Goal: Task Accomplishment & Management: Complete application form

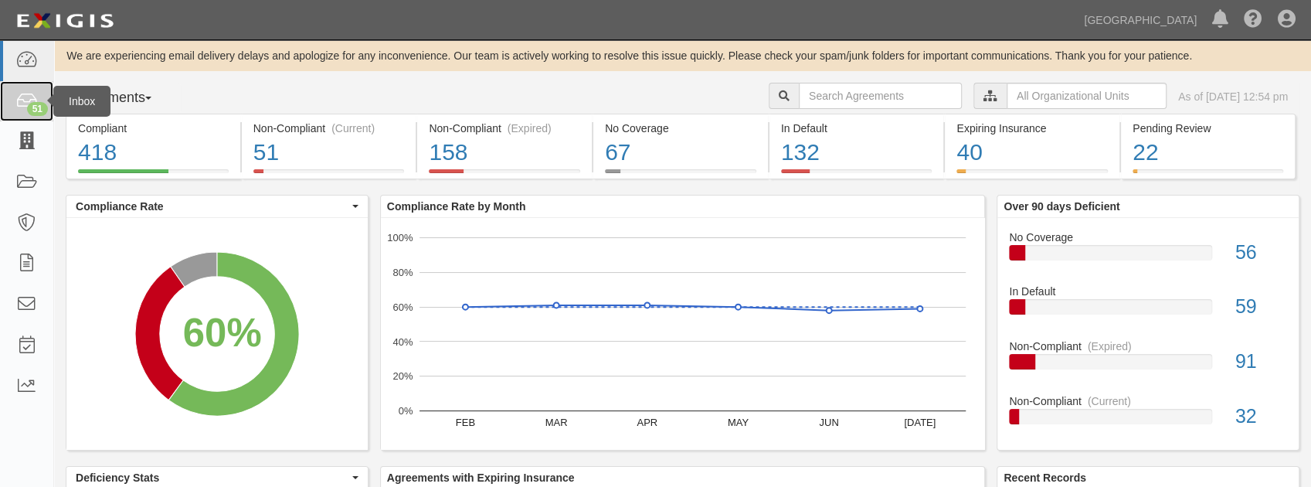
click at [39, 111] on div "51" at bounding box center [37, 109] width 21 height 14
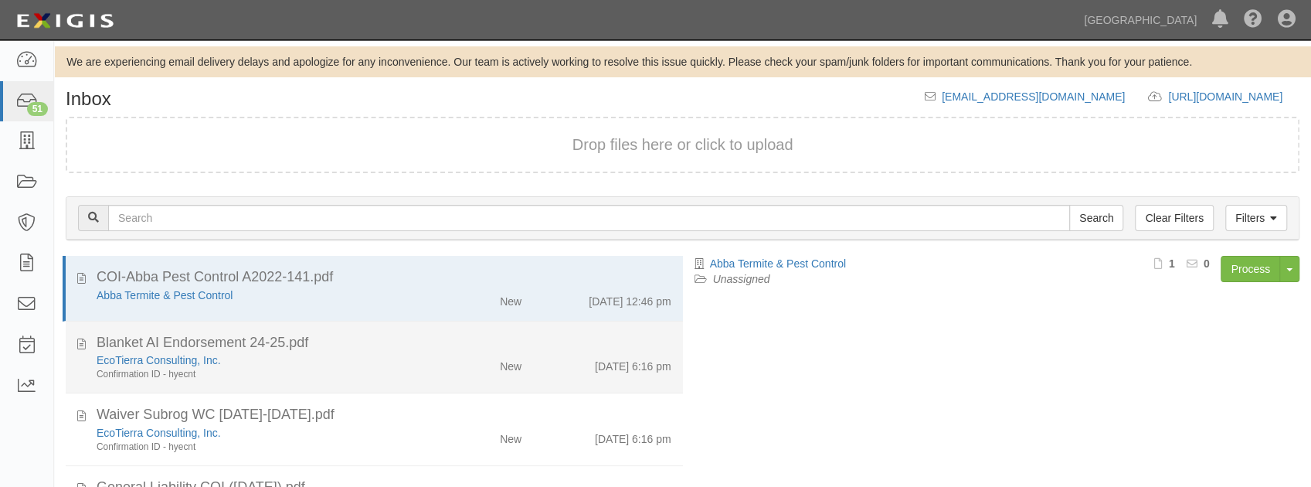
click at [358, 366] on div "EcoTierra Consulting, Inc. Confirmation ID - hyecnt" at bounding box center [259, 366] width 348 height 29
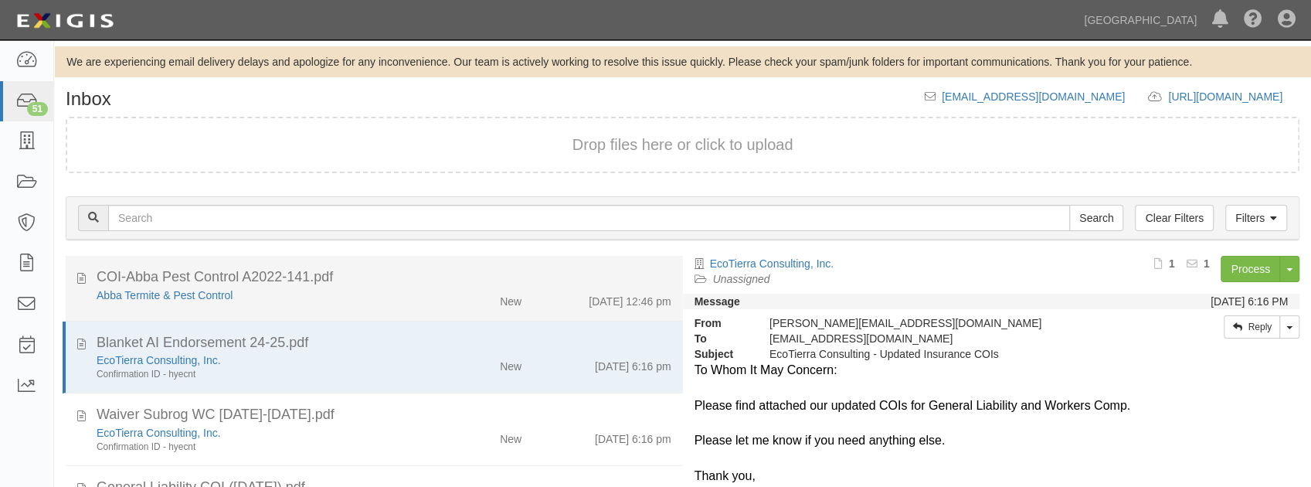
click at [438, 306] on div "New" at bounding box center [483, 298] width 100 height 22
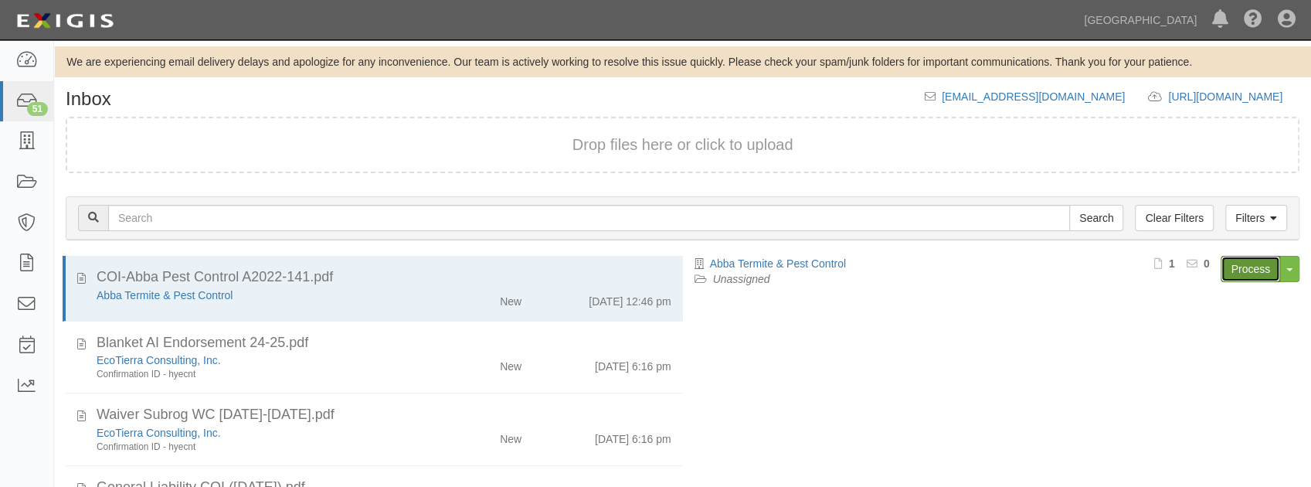
click at [1256, 263] on link "Process" at bounding box center [1250, 269] width 59 height 26
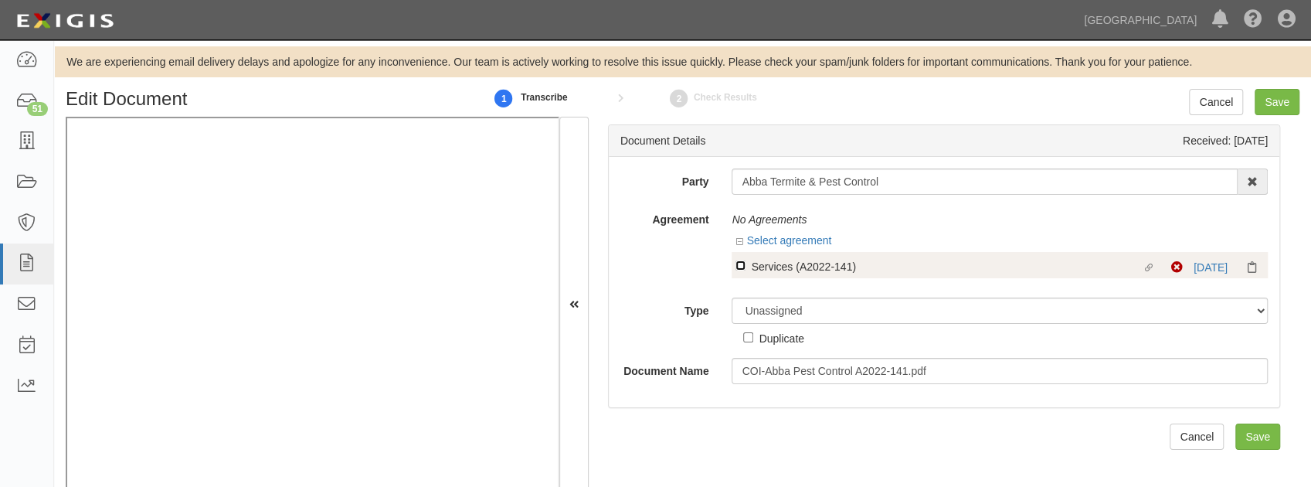
click at [735, 267] on input "Linked agreement Services (A2022-141) Linked agreement" at bounding box center [740, 265] width 10 height 10
checkbox input "true"
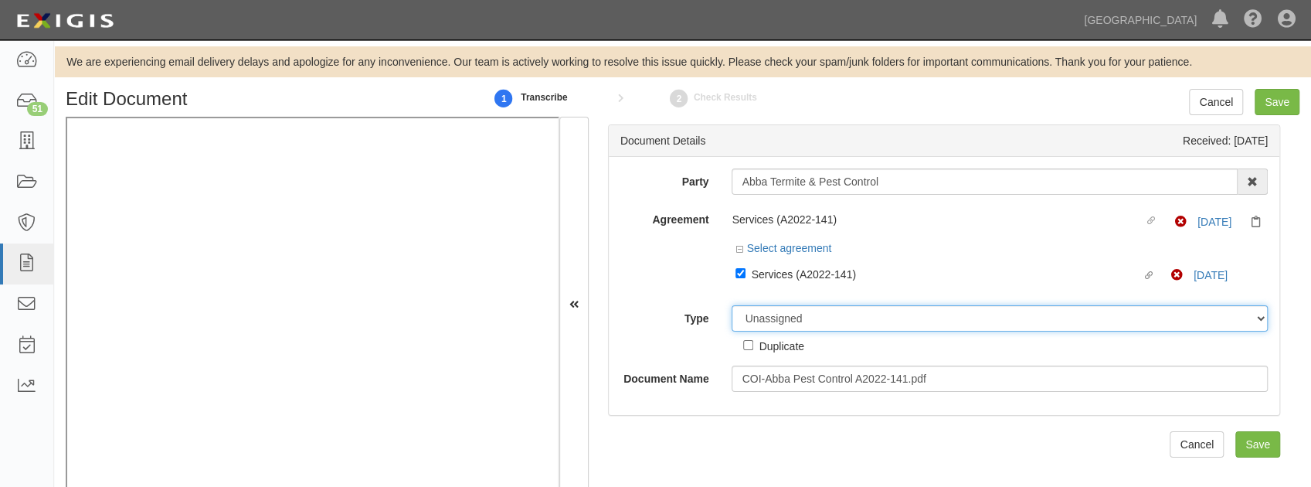
click at [776, 320] on select "Unassigned Binder Cancellation Notice Certificate Contract Endorsement Insuranc…" at bounding box center [1000, 318] width 536 height 26
select select "CertificateDetail"
click at [732, 305] on select "Unassigned Binder Cancellation Notice Certificate Contract Endorsement Insuranc…" at bounding box center [1000, 318] width 536 height 26
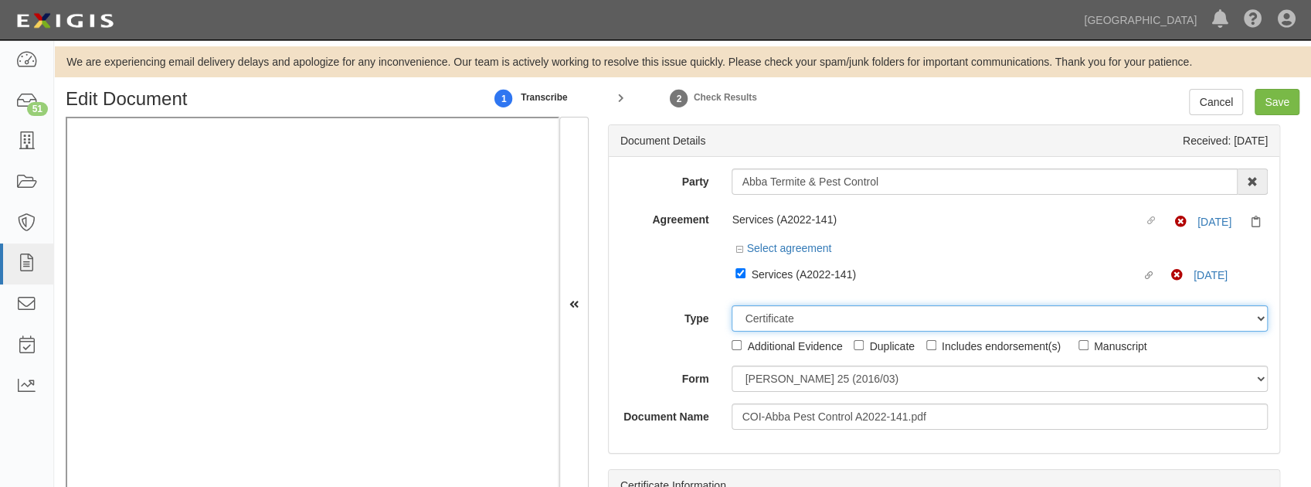
scroll to position [51, 0]
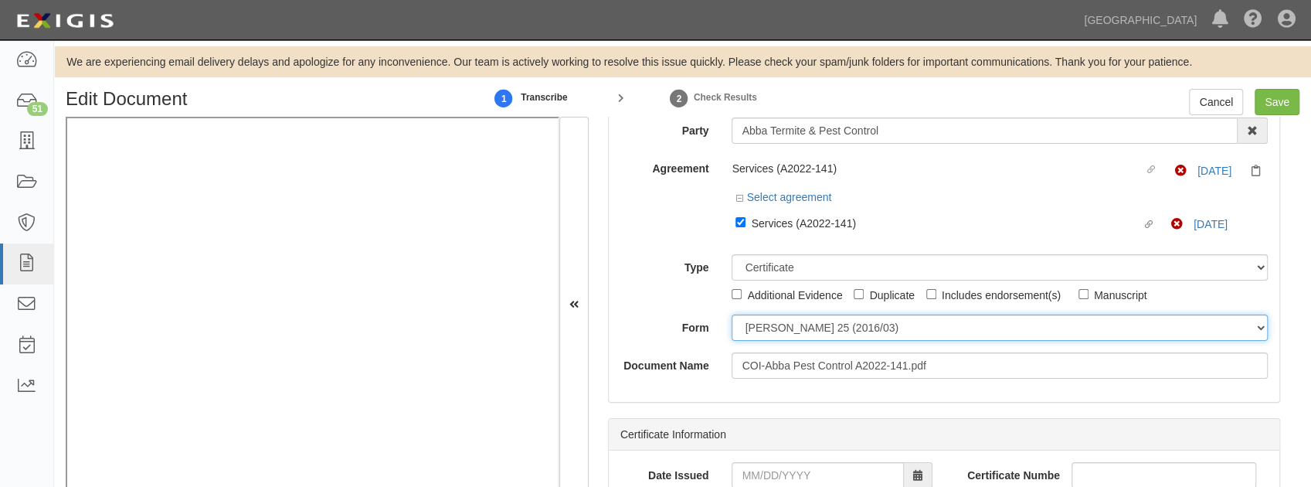
click at [800, 328] on select "ACORD 25 (2016/03) ACORD 101 ACORD 855 NY (2014/05) General" at bounding box center [1000, 327] width 536 height 26
select select "GeneralFormDetail"
click at [732, 314] on select "ACORD 25 (2016/03) ACORD 101 ACORD 855 NY (2014/05) General" at bounding box center [1000, 327] width 536 height 26
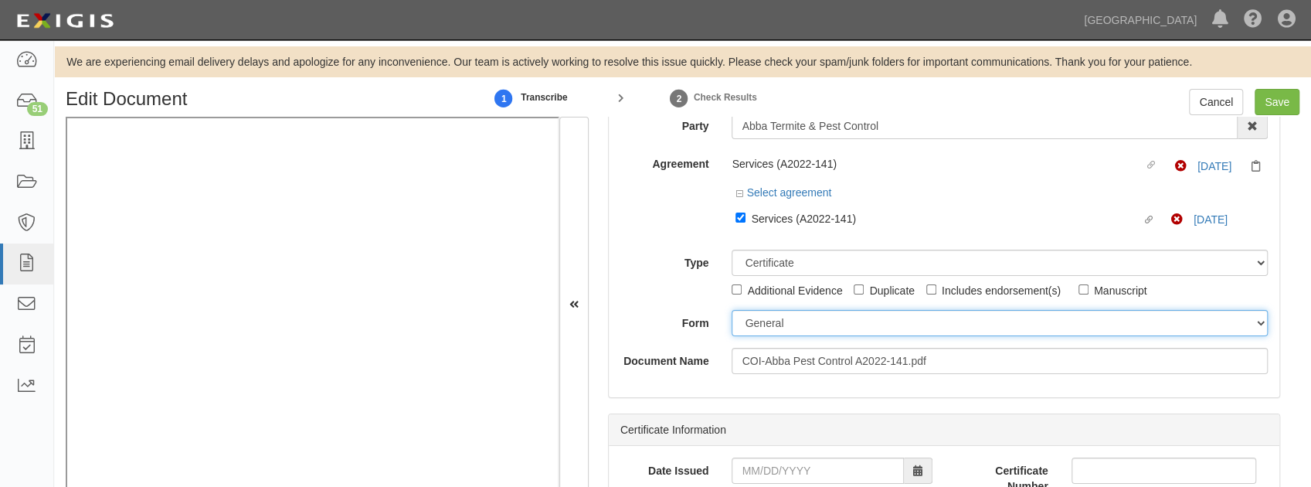
scroll to position [0, 0]
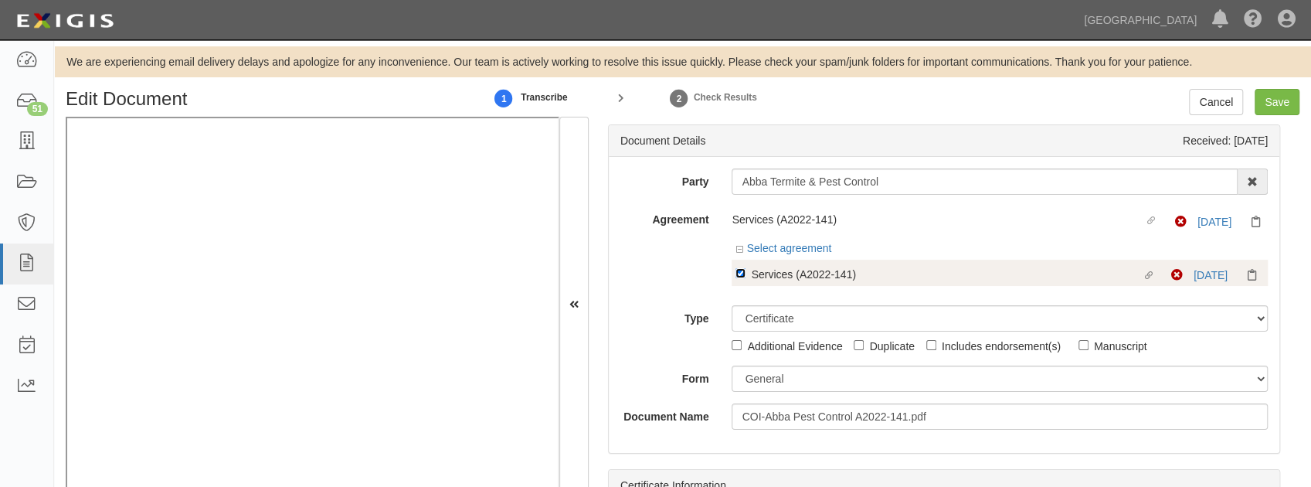
click at [737, 272] on input "Linked agreement Services (A2022-141) Linked agreement" at bounding box center [740, 273] width 10 height 10
checkbox input "false"
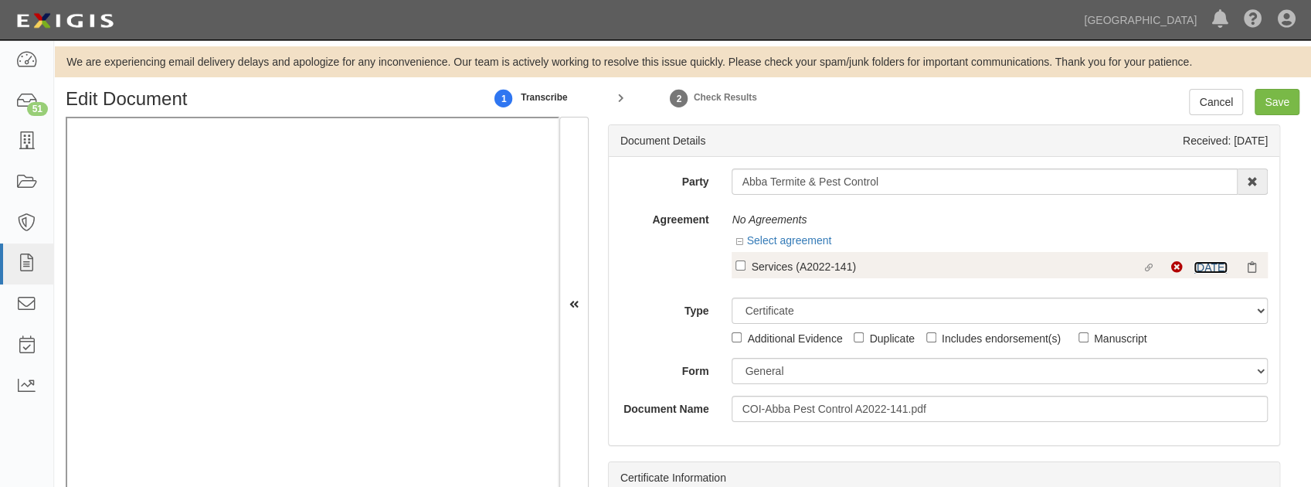
click at [1195, 266] on link "10/10/24" at bounding box center [1211, 267] width 34 height 12
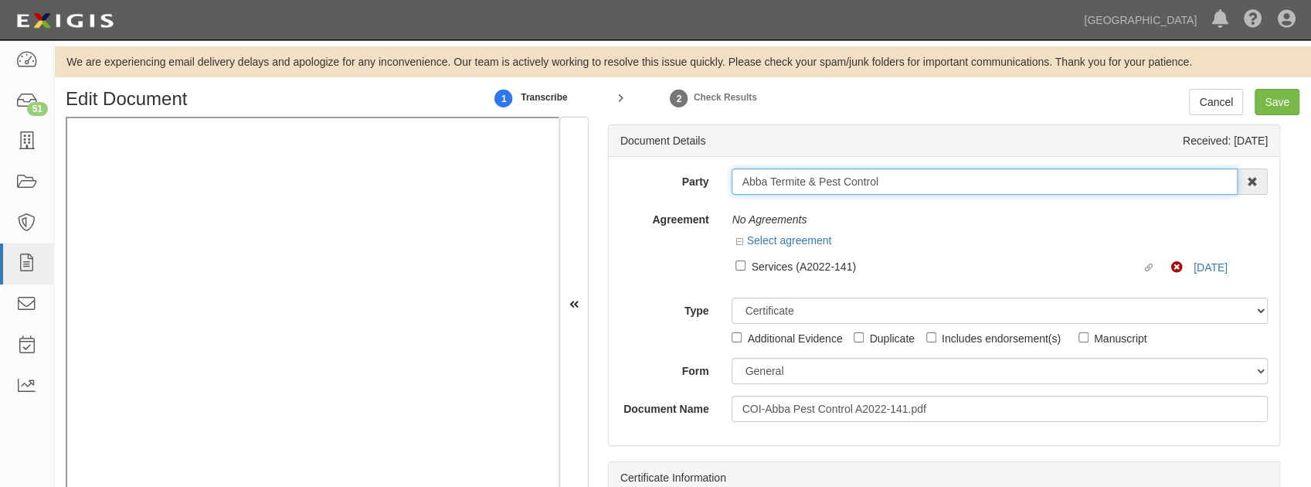
drag, startPoint x: 904, startPoint y: 181, endPoint x: 683, endPoint y: 197, distance: 221.5
click at [683, 197] on div "Party Abba Termite & Pest Control 4LEAF, Inc. Abba Termite & Pest Control Aboun…" at bounding box center [943, 294] width 647 height 253
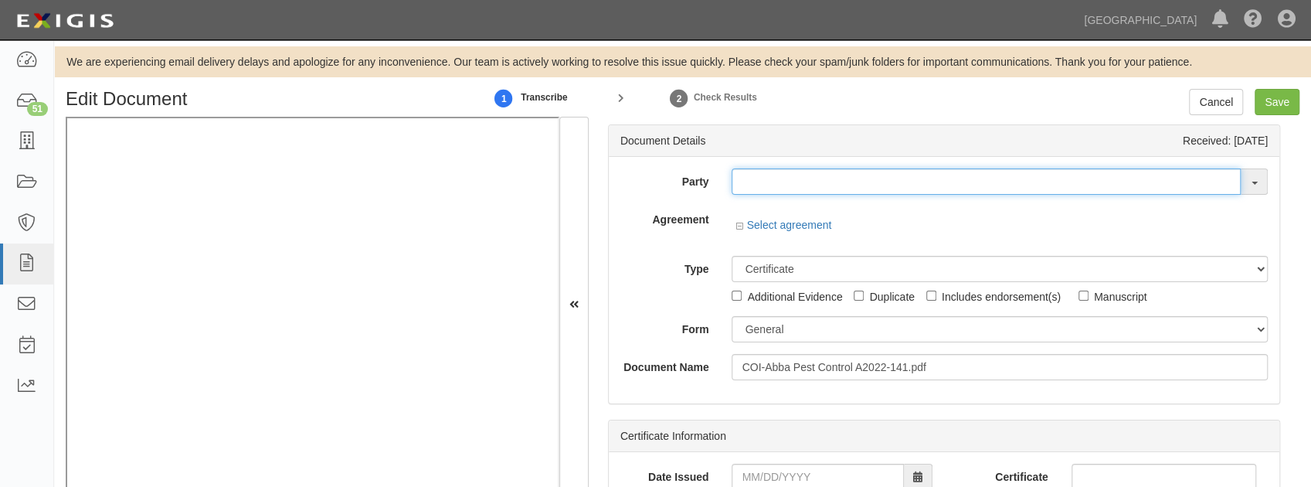
click at [787, 187] on input "text" at bounding box center [986, 181] width 509 height 26
paste input "Abba Termite & Pest Control"
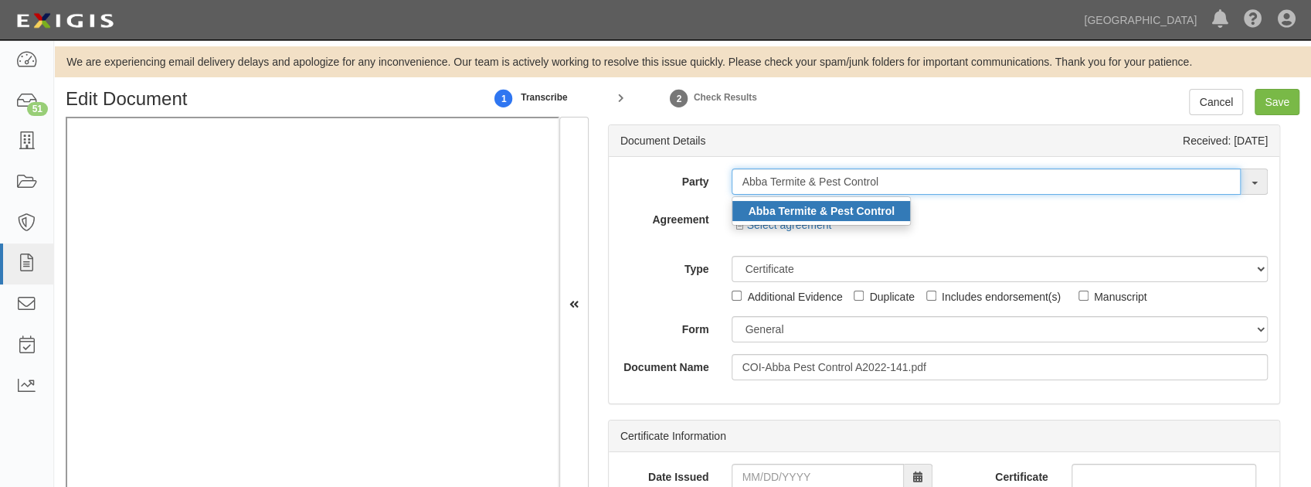
type input "Abba Termite & Pest Control"
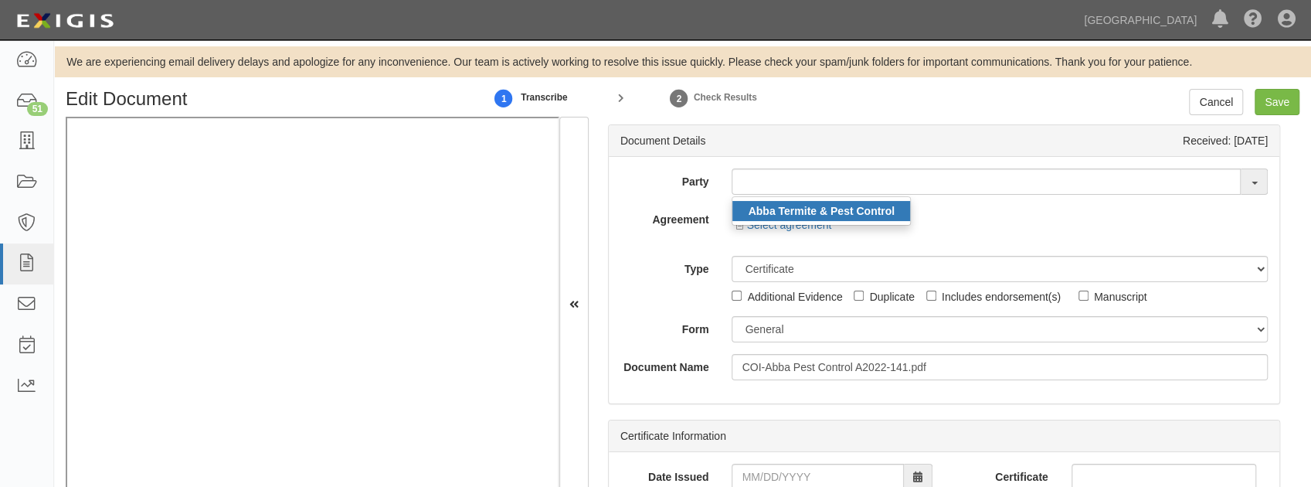
click at [774, 213] on strong "Abba Termite & Pest Control" at bounding box center [821, 211] width 147 height 12
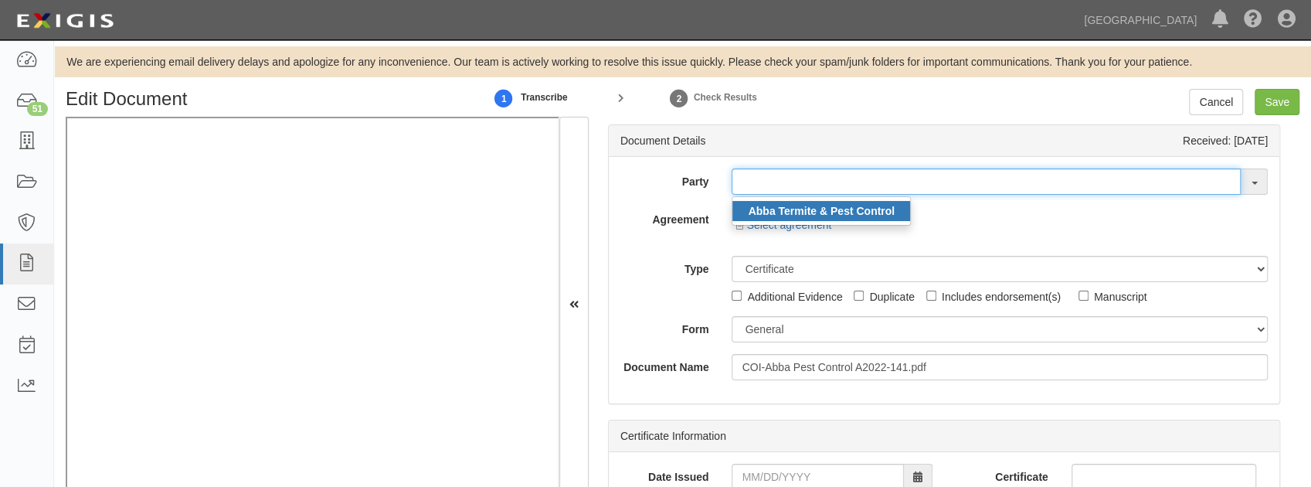
type input "Abba Termite & Pest Control"
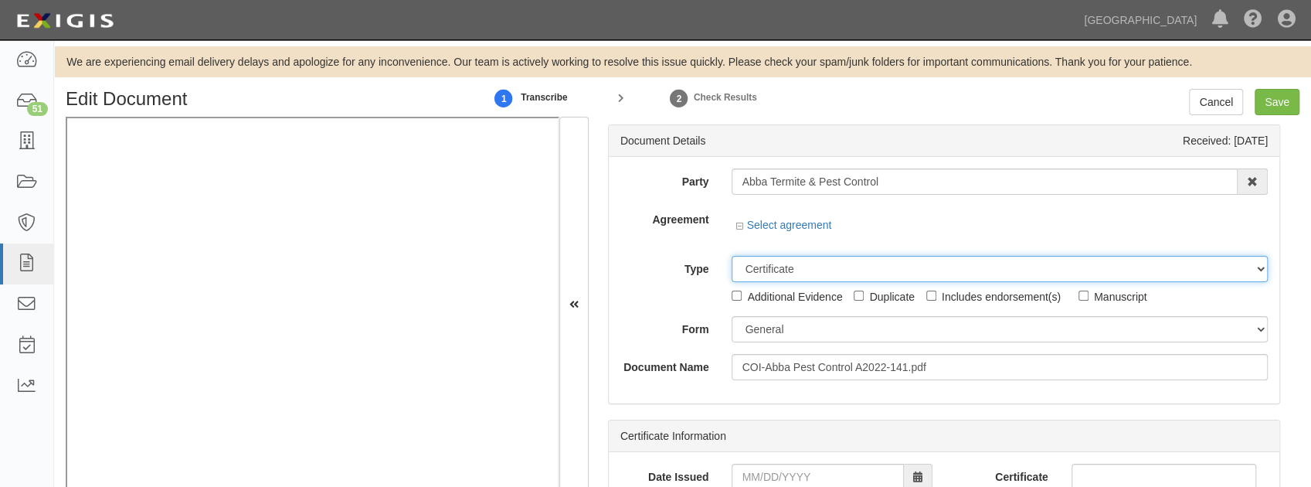
click at [780, 271] on select "Unassigned Binder Cancellation Notice Certificate Contract Endorsement Insuranc…" at bounding box center [1000, 269] width 536 height 26
select select "OtherDetail"
click at [732, 256] on select "Unassigned Binder Cancellation Notice Certificate Contract Endorsement Insuranc…" at bounding box center [1000, 269] width 536 height 26
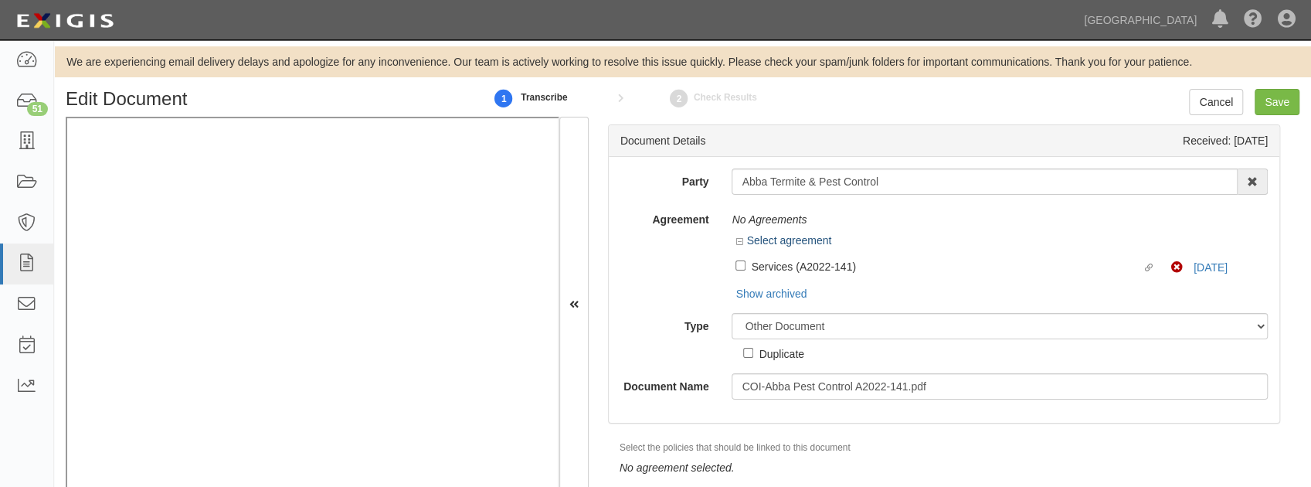
click at [786, 229] on div "No Agreements" at bounding box center [1000, 219] width 536 height 26
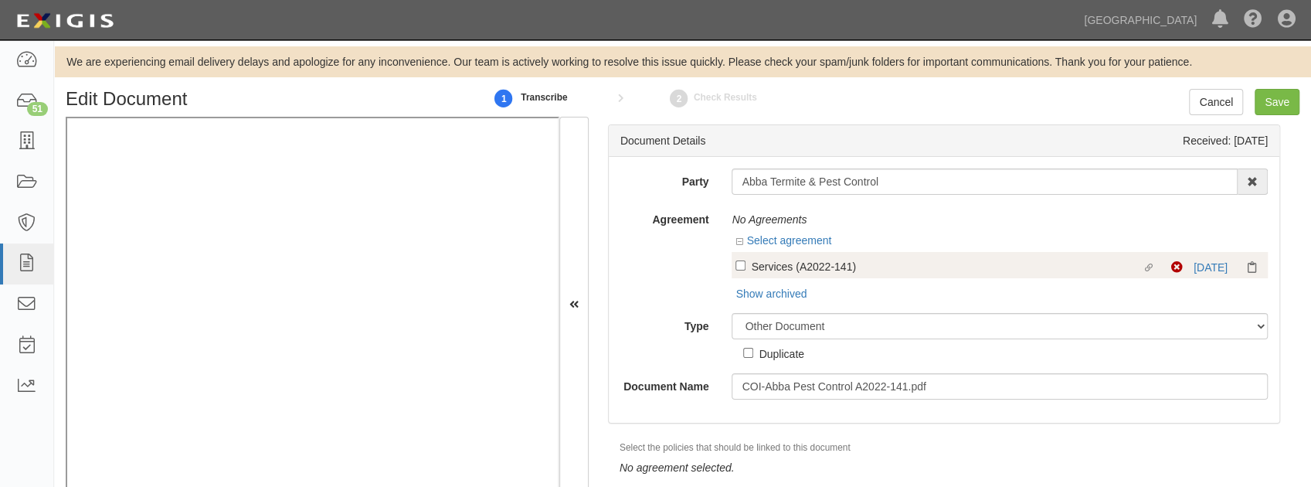
click at [884, 252] on div "Linked agreement Services (A2022-141) Linked agreement Non-Compliant 10/10/24" at bounding box center [1000, 265] width 536 height 26
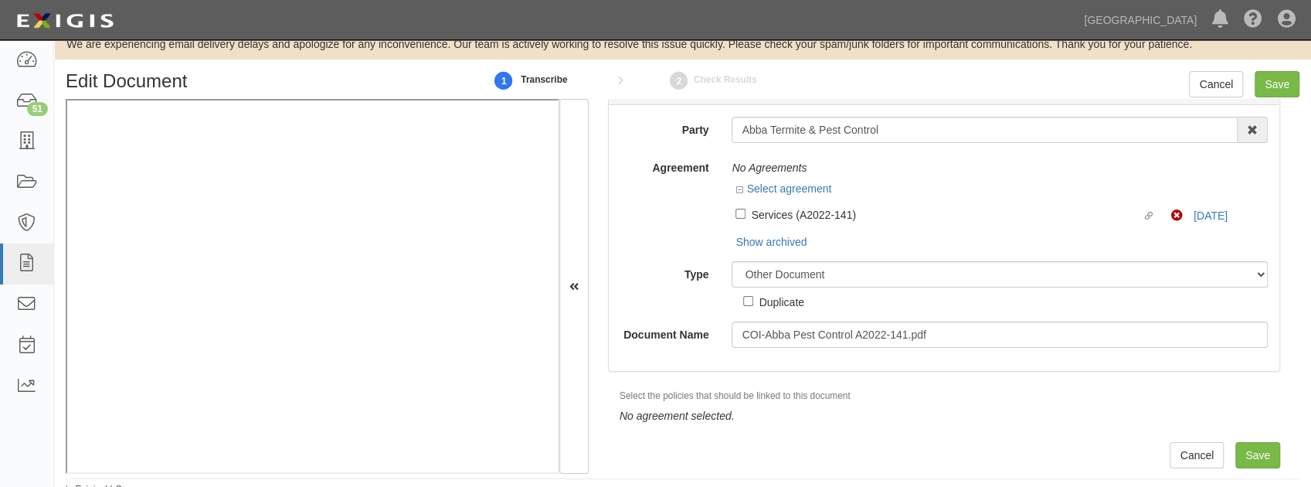
scroll to position [27, 0]
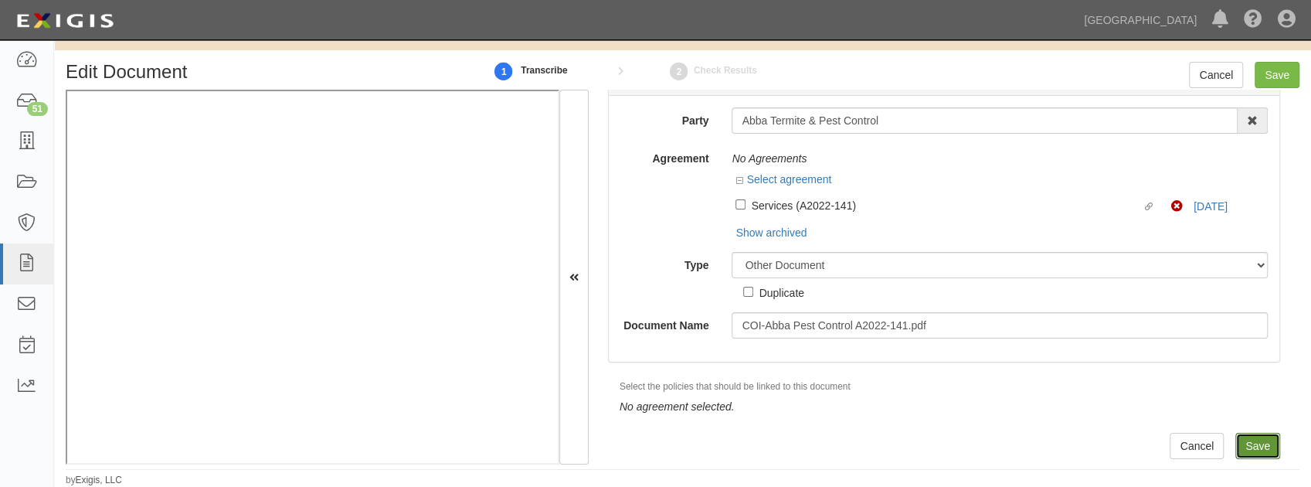
click at [1245, 447] on input "Save" at bounding box center [1257, 446] width 45 height 26
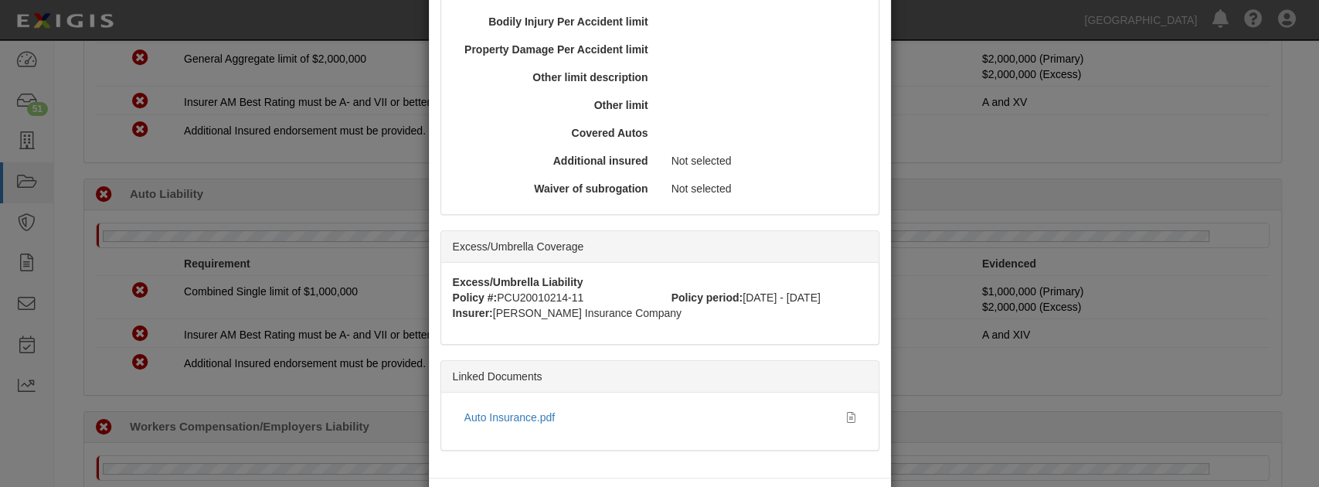
scroll to position [559, 0]
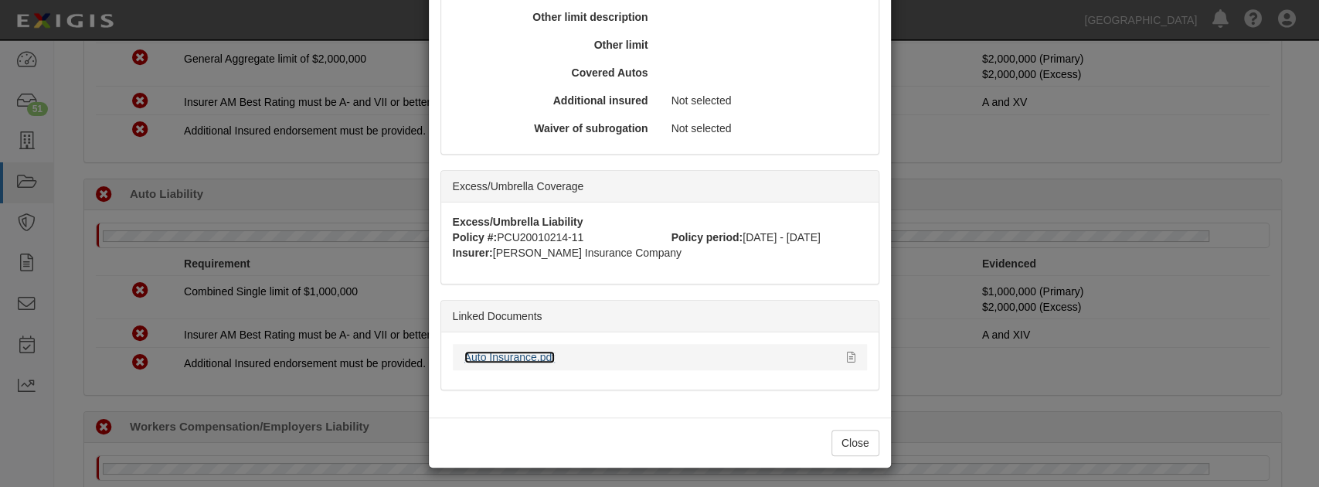
click at [509, 358] on link "Auto Insurance.pdf" at bounding box center [509, 357] width 91 height 12
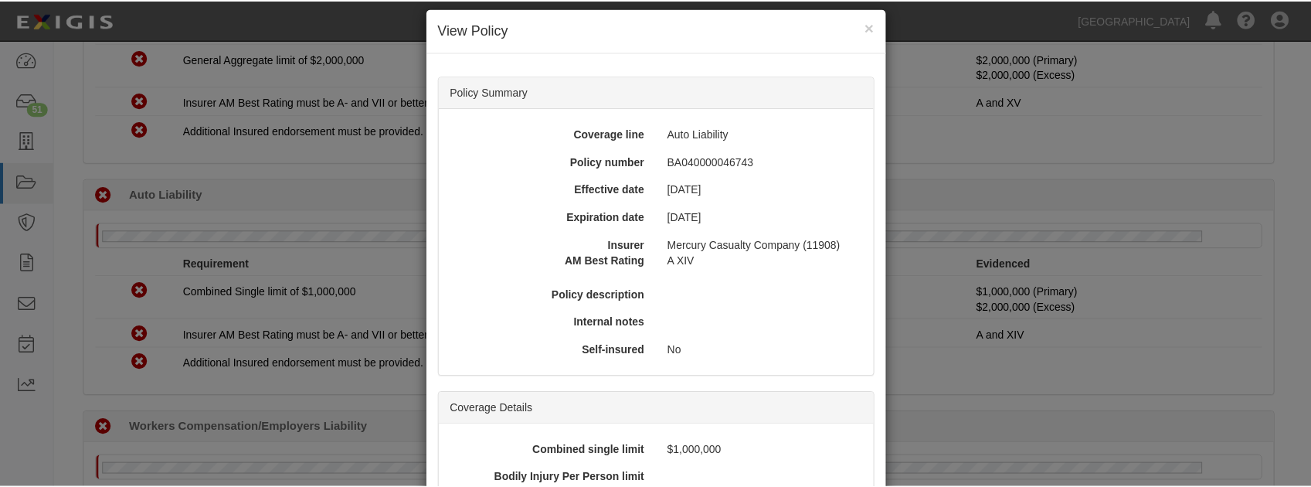
scroll to position [0, 0]
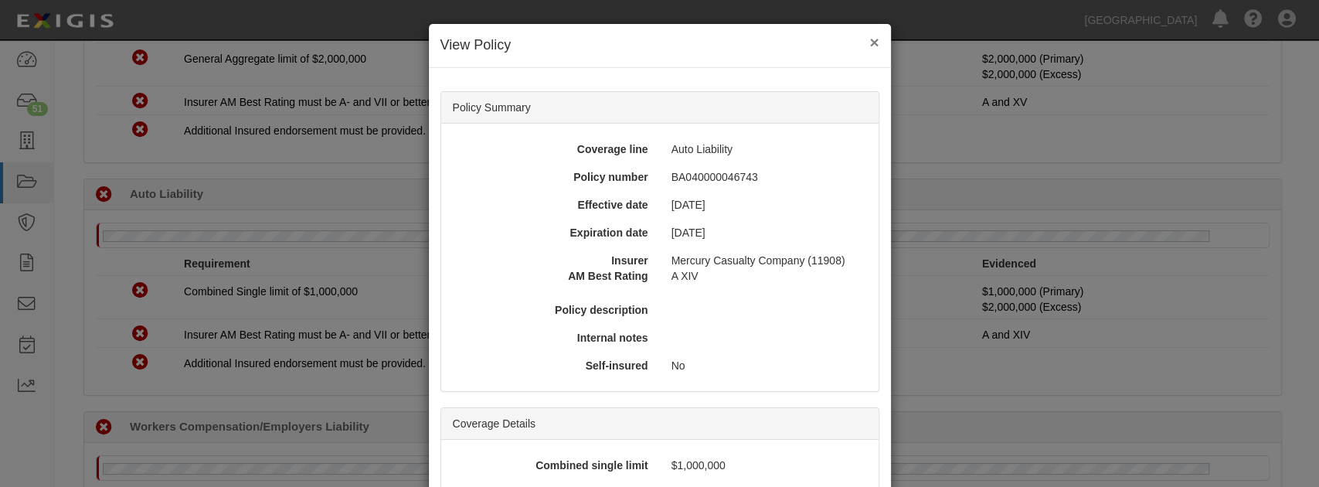
click at [869, 38] on button "×" at bounding box center [873, 42] width 9 height 16
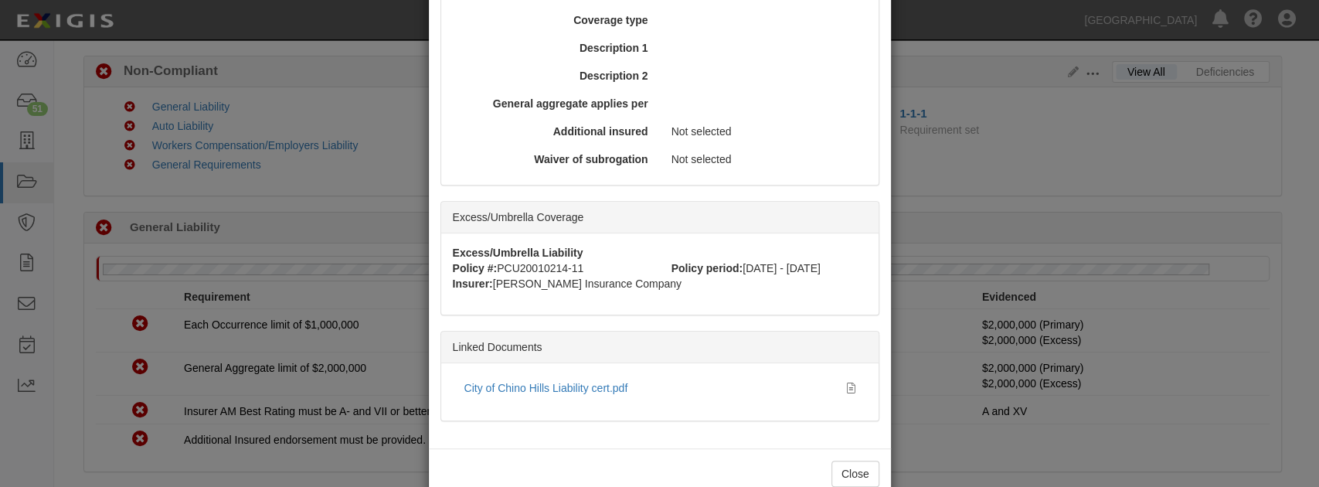
scroll to position [714, 0]
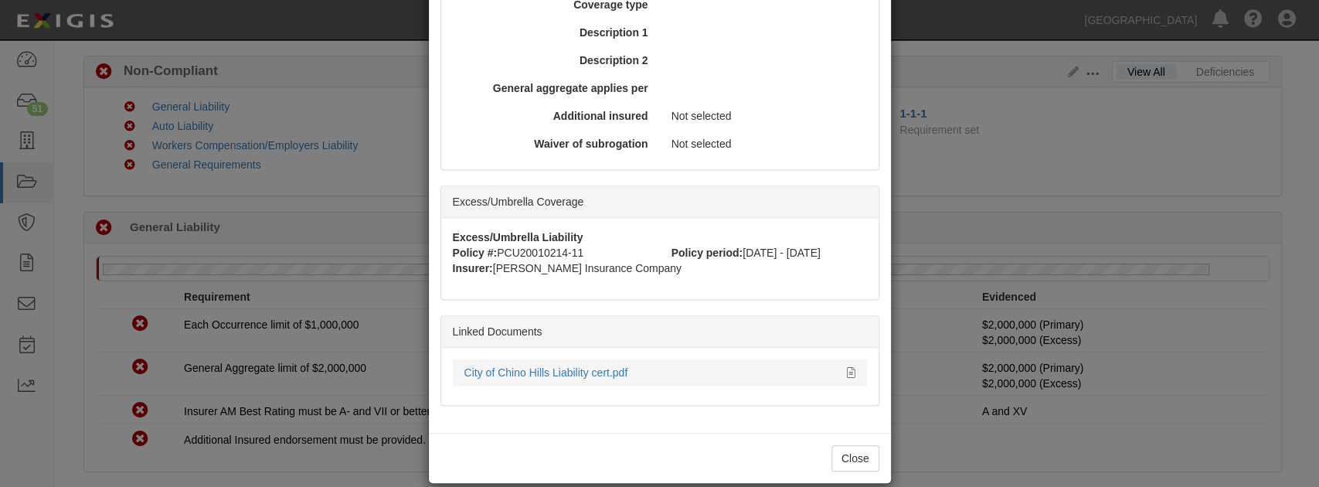
click at [573, 365] on div "City of Chino Hills Liability cert.pdf" at bounding box center [649, 372] width 371 height 15
click at [570, 366] on link "City of Chino Hills Liability cert.pdf" at bounding box center [546, 372] width 164 height 12
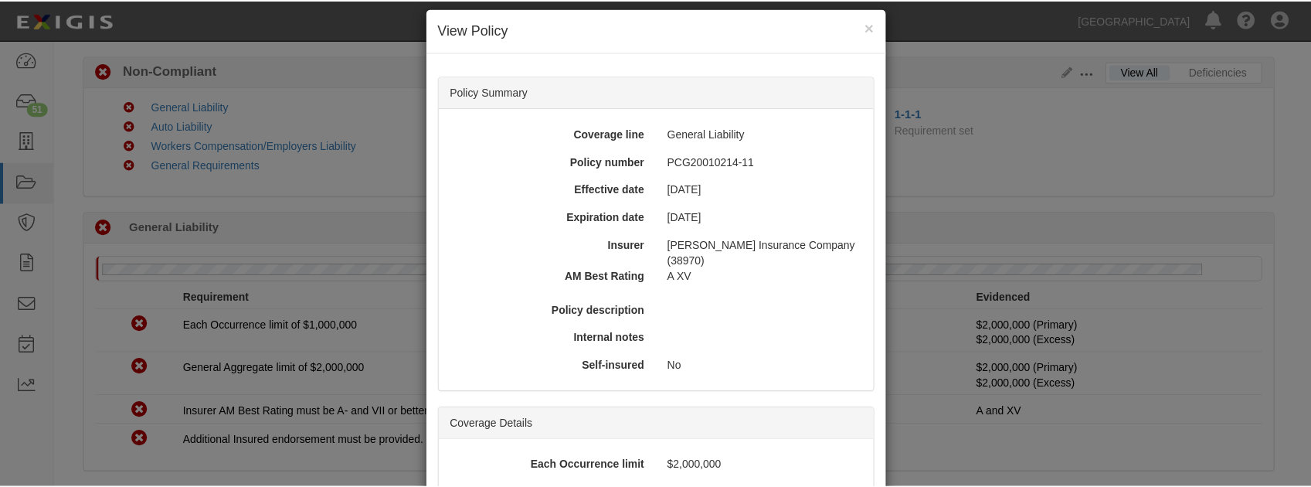
scroll to position [0, 0]
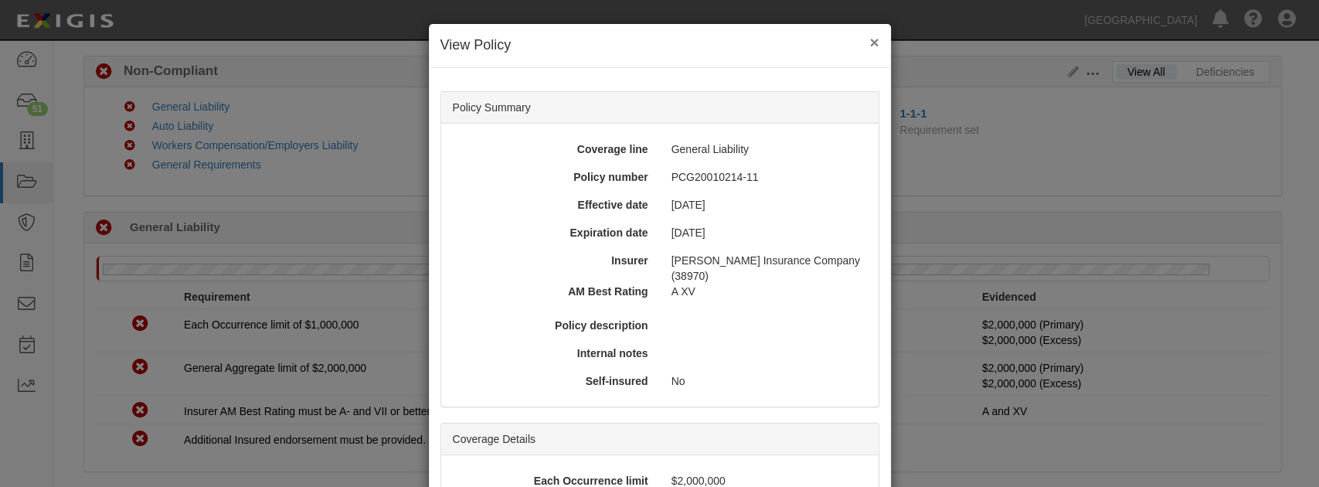
click at [869, 38] on button "×" at bounding box center [873, 42] width 9 height 16
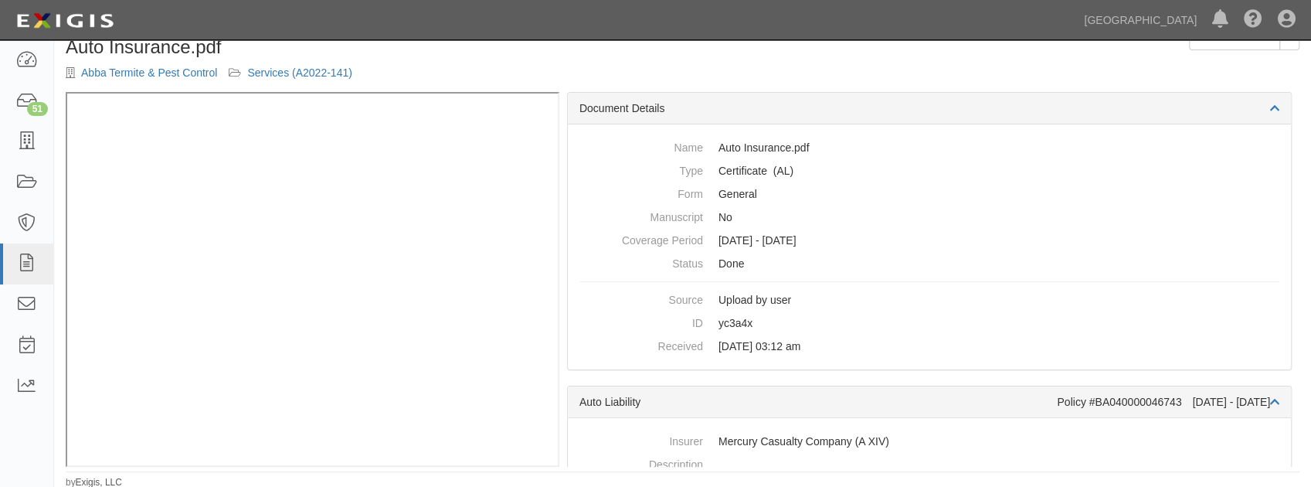
scroll to position [67, 0]
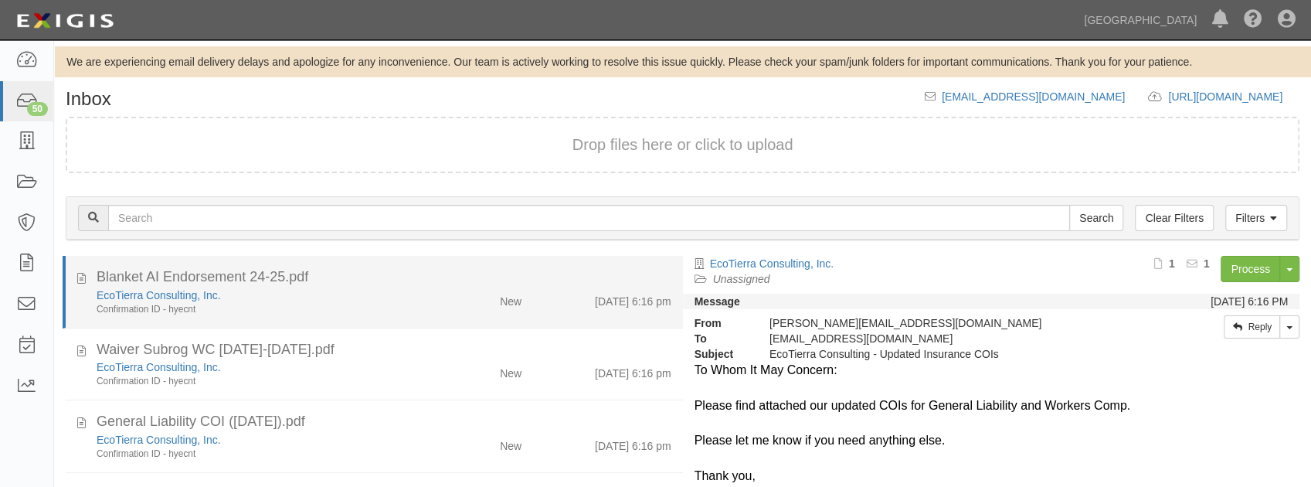
click at [476, 314] on div "EcoTierra Consulting, Inc. Confirmation ID - hyecnt New 8/19/25 6:16 pm" at bounding box center [384, 301] width 598 height 29
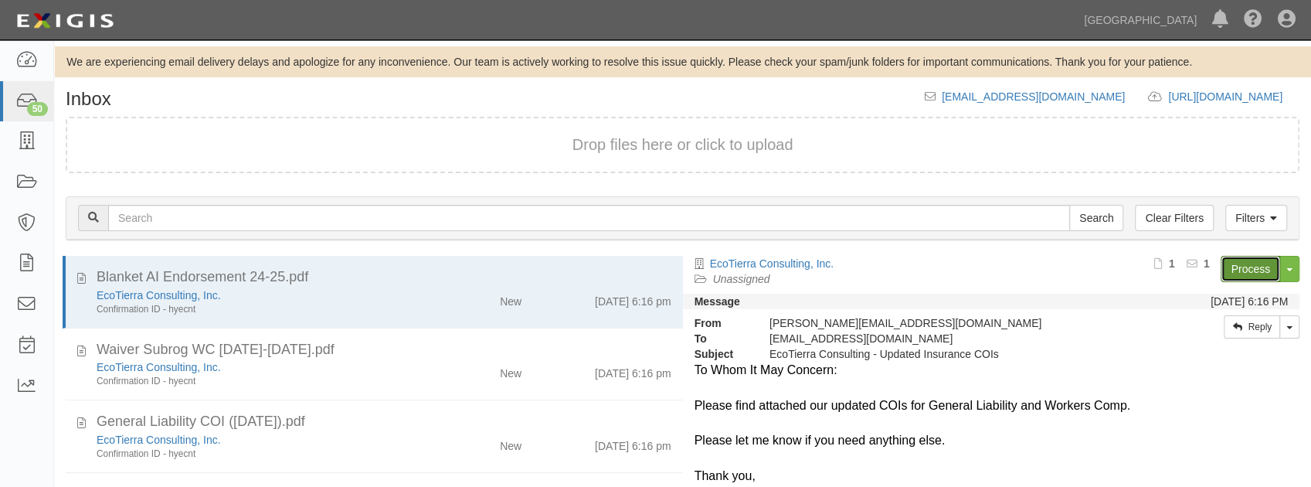
click at [1250, 269] on link "Process" at bounding box center [1250, 269] width 59 height 26
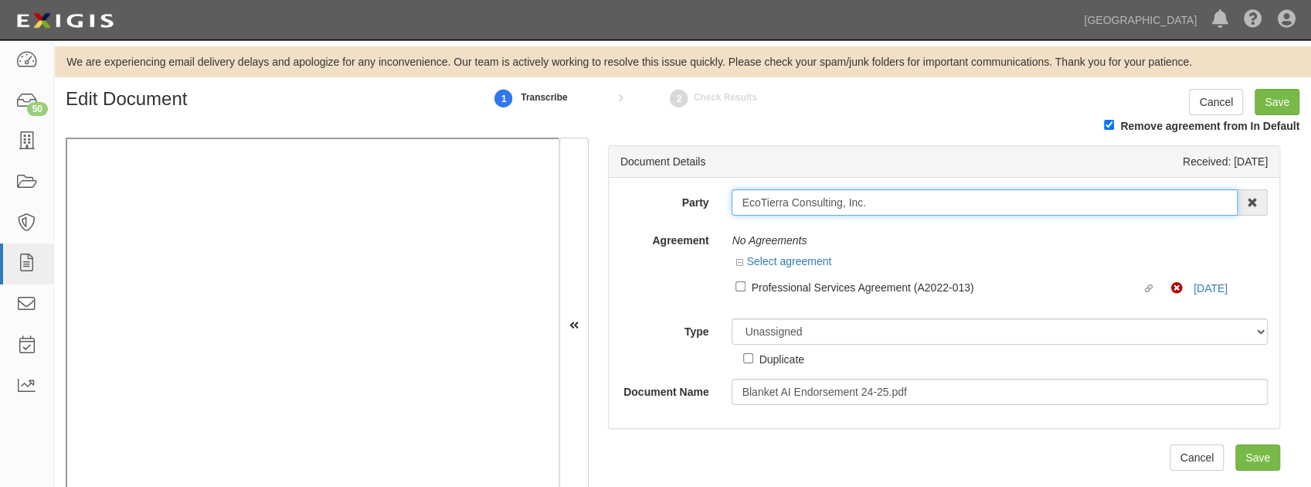
drag, startPoint x: 861, startPoint y: 201, endPoint x: 693, endPoint y: 216, distance: 168.4
click at [693, 216] on div "Party EcoTierra Consulting, Inc. 4LEAF, Inc. Abba Termite & Pest Control Abound…" at bounding box center [943, 297] width 647 height 216
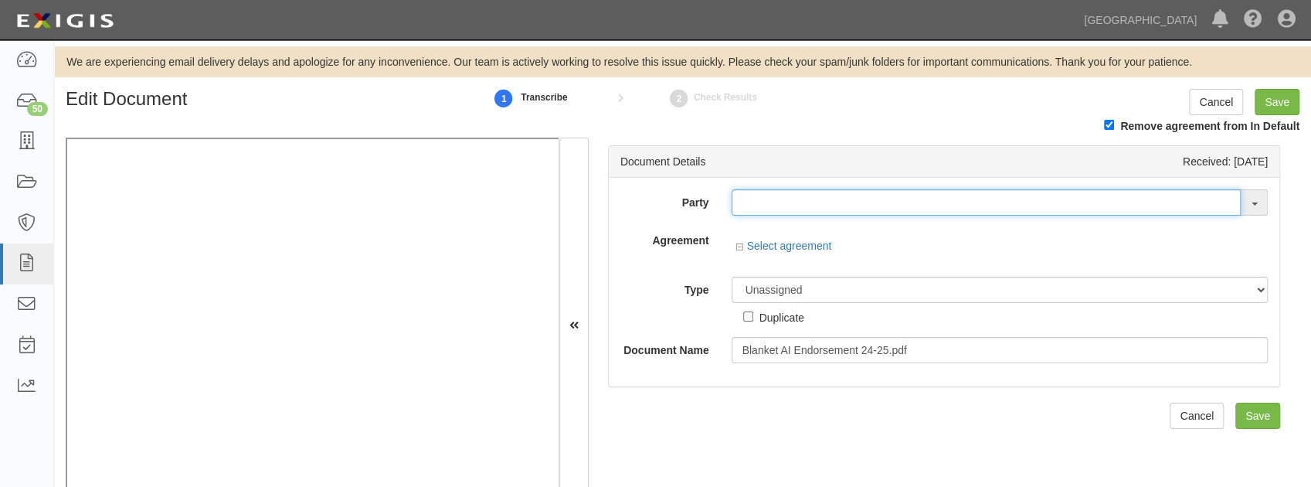
click at [926, 198] on input "text" at bounding box center [986, 202] width 509 height 26
paste input "EcoTierra Consulting, Inc"
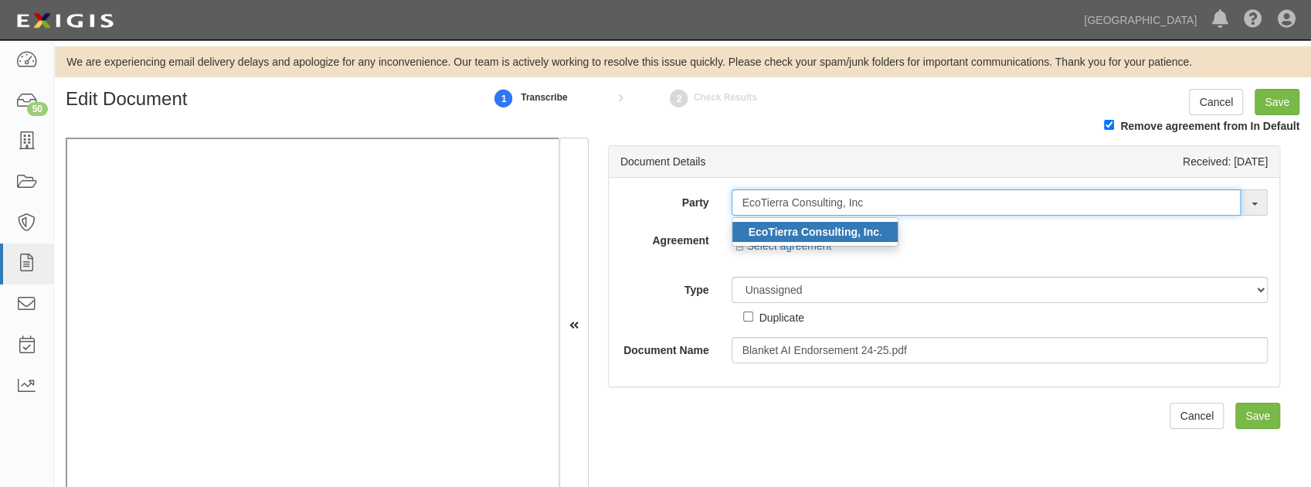
type input "EcoTierra Consulting, Inc"
click at [851, 227] on strong "EcoTierra Consulting, Inc" at bounding box center [813, 232] width 131 height 12
type input "EcoTierra Consulting, Inc."
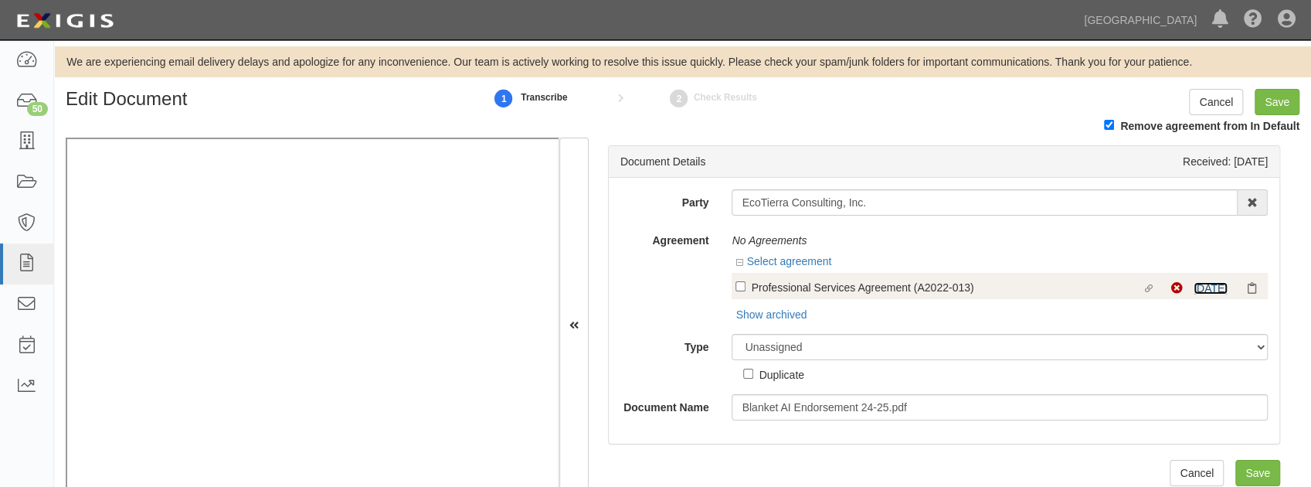
click at [1211, 284] on link "8/2/25" at bounding box center [1211, 288] width 34 height 12
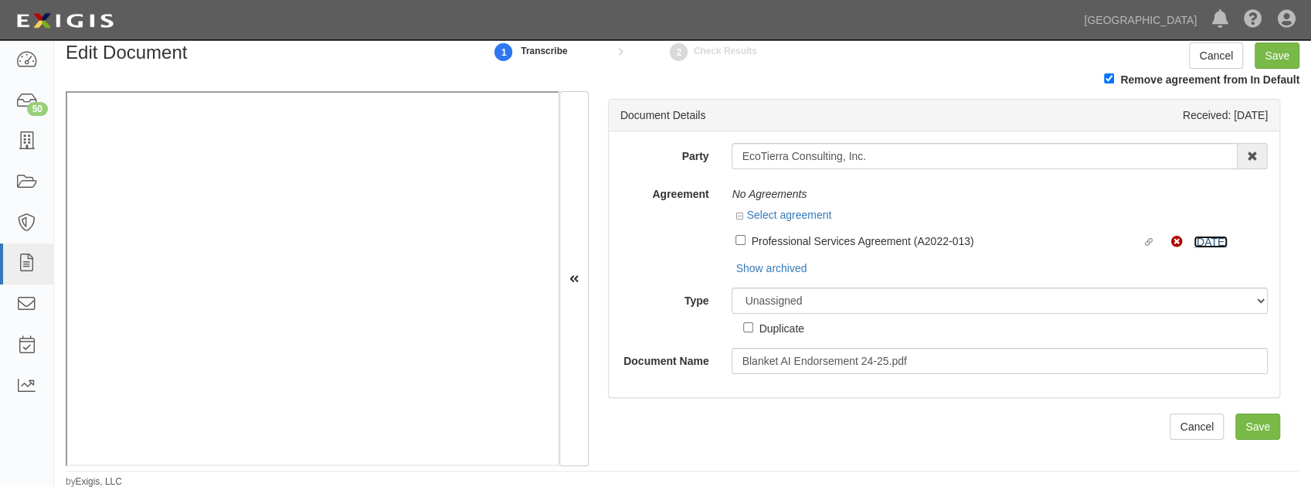
scroll to position [48, 0]
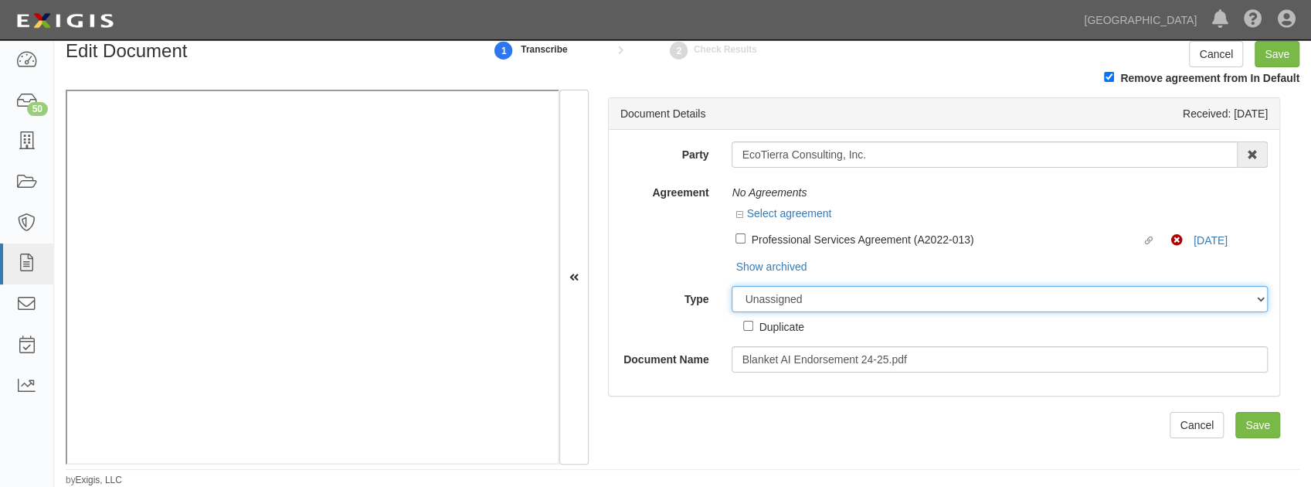
click at [830, 305] on select "Unassigned Binder Cancellation Notice Certificate Contract Endorsement Insuranc…" at bounding box center [1000, 299] width 536 height 26
select select "EndorsementDetail"
click at [732, 286] on select "Unassigned Binder Cancellation Notice Certificate Contract Endorsement Insuranc…" at bounding box center [1000, 299] width 536 height 26
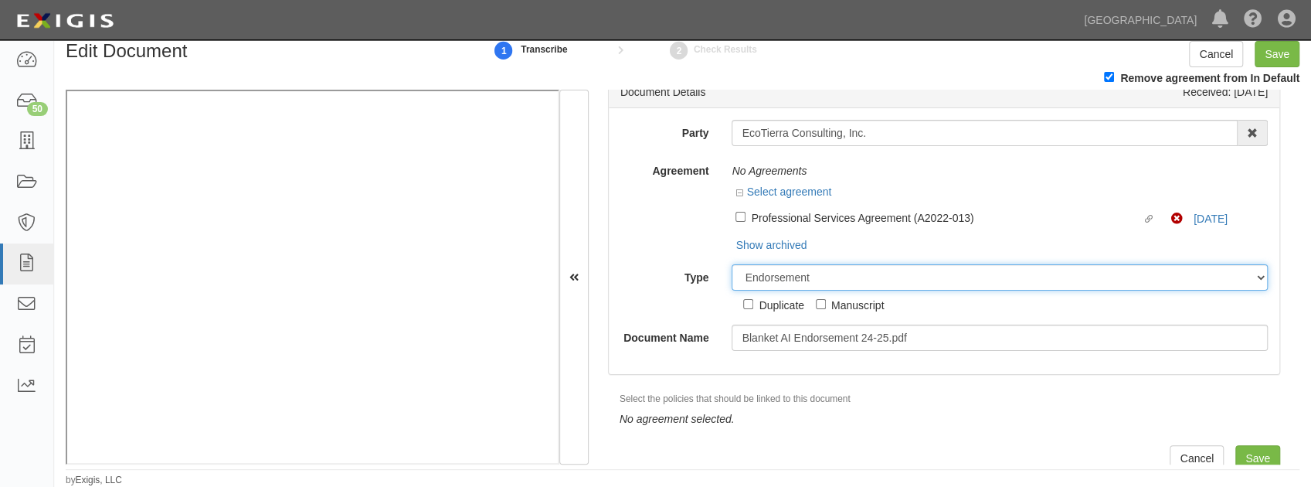
scroll to position [34, 0]
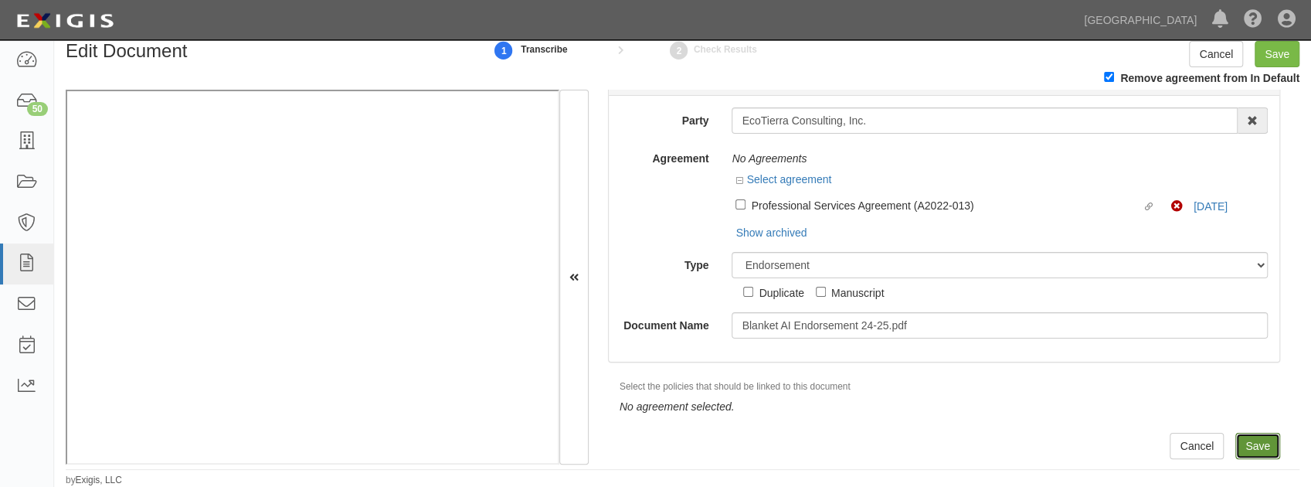
click at [1257, 447] on input "Save" at bounding box center [1257, 446] width 45 height 26
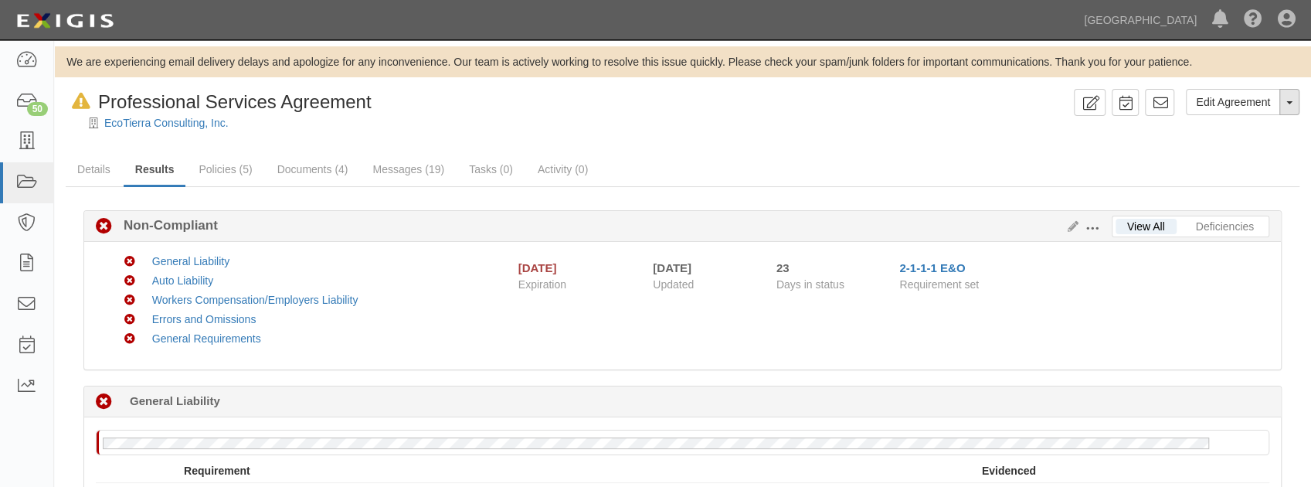
click at [1297, 110] on button "Toggle Agreement Dropdown" at bounding box center [1289, 102] width 20 height 26
click at [1242, 170] on button "Remove from Default" at bounding box center [1236, 172] width 125 height 23
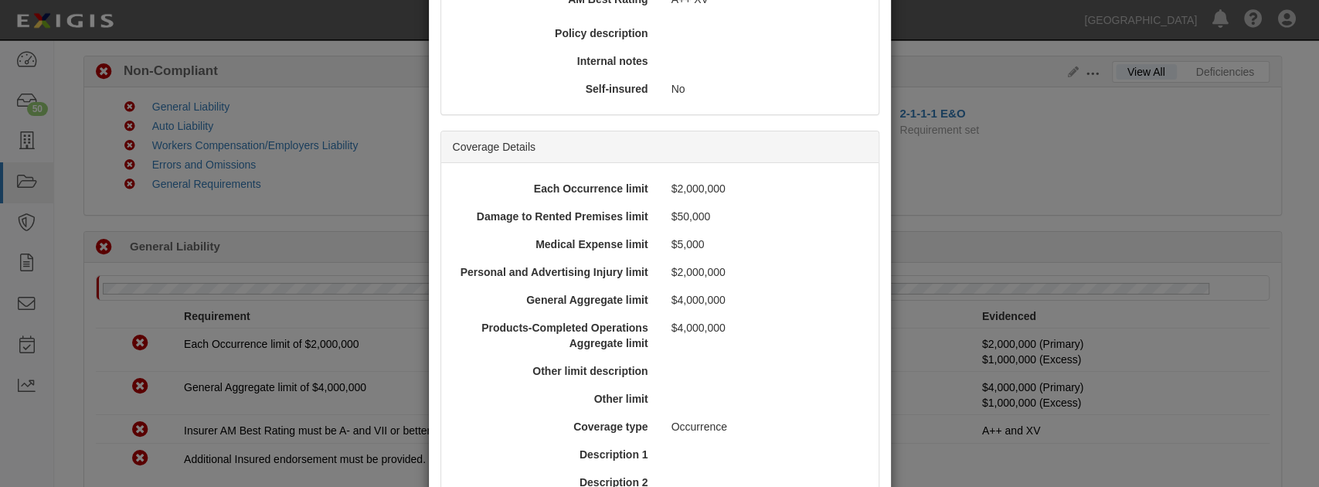
scroll to position [162, 0]
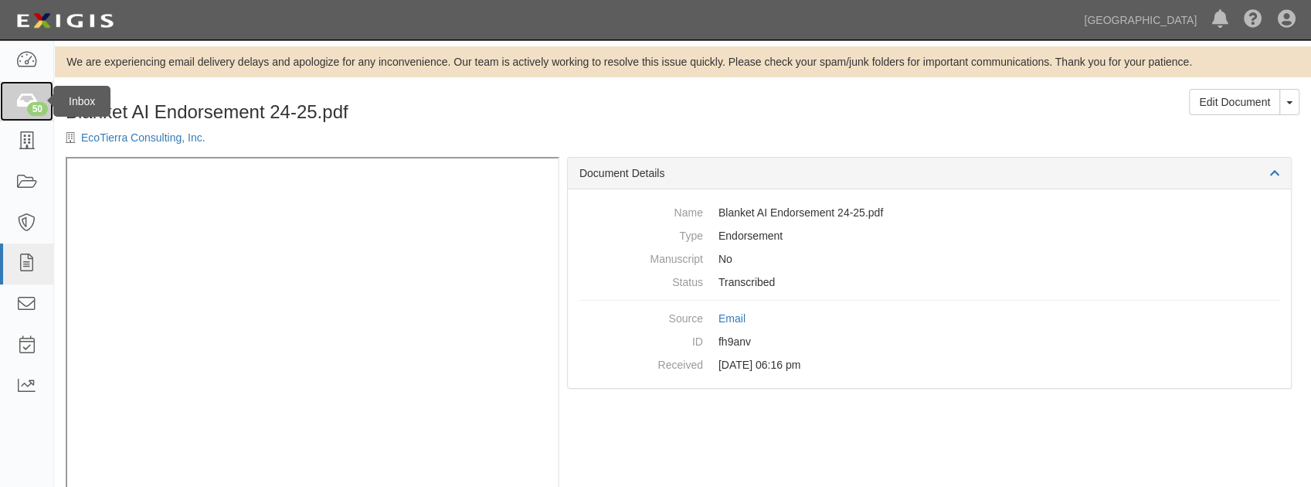
click at [37, 110] on div "50" at bounding box center [37, 109] width 21 height 14
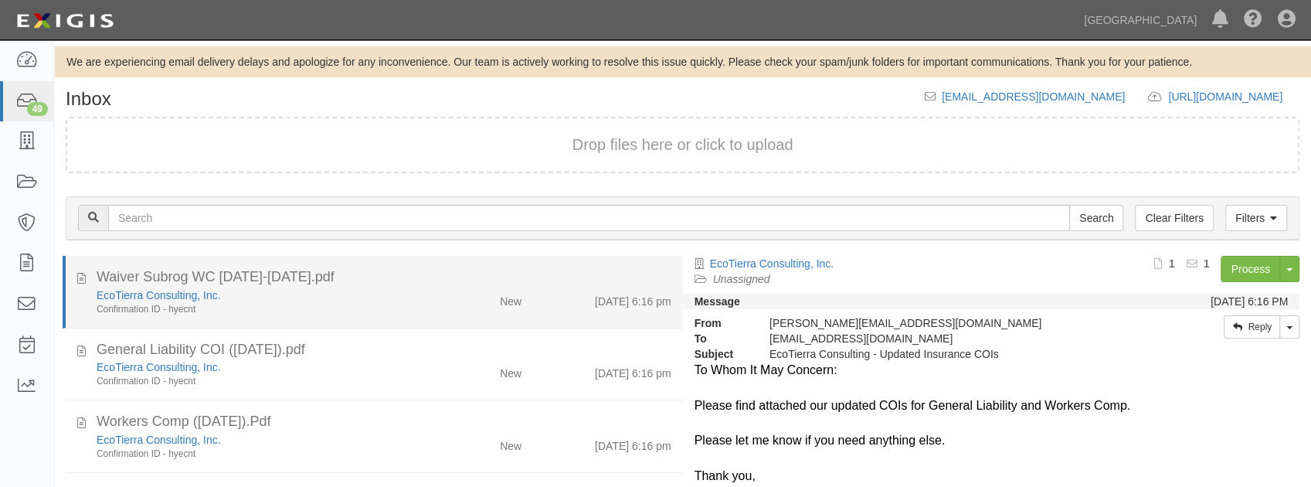
click at [354, 307] on div "Confirmation ID - hyecnt" at bounding box center [259, 309] width 325 height 13
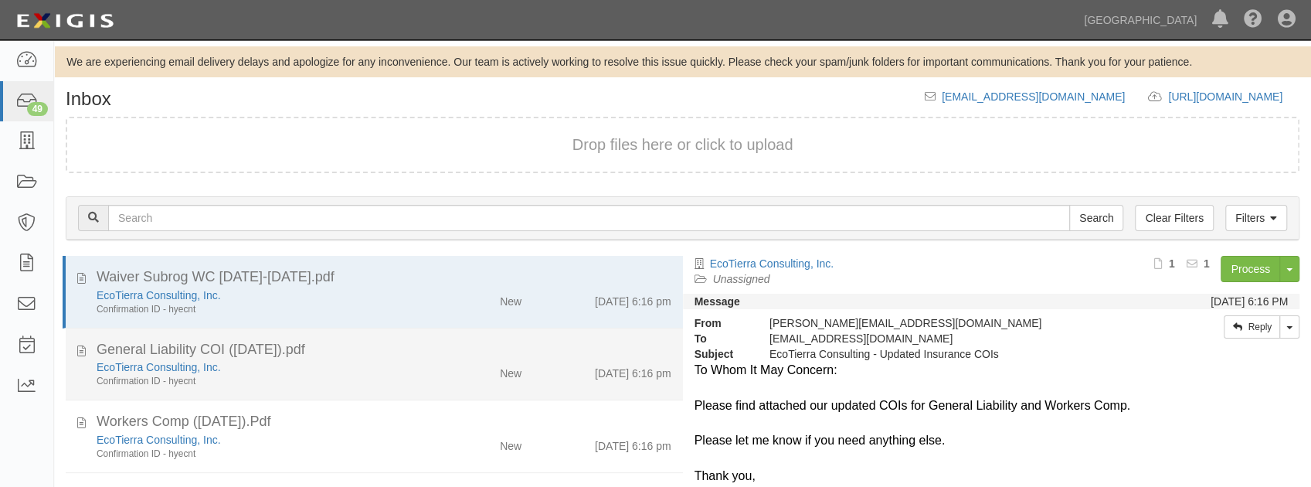
click at [371, 382] on div "Confirmation ID - hyecnt" at bounding box center [259, 381] width 325 height 13
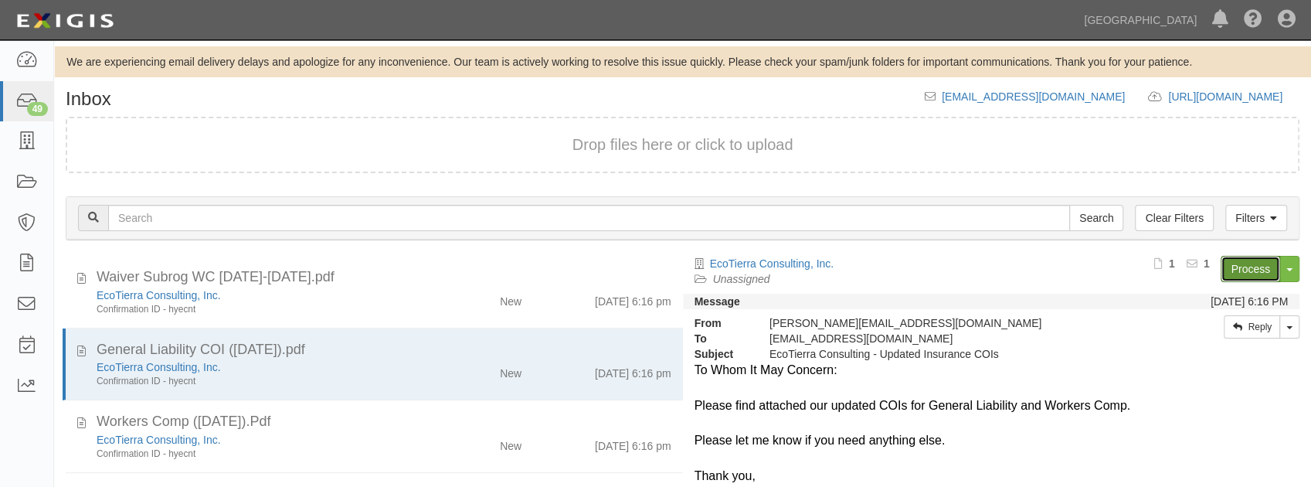
click at [1245, 261] on link "Process" at bounding box center [1250, 269] width 59 height 26
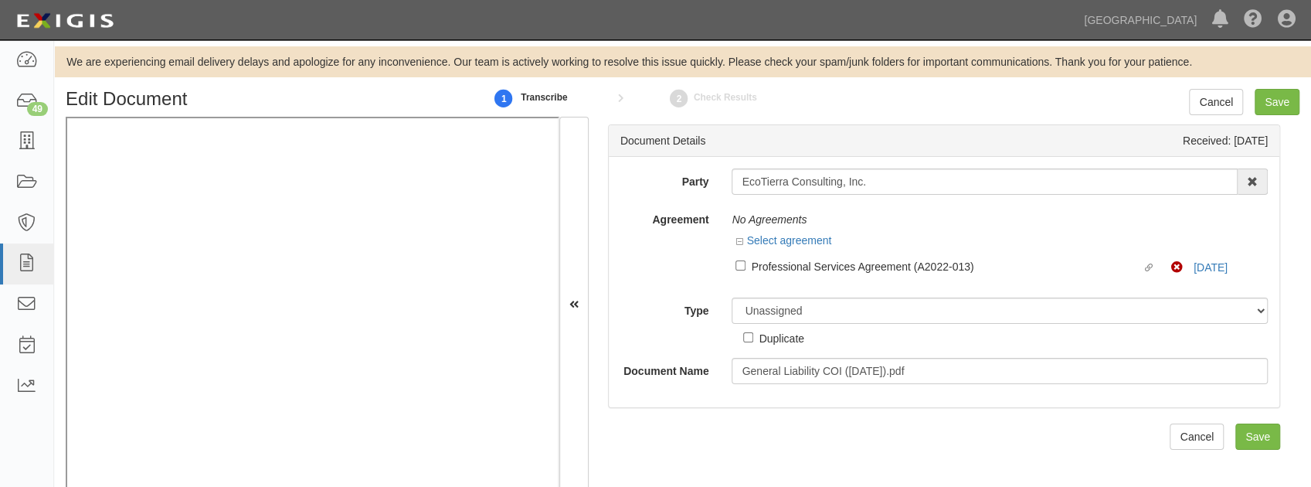
click at [728, 260] on div "No Agreements Select agreement Linked agreement Professional Services Agreement…" at bounding box center [999, 246] width 559 height 80
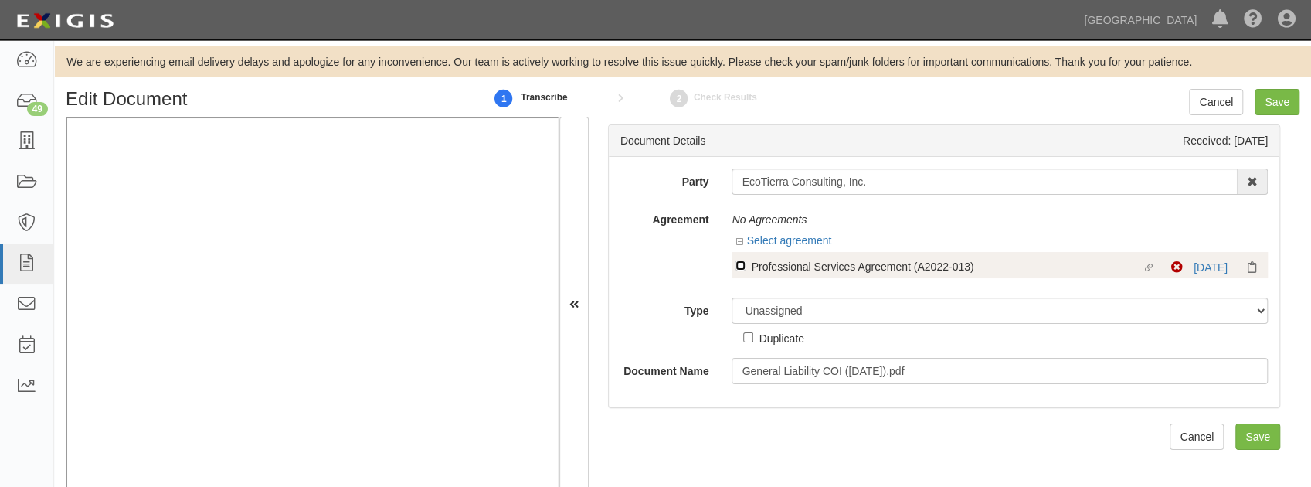
click at [736, 266] on input "Linked agreement Professional Services Agreement (A2022-013) Linked agreement" at bounding box center [740, 265] width 10 height 10
checkbox input "true"
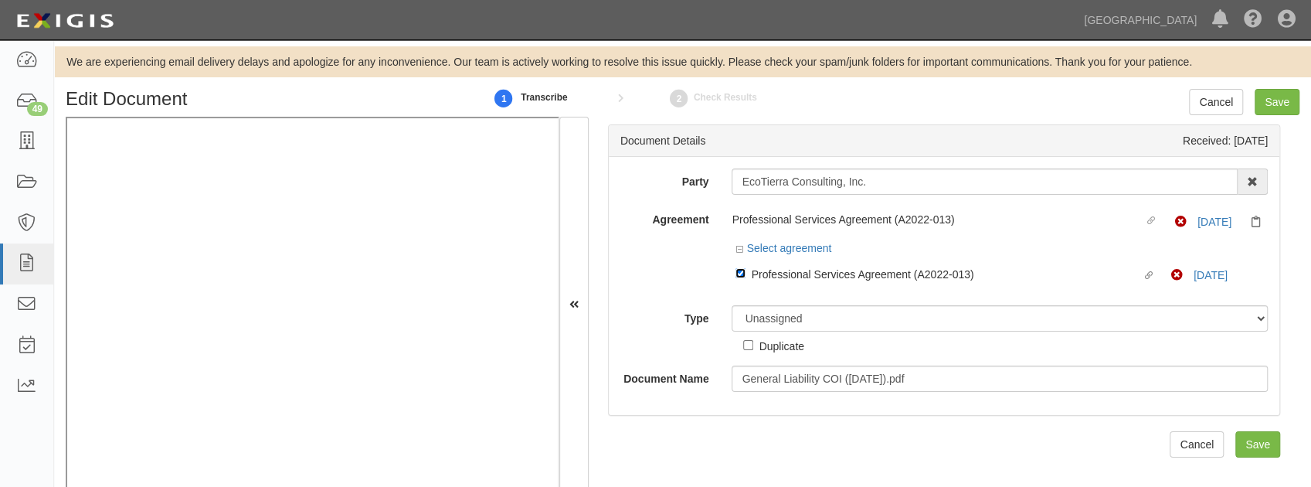
scroll to position [27, 0]
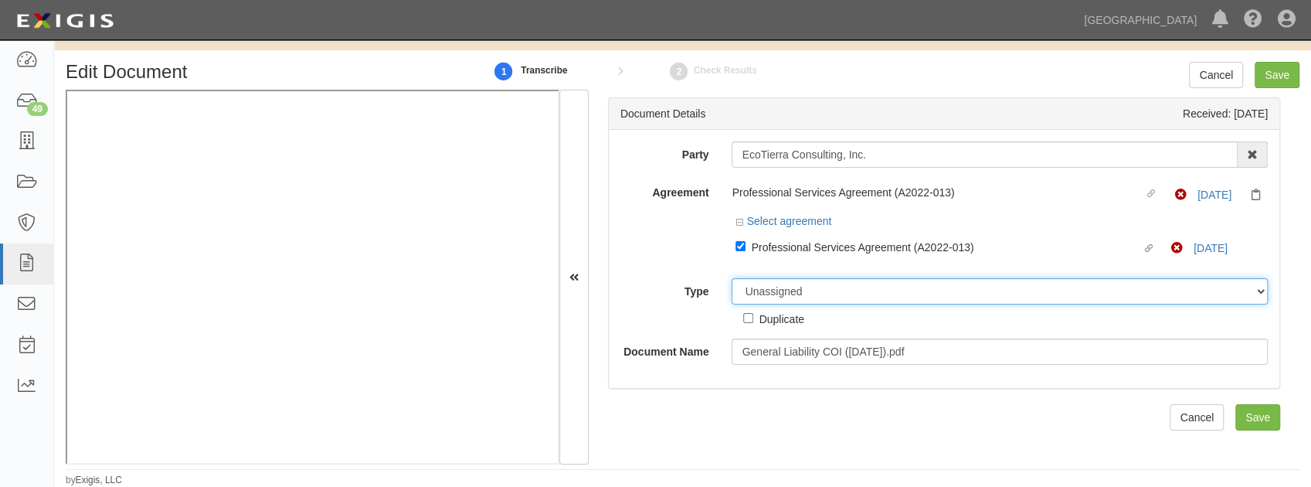
drag, startPoint x: 777, startPoint y: 300, endPoint x: 776, endPoint y: 313, distance: 13.2
click at [777, 300] on select "Unassigned Binder Cancellation Notice Certificate Contract Endorsement Insuranc…" at bounding box center [1000, 291] width 536 height 26
select select "CertificateDetail"
click at [732, 278] on select "Unassigned Binder Cancellation Notice Certificate Contract Endorsement Insuranc…" at bounding box center [1000, 291] width 536 height 26
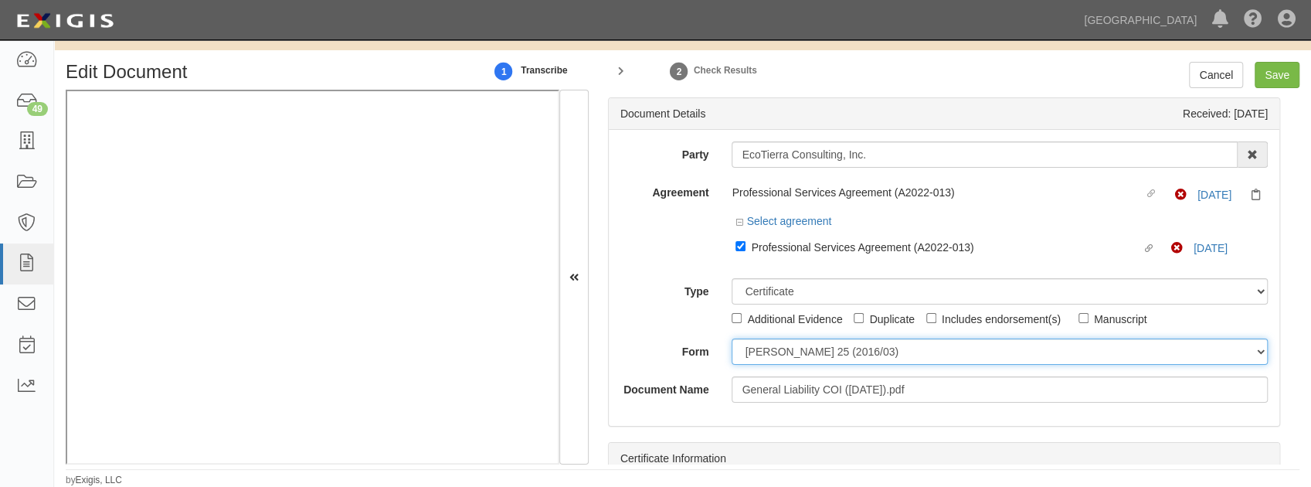
click at [769, 349] on select "ACORD 25 (2016/03) ACORD 101 ACORD 855 NY (2014/05) General" at bounding box center [1000, 351] width 536 height 26
select select "GeneralFormDetail"
click at [732, 338] on select "ACORD 25 (2016/03) ACORD 101 ACORD 855 NY (2014/05) General" at bounding box center [1000, 351] width 536 height 26
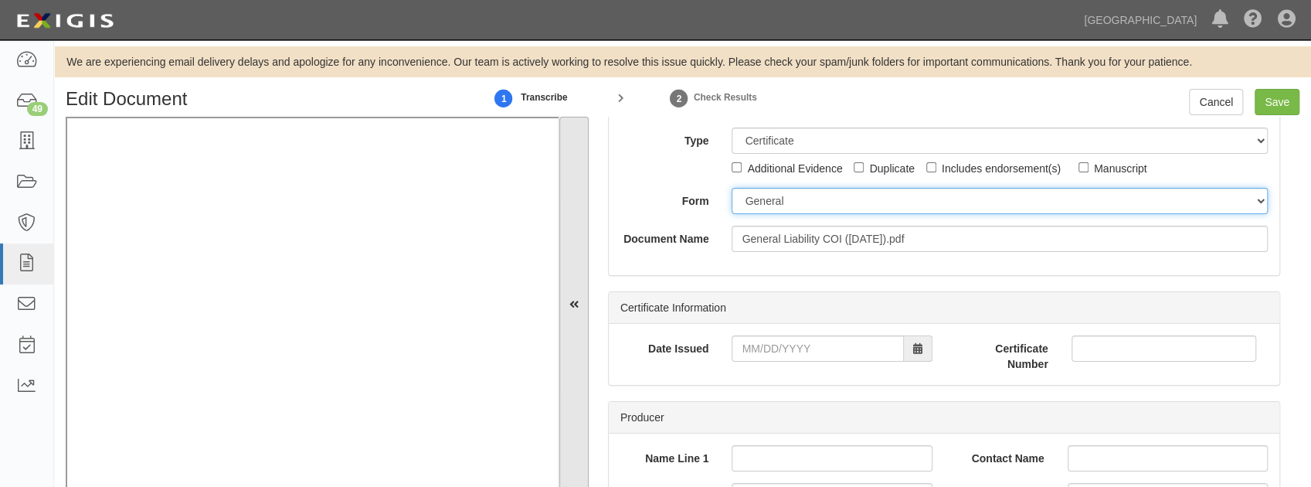
scroll to position [103, 0]
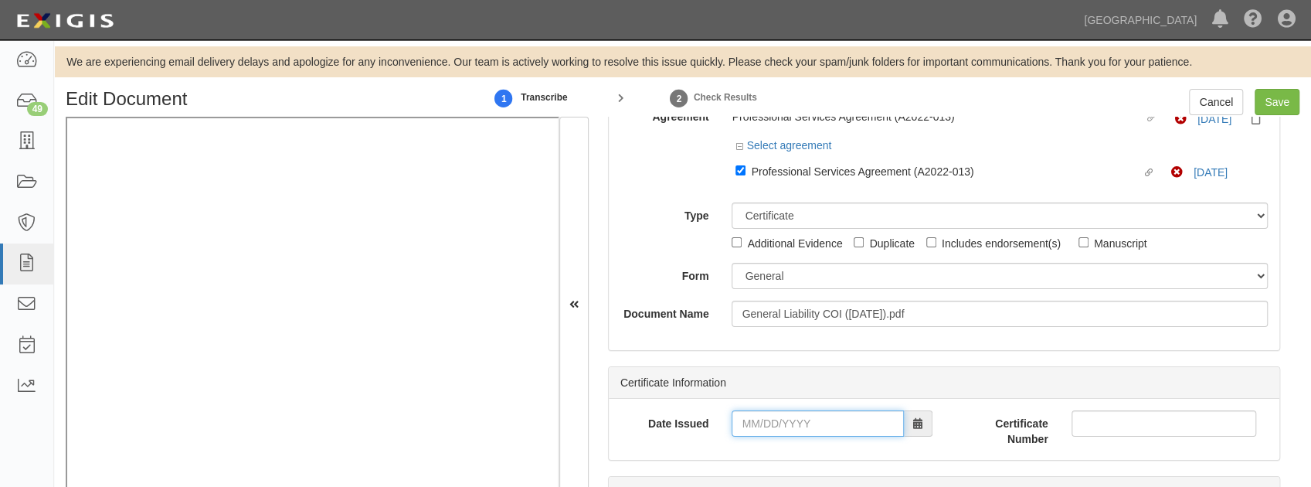
click at [755, 422] on input "Date Issued" at bounding box center [818, 423] width 172 height 26
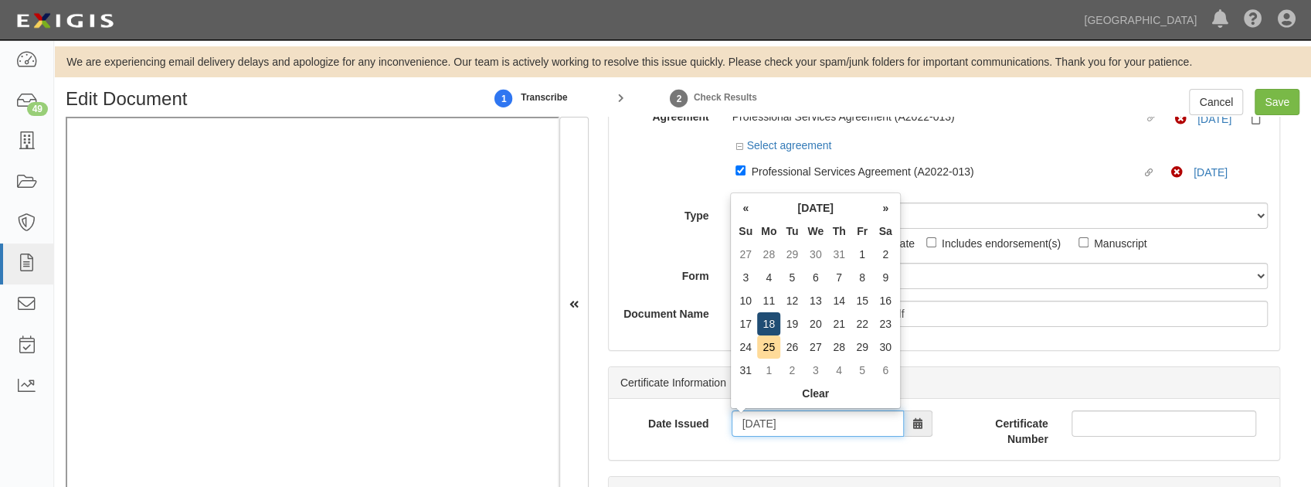
type input "08/18/2025"
click at [764, 321] on td "18" at bounding box center [768, 323] width 23 height 23
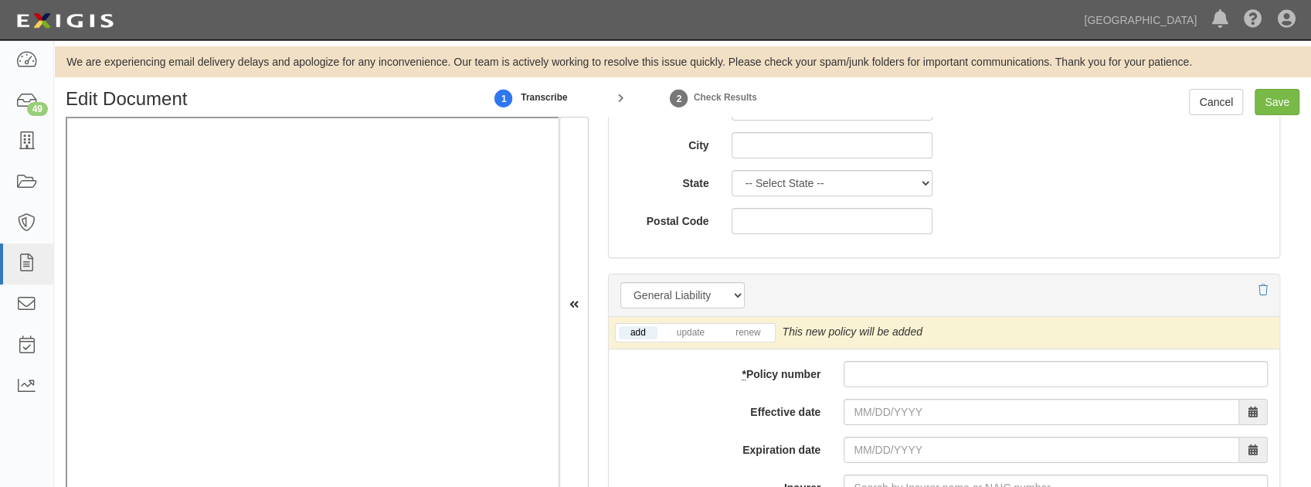
scroll to position [1082, 0]
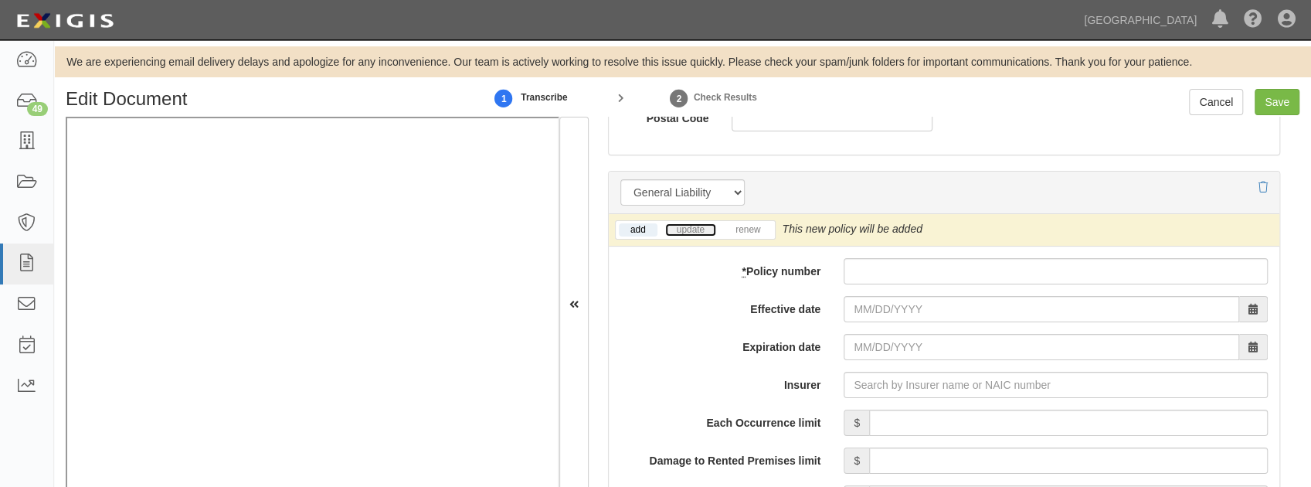
click at [700, 229] on link "update" at bounding box center [690, 229] width 51 height 13
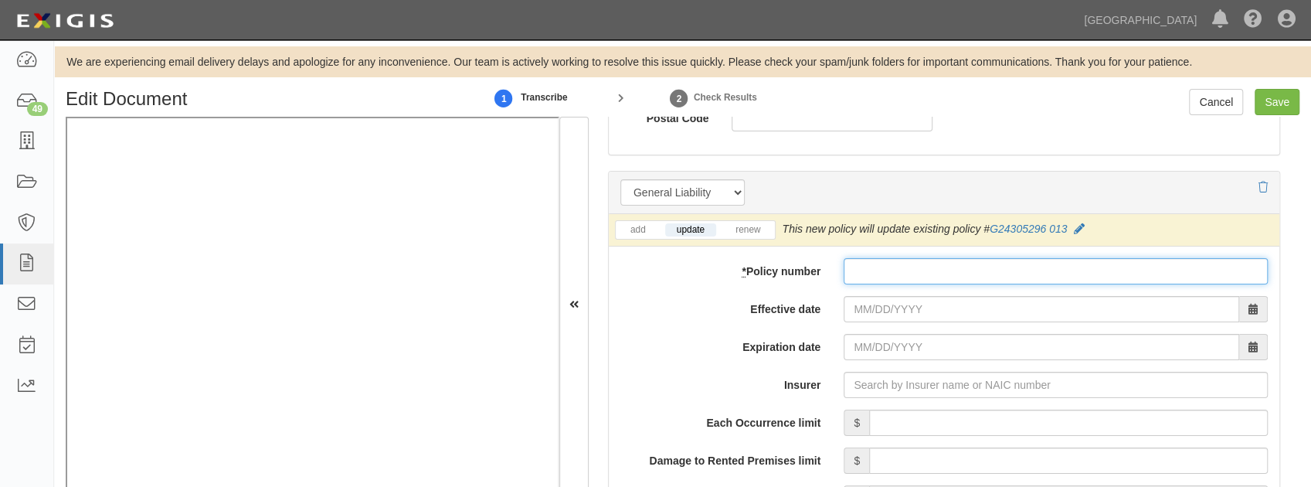
click at [909, 277] on input "* Policy number" at bounding box center [1056, 271] width 424 height 26
paste input "EcoTierra Consulting, Inc"
type input "EcoTierra Consulting, Inc"
drag, startPoint x: 987, startPoint y: 275, endPoint x: 610, endPoint y: 252, distance: 377.7
click at [654, 263] on div "* Policy number EcoTierra Consulting, Inc" at bounding box center [944, 271] width 671 height 26
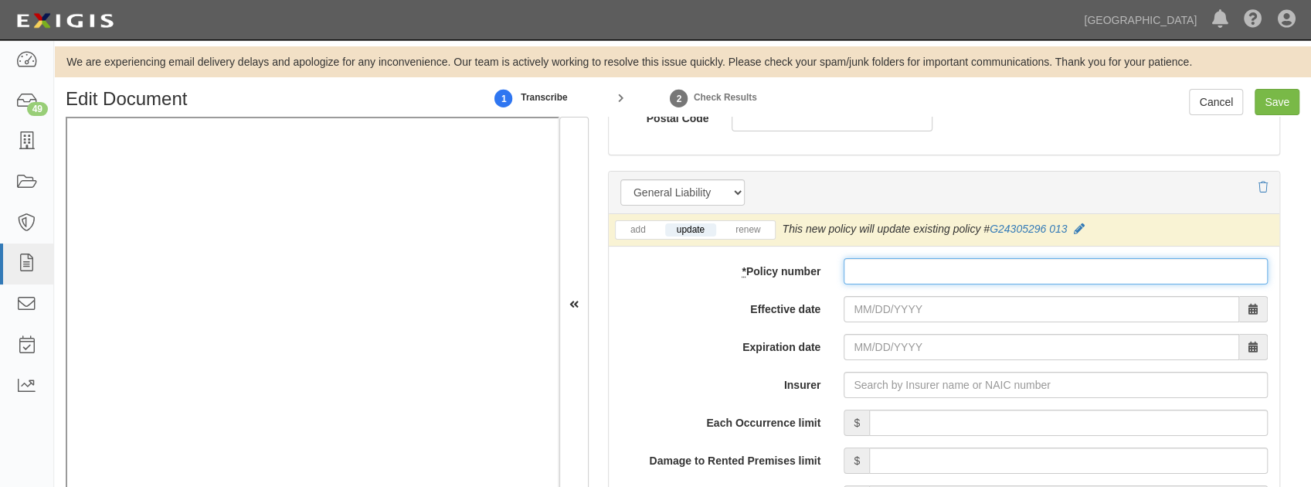
click at [869, 276] on input "* Policy number" at bounding box center [1056, 271] width 424 height 26
paste input "G24305296 014"
type input "G24305296 014"
click at [865, 304] on input "Effective date" at bounding box center [1042, 309] width 396 height 26
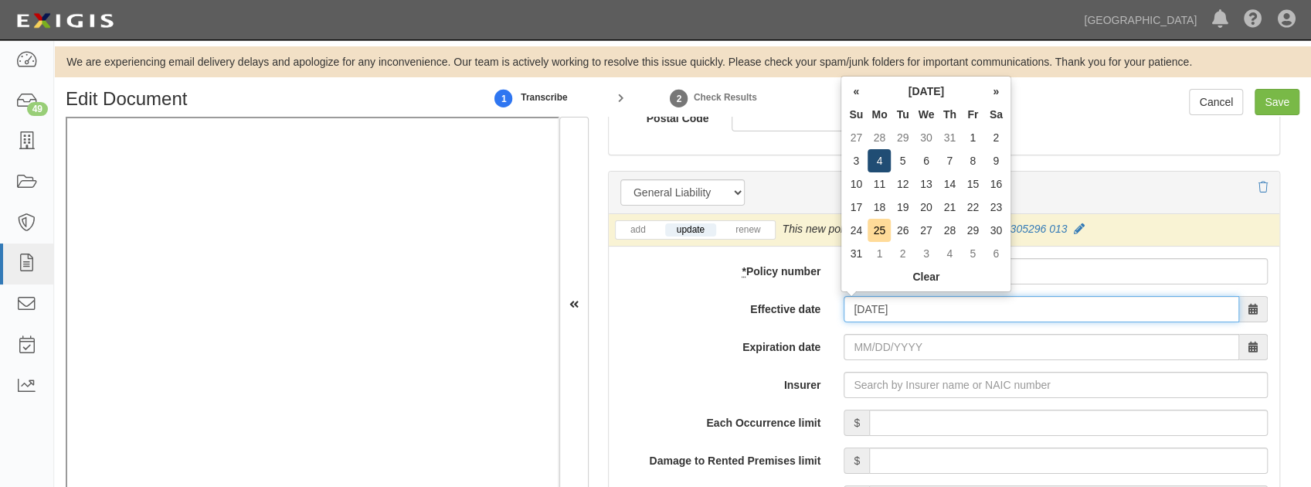
type input "08/04/2025"
type input "08/04/2026"
click at [884, 161] on td "4" at bounding box center [879, 160] width 23 height 23
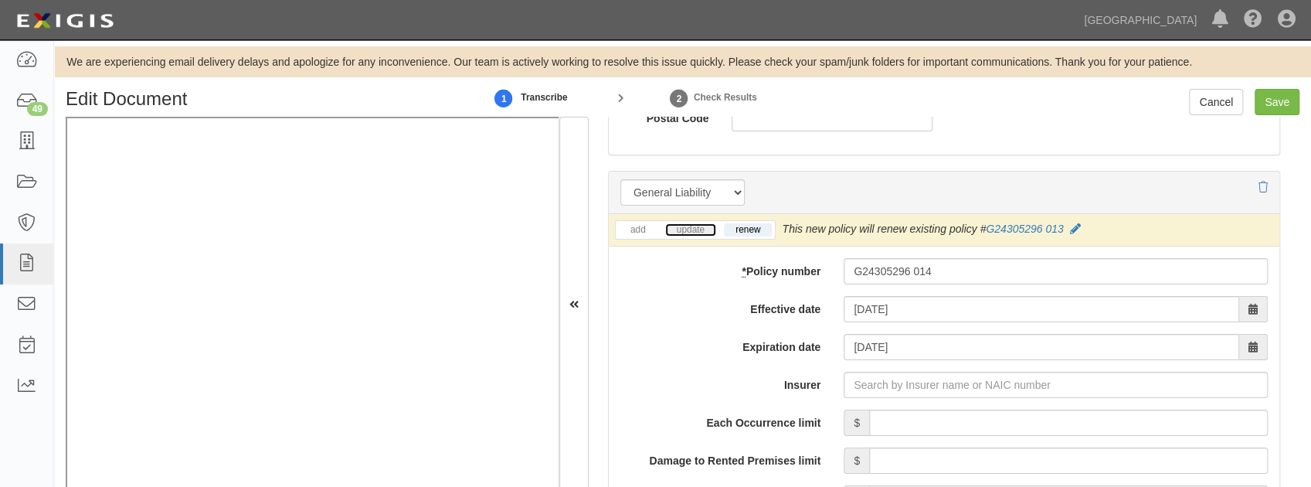
click at [695, 229] on link "update" at bounding box center [690, 229] width 51 height 13
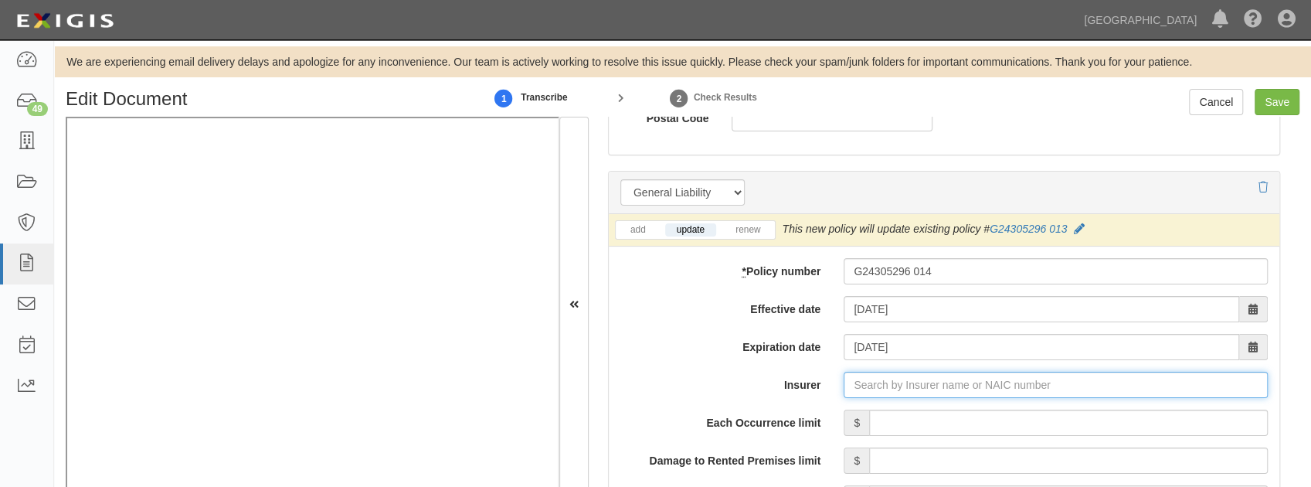
click at [863, 389] on input "Insurer" at bounding box center [1056, 385] width 424 height 26
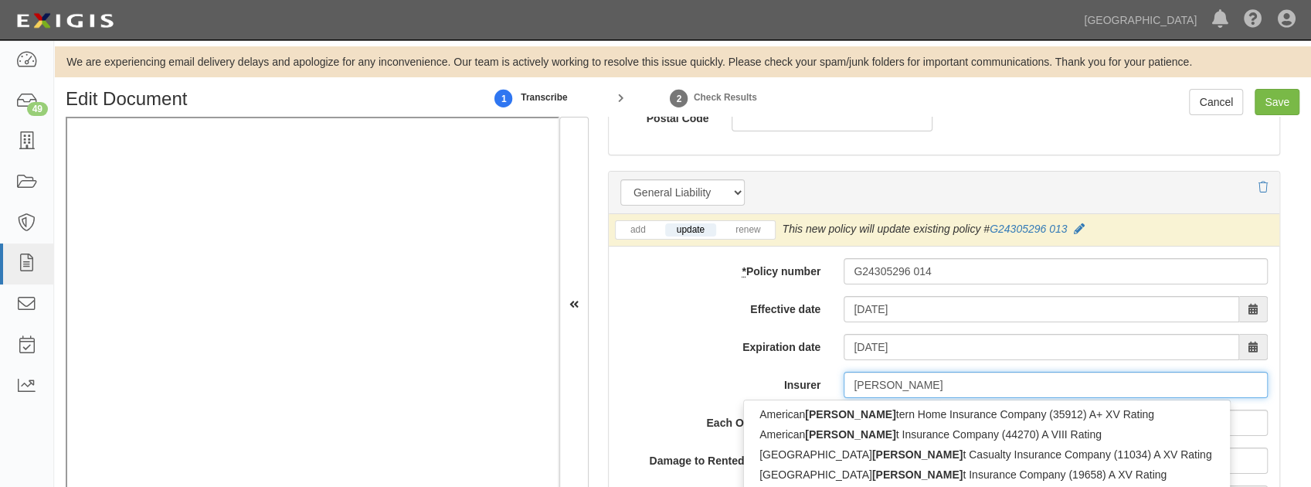
type input "west"
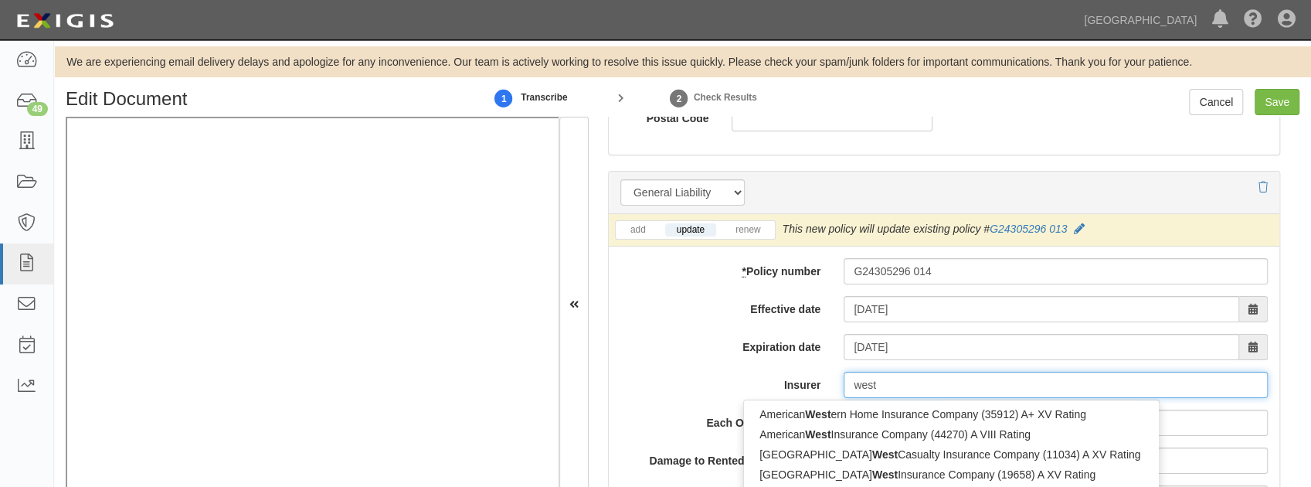
type input "westchester Fire Insurance Company (10030) A++ XV Rating"
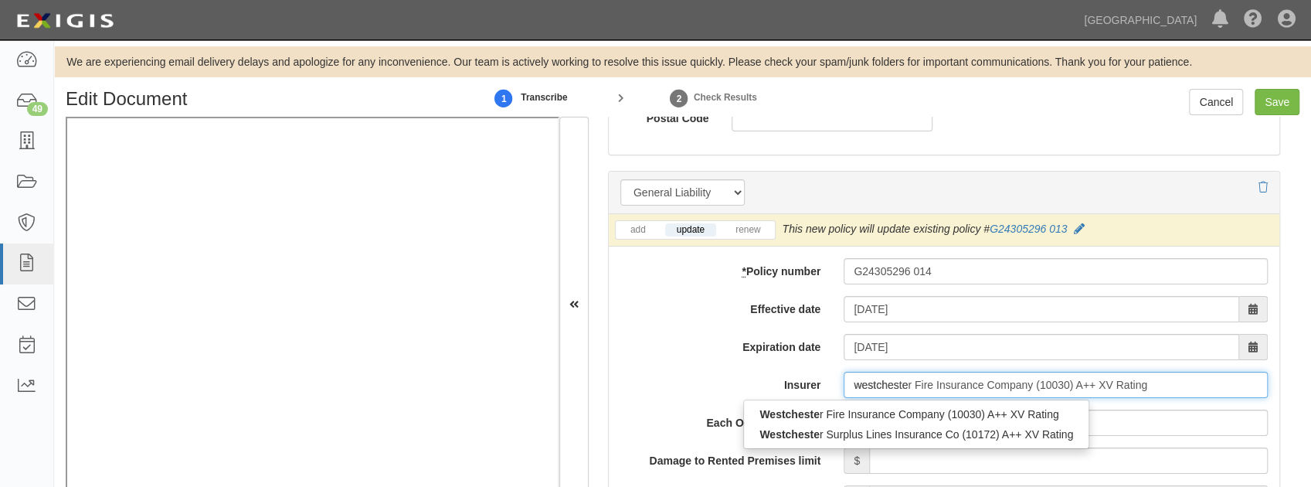
type input "westchester"
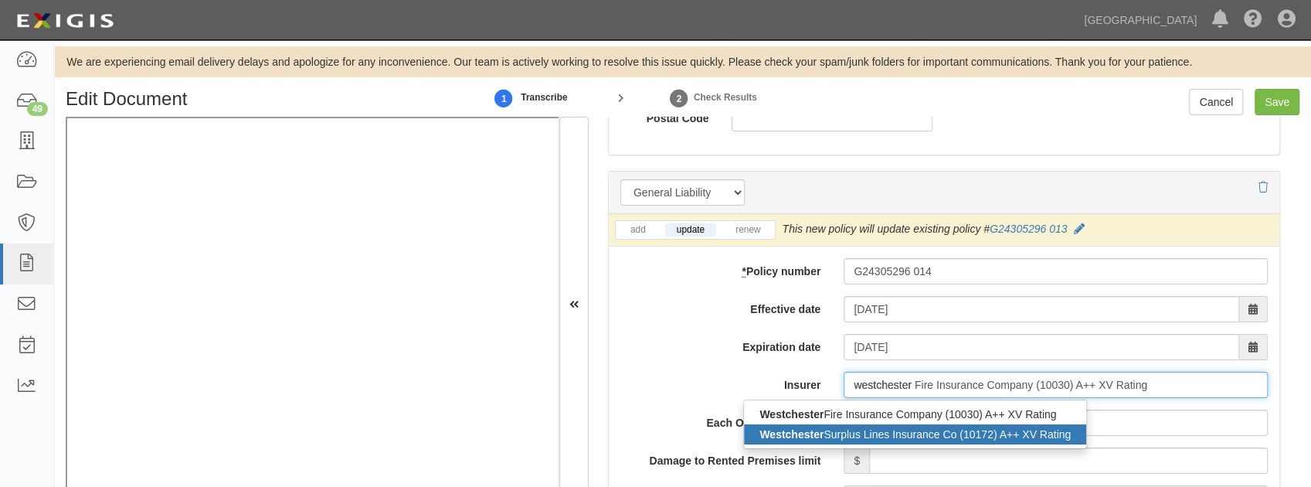
click at [875, 434] on div "Westchester Surplus Lines Insurance Co (10172) A++ XV Rating" at bounding box center [915, 434] width 342 height 20
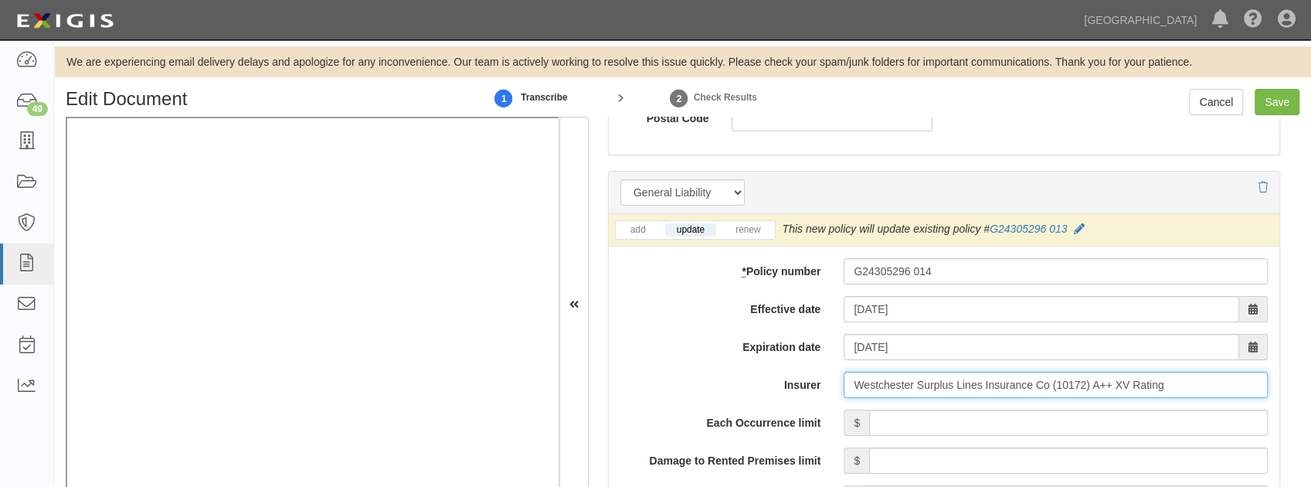
type input "Westchester Surplus Lines Insurance Co (10172) A++ XV Rating"
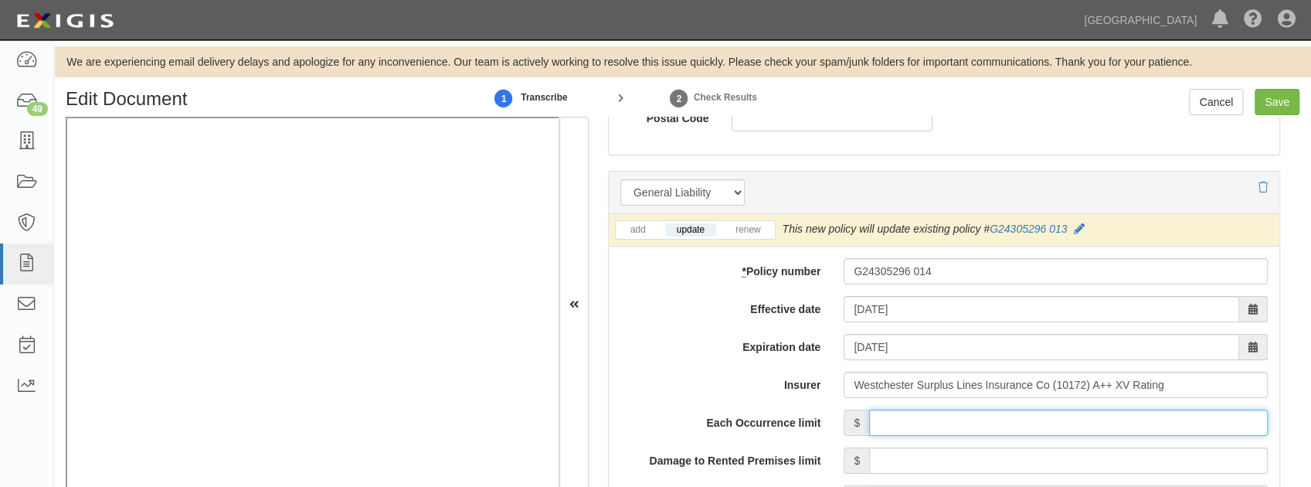
click at [909, 417] on input "Each Occurrence limit" at bounding box center [1068, 422] width 399 height 26
type input "2,000,000"
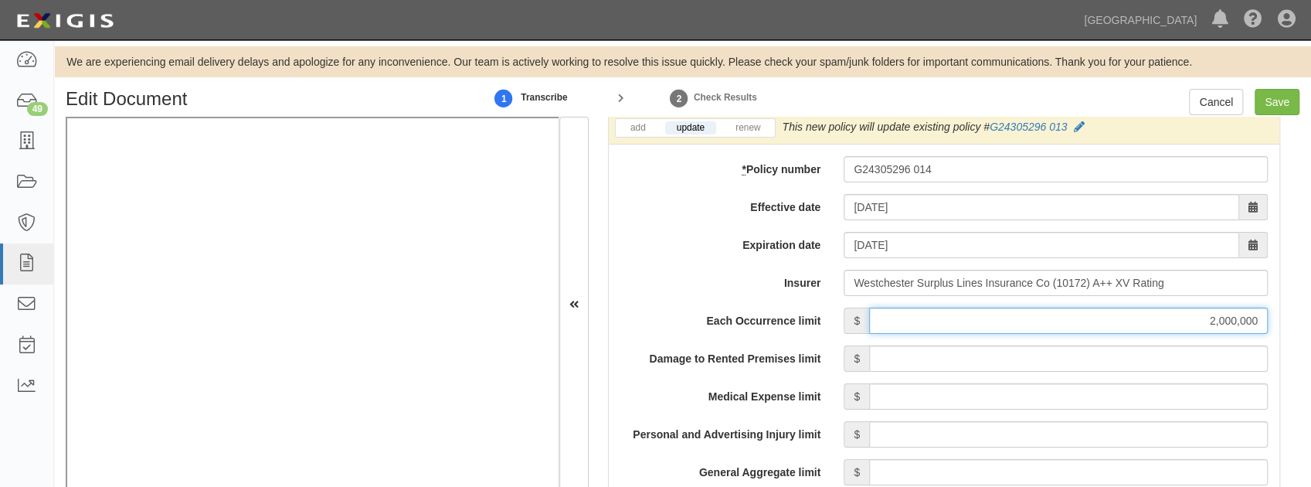
scroll to position [1184, 0]
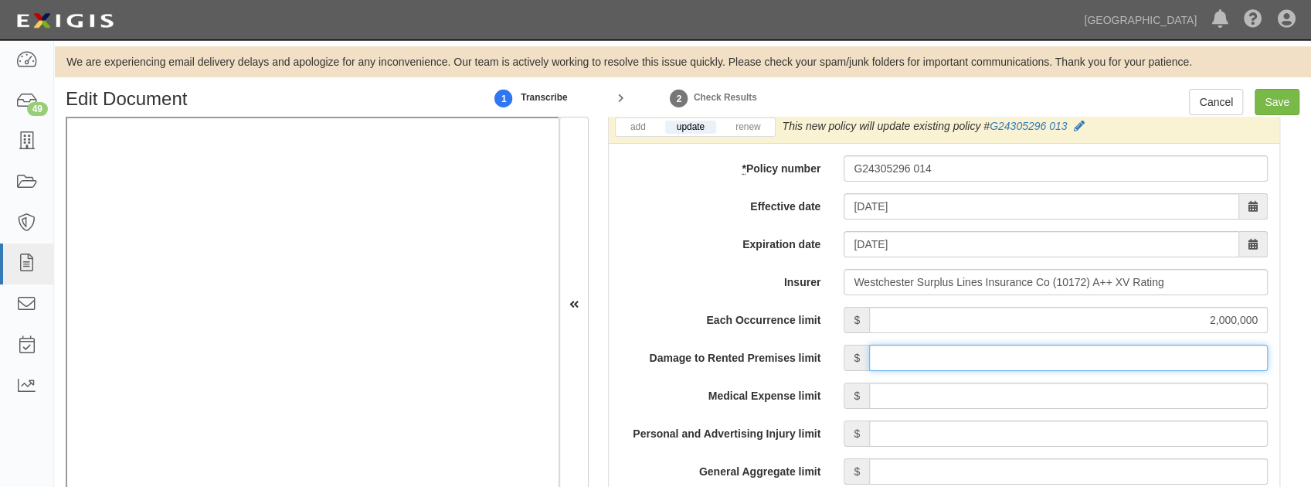
click at [929, 352] on input "Damage to Rented Premises limit" at bounding box center [1068, 358] width 399 height 26
type input "50,000"
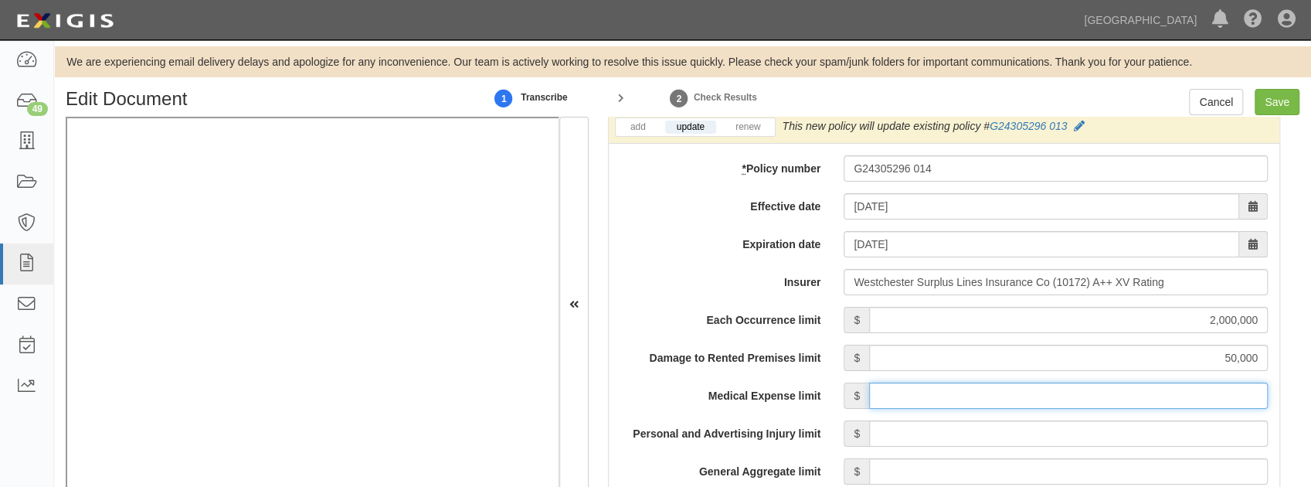
click at [912, 397] on input "Medical Expense limit" at bounding box center [1068, 395] width 399 height 26
type input "5,000"
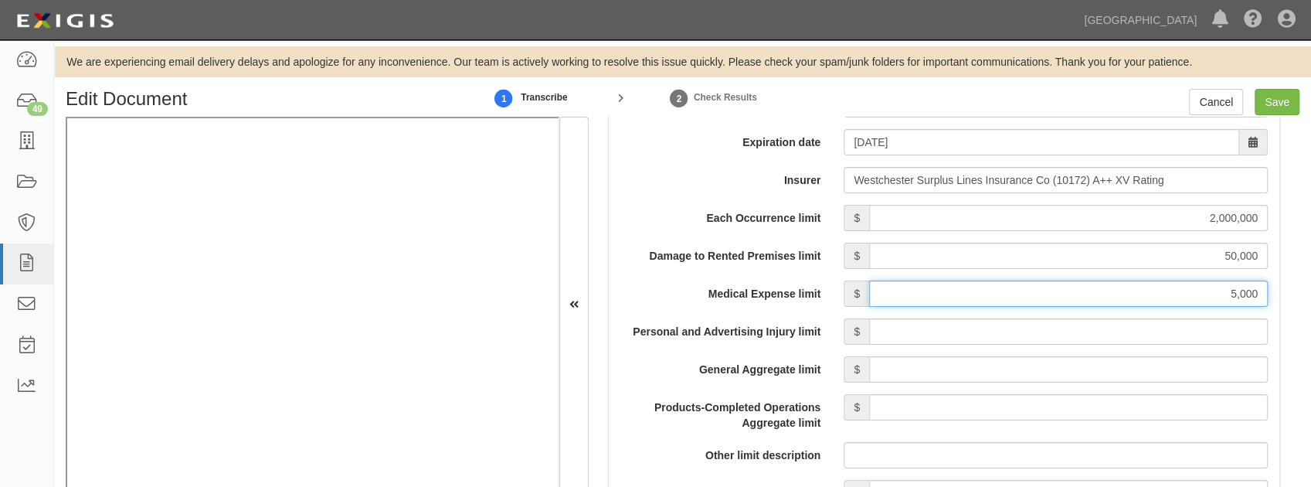
scroll to position [1287, 0]
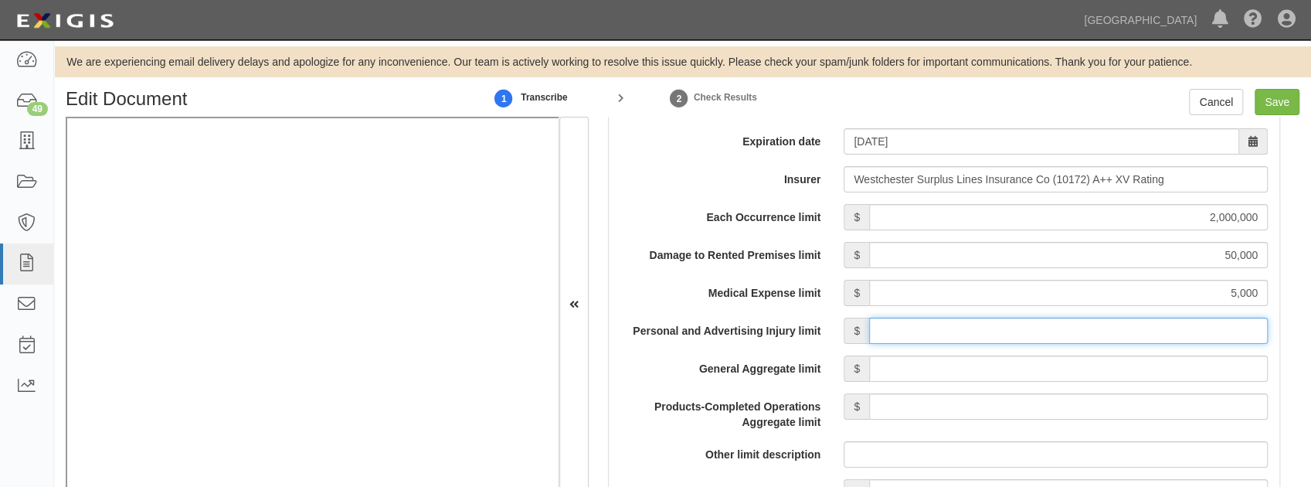
click at [905, 331] on input "Personal and Advertising Injury limit" at bounding box center [1068, 331] width 399 height 26
type input "2,000,000"
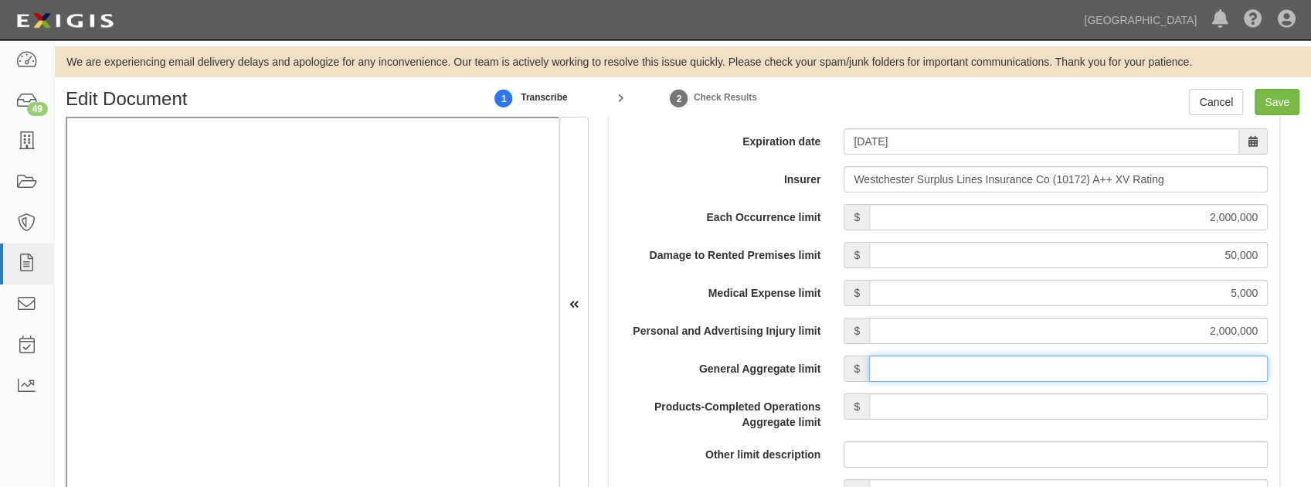
click at [963, 355] on input "General Aggregate limit" at bounding box center [1068, 368] width 399 height 26
type input "4,000,000"
click at [959, 406] on input "Products-Completed Operations Aggregate limit" at bounding box center [1068, 406] width 399 height 26
type input "4,000,000"
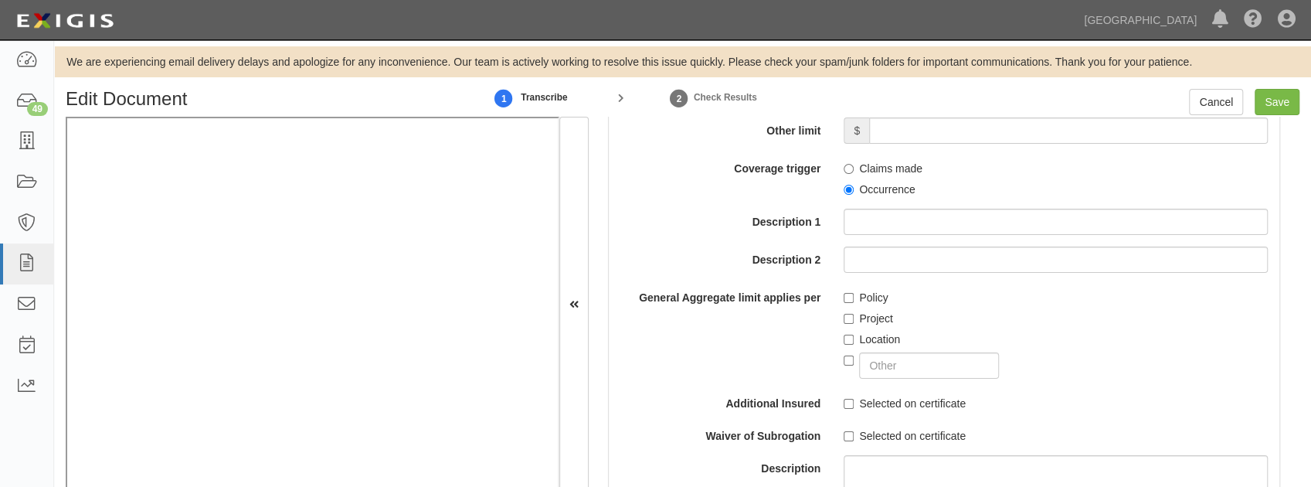
scroll to position [1700, 0]
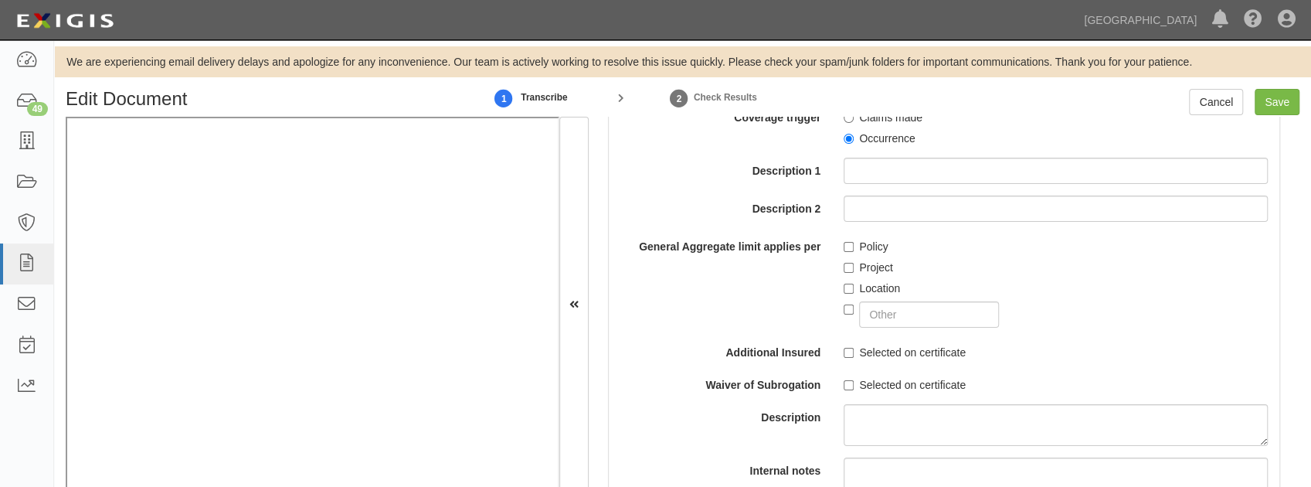
click at [851, 354] on label "Selected on certificate" at bounding box center [905, 352] width 122 height 15
click at [851, 354] on input "Selected on certificate" at bounding box center [849, 353] width 10 height 10
checkbox input "true"
click at [847, 382] on input "Selected on certificate" at bounding box center [849, 385] width 10 height 10
checkbox input "true"
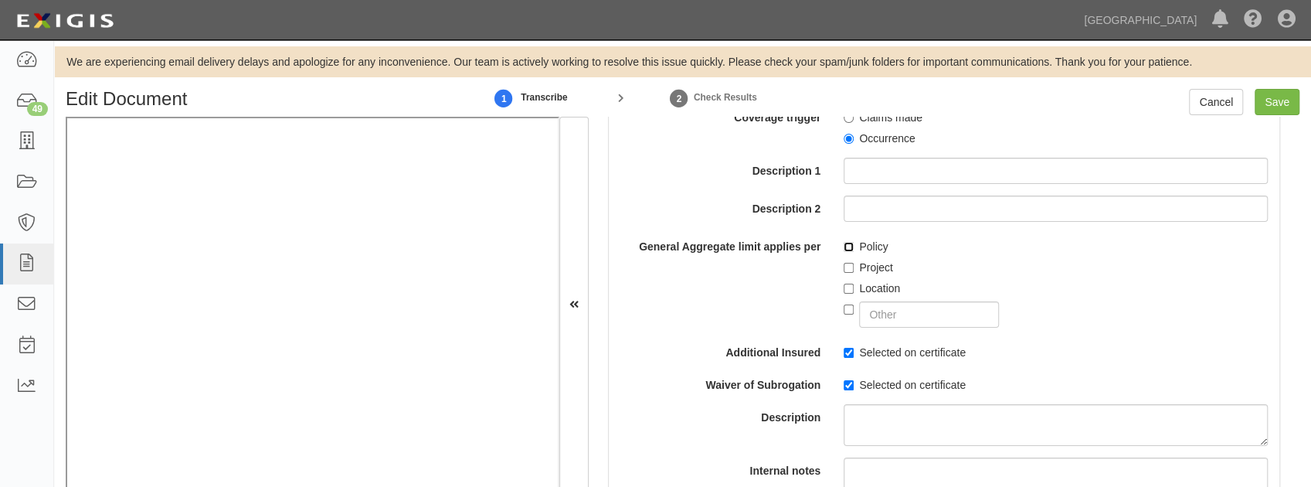
click at [849, 243] on input "Policy" at bounding box center [849, 247] width 10 height 10
checkbox input "true"
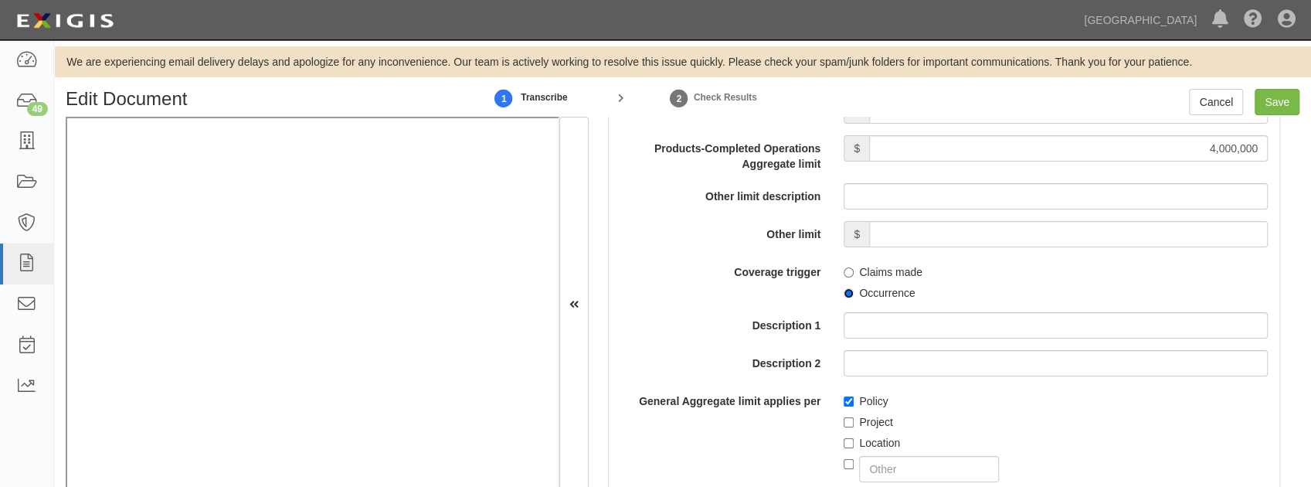
click at [850, 294] on input "Occurrence" at bounding box center [849, 293] width 10 height 10
radio input "true"
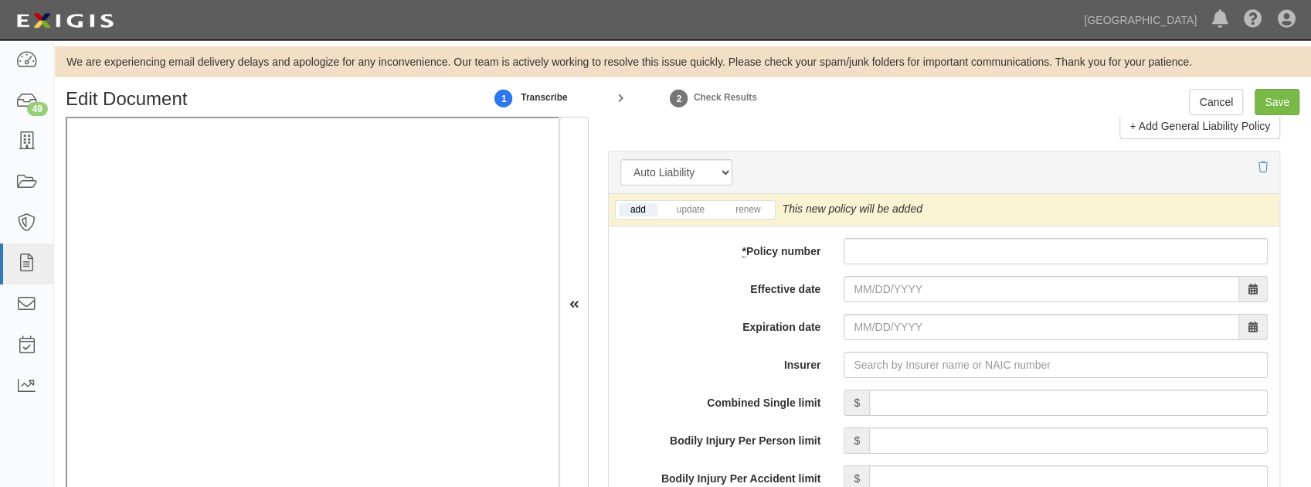
scroll to position [2214, 0]
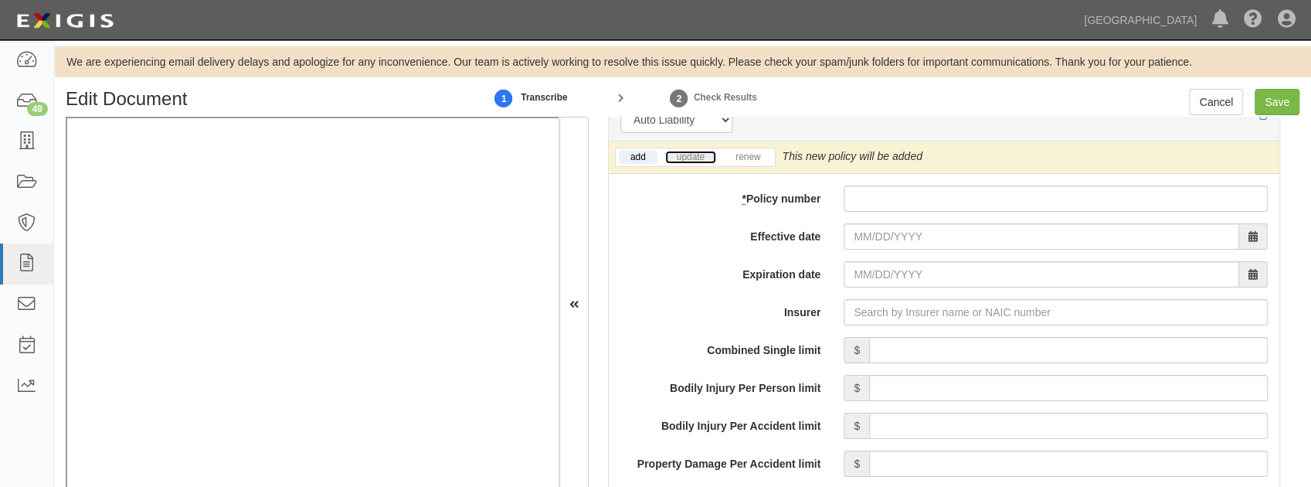
click at [694, 153] on link "update" at bounding box center [690, 157] width 51 height 13
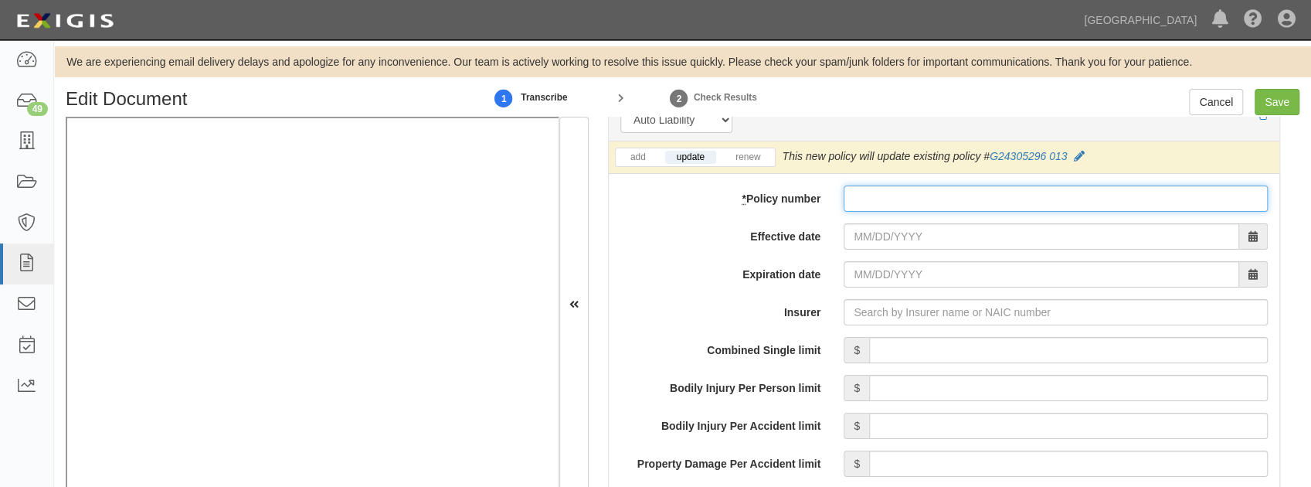
click at [902, 191] on input "* Policy number" at bounding box center [1056, 198] width 424 height 26
paste input "G24305296 014"
type input "G24305296 014"
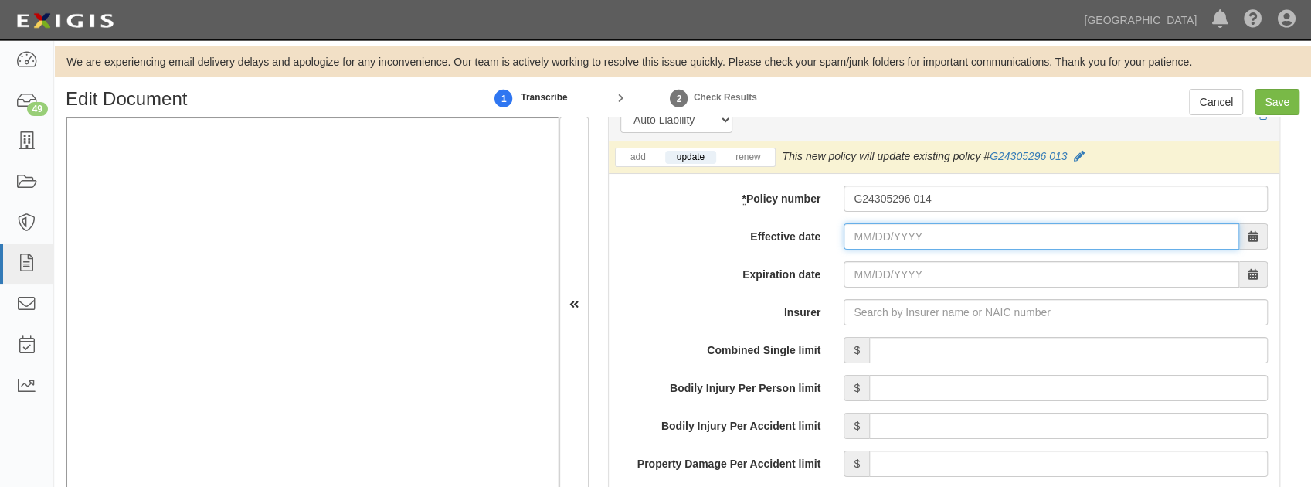
click at [883, 232] on input "Effective date" at bounding box center [1042, 236] width 396 height 26
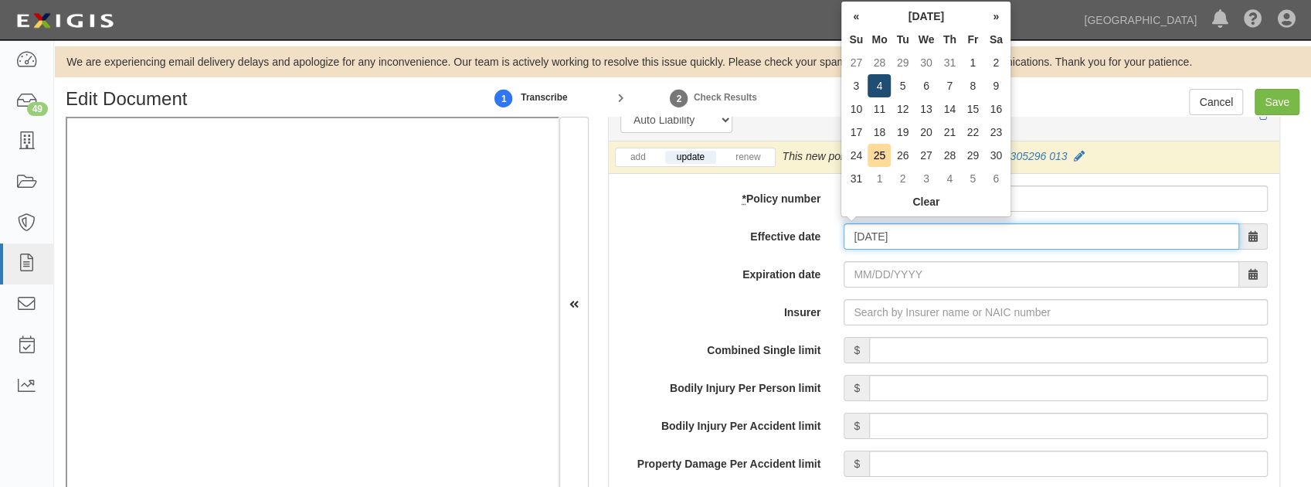
type input "08/04/2025"
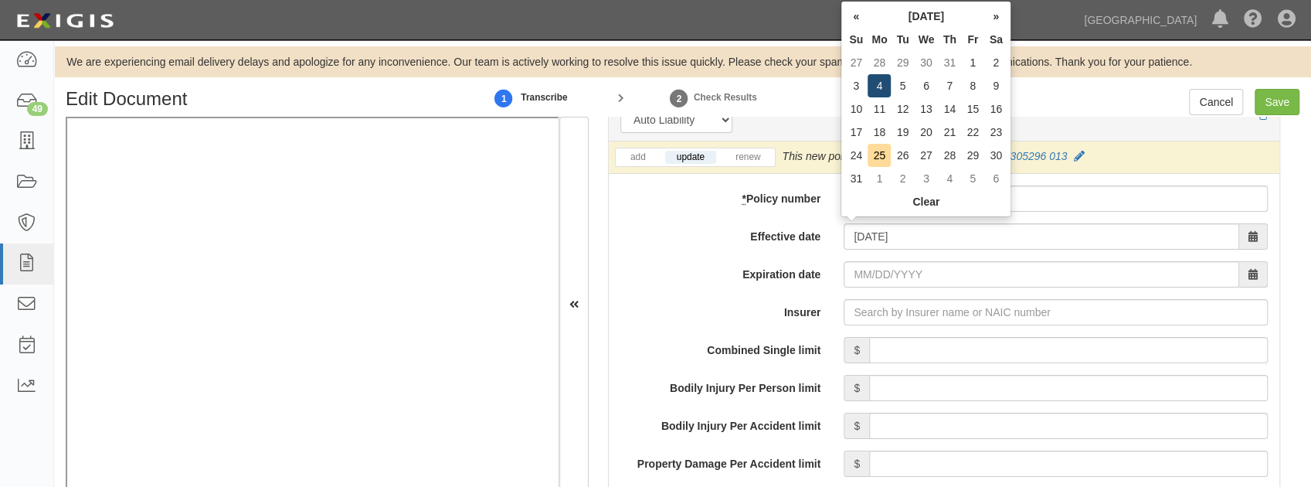
type input "08/04/2026"
click at [875, 87] on td "4" at bounding box center [879, 85] width 23 height 23
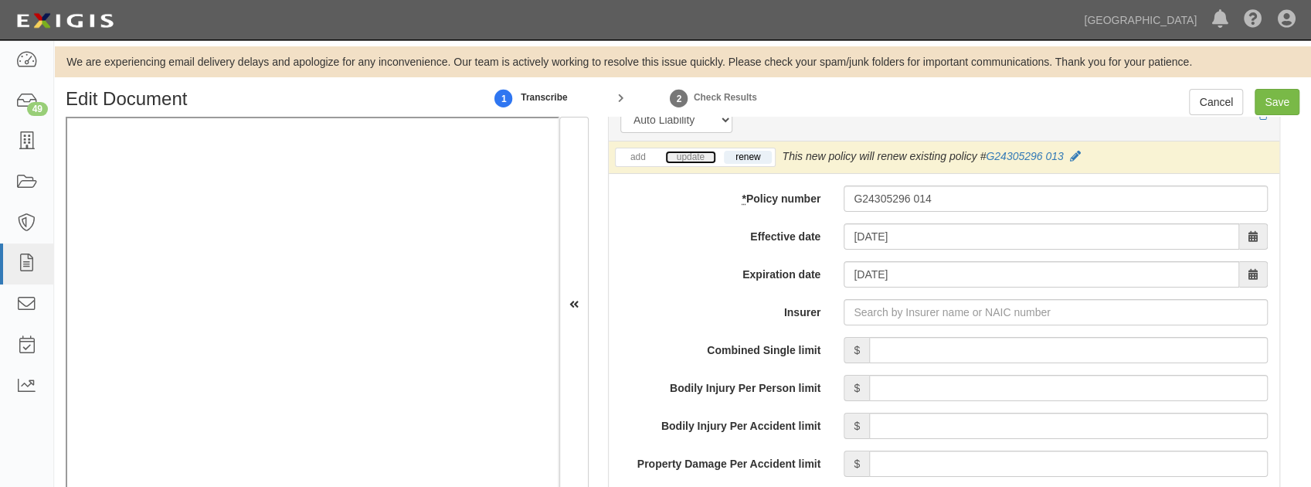
click at [698, 151] on link "update" at bounding box center [690, 157] width 51 height 13
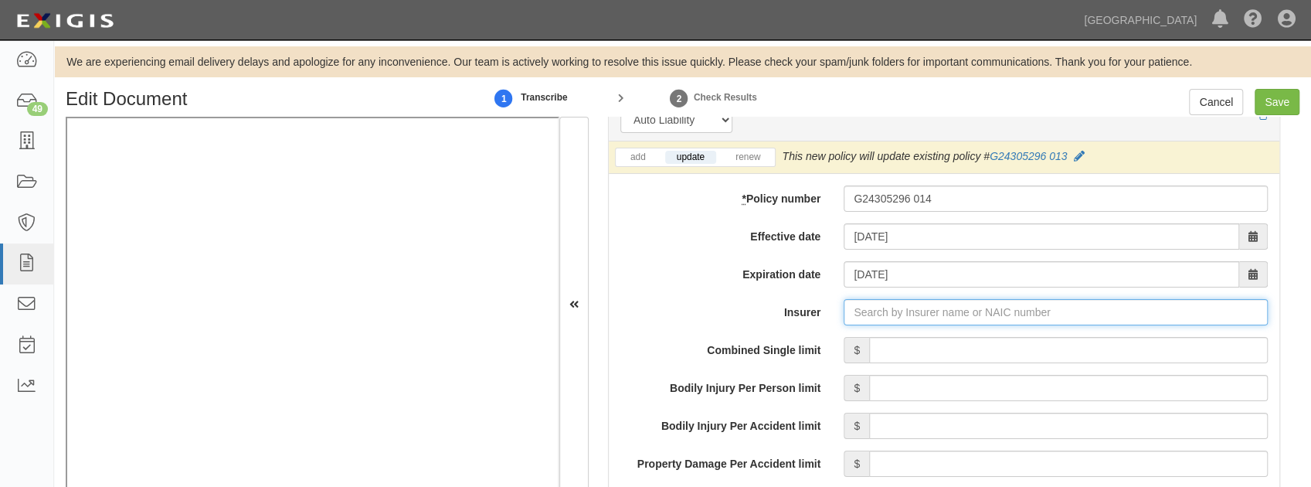
drag, startPoint x: 845, startPoint y: 311, endPoint x: 854, endPoint y: 314, distance: 8.8
click at [845, 311] on input "Insurer" at bounding box center [1056, 312] width 424 height 26
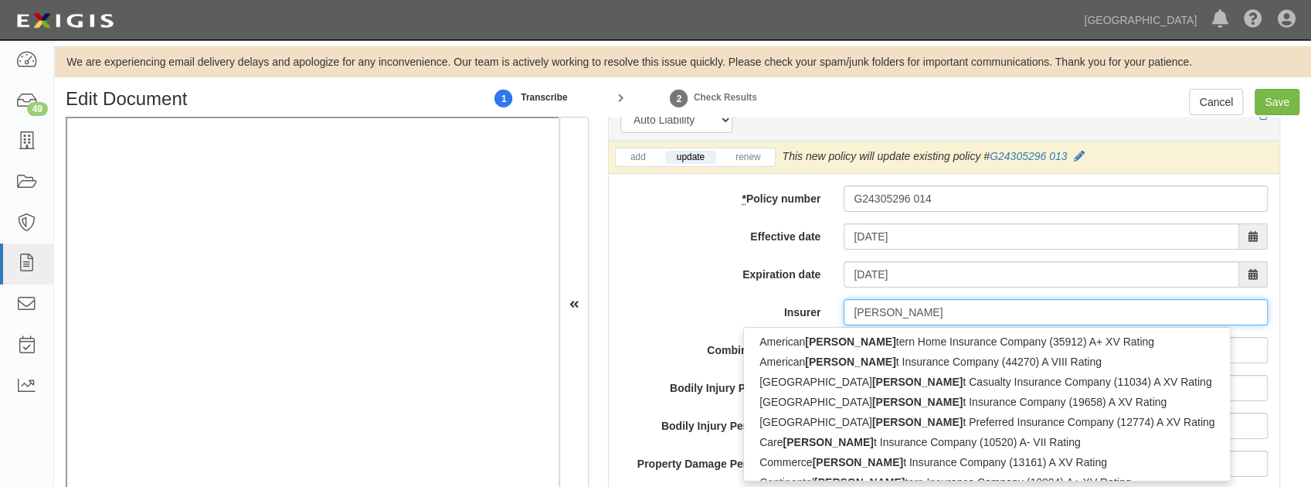
type input "west"
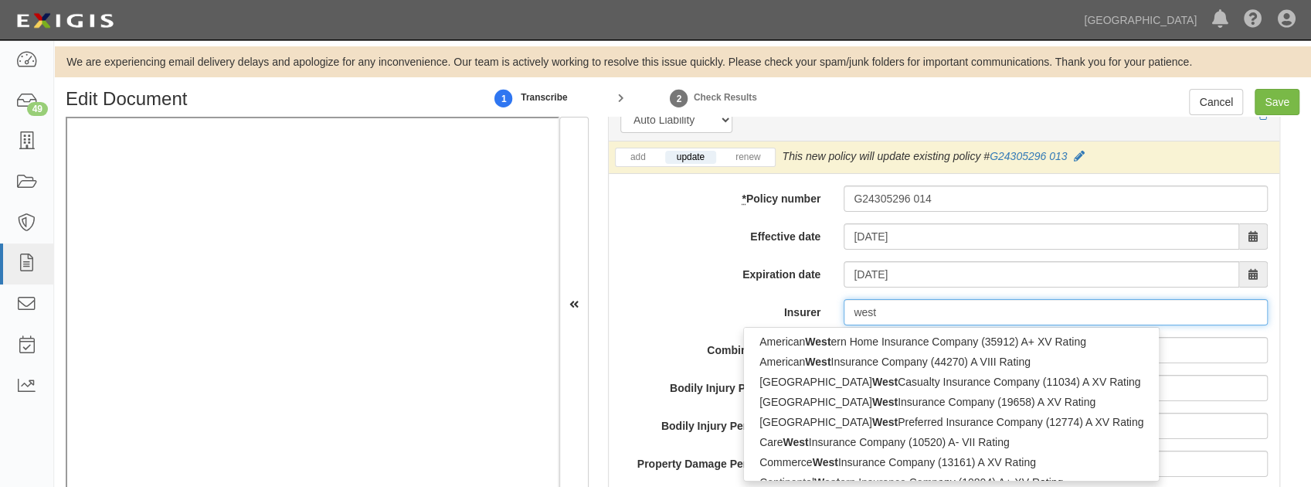
type input "westchester Fire Insurance Company (10030) A++ XV Rating"
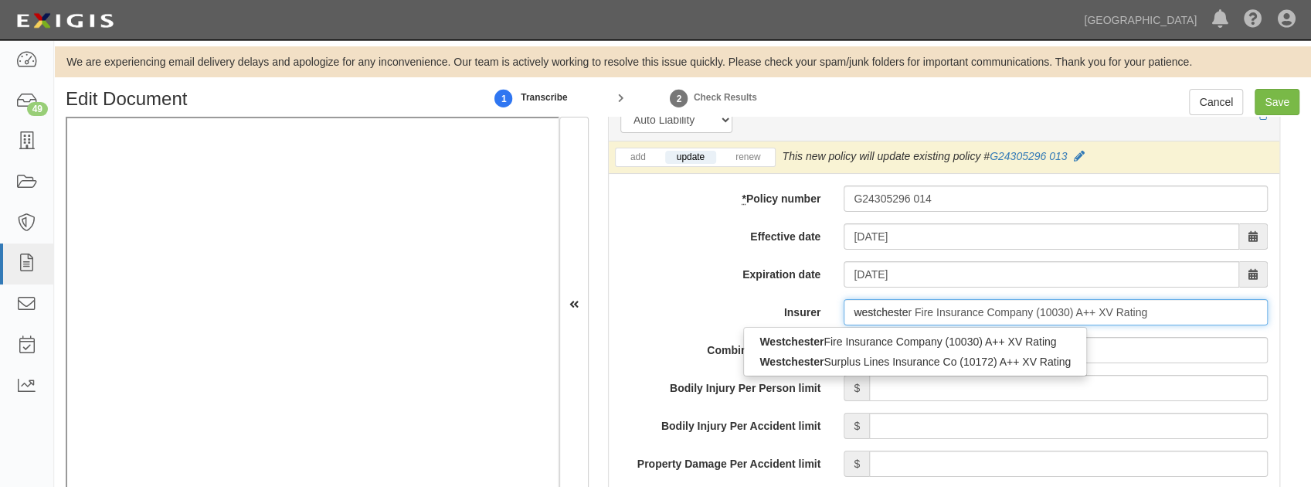
type input "westchester"
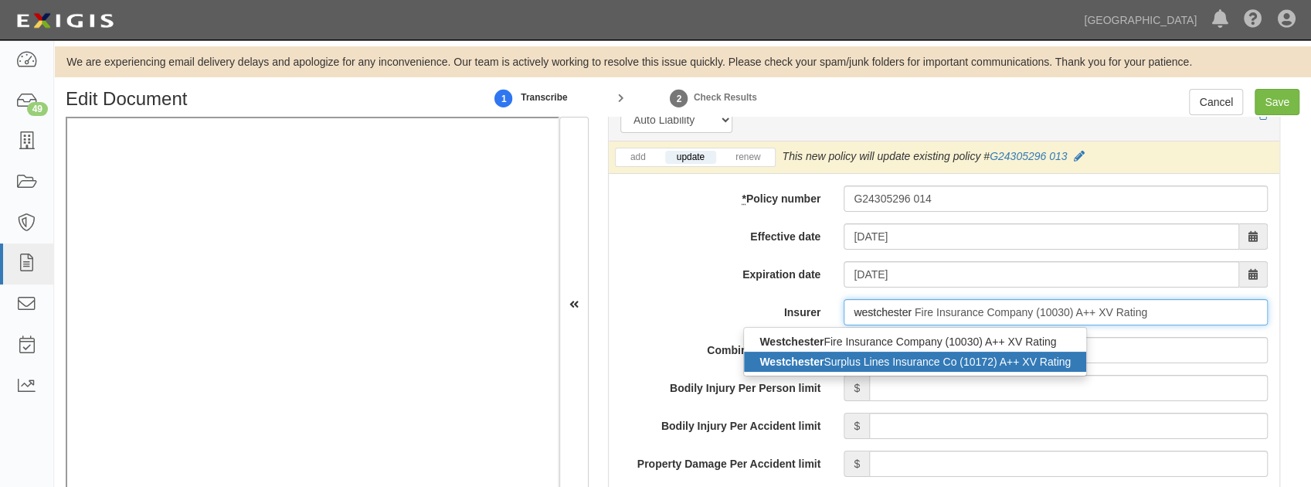
click at [859, 355] on div "Westchester Surplus Lines Insurance Co (10172) A++ XV Rating" at bounding box center [915, 362] width 342 height 20
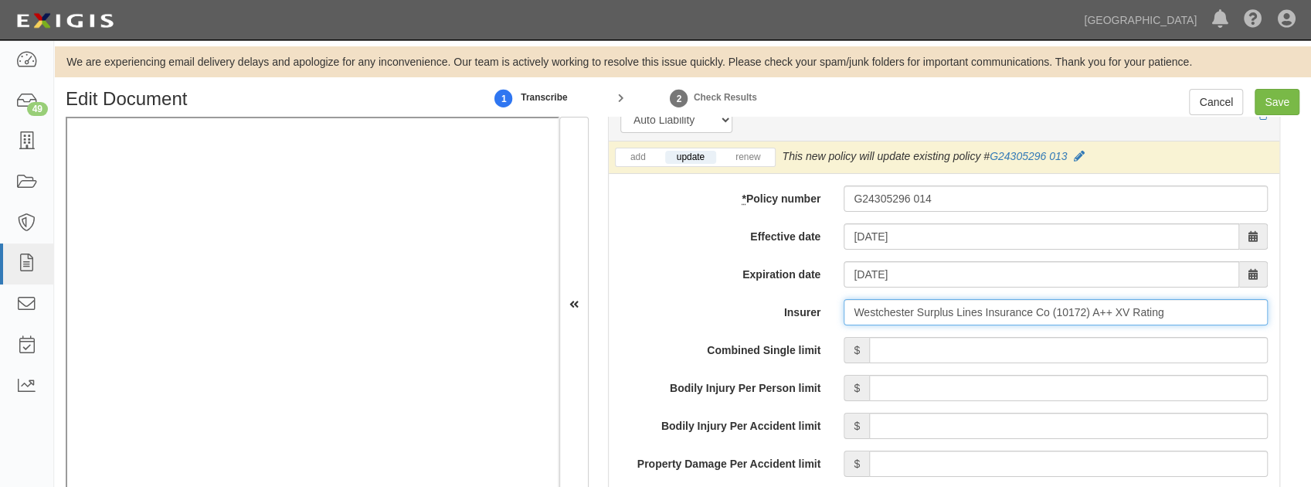
type input "Westchester Surplus Lines Insurance Co (10172) A++ XV Rating"
click at [907, 342] on input "Combined Single limit" at bounding box center [1068, 350] width 399 height 26
type input "1,000,000"
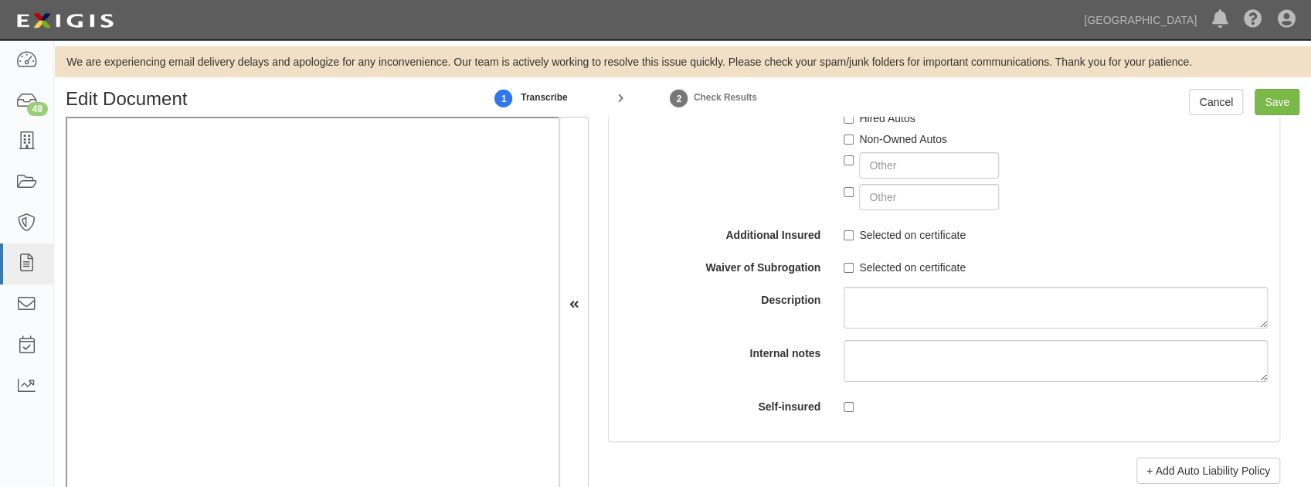
scroll to position [2729, 0]
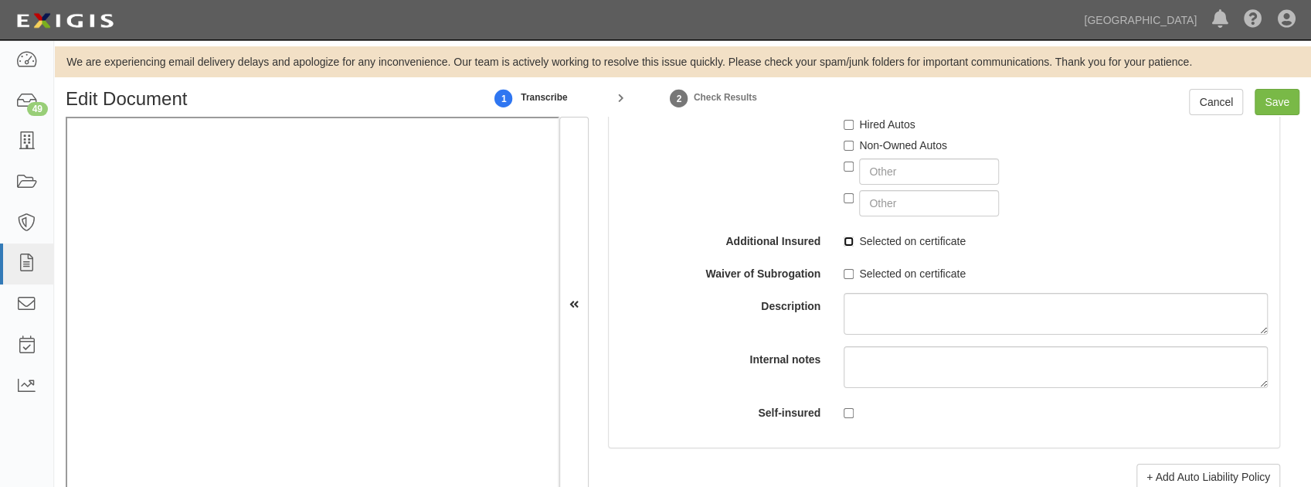
click at [844, 237] on input "Selected on certificate" at bounding box center [849, 241] width 10 height 10
checkbox input "true"
click at [850, 269] on input "Selected on certificate" at bounding box center [849, 274] width 10 height 10
checkbox input "true"
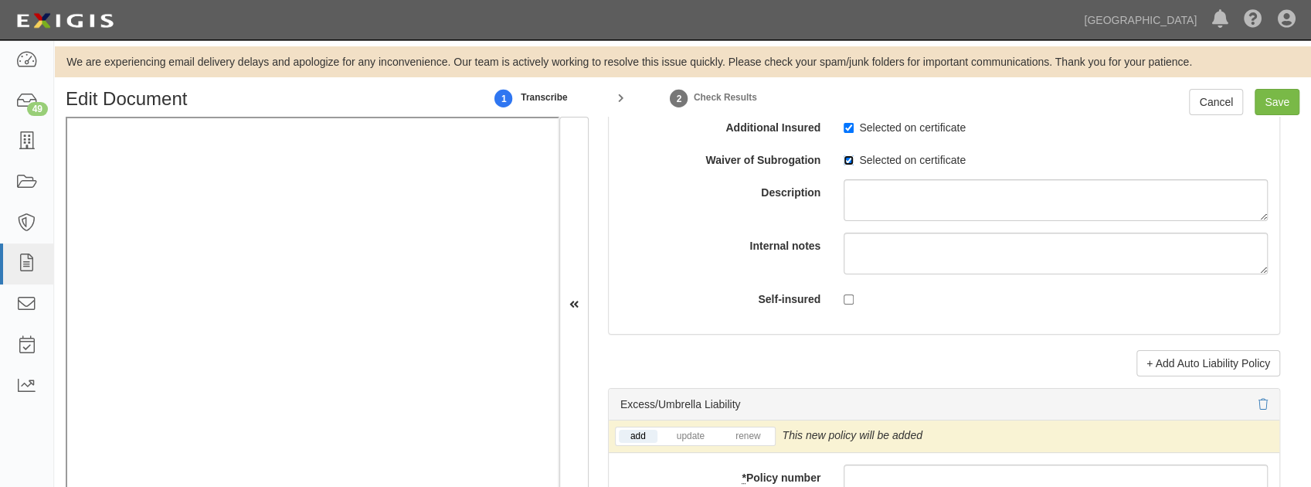
scroll to position [3038, 0]
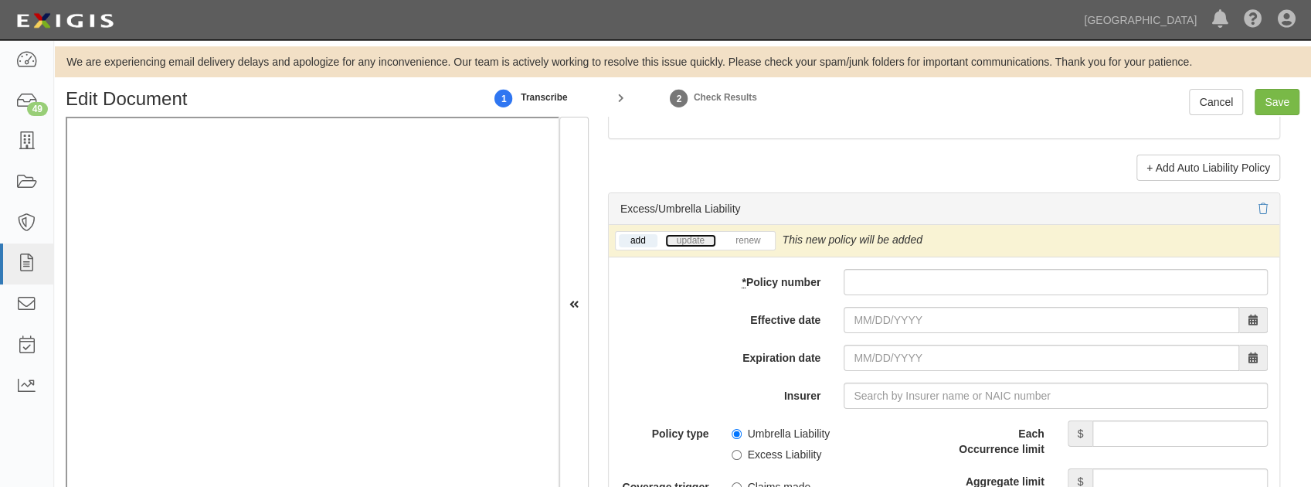
click at [687, 234] on link "update" at bounding box center [690, 240] width 51 height 13
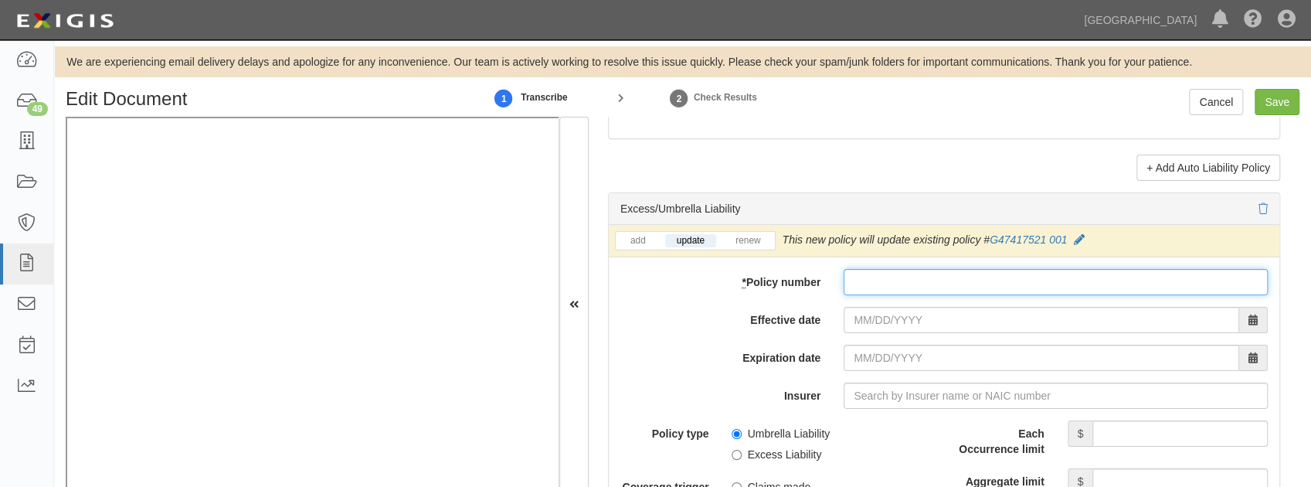
click at [882, 281] on input "* Policy number" at bounding box center [1056, 282] width 424 height 26
paste input "G49354095 001"
type input "G49354095 001"
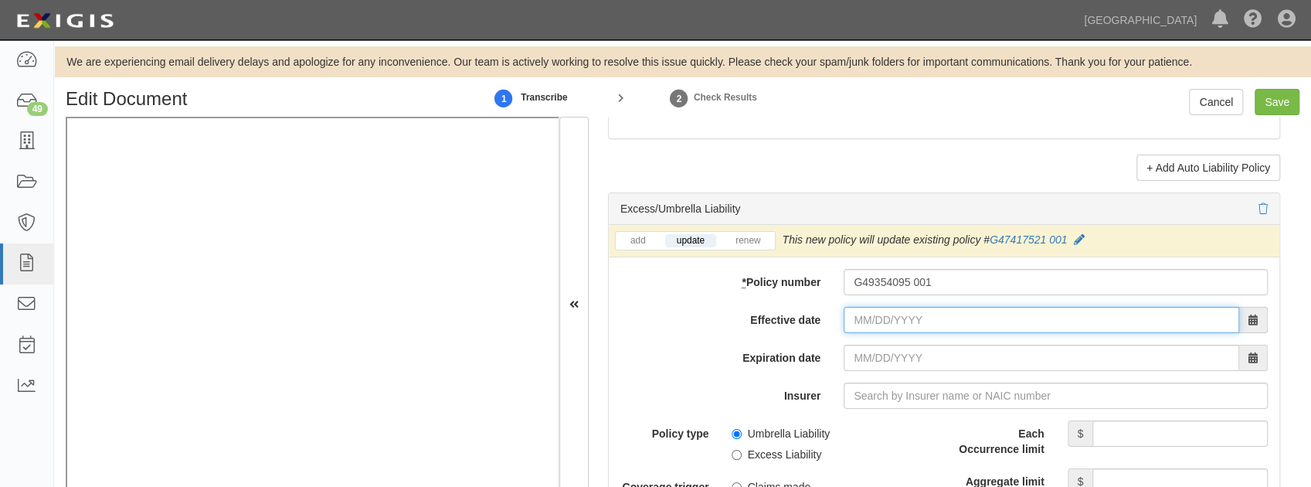
click at [861, 312] on input "Effective date" at bounding box center [1042, 320] width 396 height 26
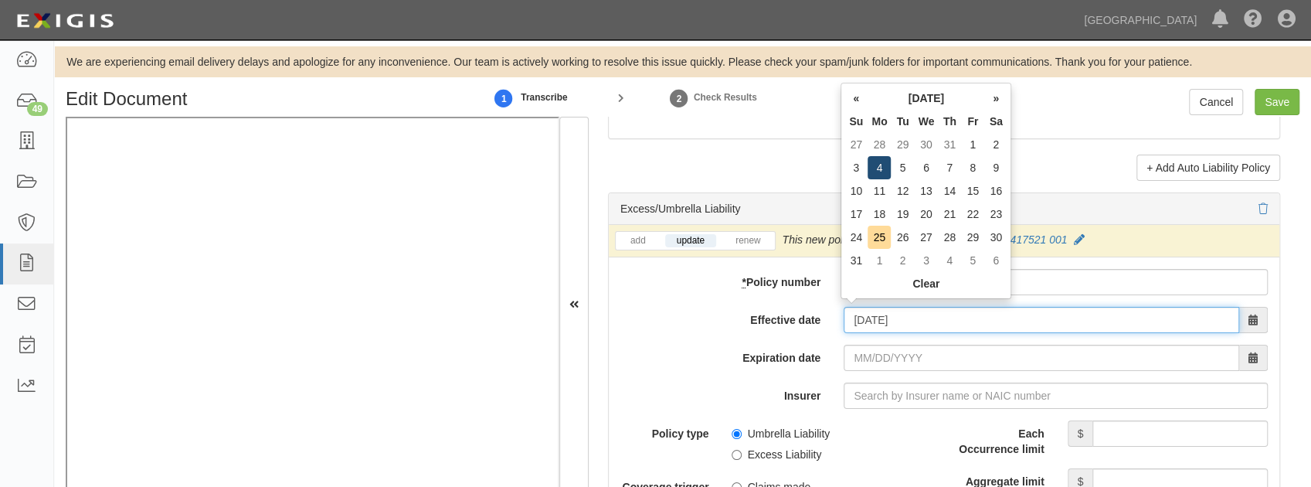
type input "08/04/2025"
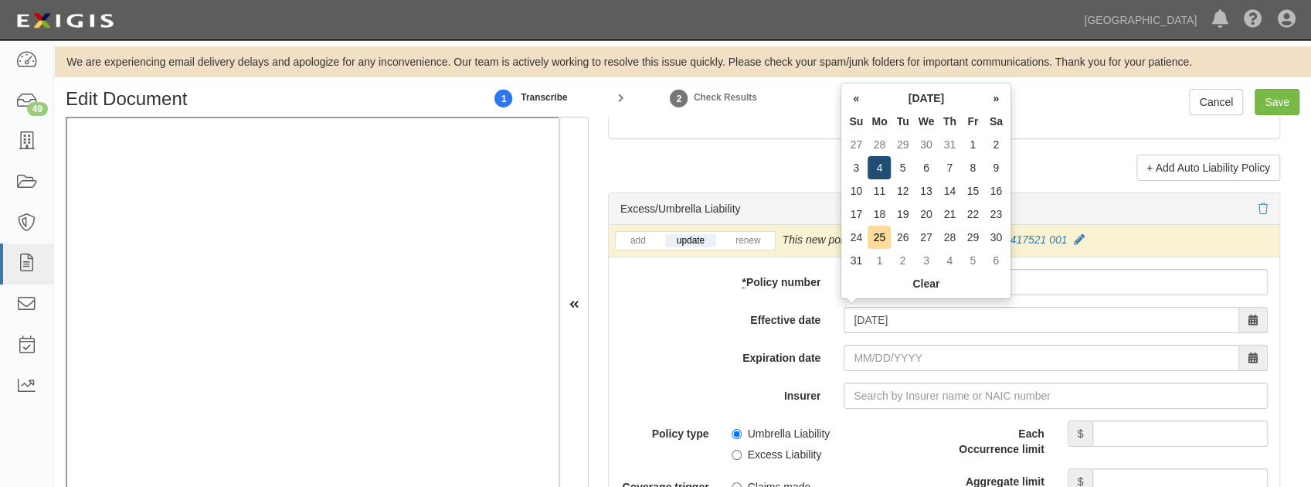
type input "08/04/2026"
click at [887, 162] on td "4" at bounding box center [879, 167] width 23 height 23
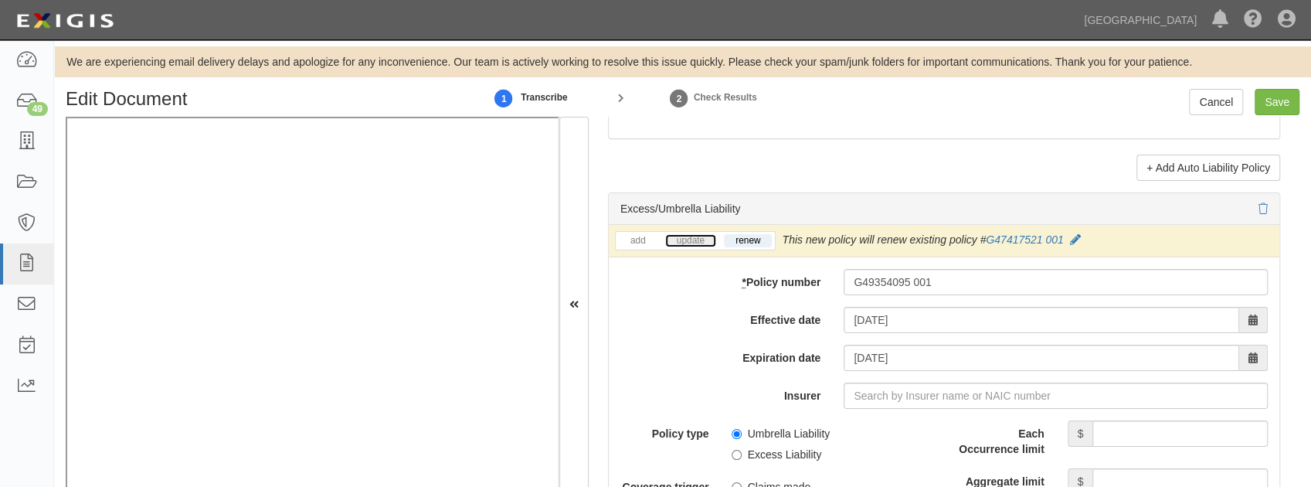
drag, startPoint x: 686, startPoint y: 233, endPoint x: 701, endPoint y: 244, distance: 19.3
click at [686, 234] on link "update" at bounding box center [690, 240] width 51 height 13
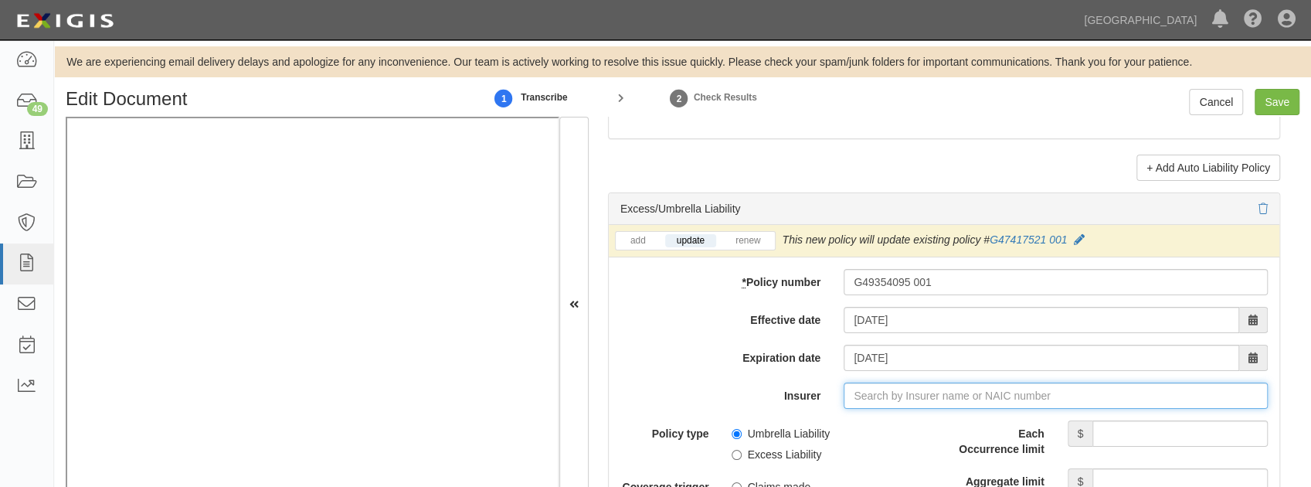
click at [924, 388] on input "Insurer" at bounding box center [1056, 395] width 424 height 26
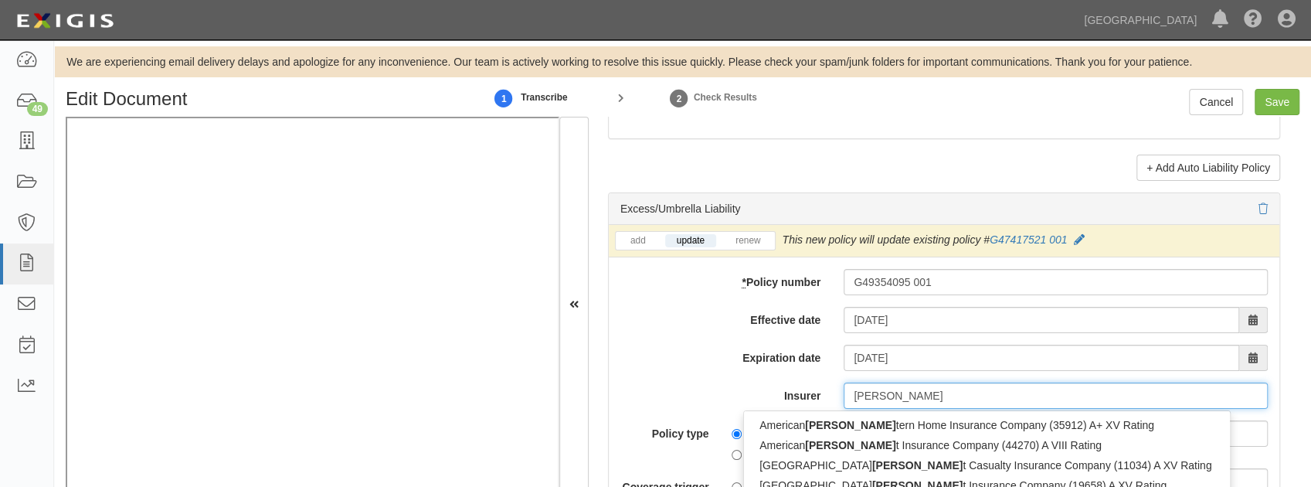
type input "west"
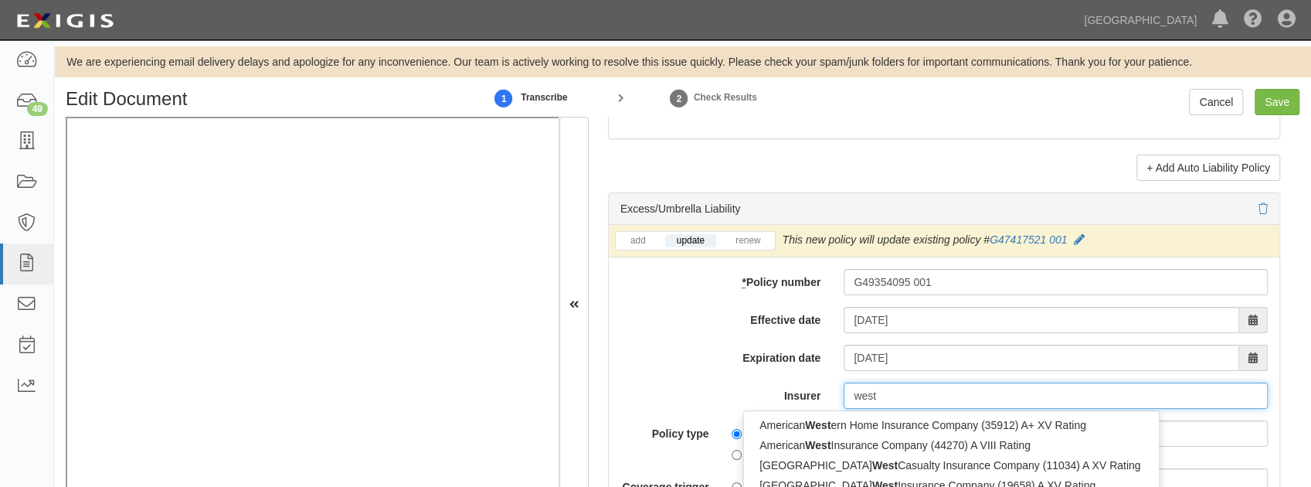
type input "westchester Fire Insurance Company (10030) A++ XV Rating"
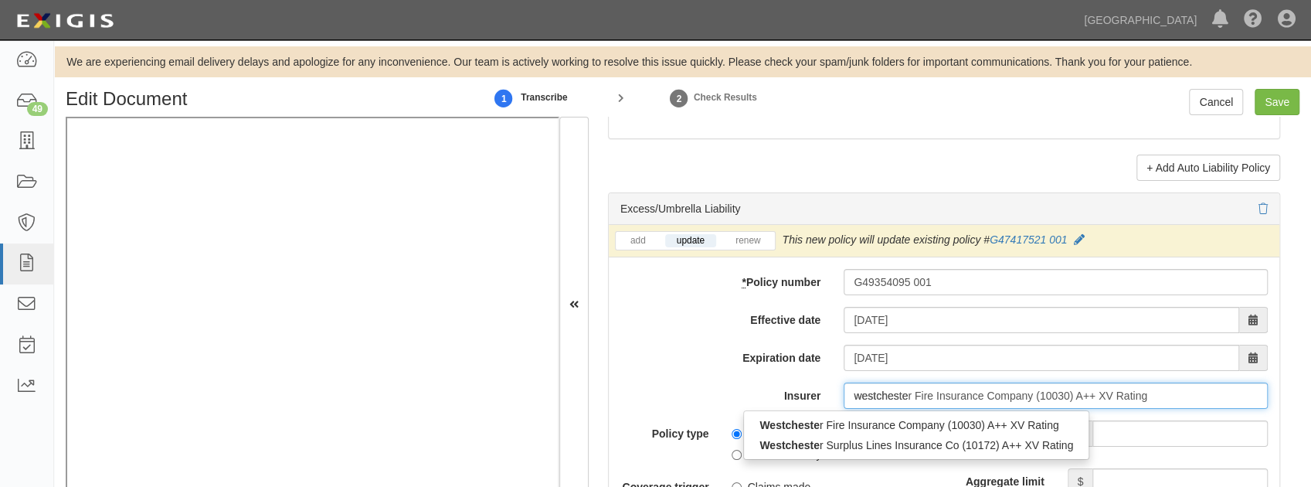
type input "westchester"
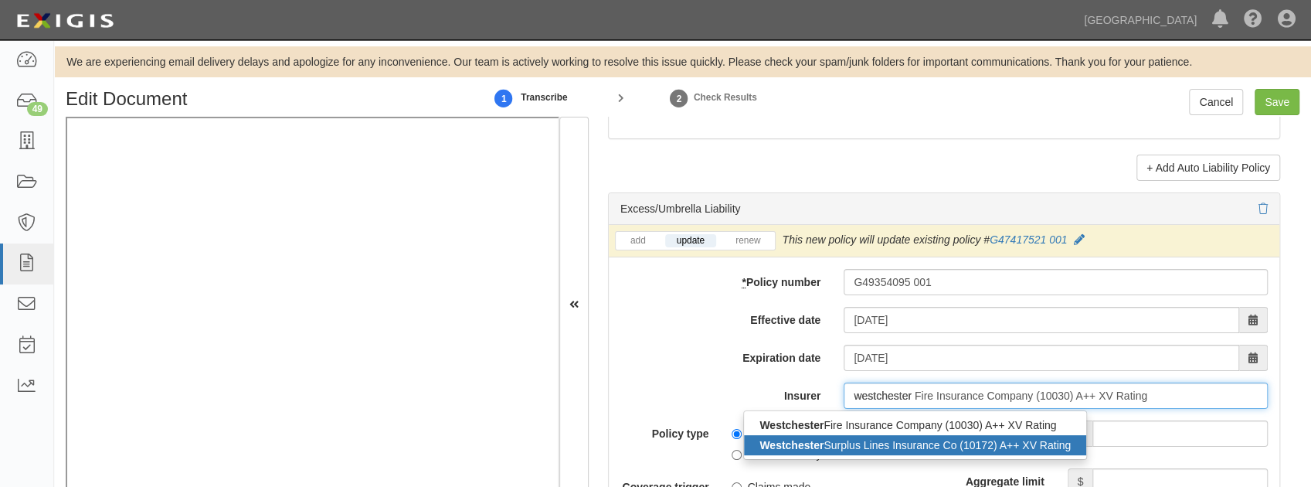
click at [820, 443] on div "Westchester Surplus Lines Insurance Co (10172) A++ XV Rating" at bounding box center [915, 445] width 342 height 20
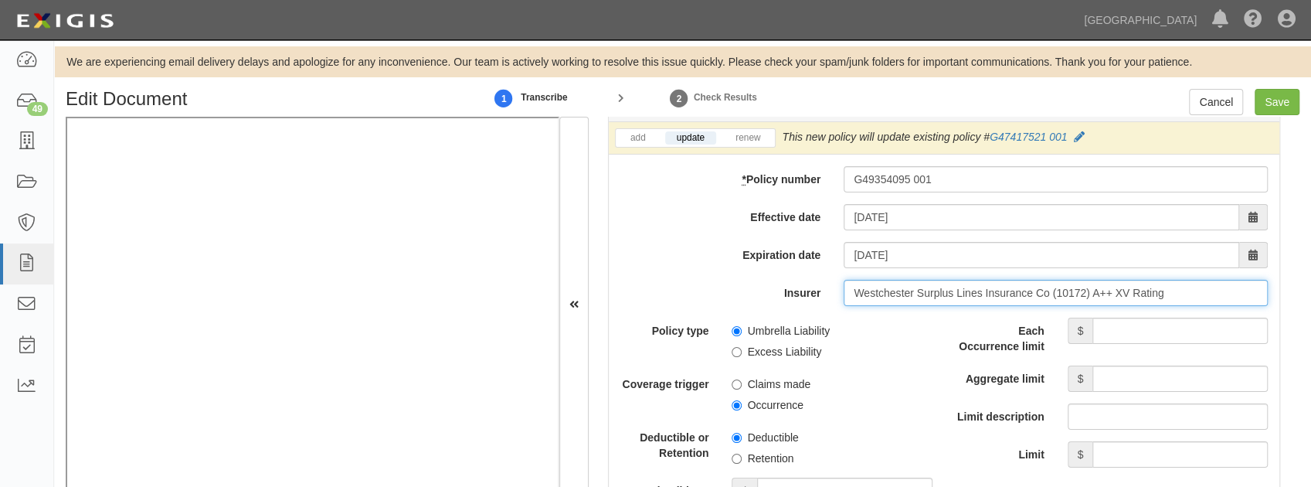
scroll to position [3090, 0]
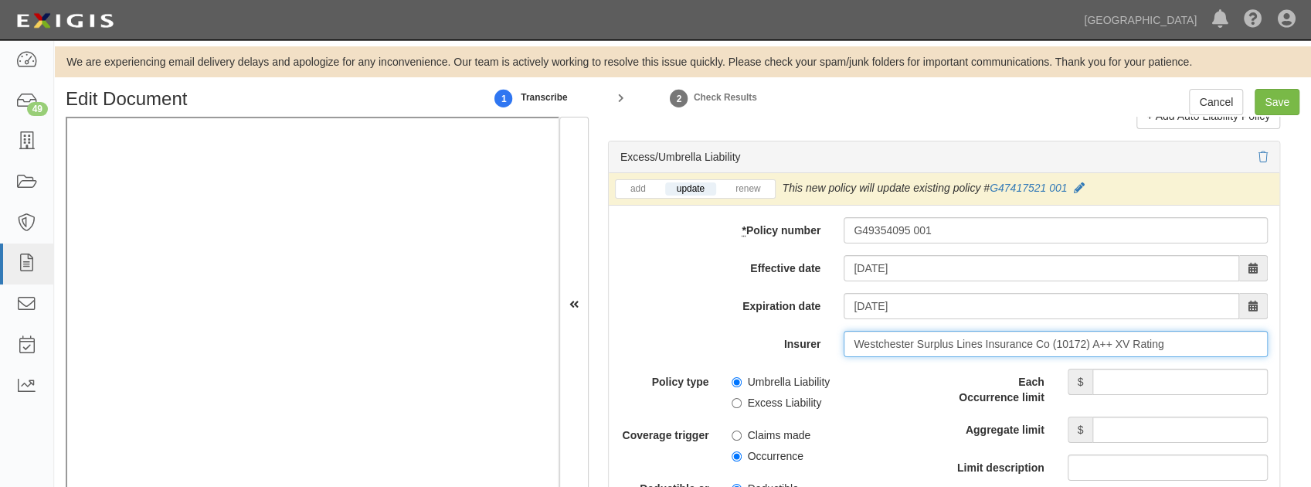
type input "Westchester Surplus Lines Insurance Co (10172) A++ XV Rating"
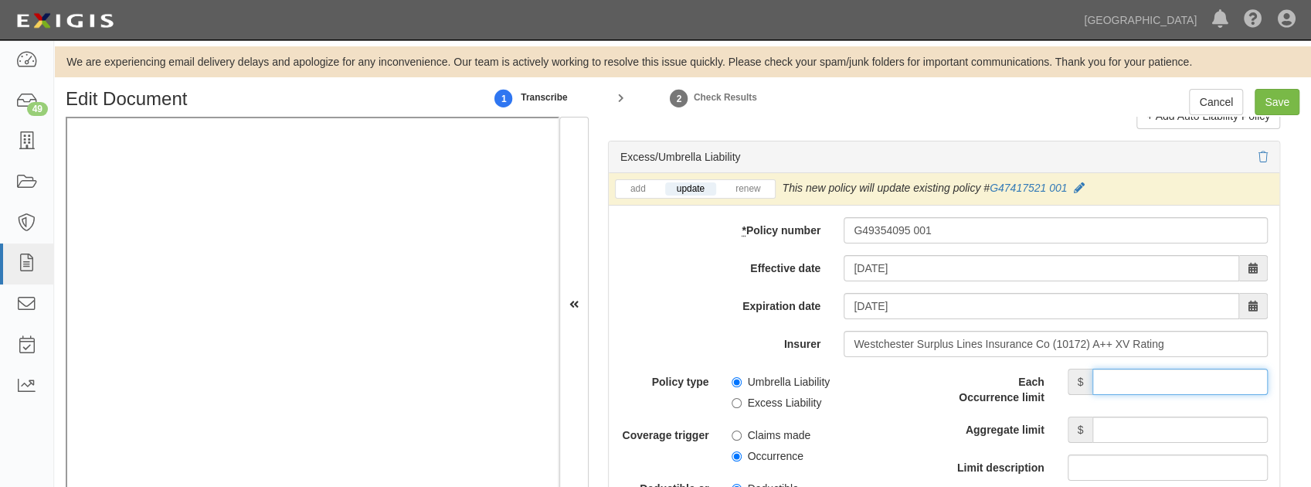
click at [1203, 371] on input "Each Occurrence limit" at bounding box center [1179, 382] width 175 height 26
type input "1,000,000"
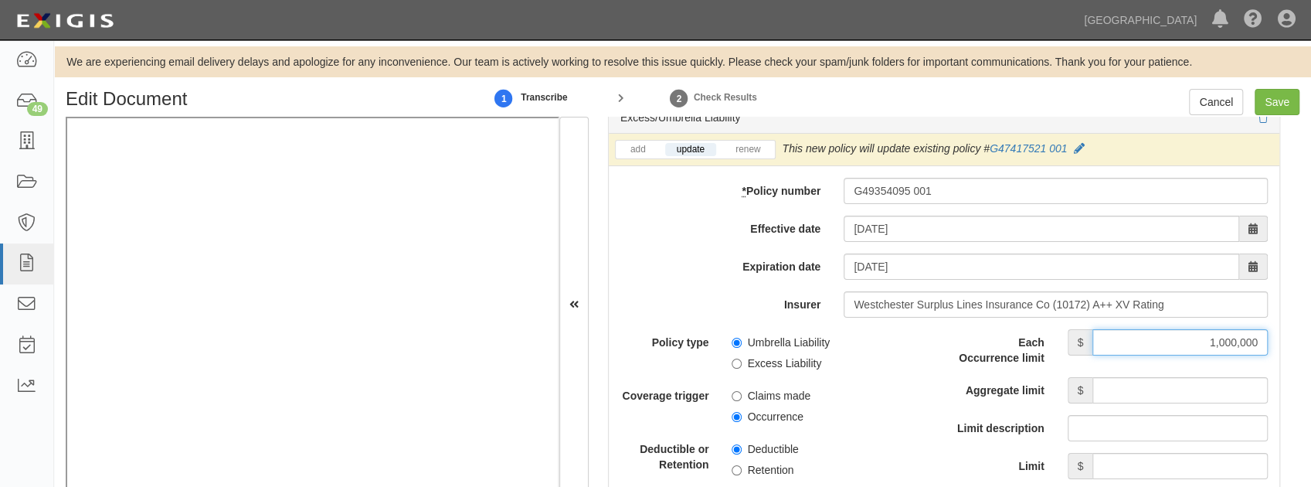
scroll to position [3193, 0]
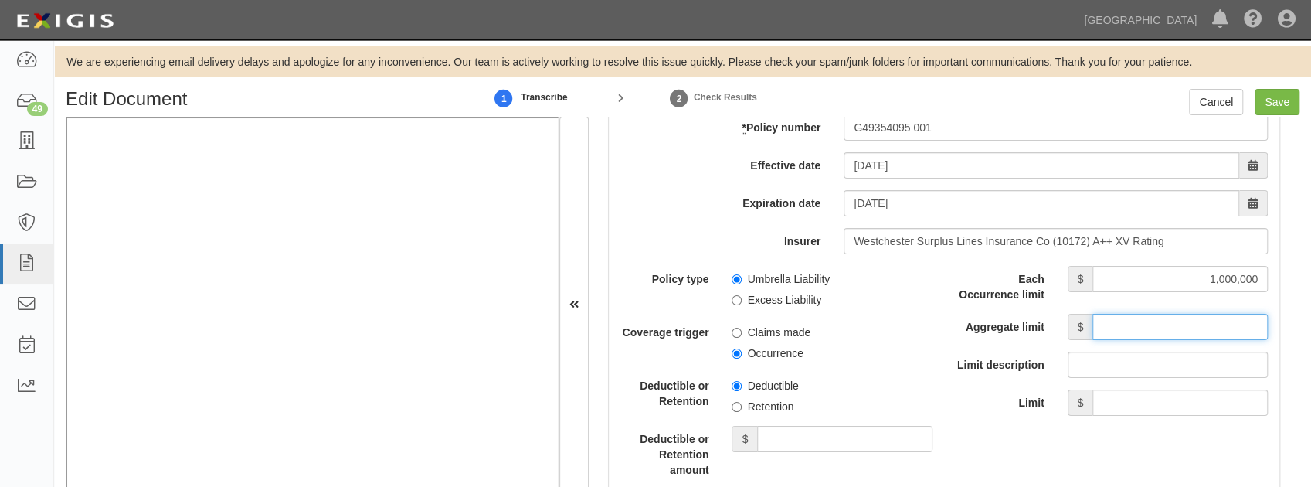
click at [1136, 321] on input "Aggregate limit" at bounding box center [1179, 327] width 175 height 26
type input "1,000,000"
click at [969, 405] on div "Limit $" at bounding box center [1111, 402] width 335 height 26
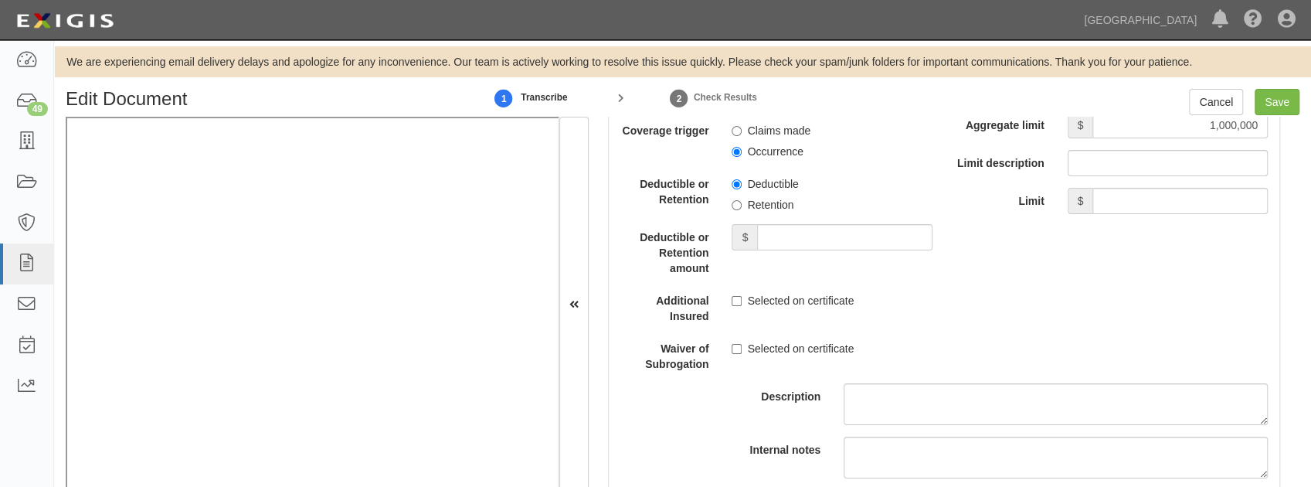
scroll to position [3399, 0]
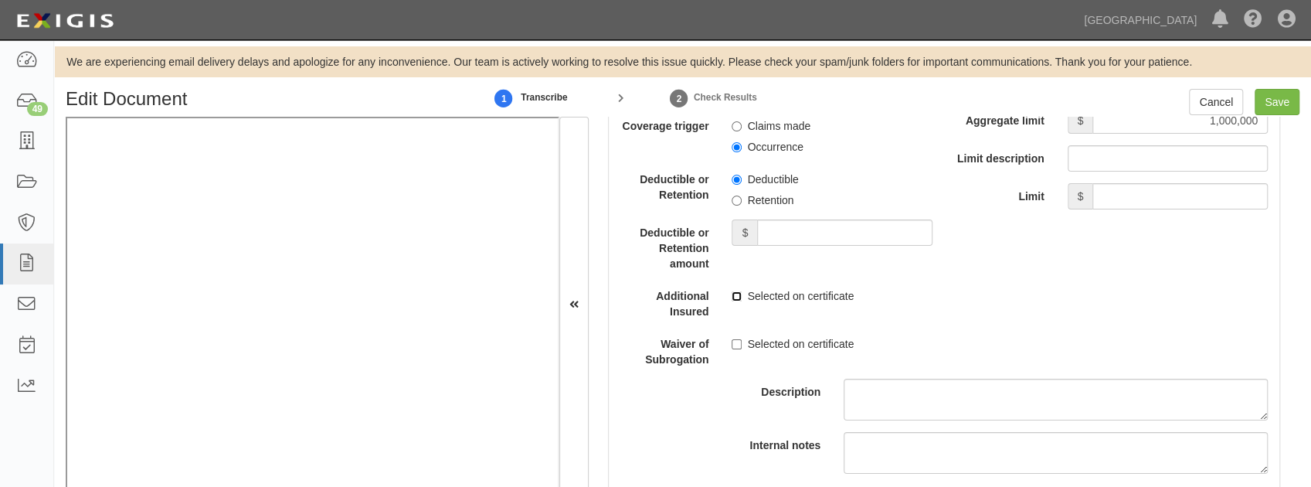
click at [739, 292] on input "Selected on certificate" at bounding box center [737, 296] width 10 height 10
checkbox input "true"
click at [740, 337] on label "Selected on certificate" at bounding box center [793, 343] width 122 height 15
click at [740, 339] on input "Selected on certificate" at bounding box center [737, 344] width 10 height 10
checkbox input "true"
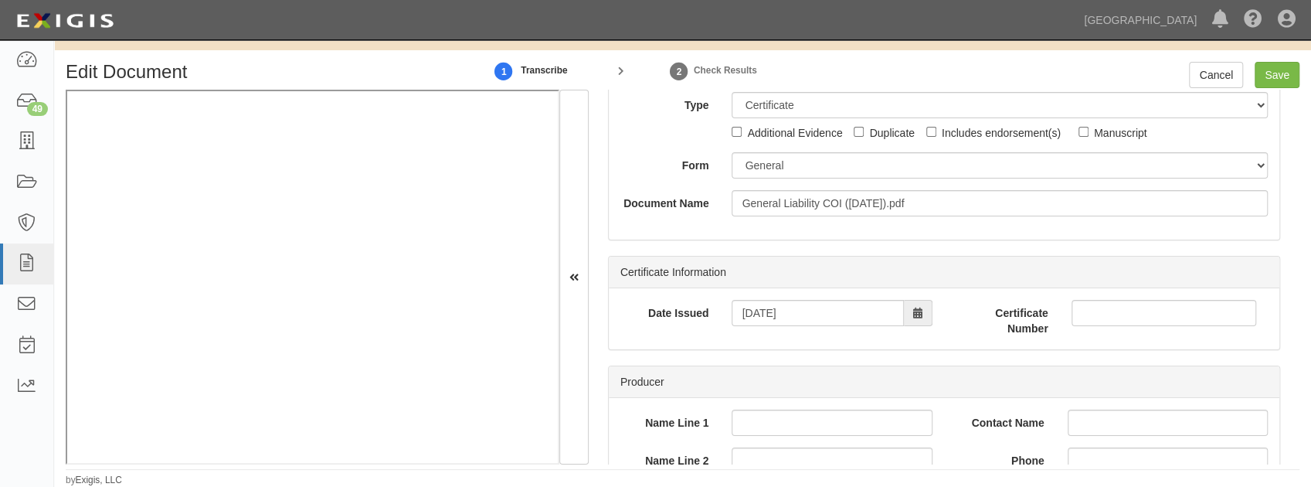
scroll to position [0, 0]
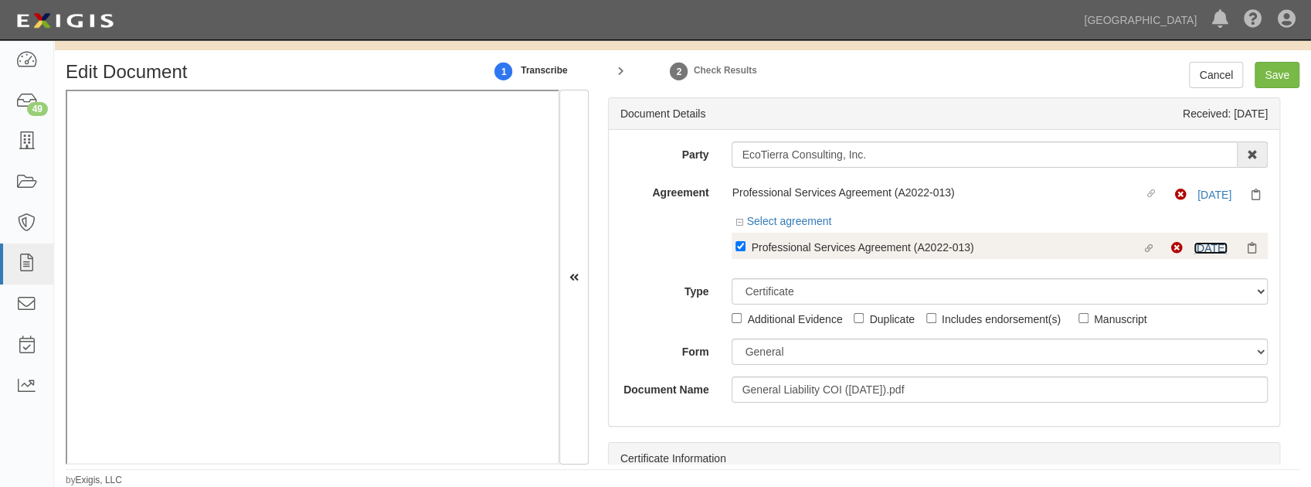
click at [1196, 249] on link "8/2/25" at bounding box center [1211, 248] width 34 height 12
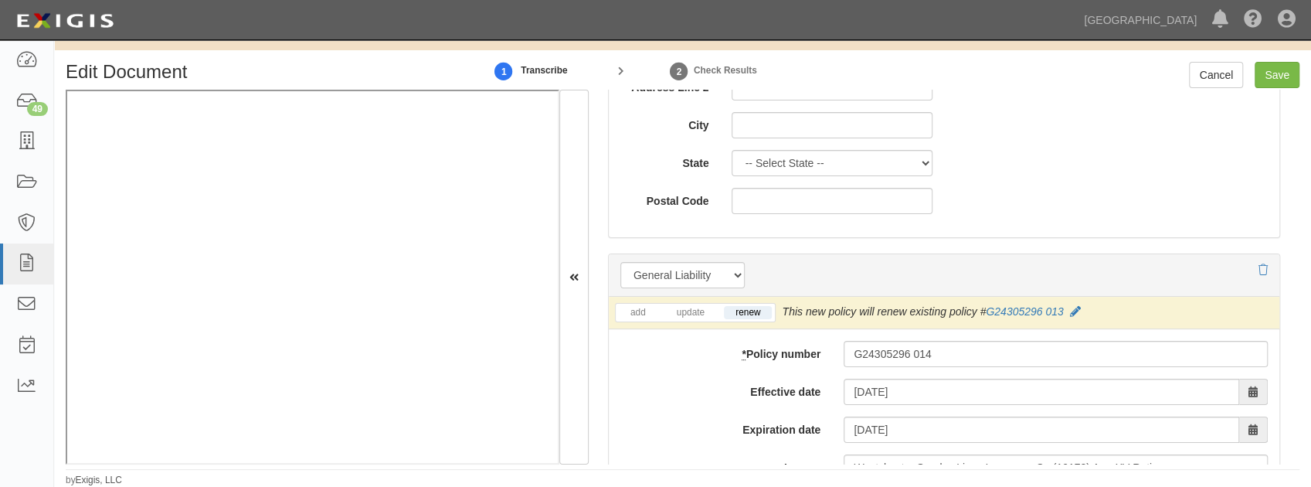
scroll to position [1030, 0]
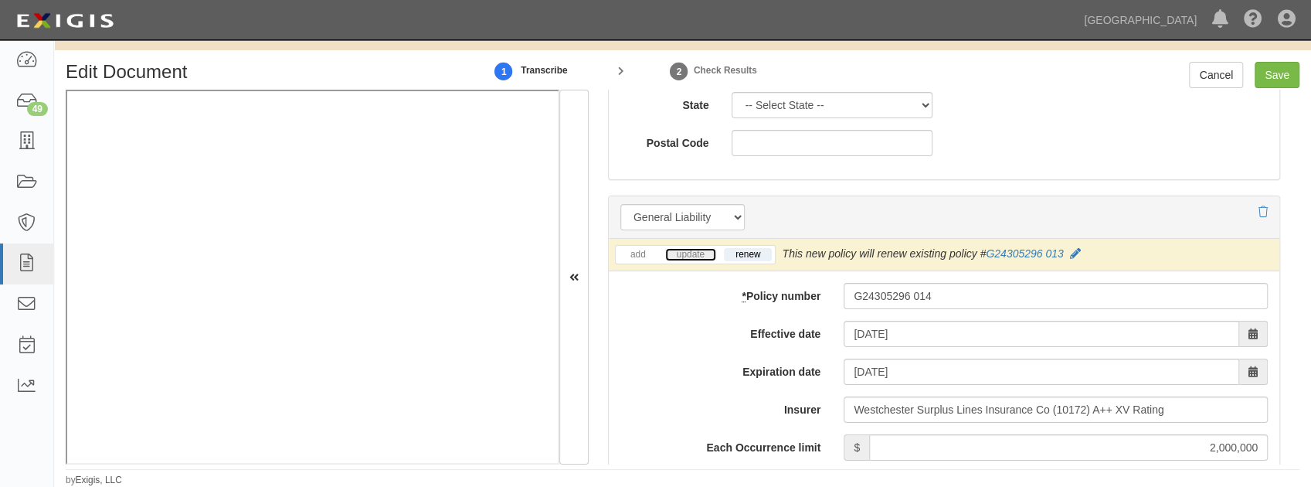
click at [679, 250] on link "update" at bounding box center [690, 254] width 51 height 13
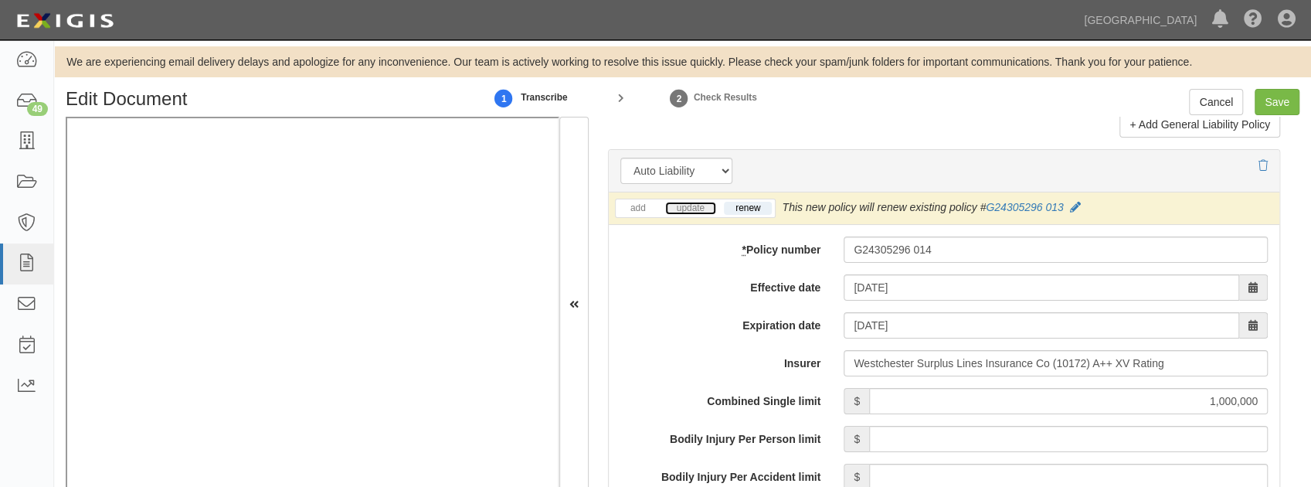
click at [687, 202] on link "update" at bounding box center [690, 208] width 51 height 13
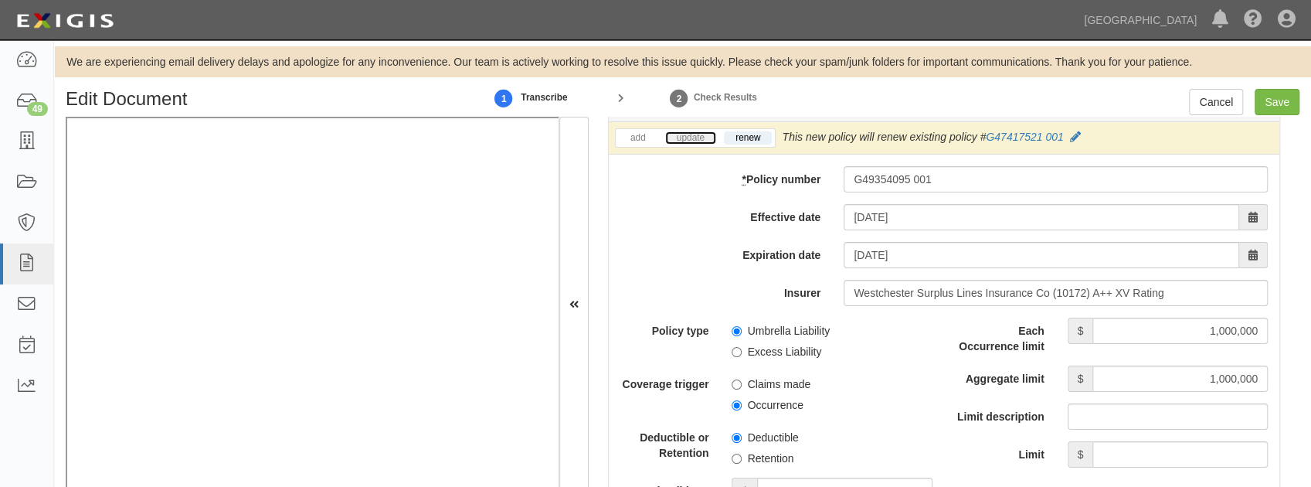
click at [689, 132] on link "update" at bounding box center [690, 137] width 51 height 13
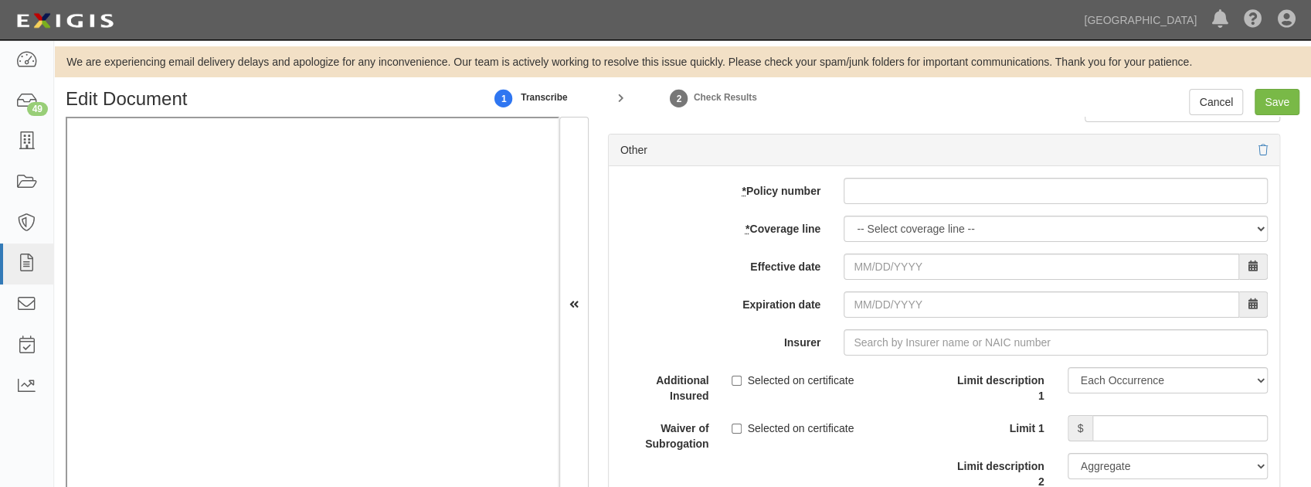
scroll to position [4635, 0]
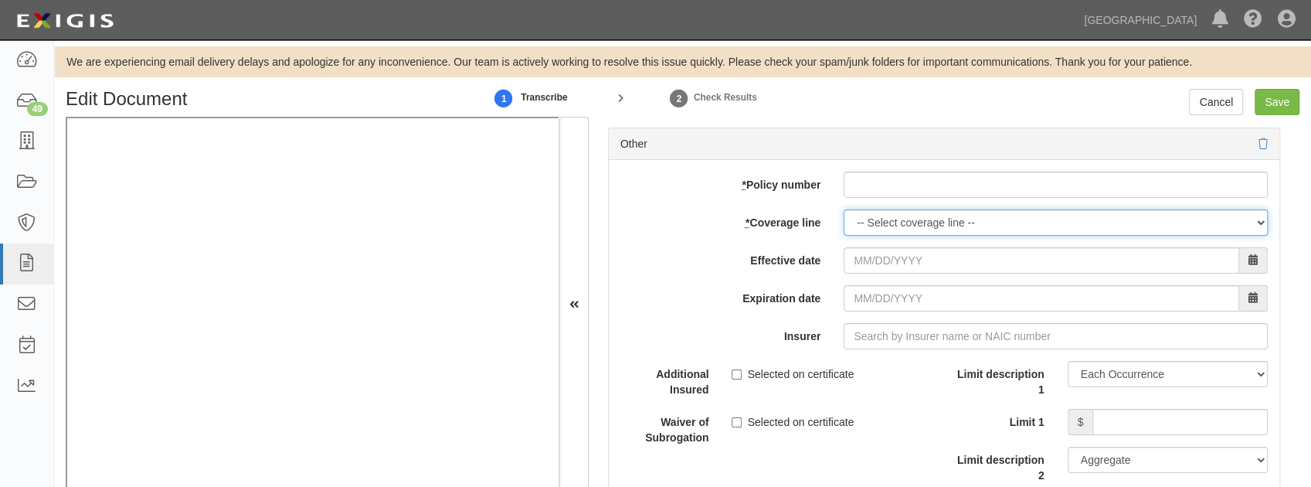
click at [895, 218] on select "-- Select coverage line -- Asbestos Abatement Auto Physical Damage Boiler & Mac…" at bounding box center [1056, 222] width 424 height 26
select select "26"
click at [844, 230] on select "-- Select coverage line -- Asbestos Abatement Auto Physical Damage Boiler & Mac…" at bounding box center [1056, 222] width 424 height 26
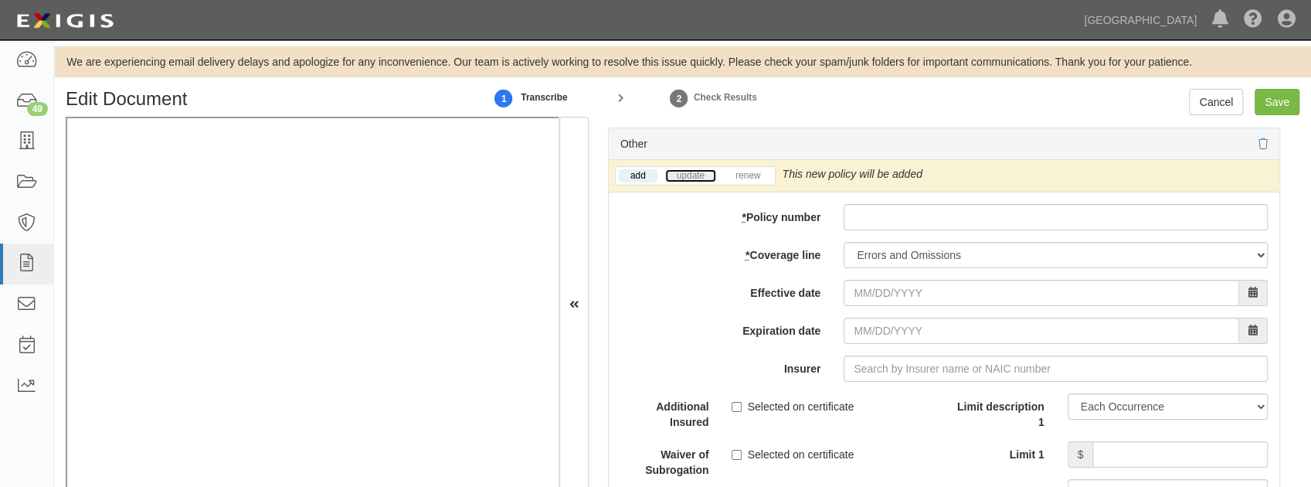
click at [674, 169] on link "update" at bounding box center [690, 175] width 51 height 13
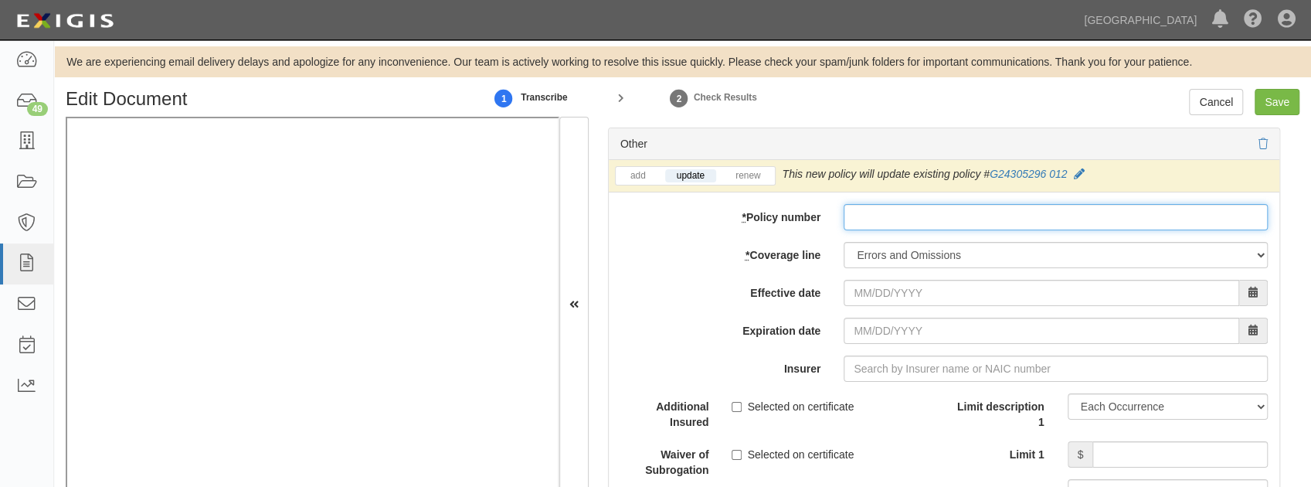
click at [901, 216] on input "* Policy number" at bounding box center [1056, 217] width 424 height 26
click at [877, 212] on input "* Policy number" at bounding box center [1056, 217] width 424 height 26
paste input "G24305296 014"
type input "G24305296 014"
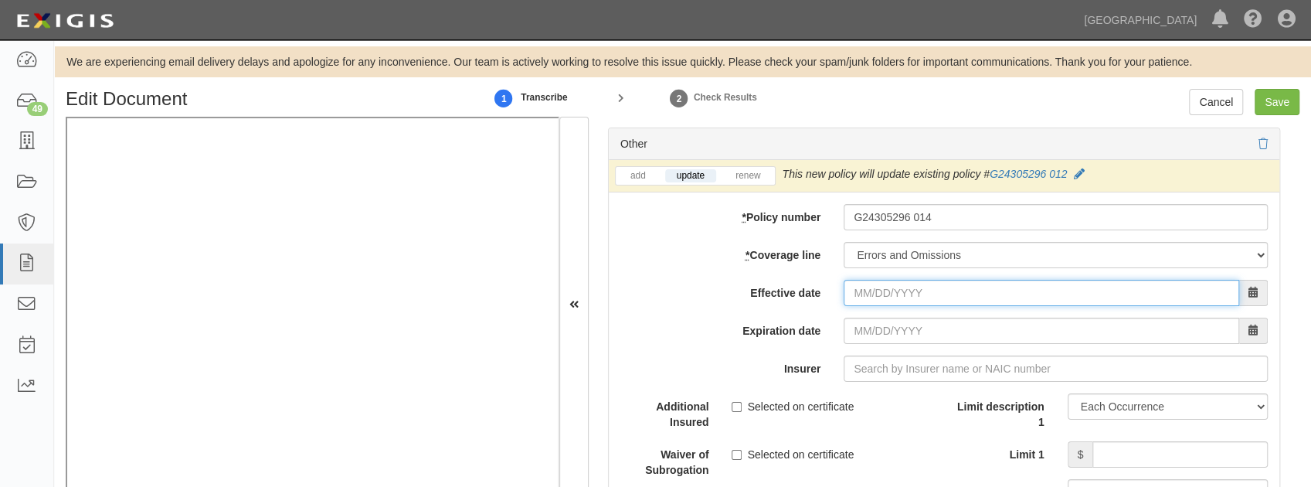
click at [873, 286] on input "Effective date" at bounding box center [1042, 293] width 396 height 26
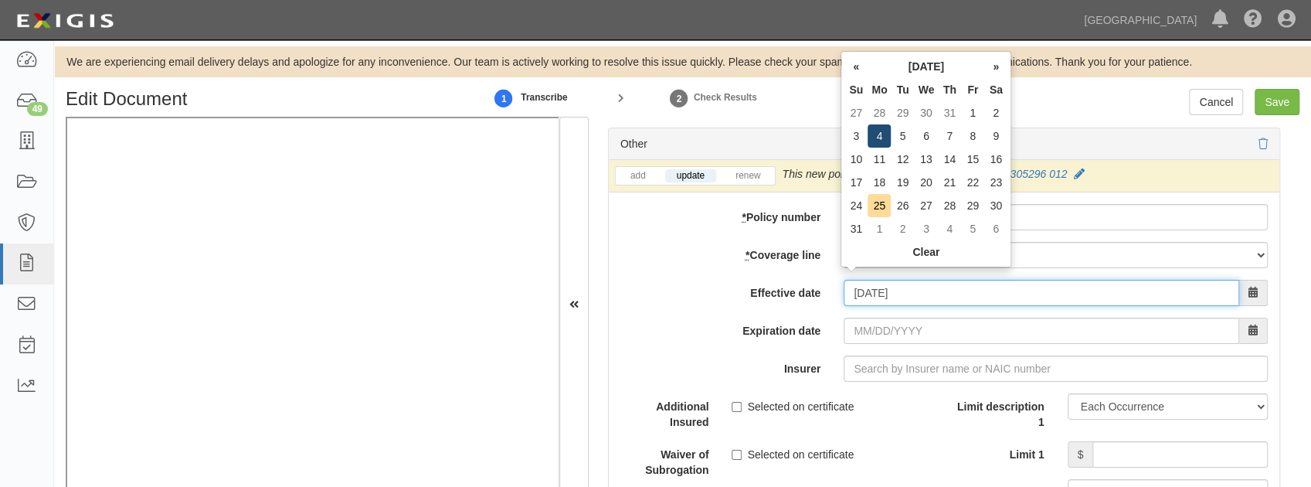
type input "08/04/2025"
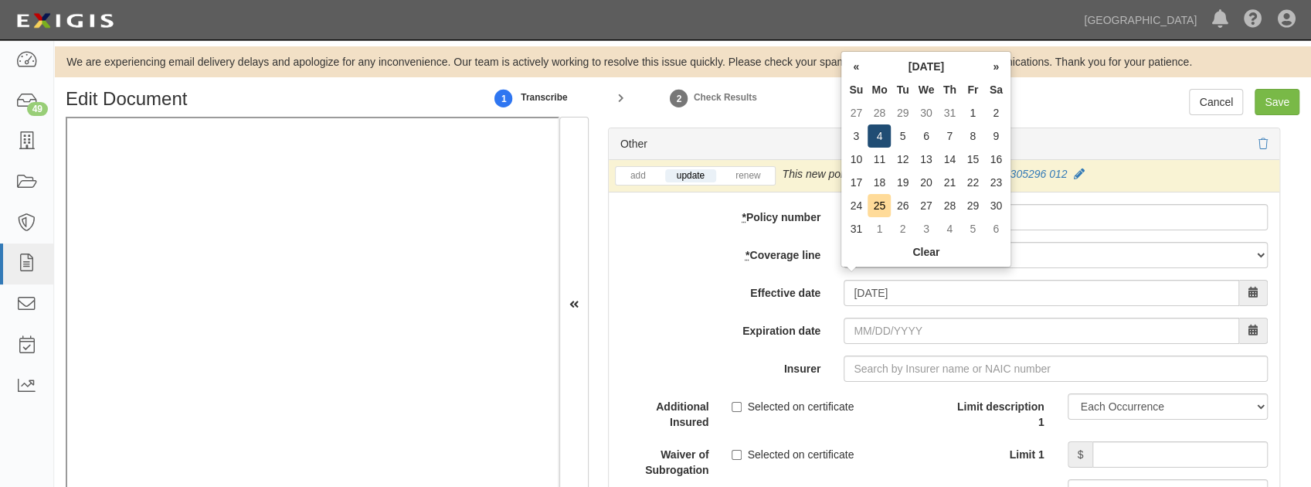
type input "08/04/2026"
click at [881, 134] on td "4" at bounding box center [879, 135] width 23 height 23
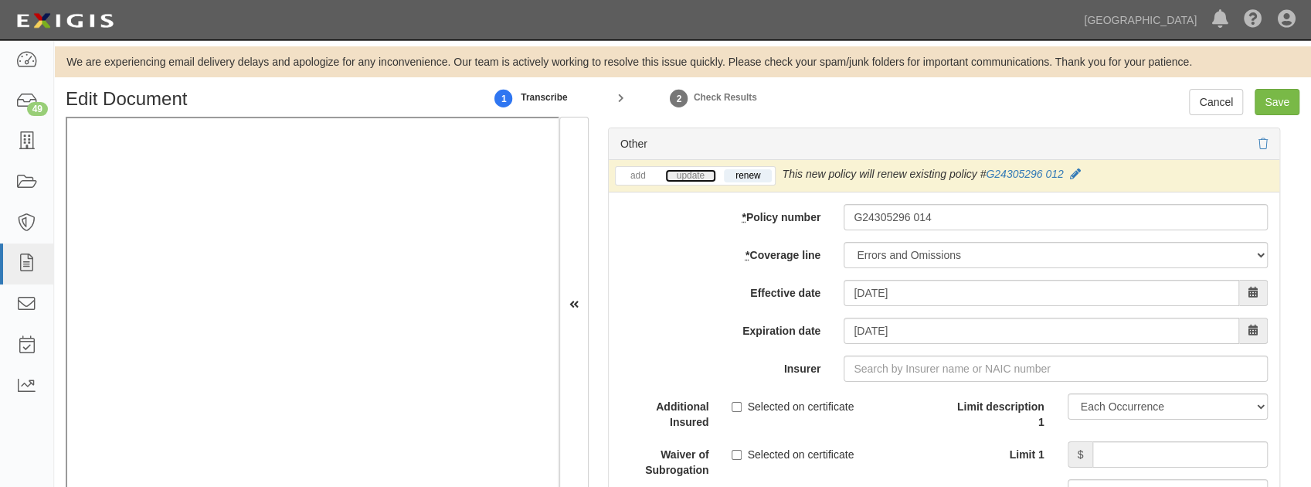
click at [676, 169] on link "update" at bounding box center [690, 175] width 51 height 13
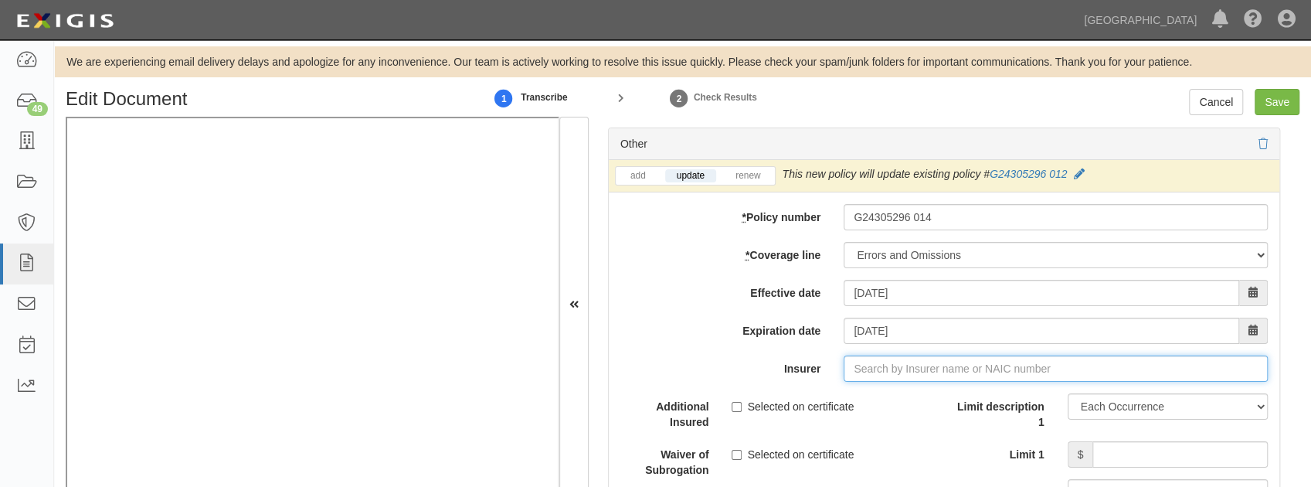
click at [876, 362] on input "Insurer" at bounding box center [1056, 368] width 424 height 26
type input "west"
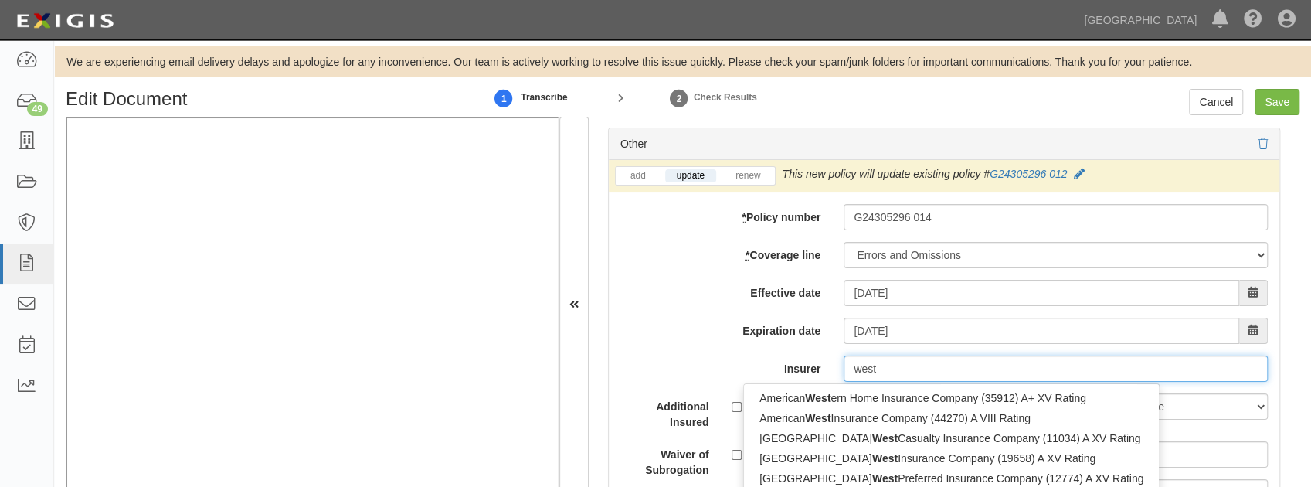
type input "westchester Fire Insurance Company (10030) A++ XV Rating"
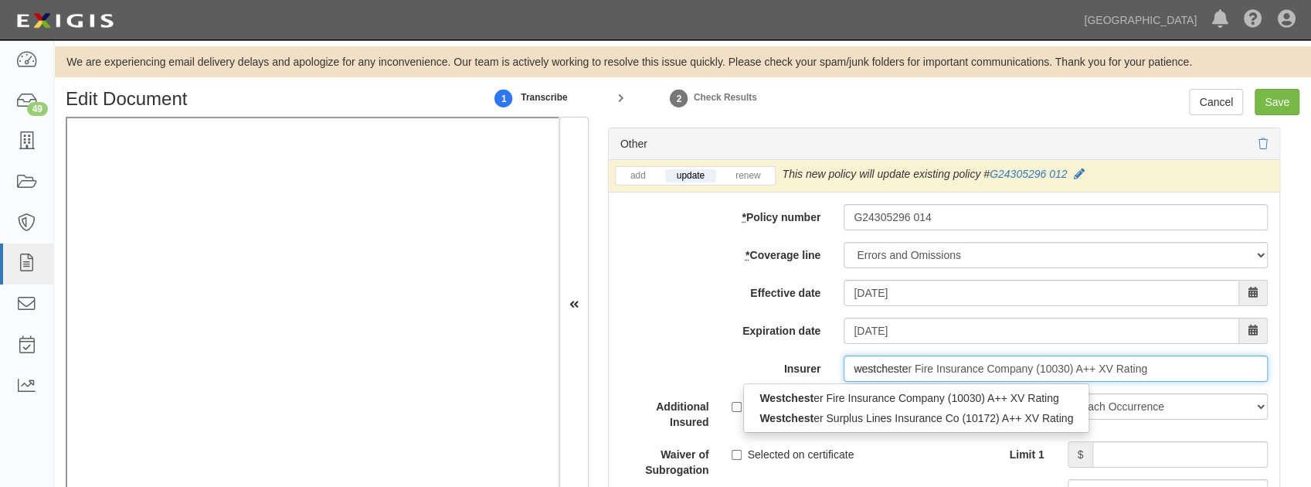
type input "westchester"
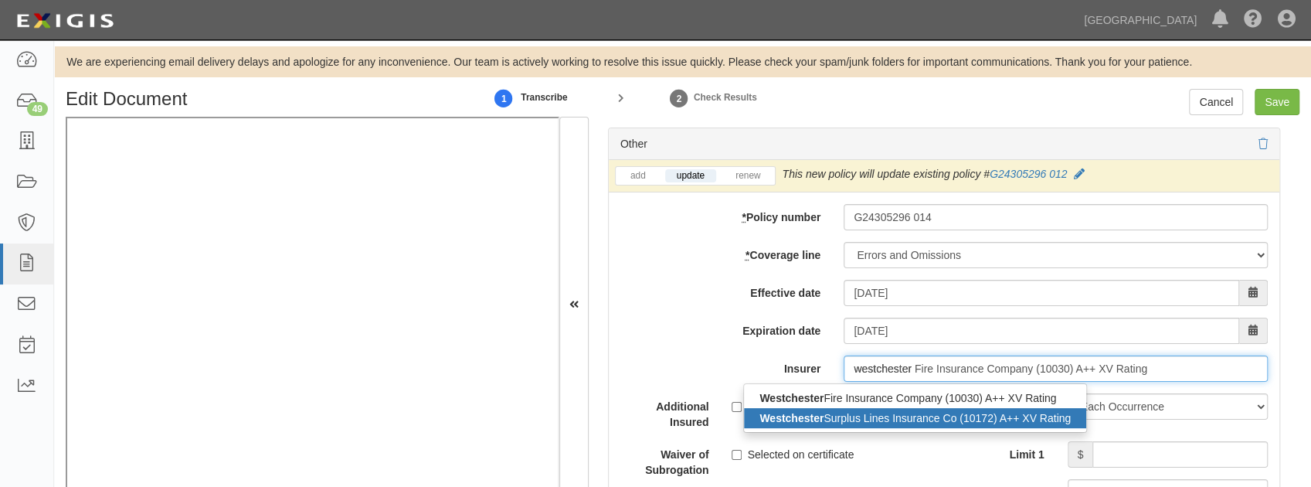
click at [861, 412] on div "Westchester Surplus Lines Insurance Co (10172) A++ XV Rating" at bounding box center [915, 418] width 342 height 20
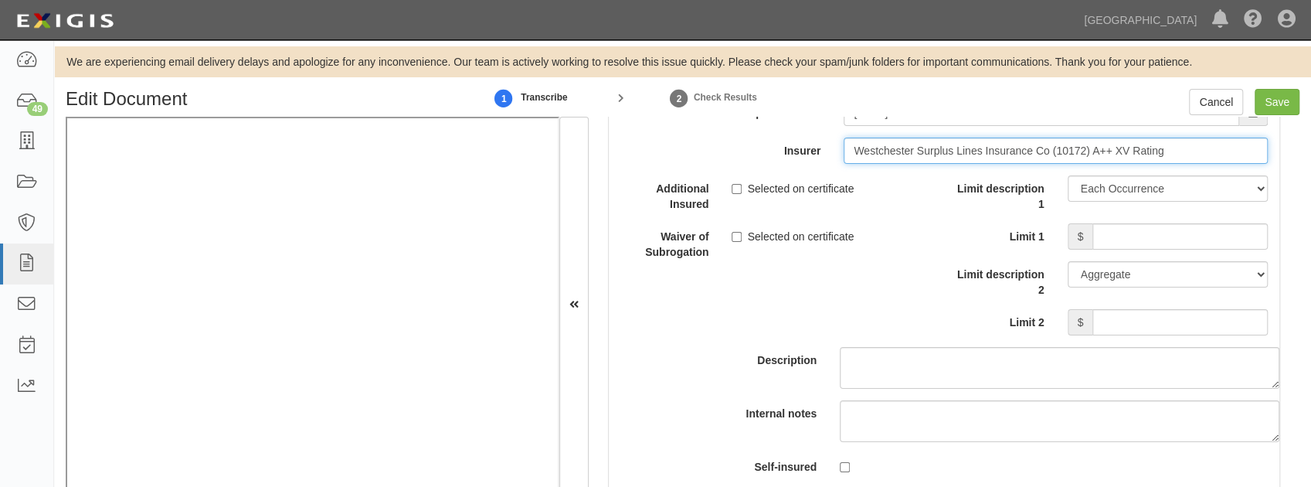
scroll to position [4790, 0]
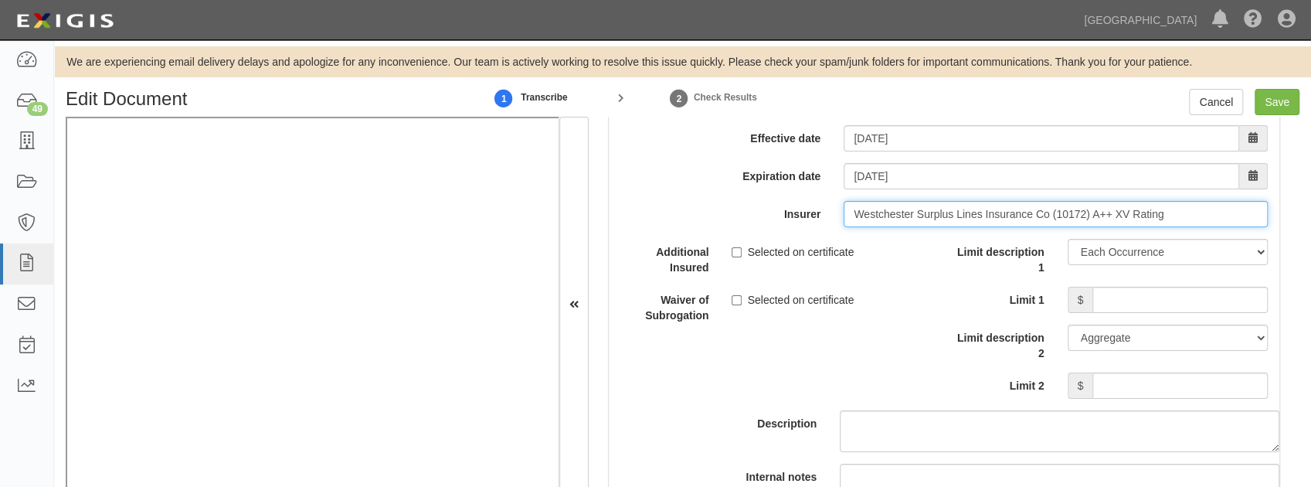
type input "Westchester Surplus Lines Insurance Co (10172) A++ XV Rating"
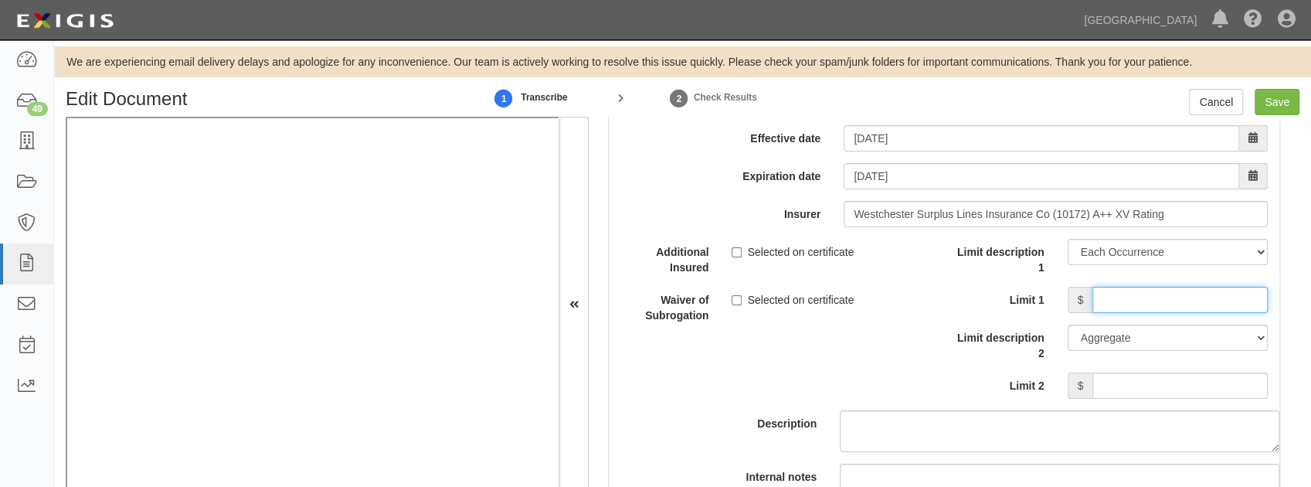
click at [1157, 292] on input "Limit 1" at bounding box center [1179, 300] width 175 height 26
type input "2,000,000"
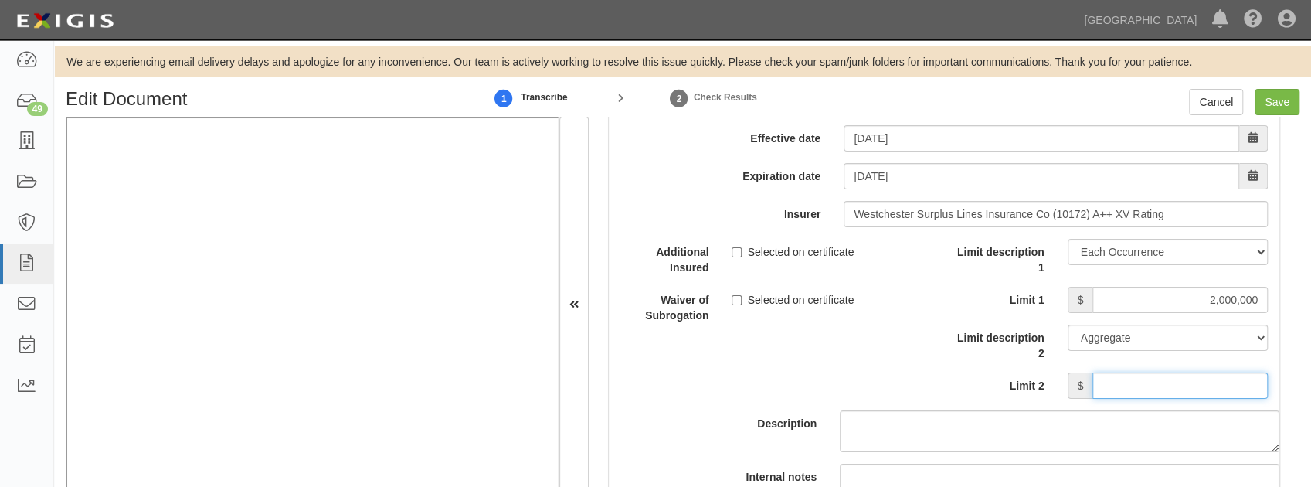
click at [1122, 379] on input "Limit 2" at bounding box center [1179, 385] width 175 height 26
type input "2,000,000"
click at [907, 337] on div "Description" at bounding box center [944, 345] width 694 height 213
click at [737, 295] on input "Selected on certificate" at bounding box center [737, 300] width 10 height 10
checkbox input "true"
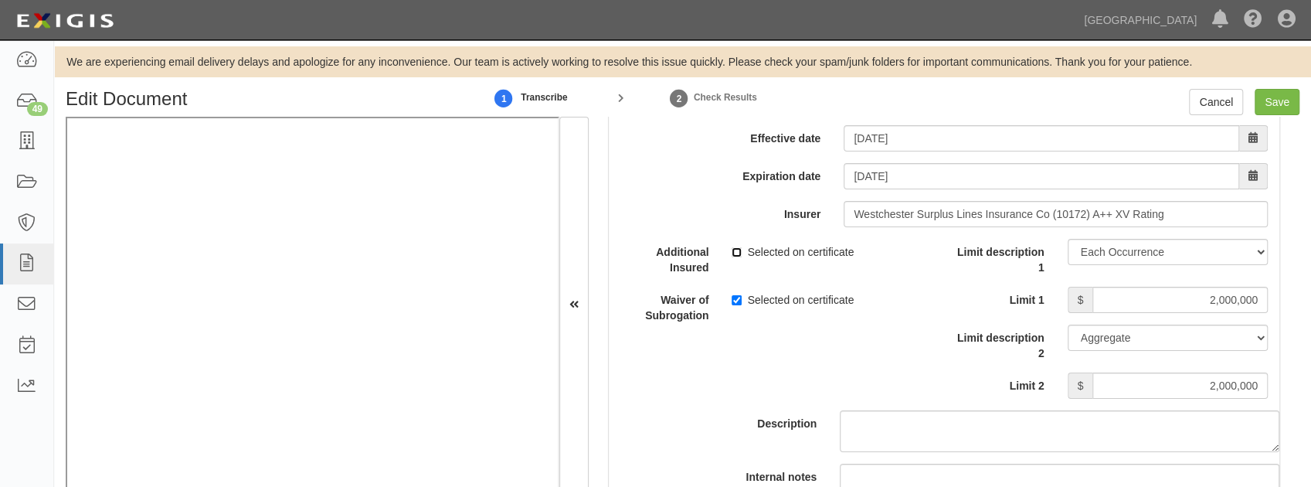
click at [734, 247] on input "Selected on certificate" at bounding box center [737, 252] width 10 height 10
checkbox input "true"
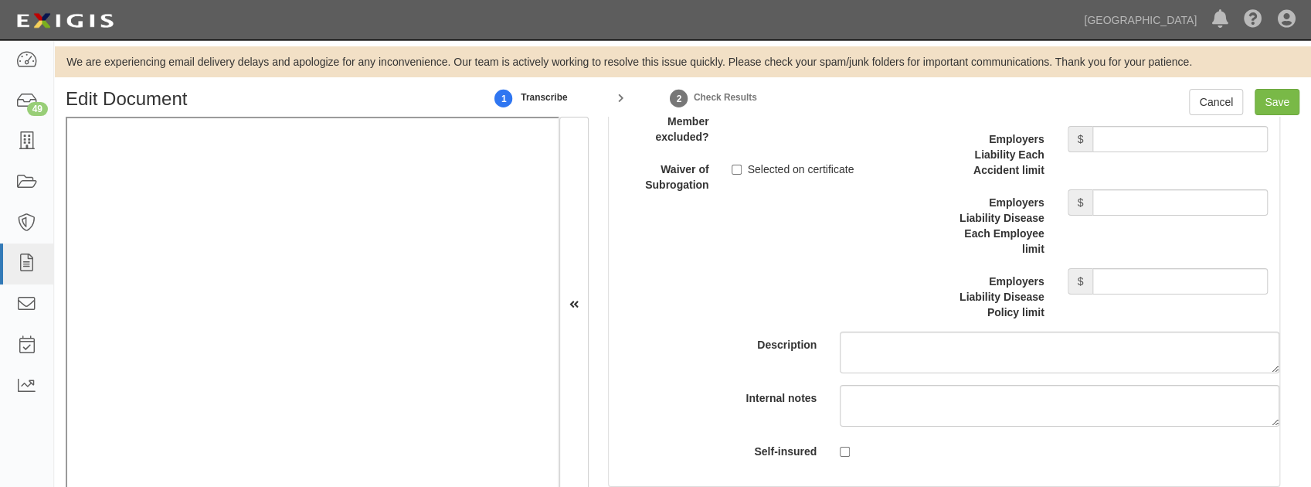
scroll to position [3966, 0]
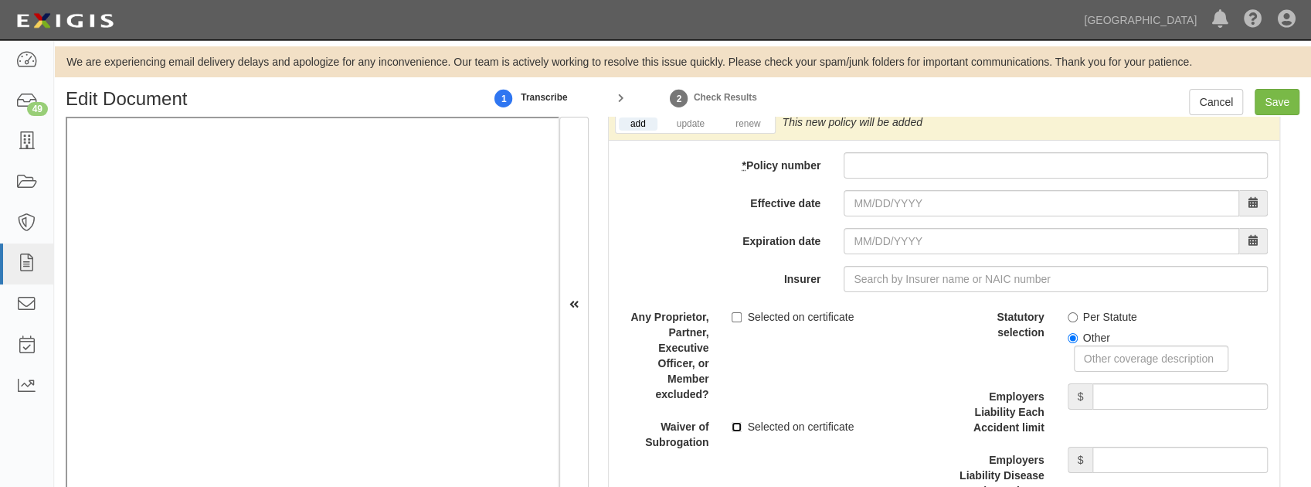
click at [735, 422] on input "Selected on certificate" at bounding box center [737, 427] width 10 height 10
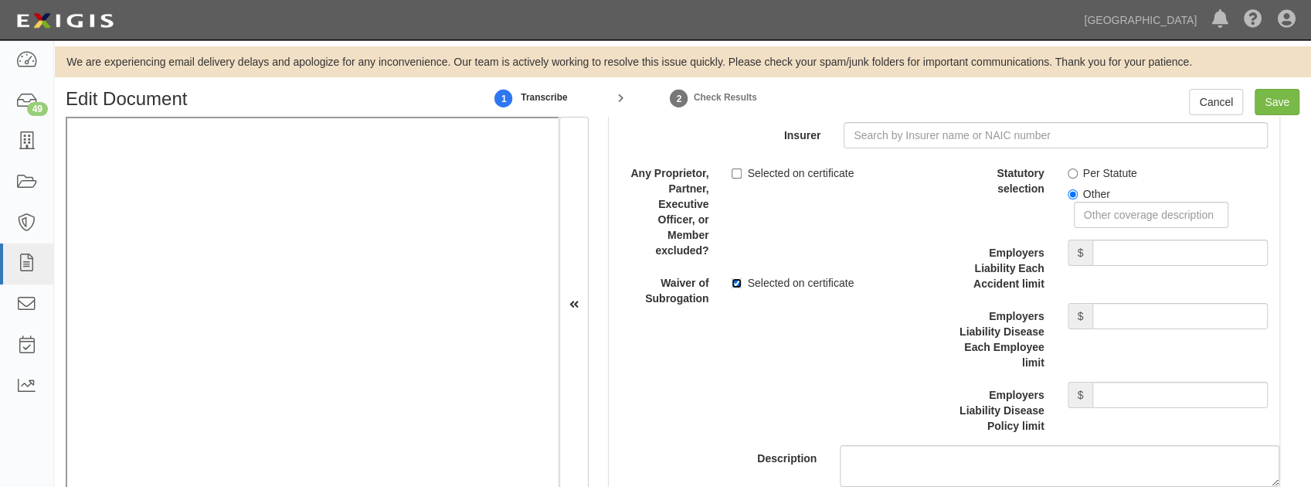
scroll to position [4017, 0]
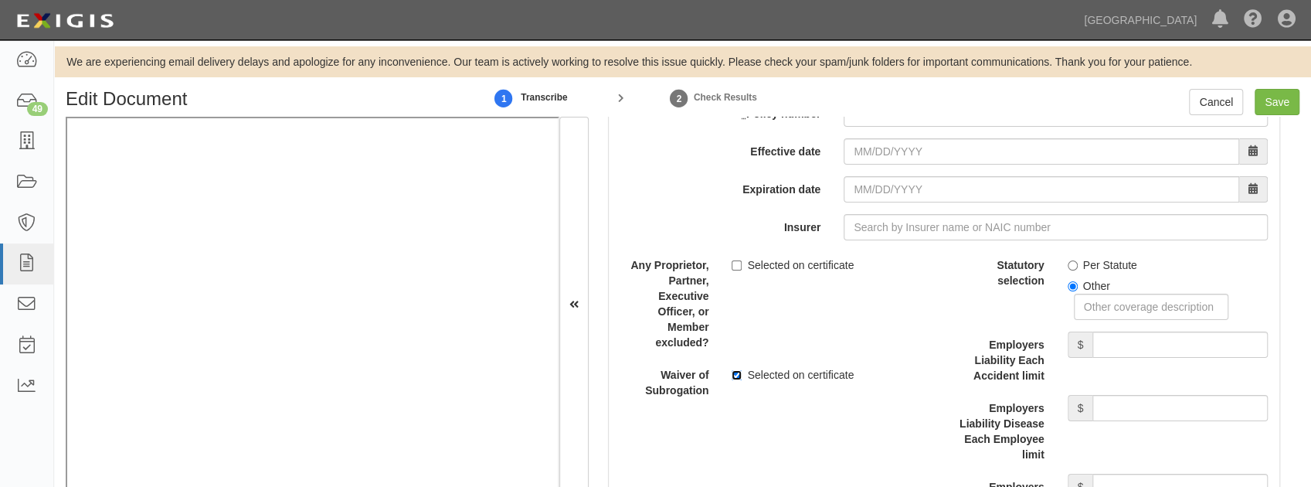
click at [736, 370] on input "Selected on certificate" at bounding box center [737, 375] width 10 height 10
checkbox input "false"
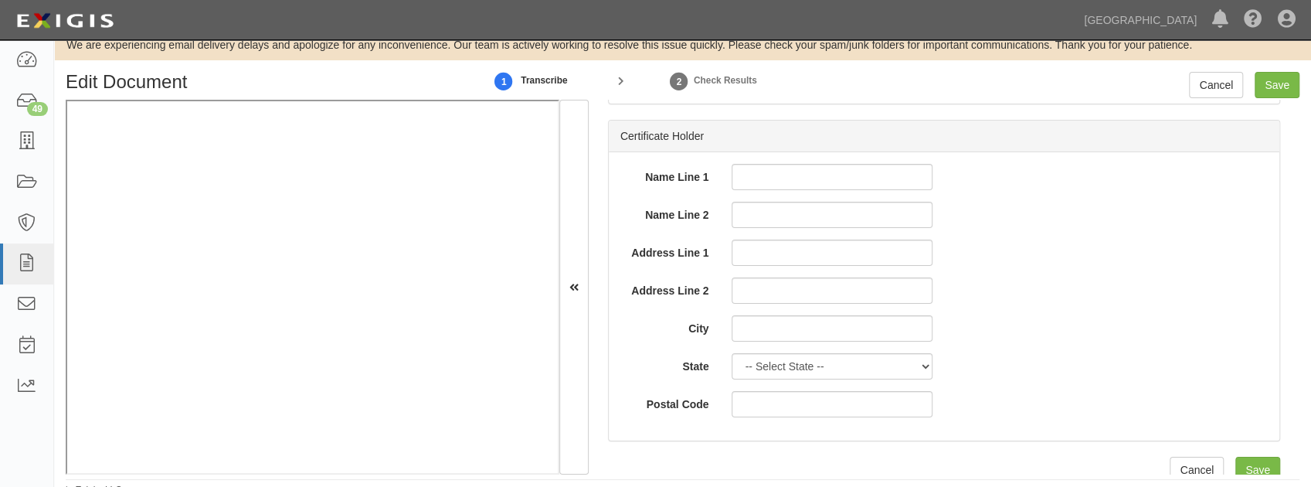
scroll to position [27, 0]
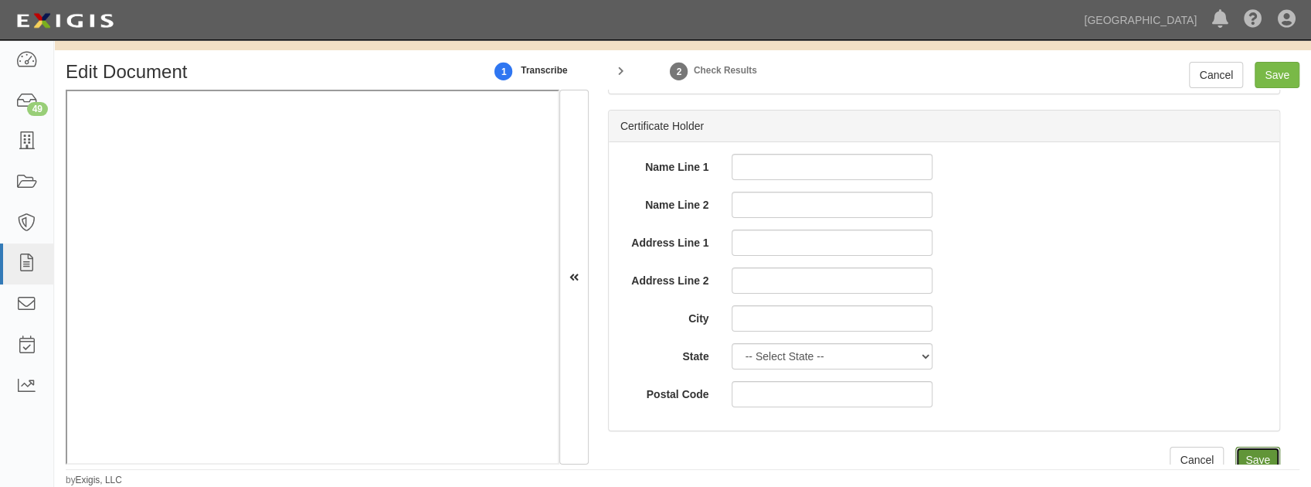
click at [1243, 447] on input "Save" at bounding box center [1257, 460] width 45 height 26
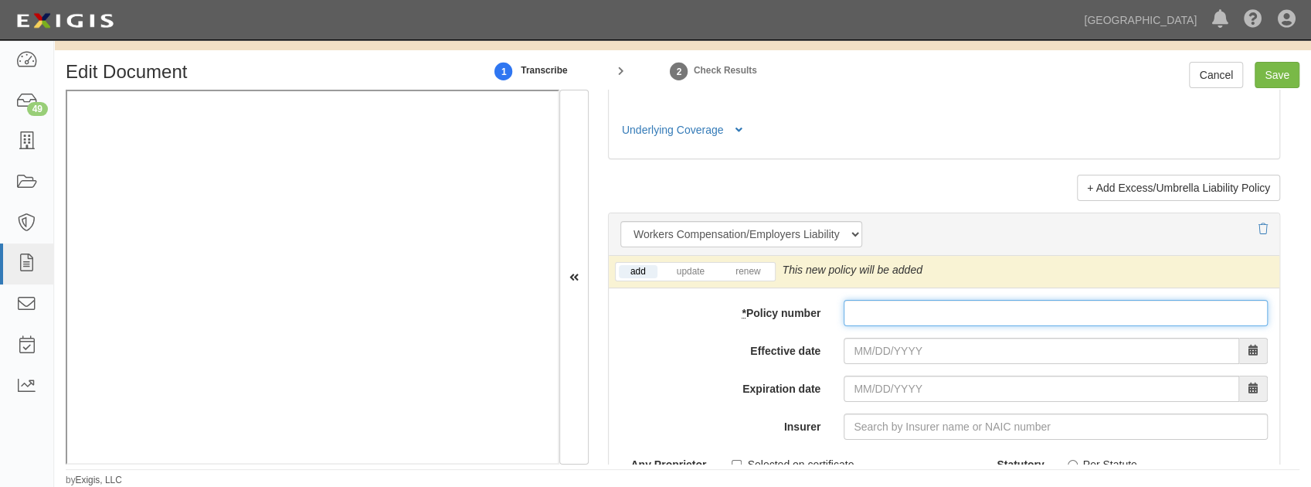
scroll to position [3786, 0]
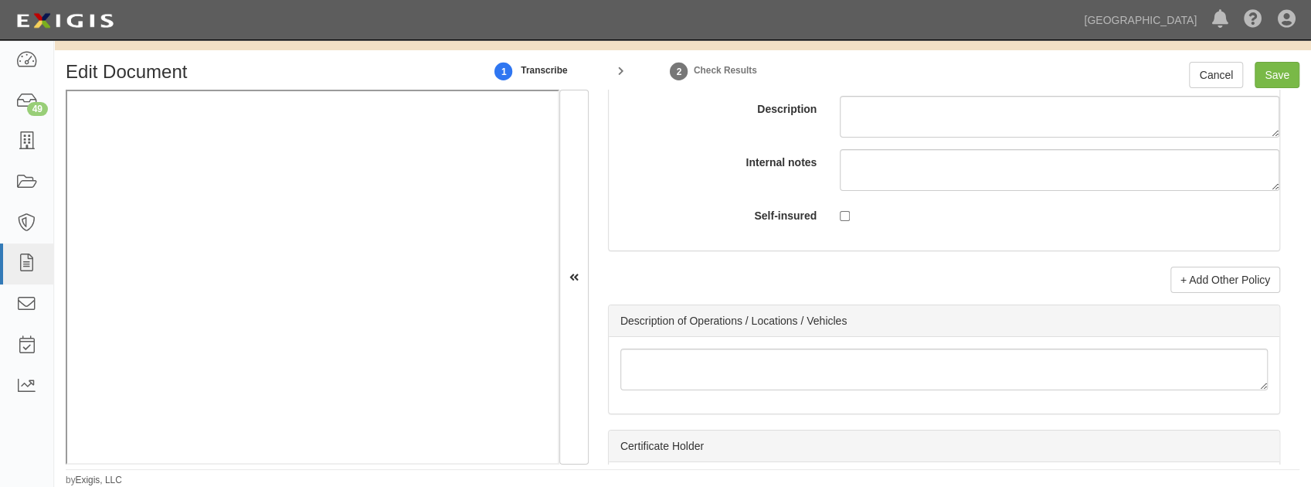
scroll to position [5124, 0]
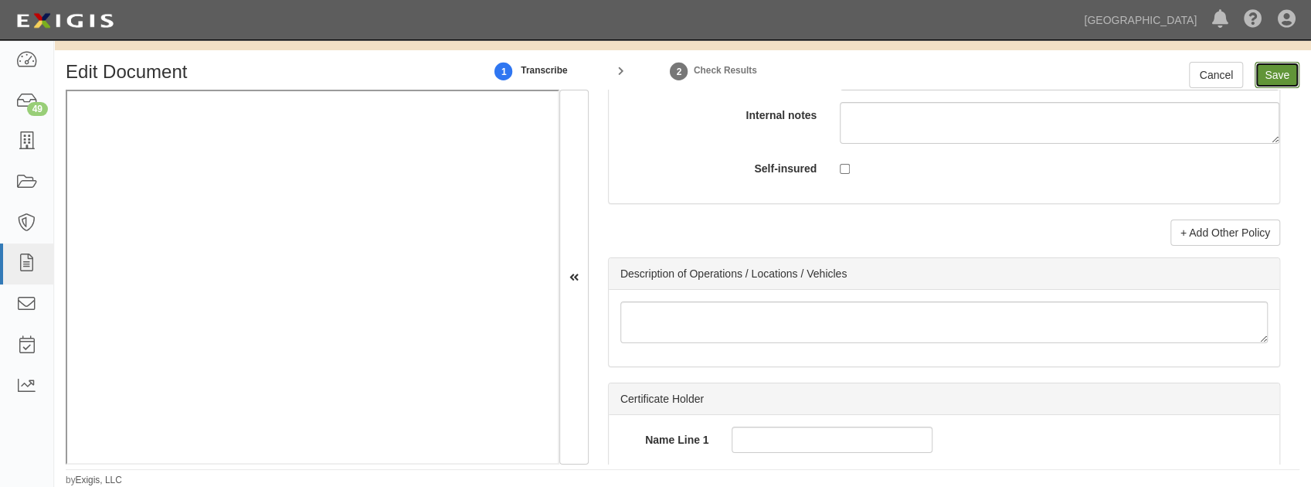
click at [1273, 73] on input "Save" at bounding box center [1277, 75] width 45 height 26
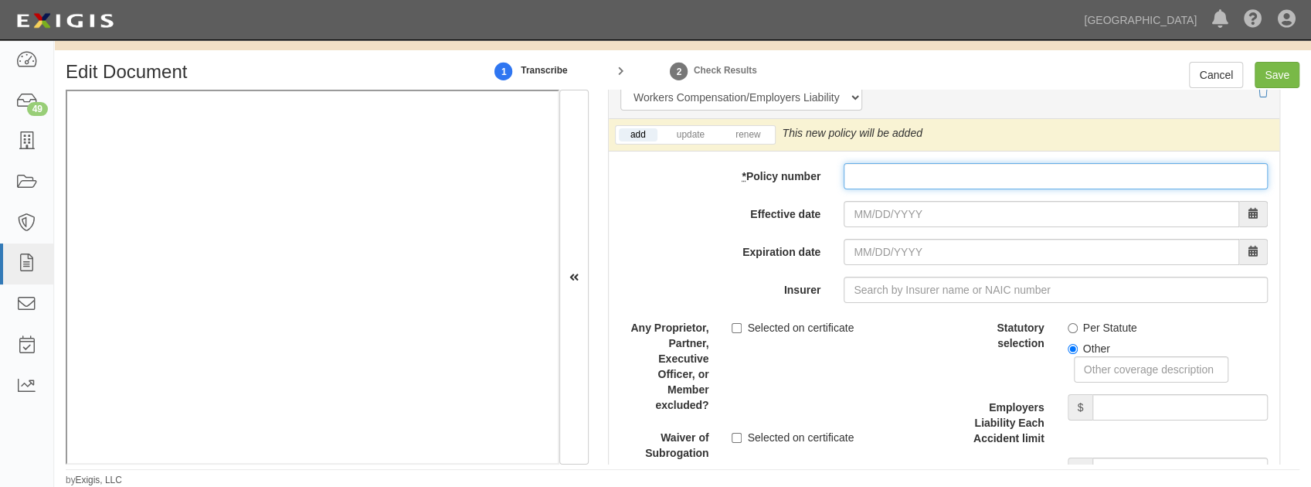
scroll to position [3786, 0]
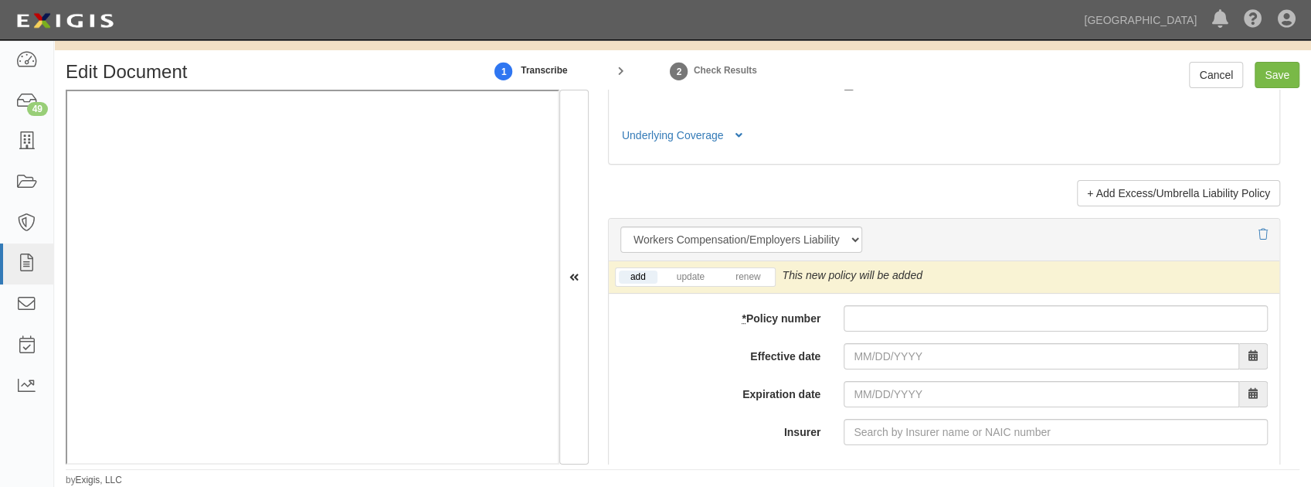
click at [689, 270] on link "update" at bounding box center [690, 276] width 51 height 13
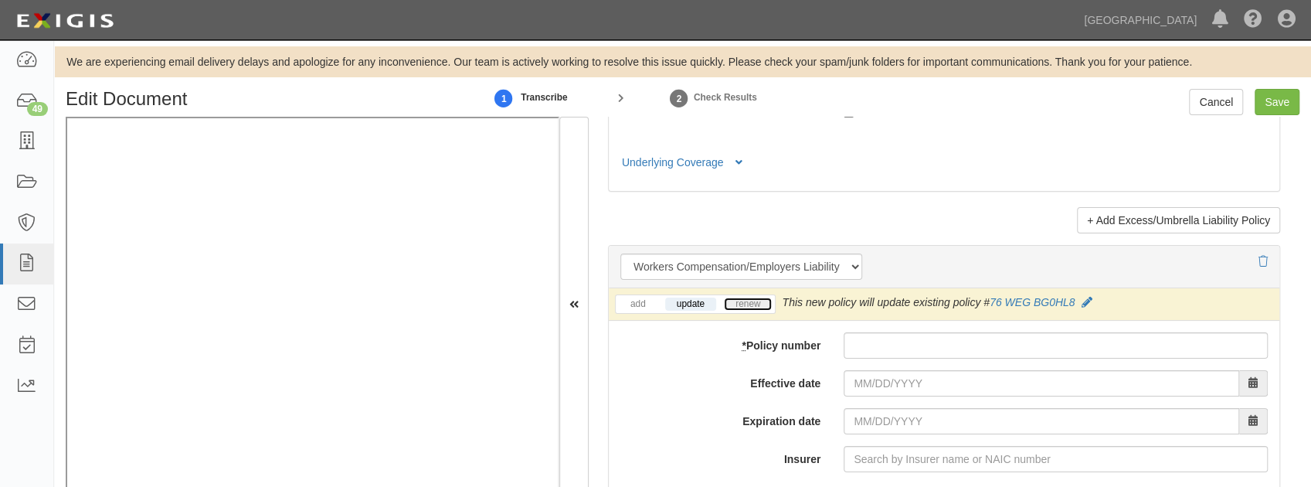
click at [756, 297] on link "renew" at bounding box center [748, 303] width 48 height 13
click at [701, 298] on link "update" at bounding box center [690, 303] width 51 height 13
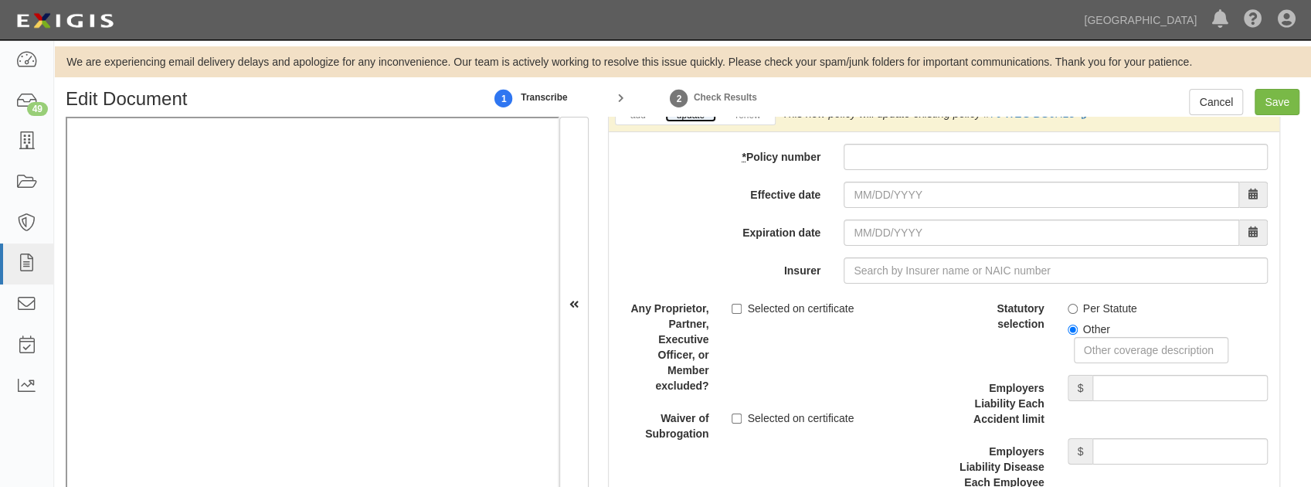
scroll to position [3991, 0]
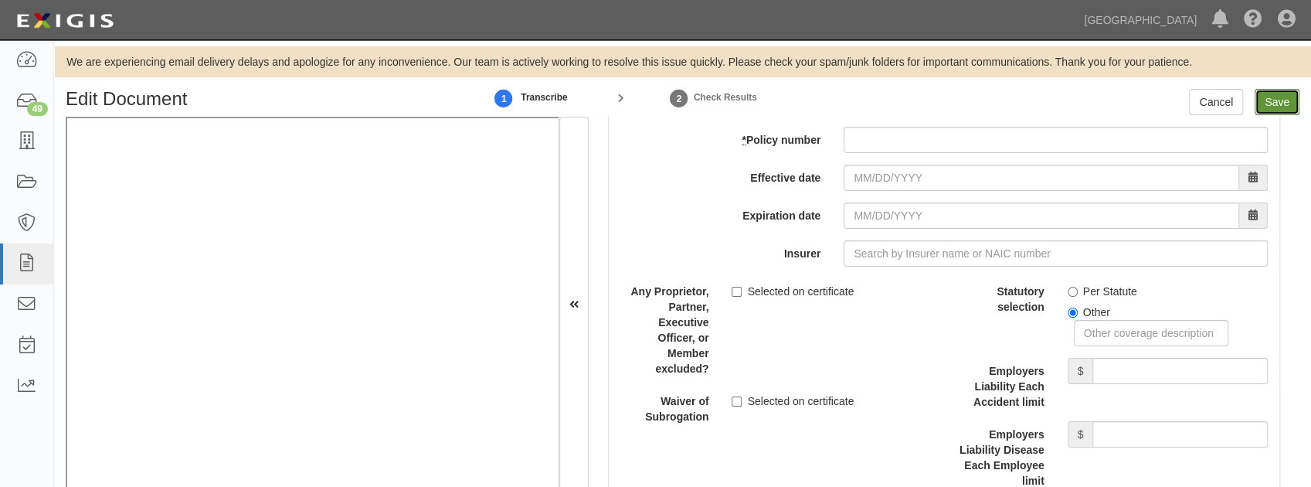
click at [1282, 103] on input "Save" at bounding box center [1277, 102] width 45 height 26
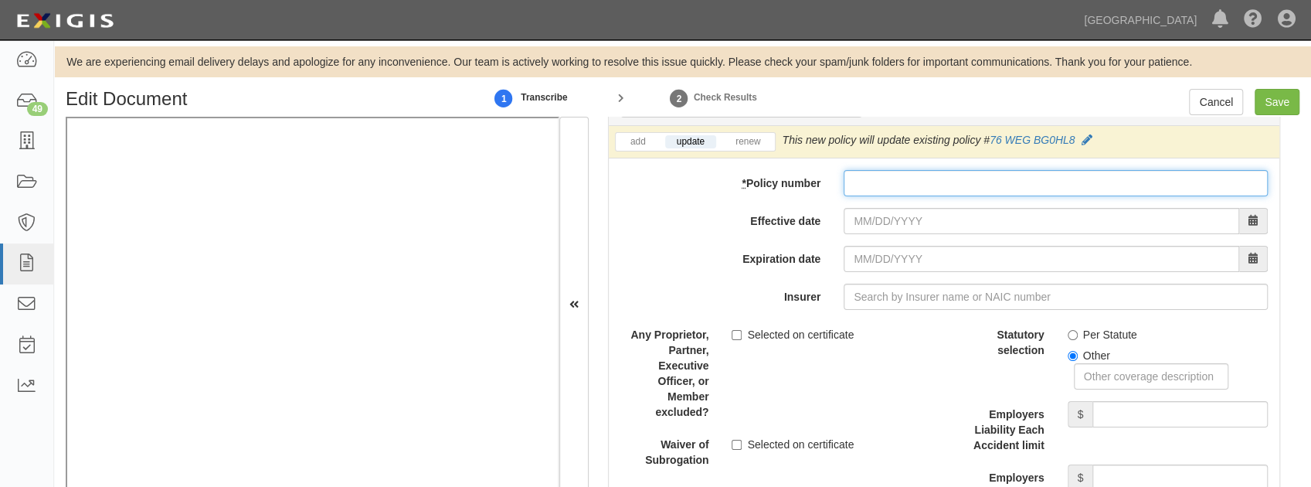
scroll to position [3888, 0]
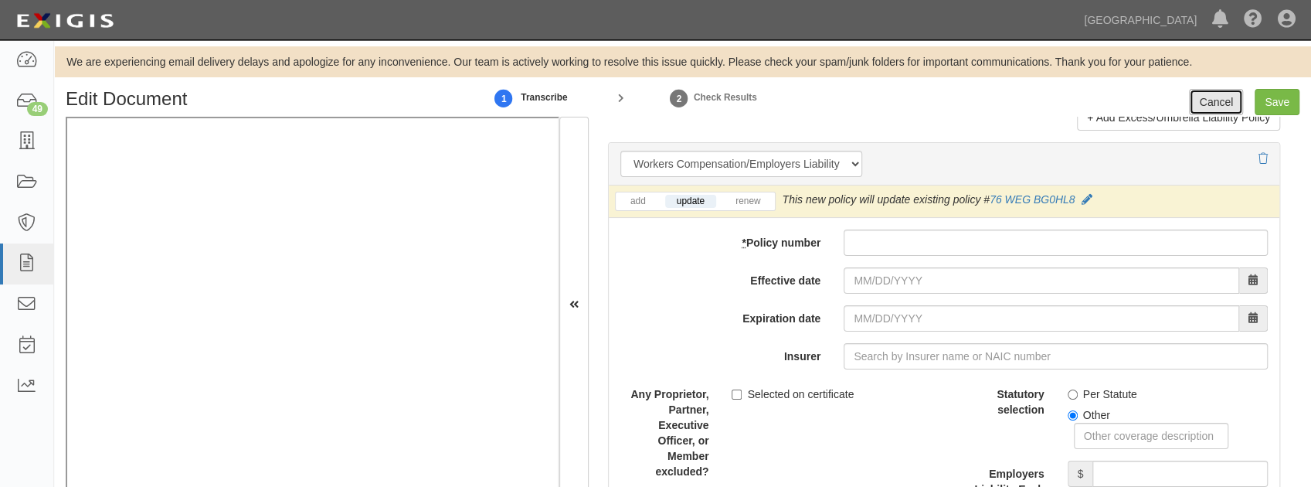
click at [1202, 102] on link "Cancel" at bounding box center [1216, 102] width 54 height 26
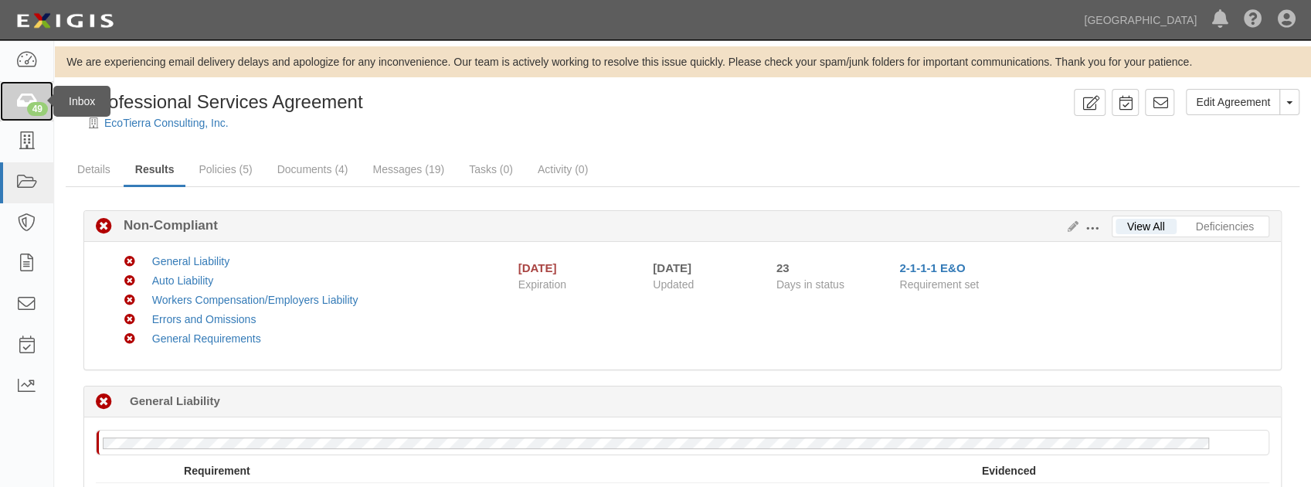
click at [40, 108] on div "49" at bounding box center [37, 109] width 21 height 14
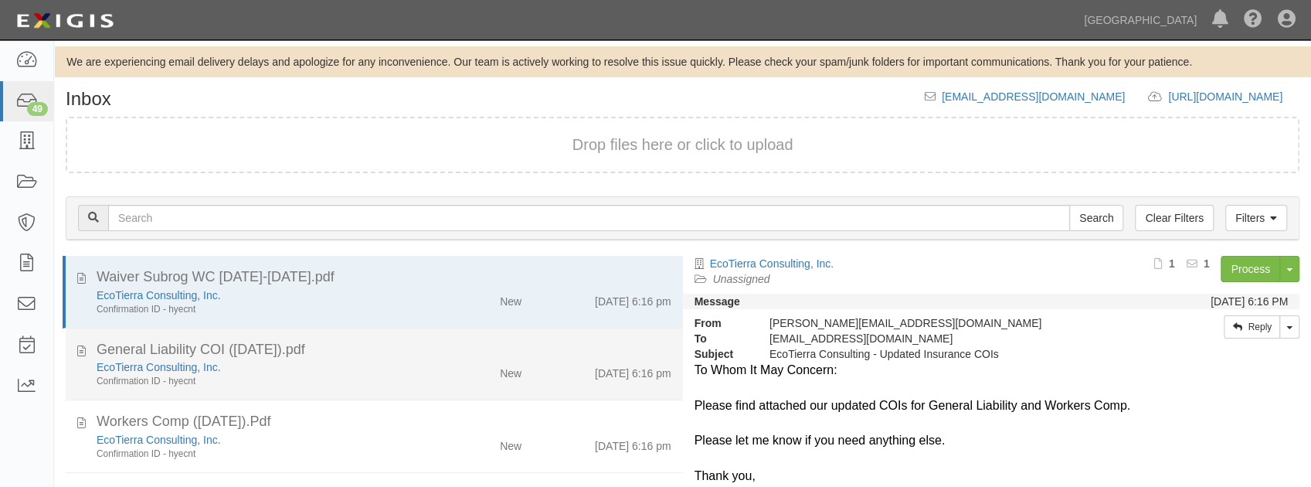
click at [470, 336] on li "General Liability COI ([DATE]).pdf EcoTierra Consulting, Inc. Confirmation ID -…" at bounding box center [374, 364] width 617 height 73
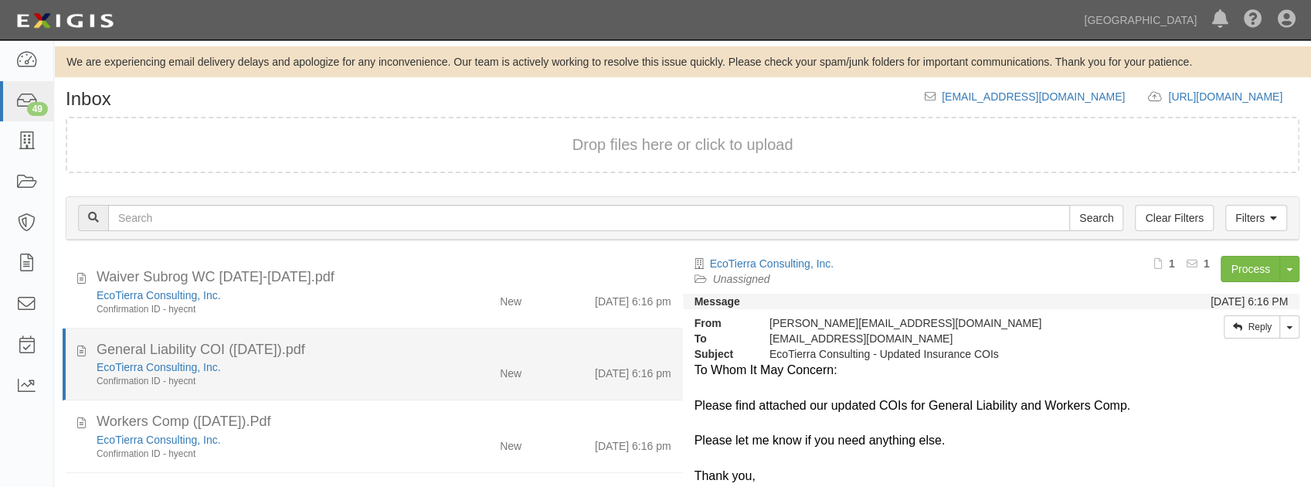
click at [490, 365] on div "New" at bounding box center [483, 370] width 100 height 22
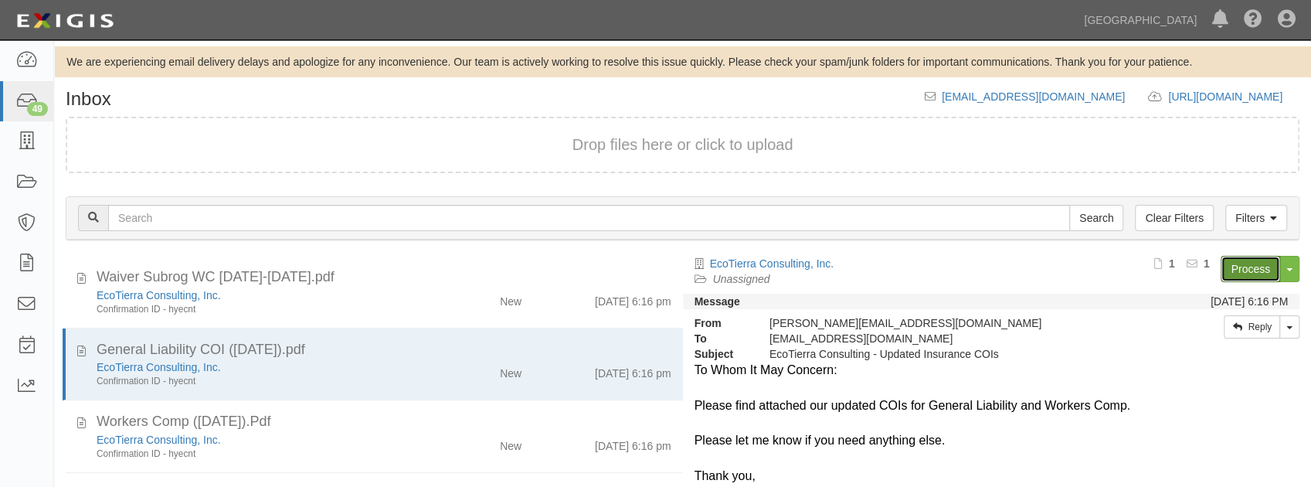
click at [1244, 267] on link "Process" at bounding box center [1250, 269] width 59 height 26
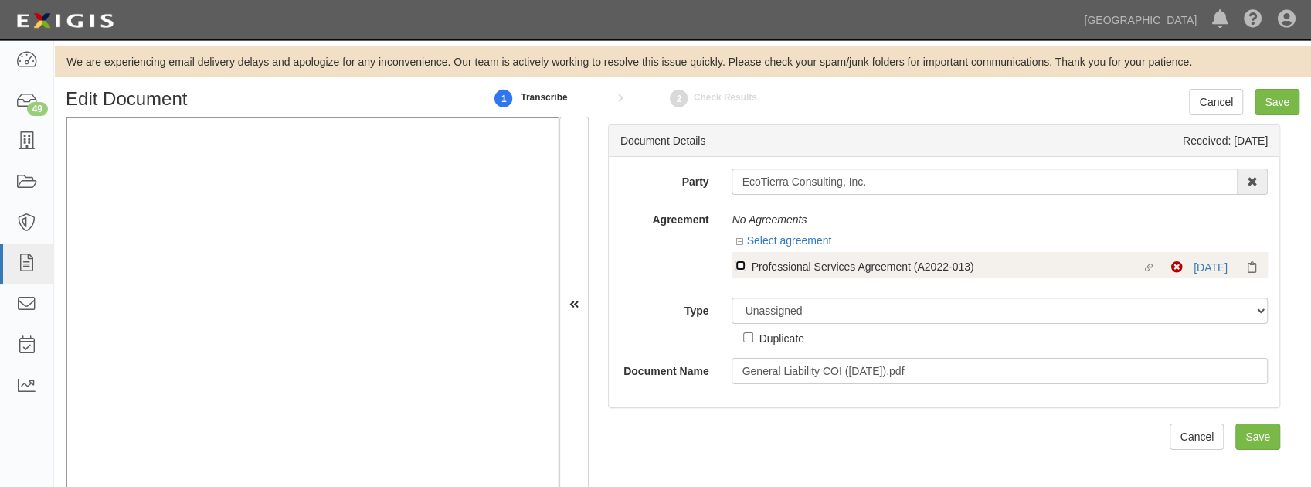
click at [737, 265] on input "Linked agreement Professional Services Agreement (A2022-013) Linked agreement" at bounding box center [740, 265] width 10 height 10
checkbox input "true"
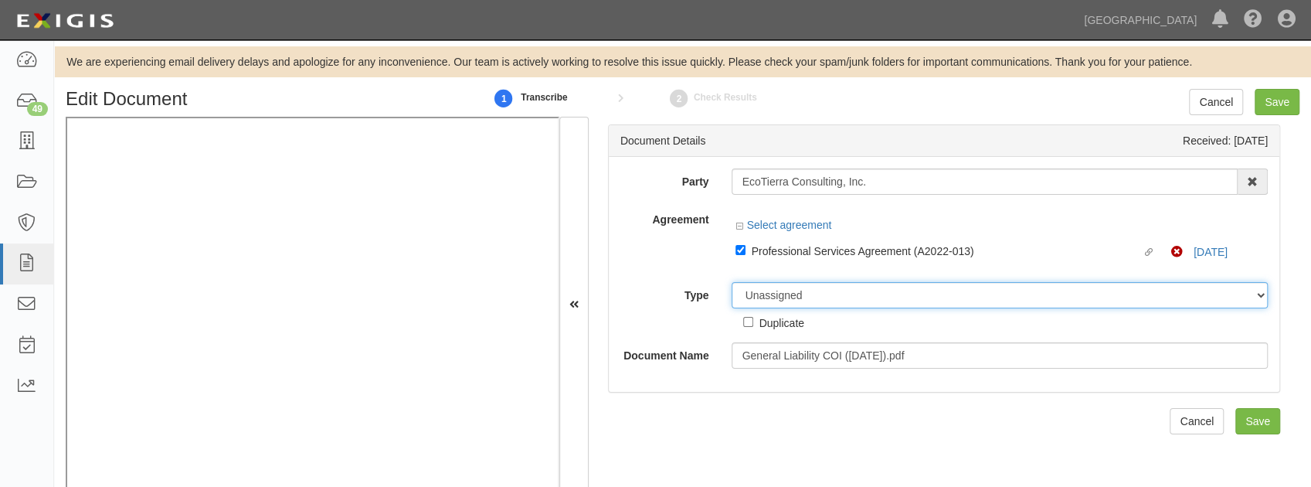
click at [796, 300] on select "Unassigned Binder Cancellation Notice Certificate Contract Endorsement Insuranc…" at bounding box center [1000, 295] width 536 height 26
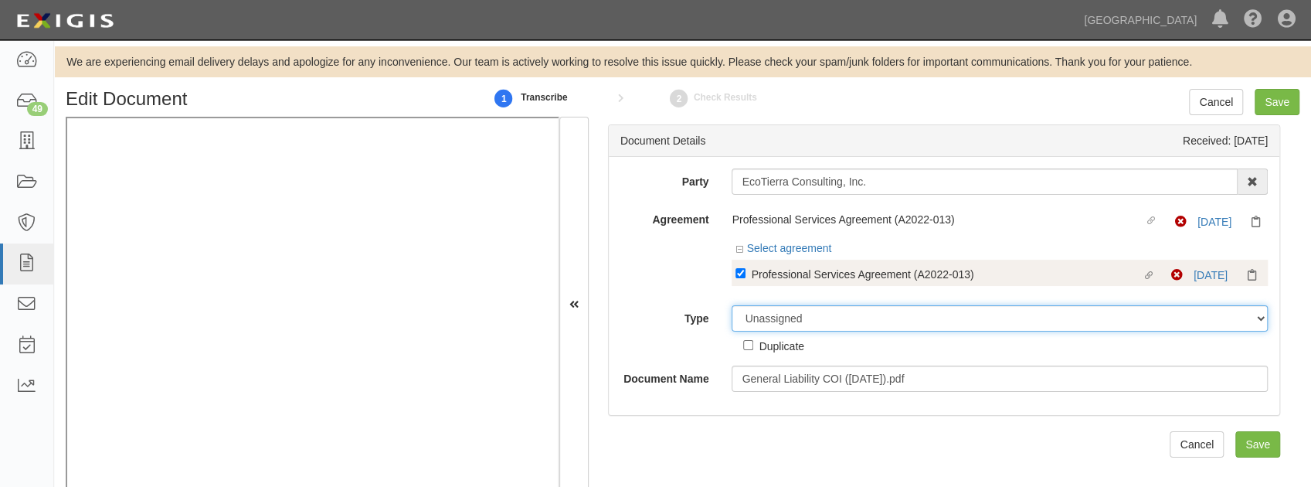
select select "CertificateDetail"
click at [732, 305] on select "Unassigned Binder Cancellation Notice Certificate Contract Endorsement Insuranc…" at bounding box center [1000, 318] width 536 height 26
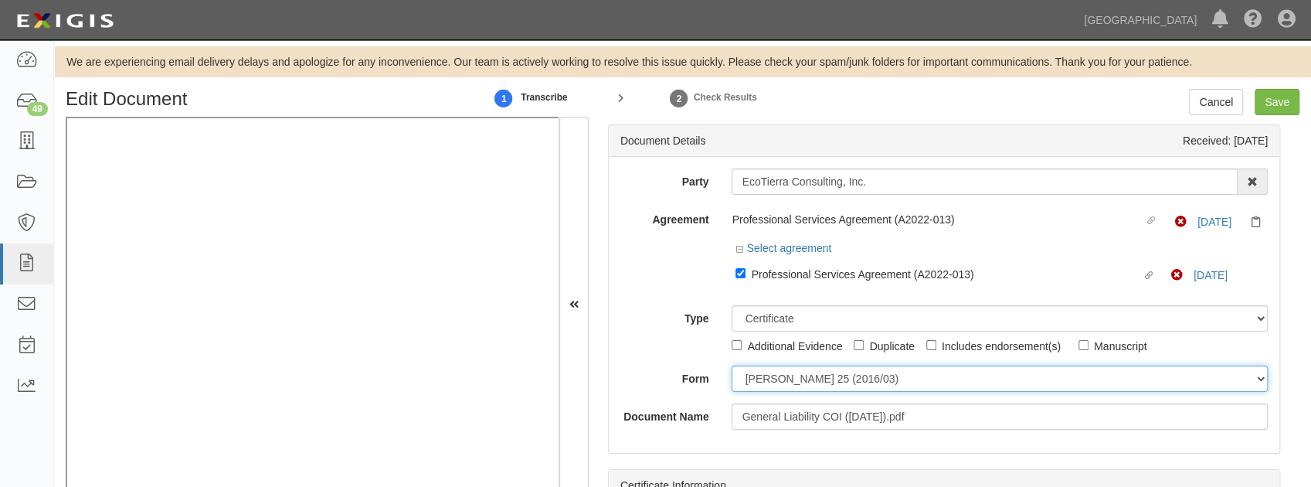
click at [802, 371] on select "ACORD 25 (2016/03) ACORD 101 ACORD 855 NY (2014/05) General" at bounding box center [1000, 378] width 536 height 26
select select "GeneralFormDetail"
click at [732, 365] on select "ACORD 25 (2016/03) ACORD 101 ACORD 855 NY (2014/05) General" at bounding box center [1000, 378] width 536 height 26
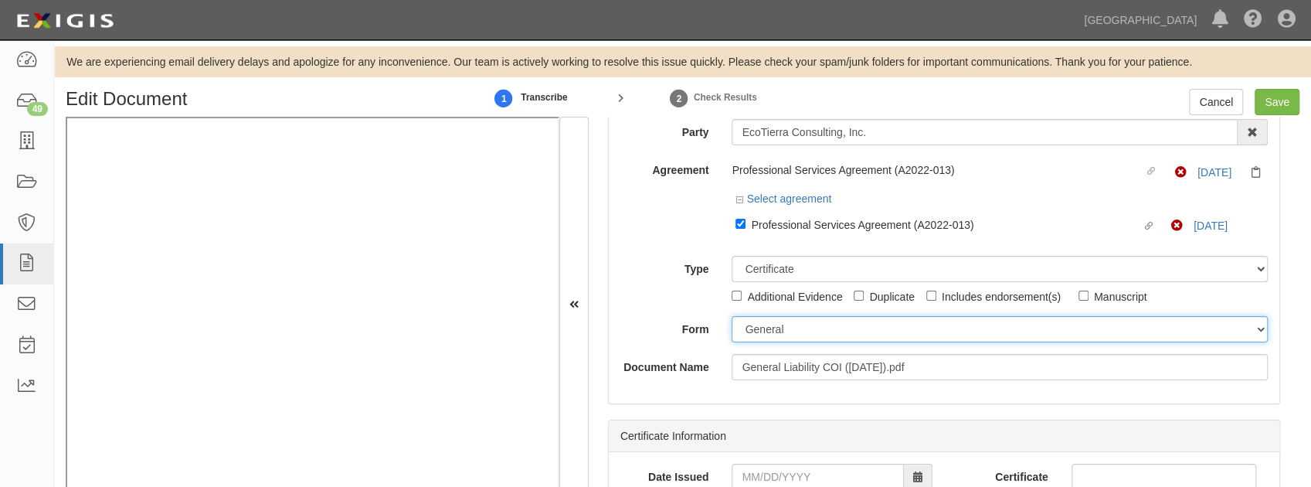
scroll to position [155, 0]
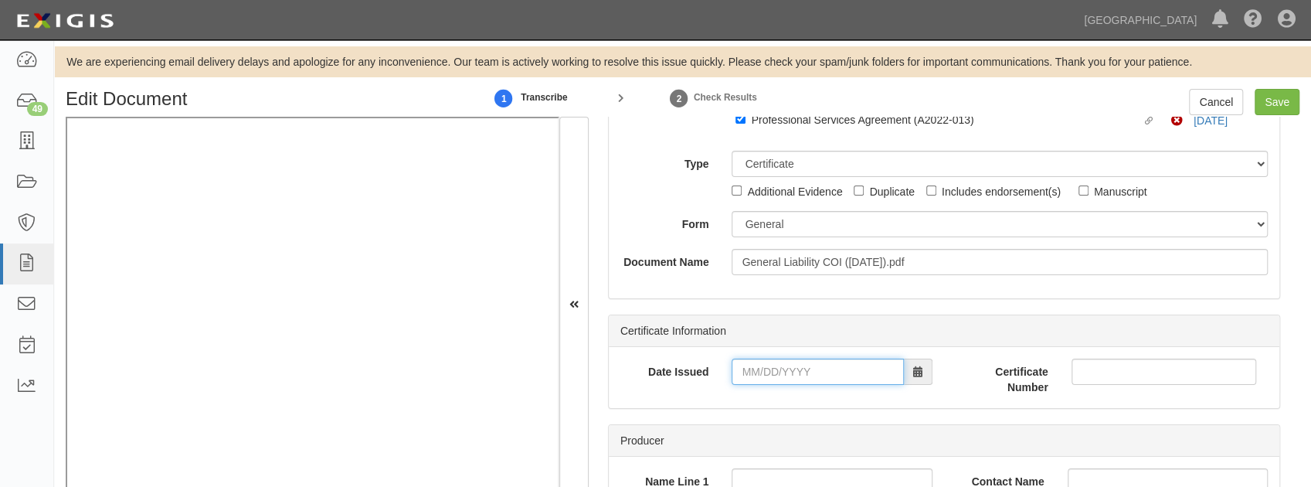
click at [770, 371] on input "Date Issued" at bounding box center [818, 371] width 172 height 26
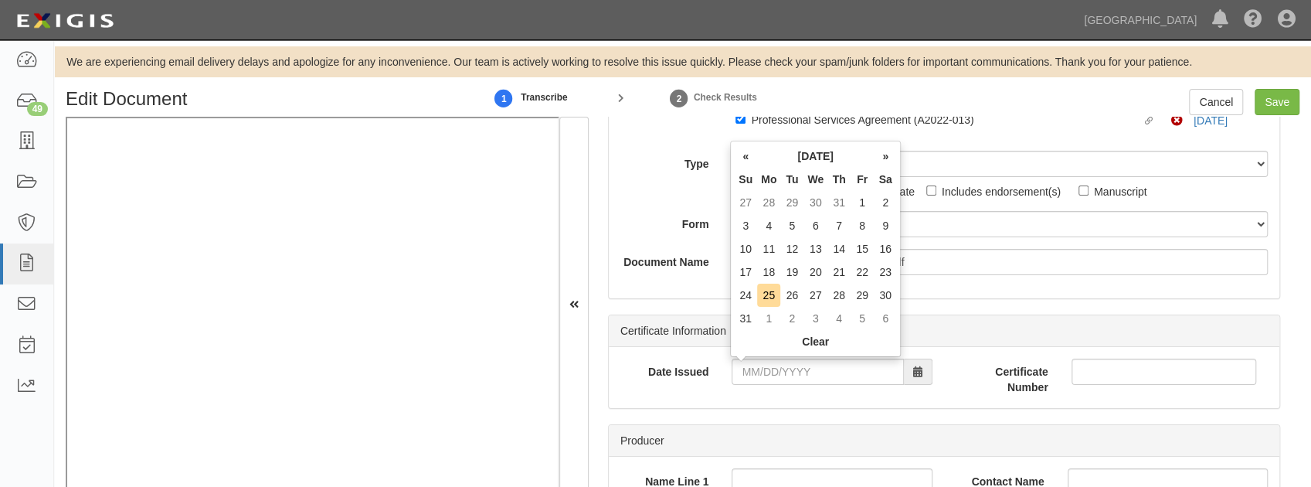
click at [640, 280] on div "Party EcoTierra Consulting, Inc. 4LEAF, Inc. Abba Termite & Pest Control Abound…" at bounding box center [944, 150] width 671 height 296
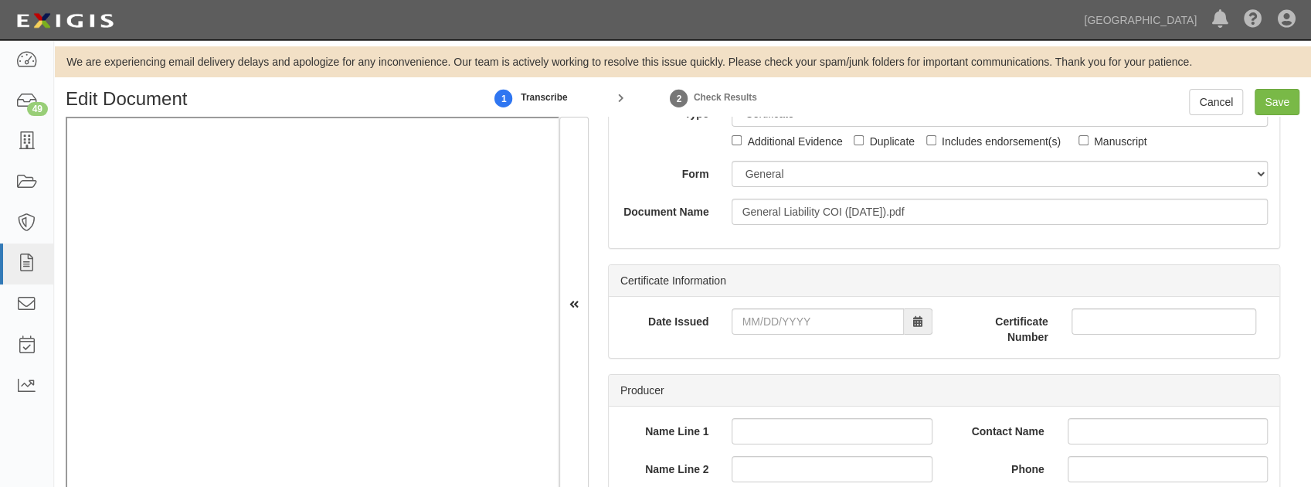
scroll to position [206, 0]
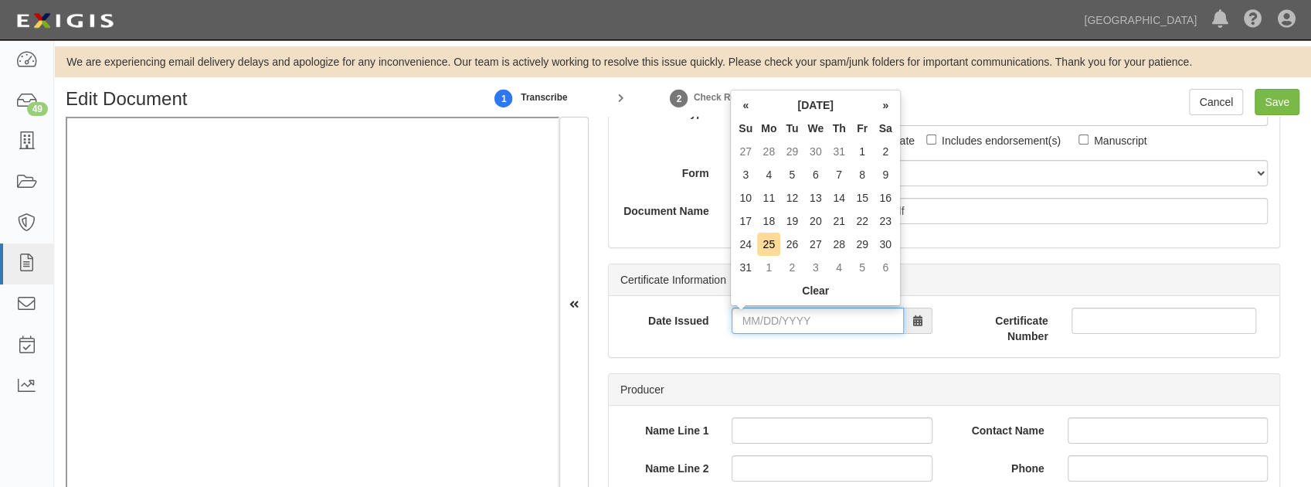
click at [759, 328] on input "Date Issued" at bounding box center [818, 320] width 172 height 26
type input "08/18/2025"
click at [768, 222] on td "18" at bounding box center [768, 220] width 23 height 23
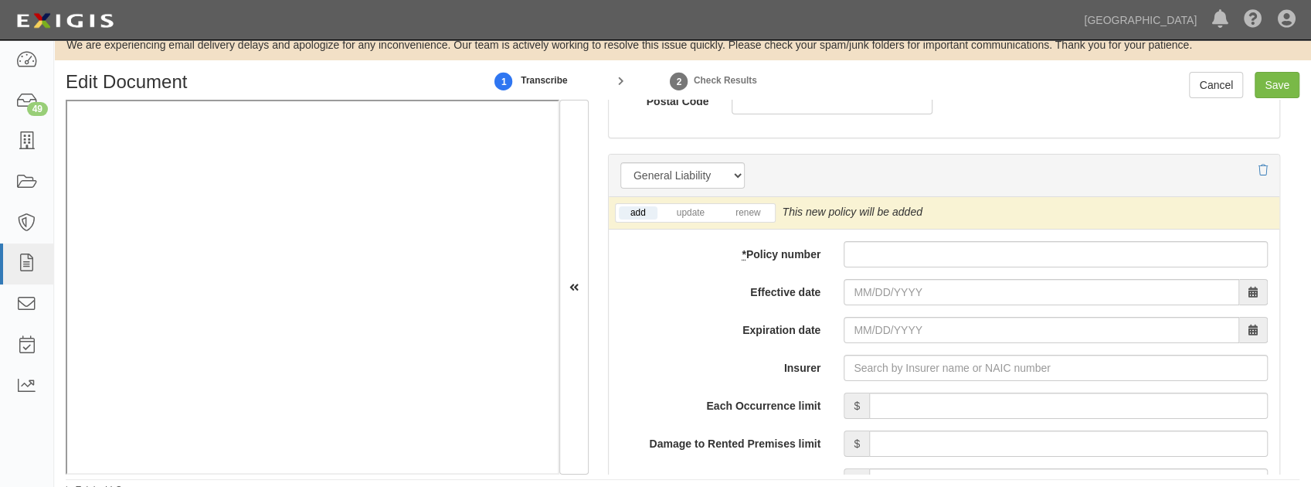
scroll to position [27, 0]
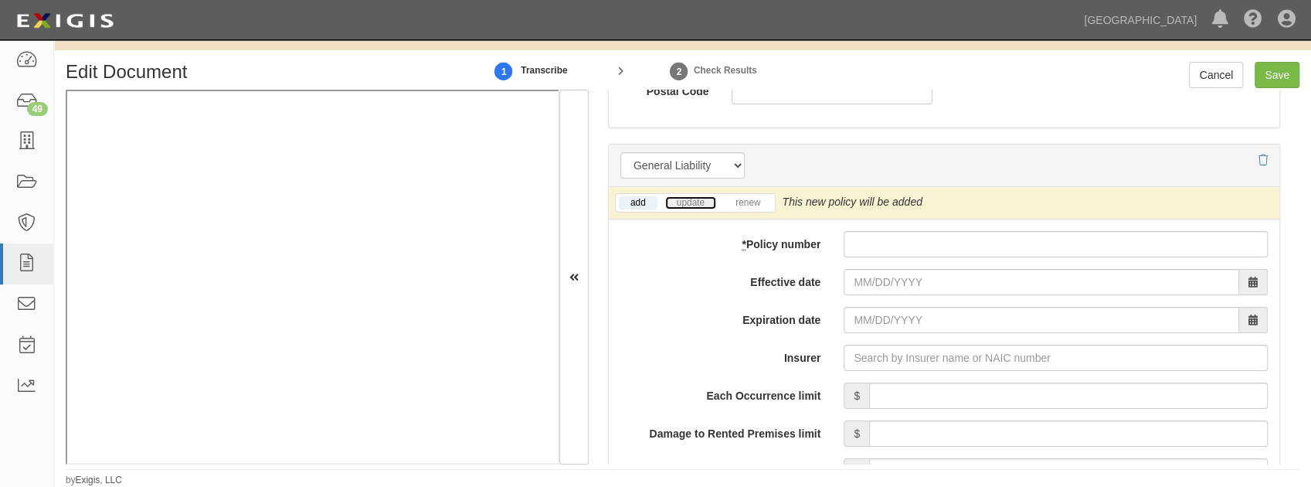
click at [689, 198] on link "update" at bounding box center [690, 202] width 51 height 13
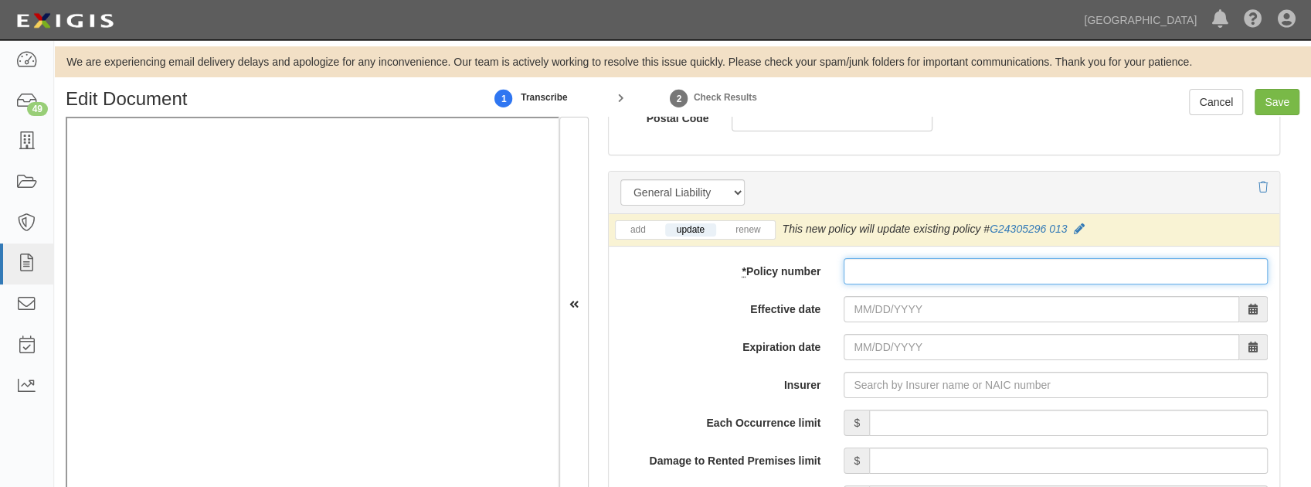
click at [901, 272] on input "* Policy number" at bounding box center [1056, 271] width 424 height 26
paste input "G24305296 014"
type input "G24305296 014"
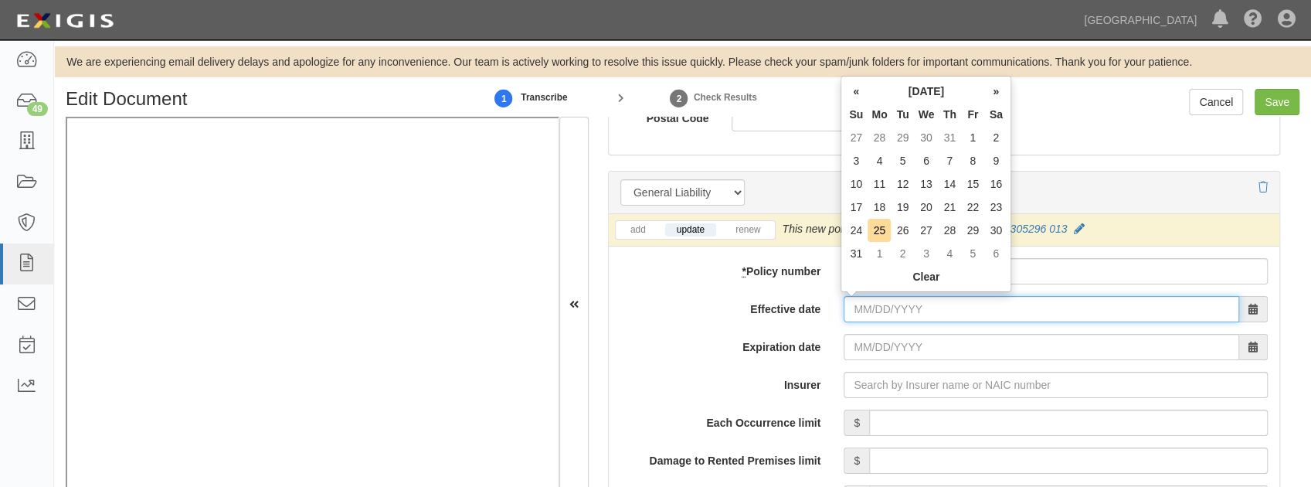
click at [897, 296] on input "Effective date" at bounding box center [1042, 309] width 396 height 26
type input "08/04/2025"
type input "08/04/2026"
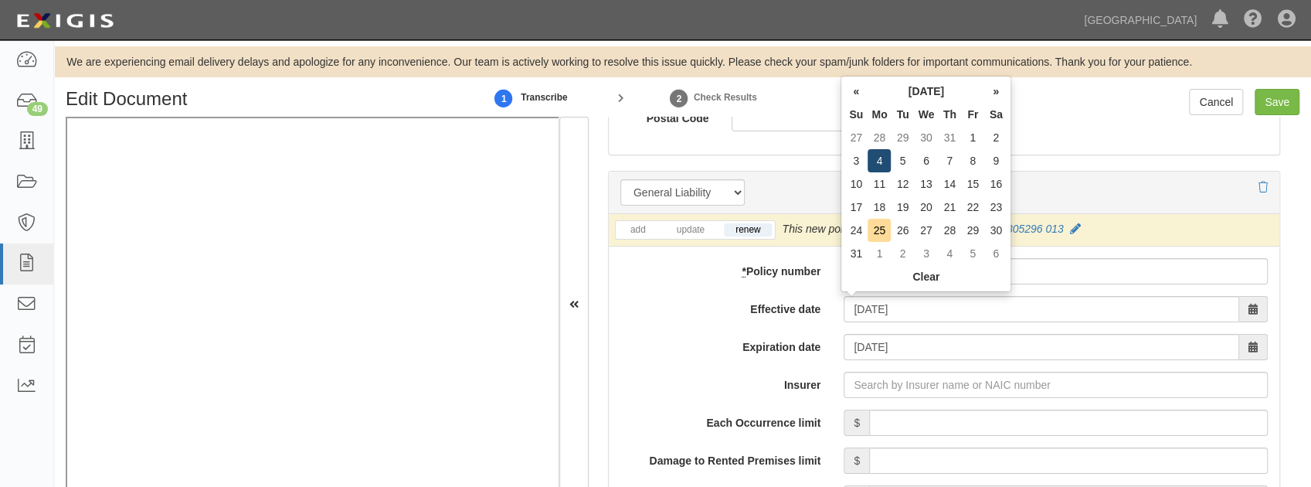
click at [877, 170] on td "4" at bounding box center [879, 160] width 23 height 23
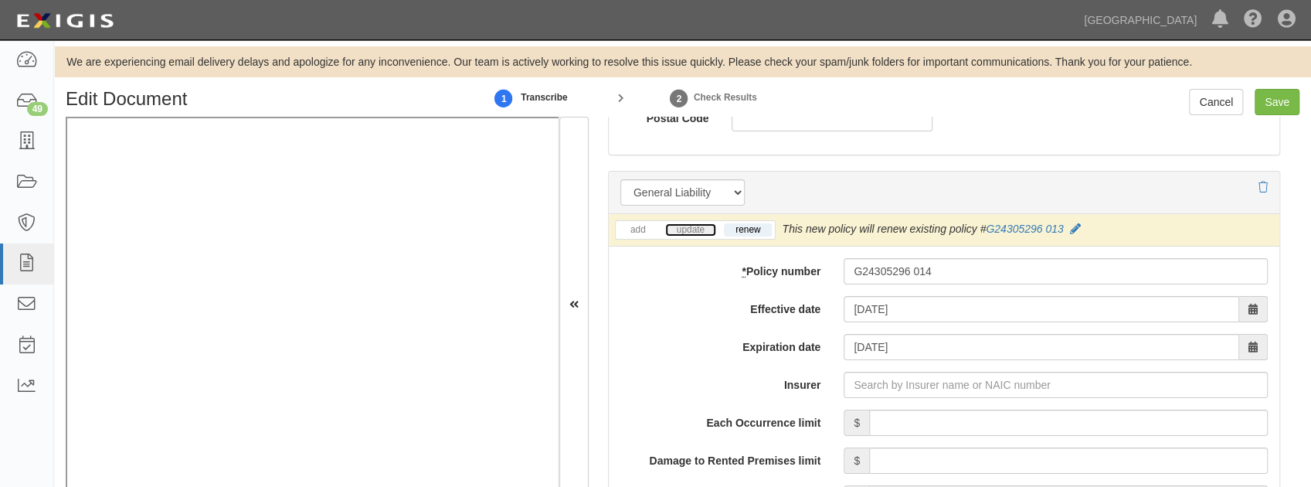
drag, startPoint x: 681, startPoint y: 224, endPoint x: 744, endPoint y: 249, distance: 67.3
click at [681, 224] on link "update" at bounding box center [690, 229] width 51 height 13
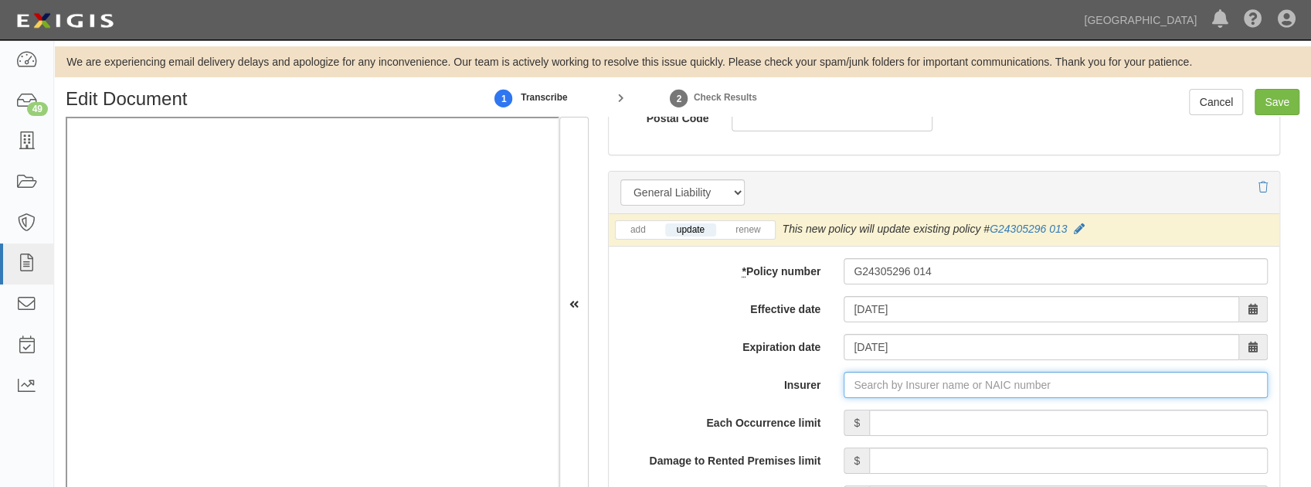
click at [858, 377] on input "Insurer" at bounding box center [1056, 385] width 424 height 26
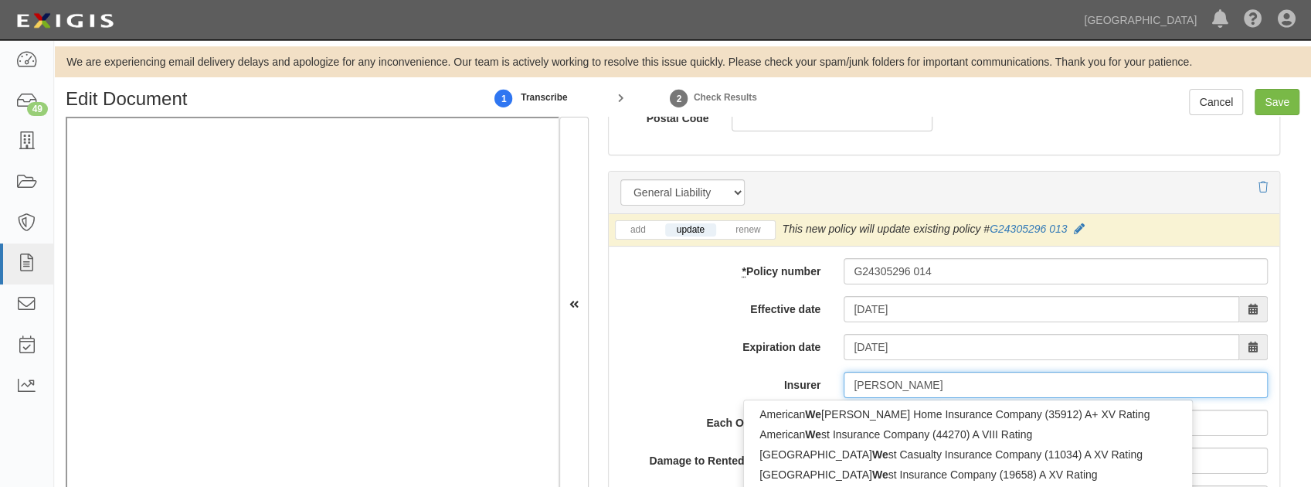
type input "west"
type input "westchester Fire Insurance Company (10030) A++ XV Rating"
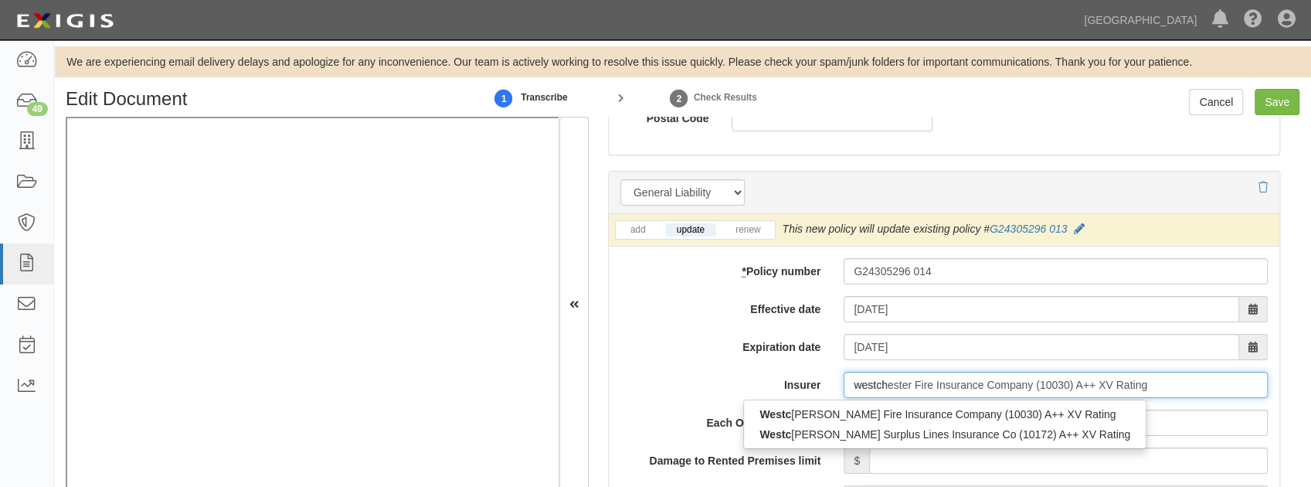
type input "westche"
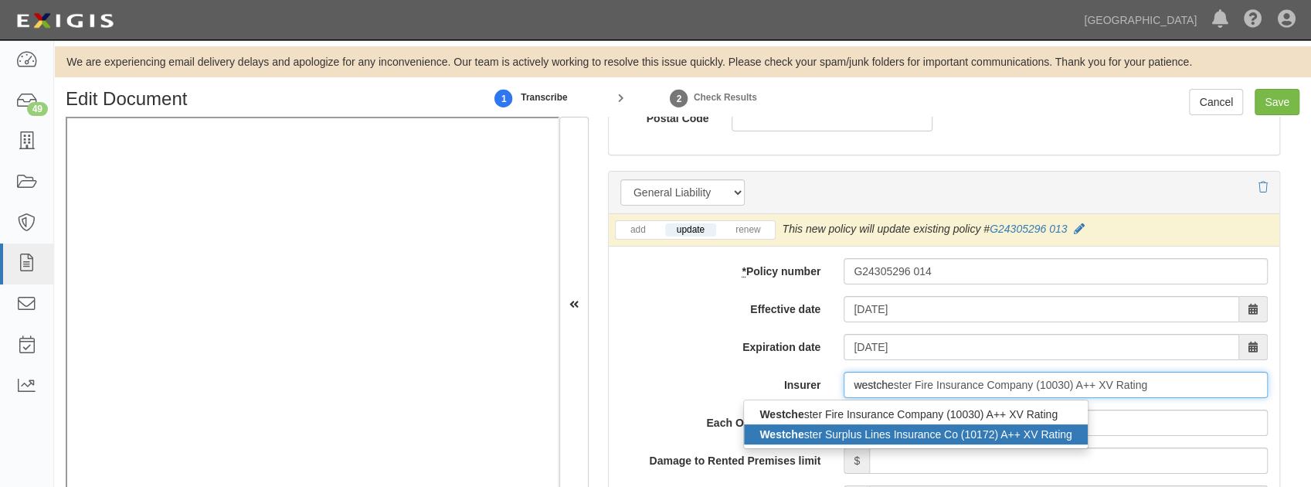
click at [853, 433] on div "Westche ster Surplus Lines Insurance Co (10172) A++ XV Rating" at bounding box center [915, 434] width 343 height 20
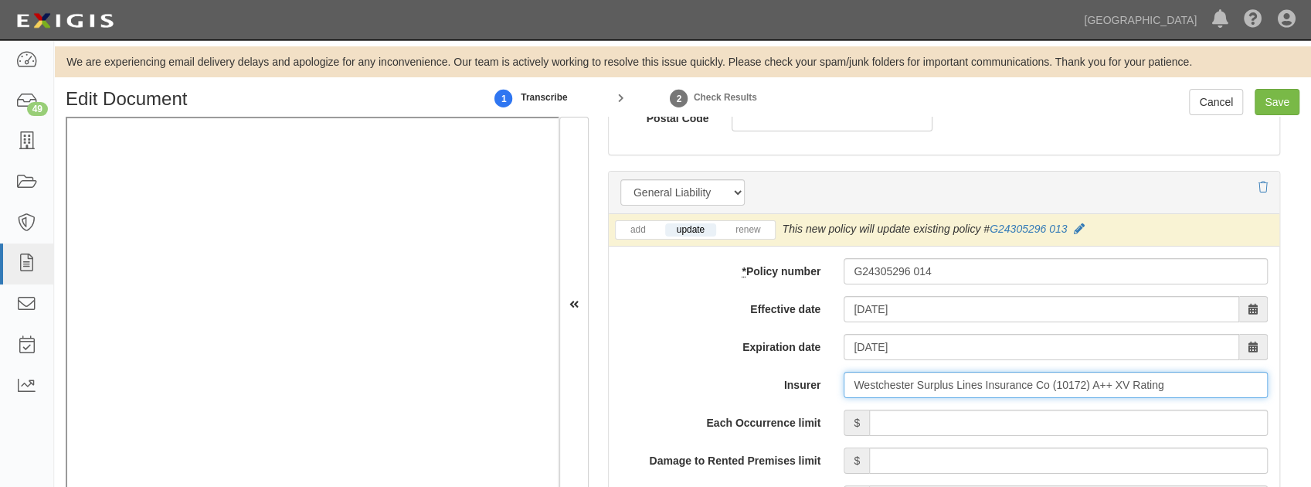
type input "Westchester Surplus Lines Insurance Co (10172) A++ XV Rating"
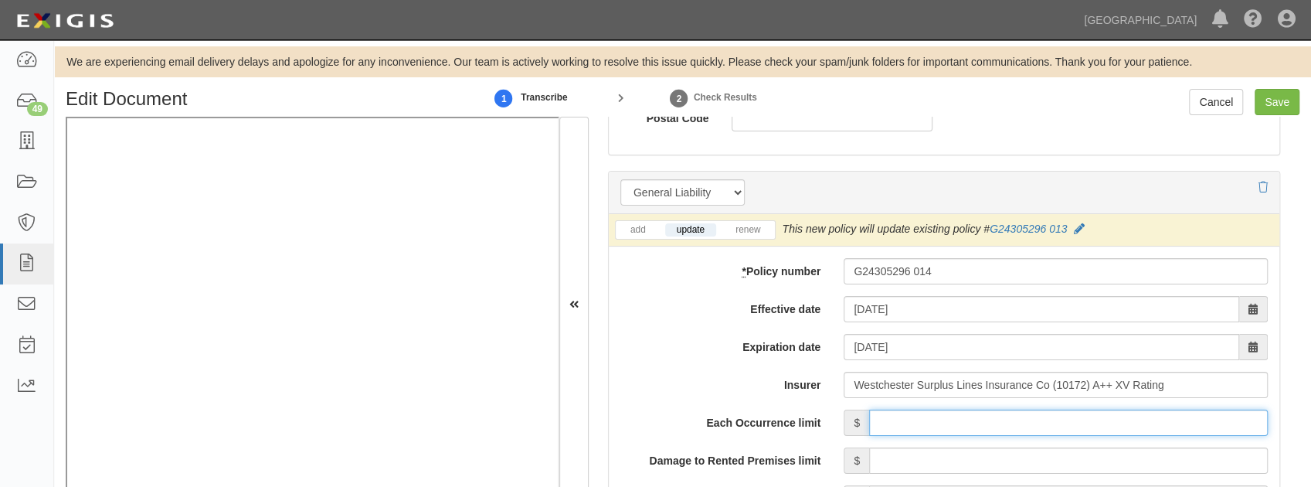
click at [898, 428] on input "Each Occurrence limit" at bounding box center [1068, 422] width 399 height 26
type input "2,000,000"
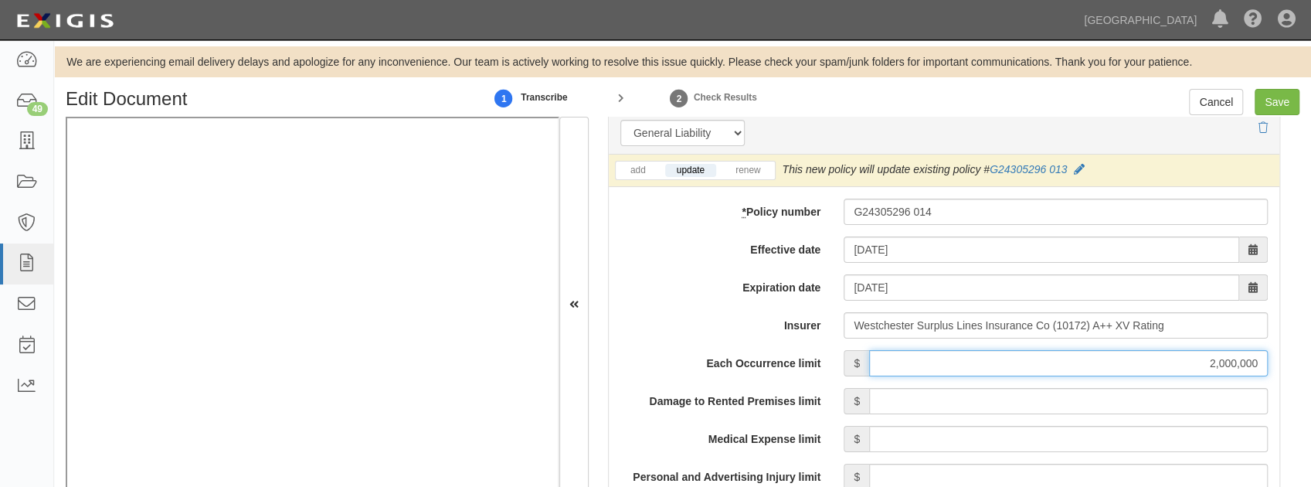
scroll to position [1236, 0]
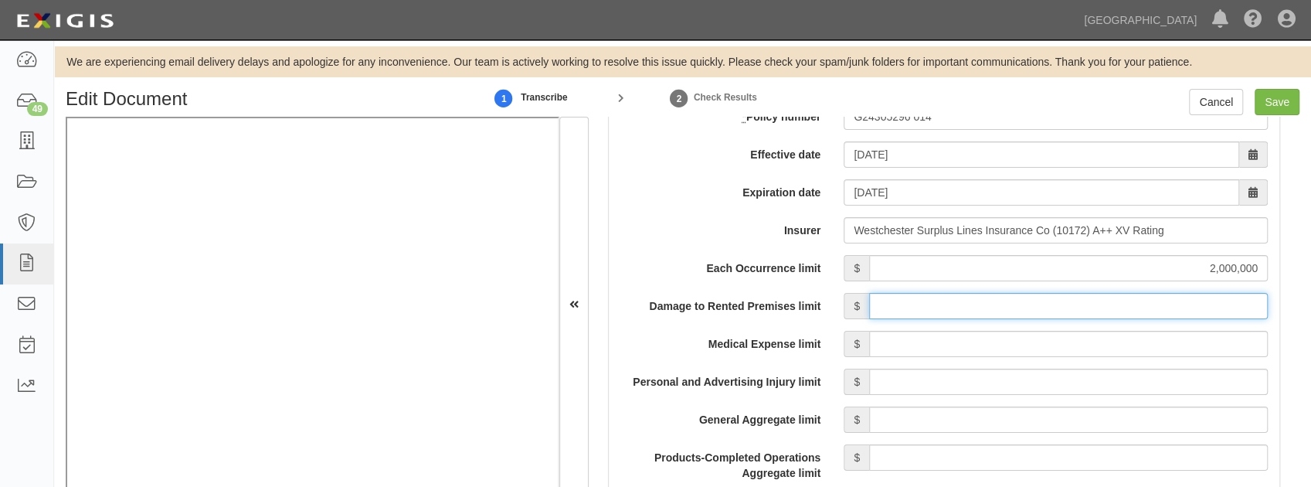
click at [919, 301] on input "Damage to Rented Premises limit" at bounding box center [1068, 306] width 399 height 26
type input "50,000"
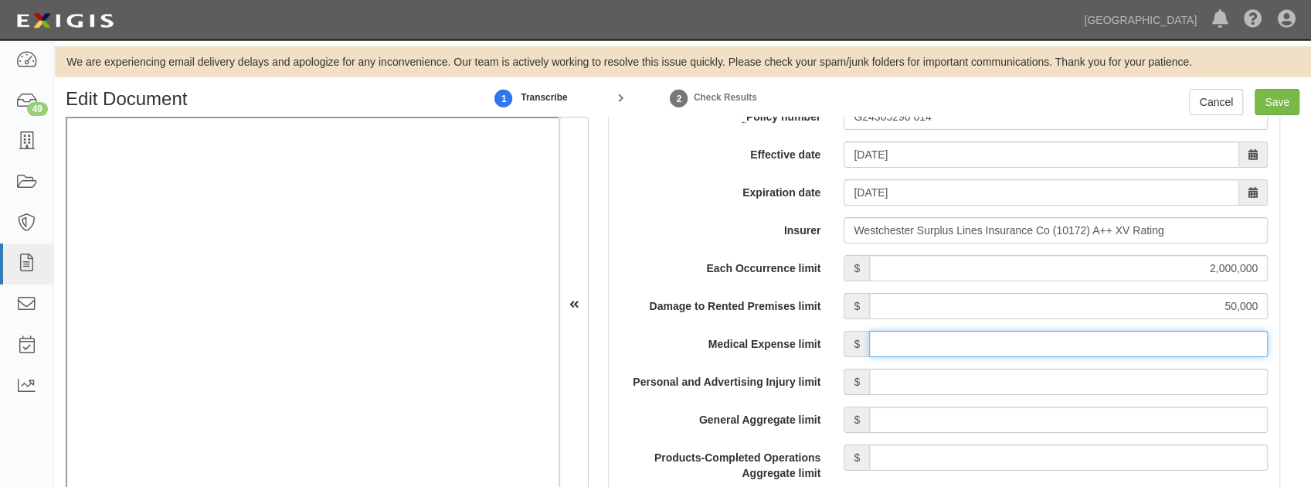
click at [921, 345] on input "Medical Expense limit" at bounding box center [1068, 344] width 399 height 26
type input "5,000"
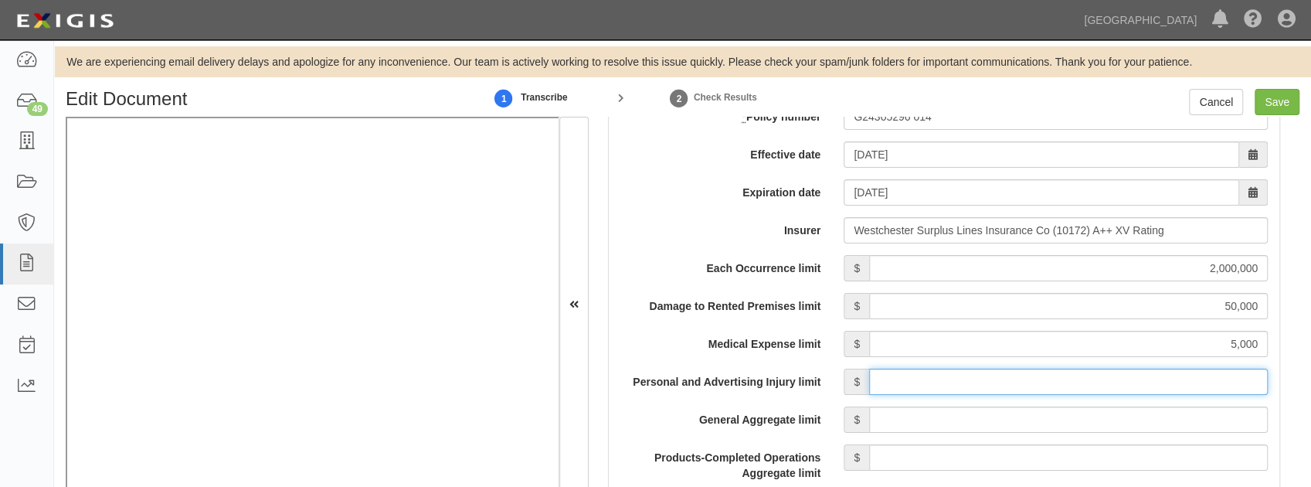
click at [993, 383] on input "Personal and Advertising Injury limit" at bounding box center [1068, 382] width 399 height 26
type input "2,000,000"
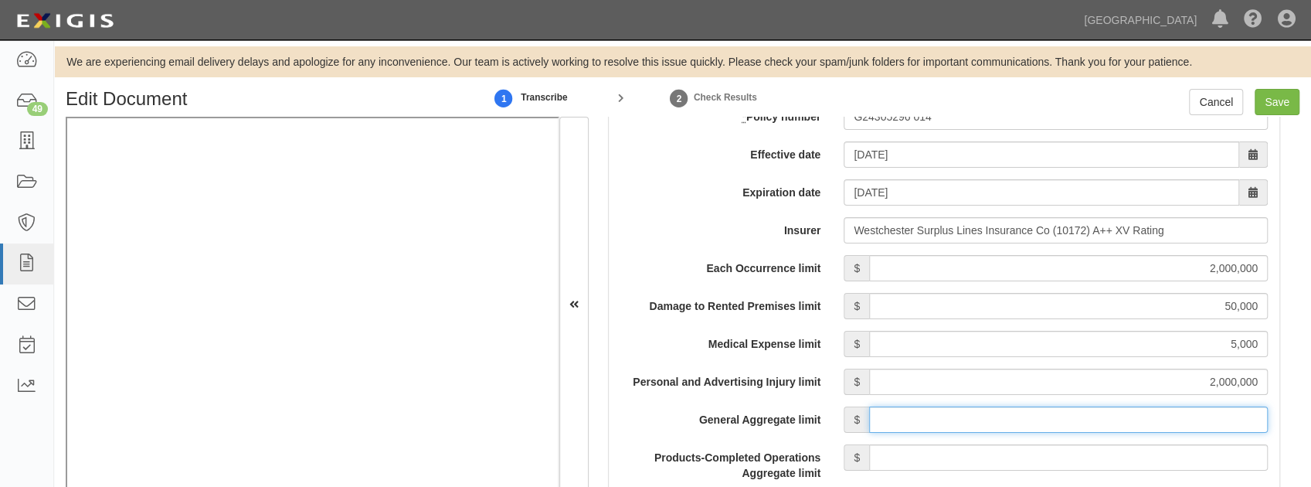
click at [966, 407] on input "General Aggregate limit" at bounding box center [1068, 419] width 399 height 26
type input "4,000,000"
click at [956, 453] on input "Products-Completed Operations Aggregate limit" at bounding box center [1068, 457] width 399 height 26
type input "4,000,000"
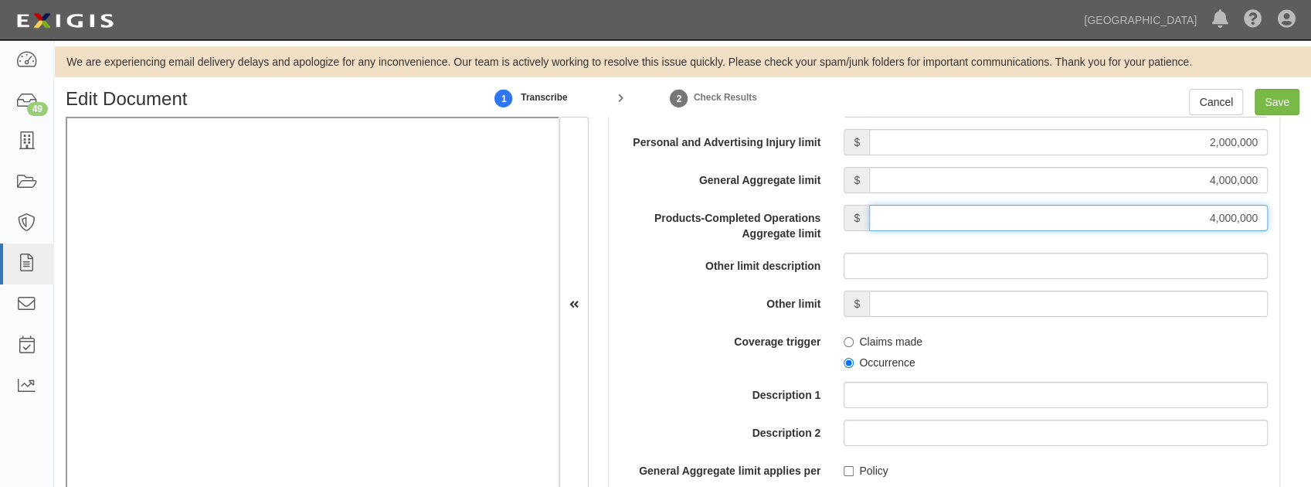
scroll to position [1493, 0]
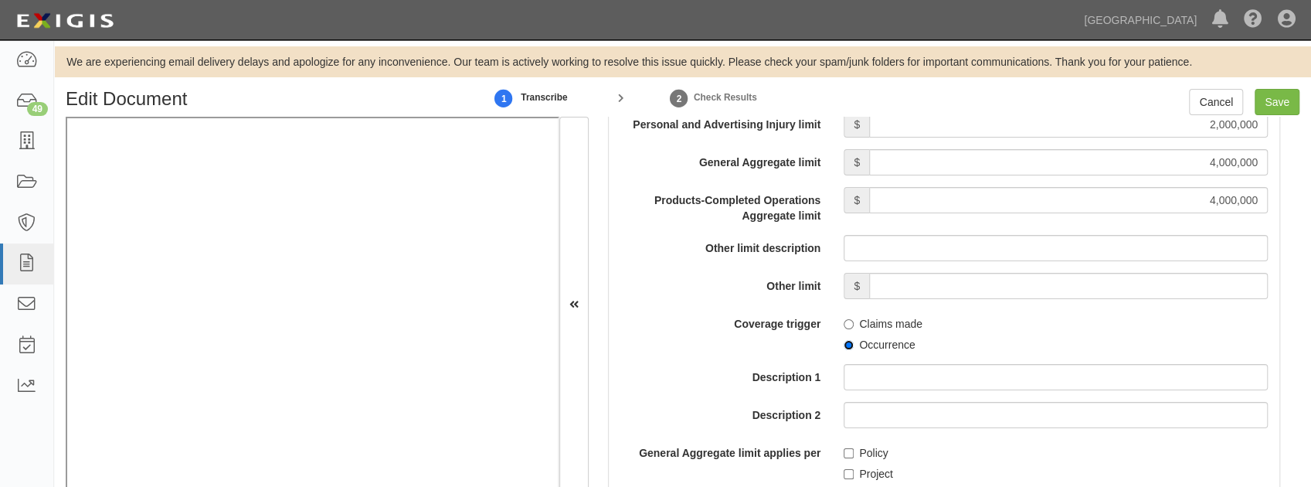
click at [848, 345] on input "Occurrence" at bounding box center [849, 345] width 10 height 10
radio input "true"
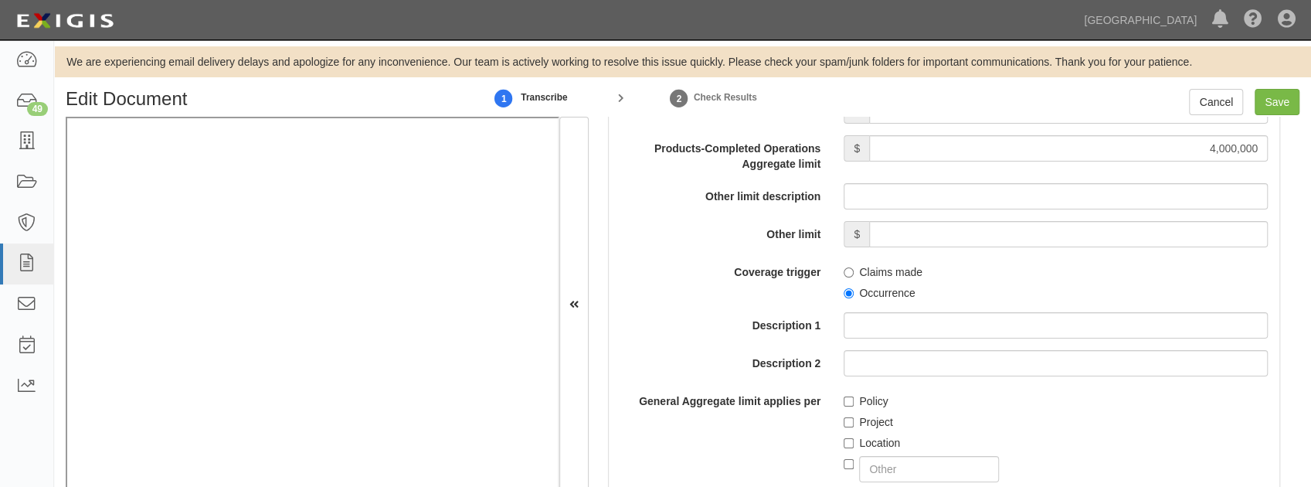
click at [849, 405] on label "Policy" at bounding box center [866, 400] width 44 height 15
click at [849, 405] on input "Policy" at bounding box center [849, 401] width 10 height 10
checkbox input "true"
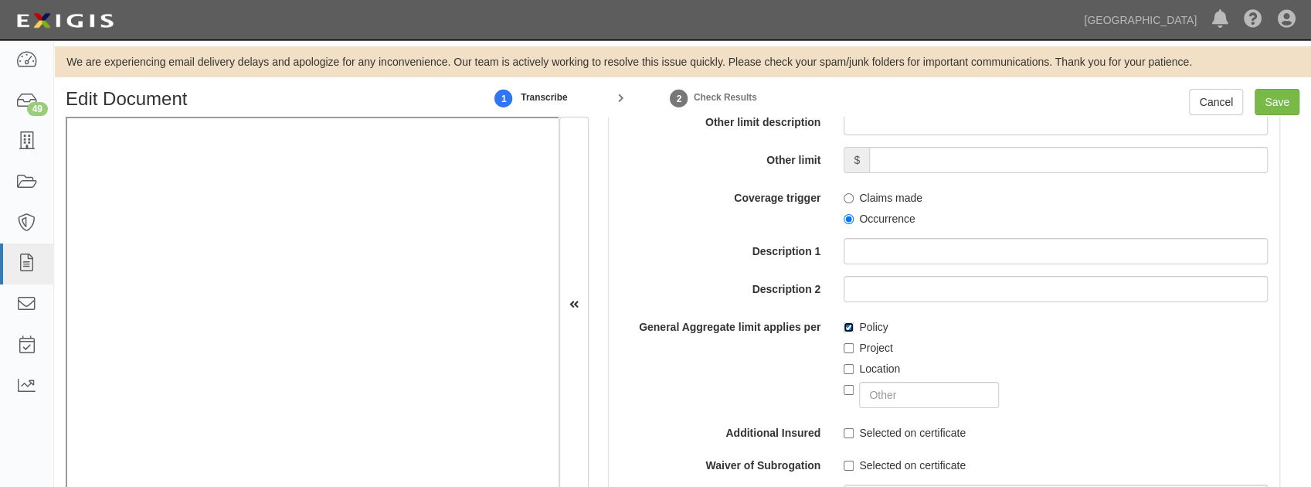
scroll to position [1751, 0]
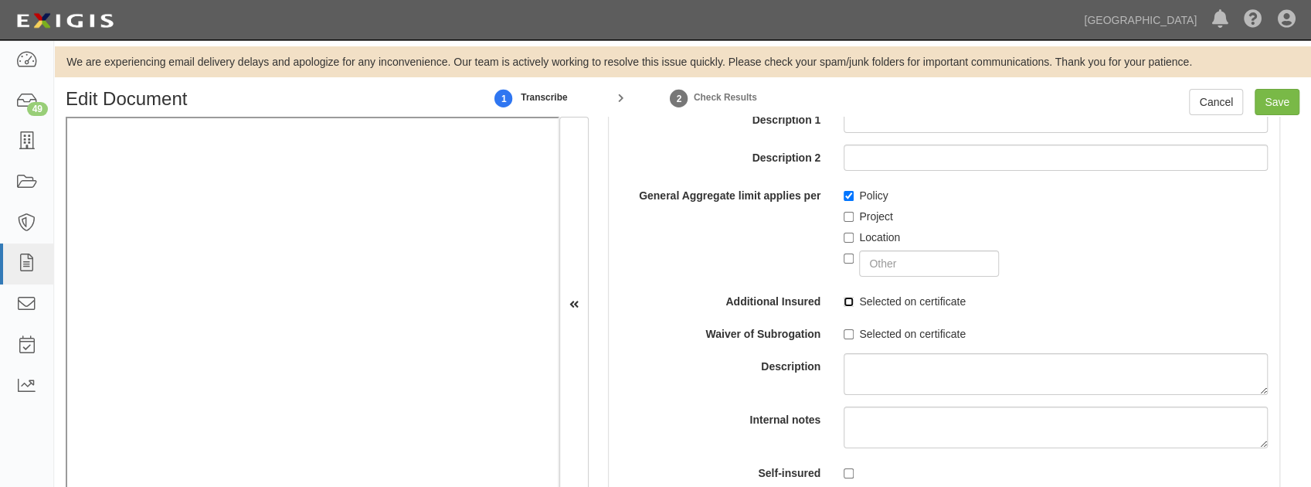
click at [844, 297] on input "Selected on certificate" at bounding box center [849, 302] width 10 height 10
checkbox input "true"
click at [845, 331] on input "Selected on certificate" at bounding box center [849, 334] width 10 height 10
checkbox input "true"
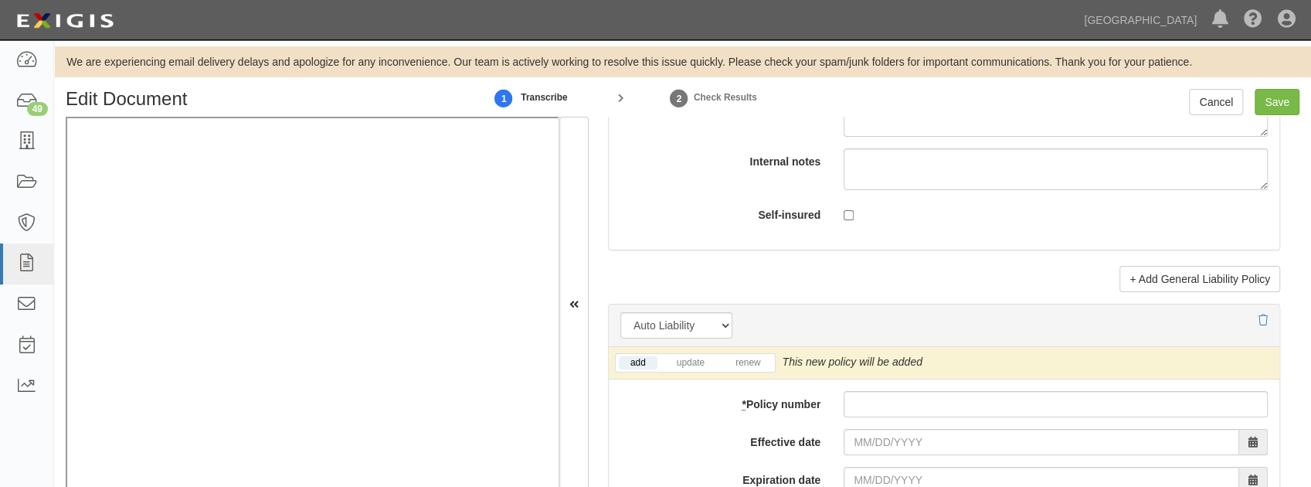
scroll to position [2214, 0]
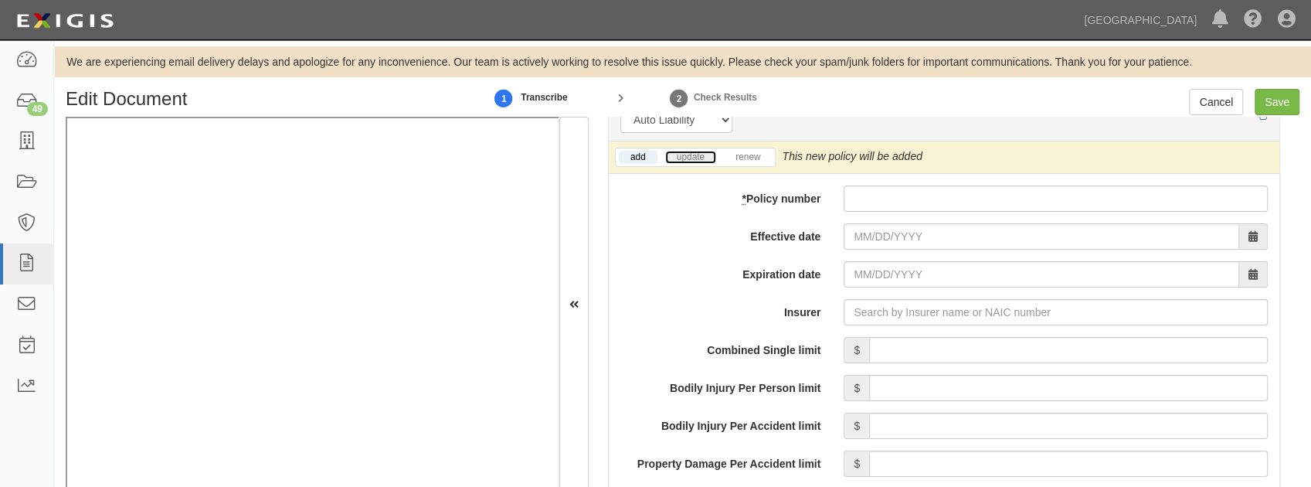
click at [694, 155] on link "update" at bounding box center [690, 157] width 51 height 13
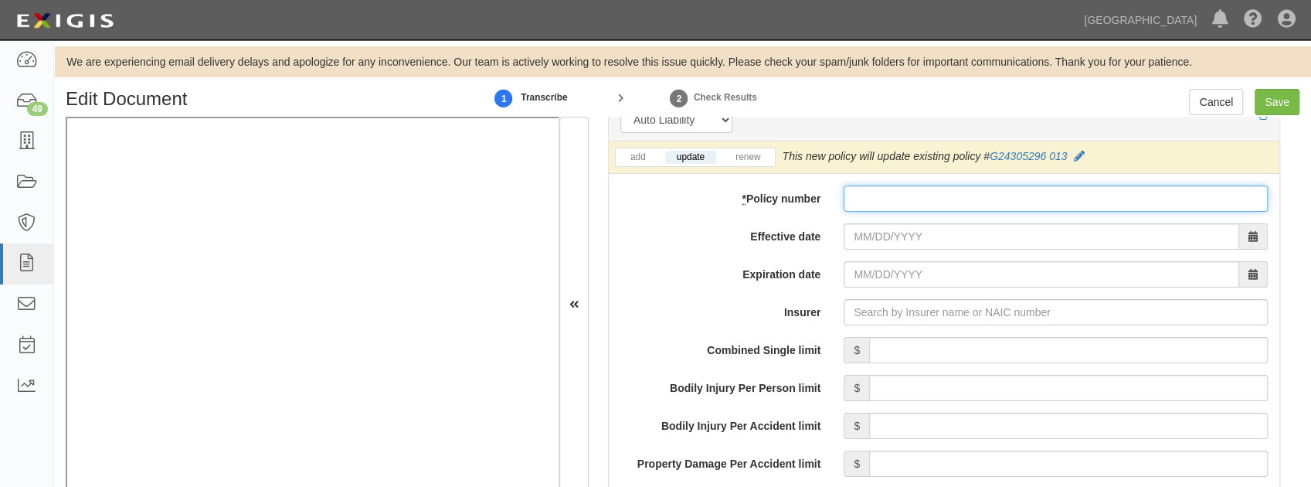
click at [904, 198] on input "* Policy number" at bounding box center [1056, 198] width 424 height 26
paste input "G24305296 014"
type input "G24305296 014"
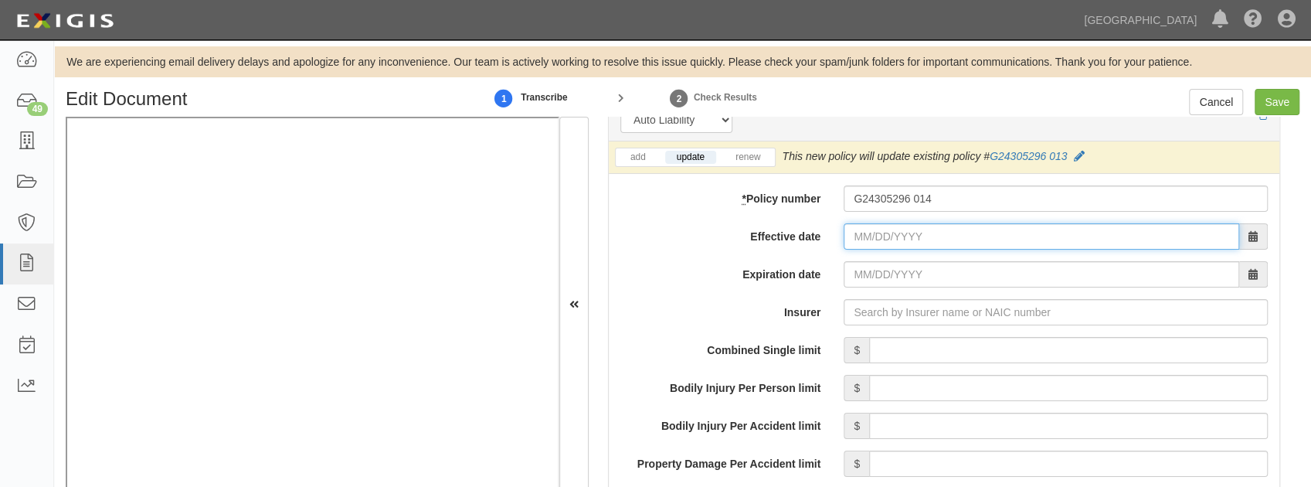
click at [892, 224] on input "Effective date" at bounding box center [1042, 236] width 396 height 26
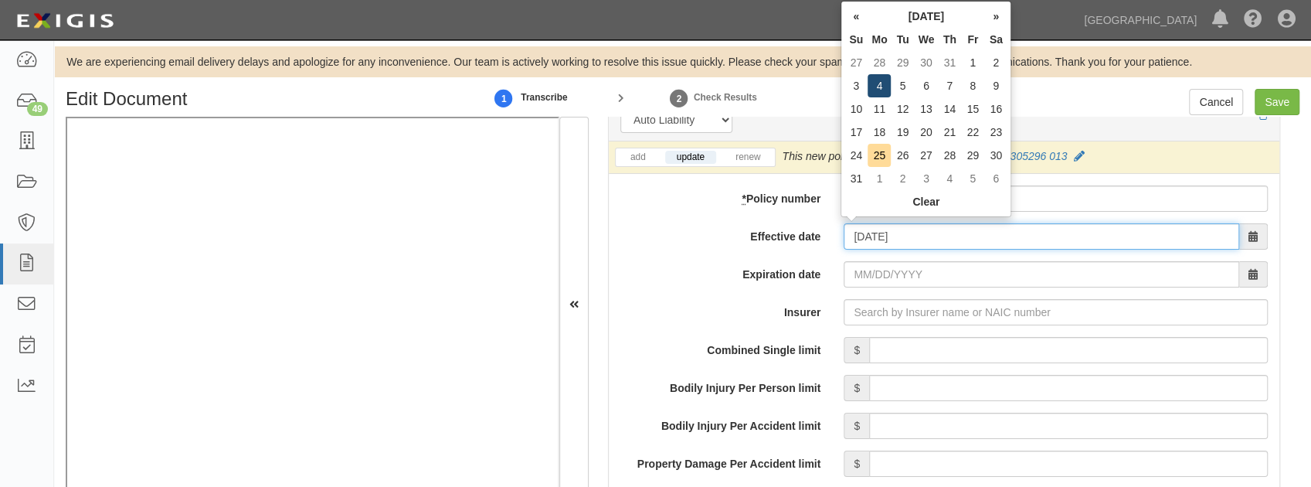
type input "08/04/2025"
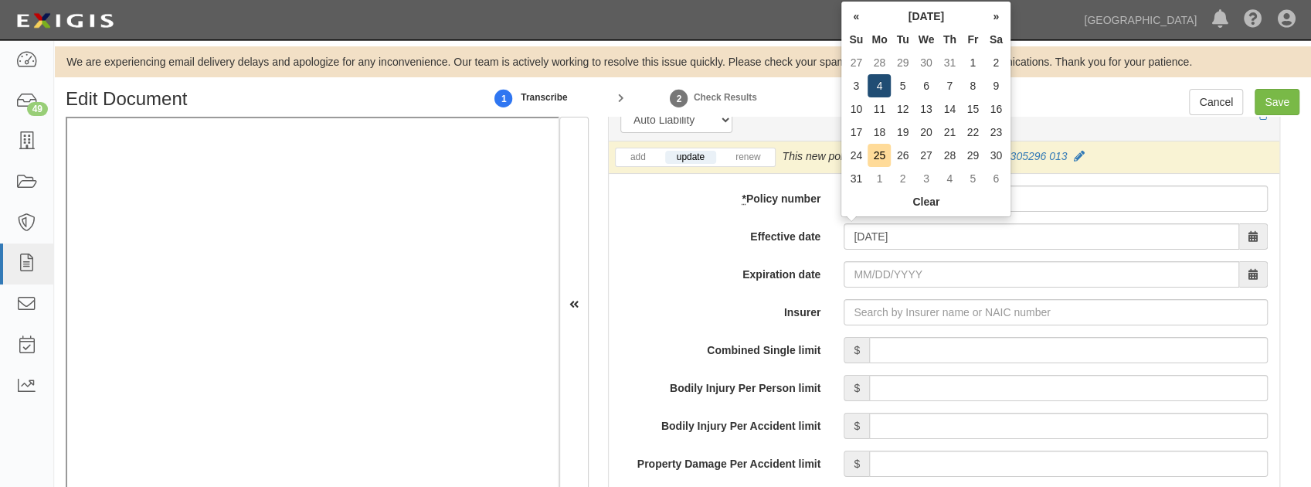
type input "08/04/2026"
click at [878, 88] on td "4" at bounding box center [879, 85] width 23 height 23
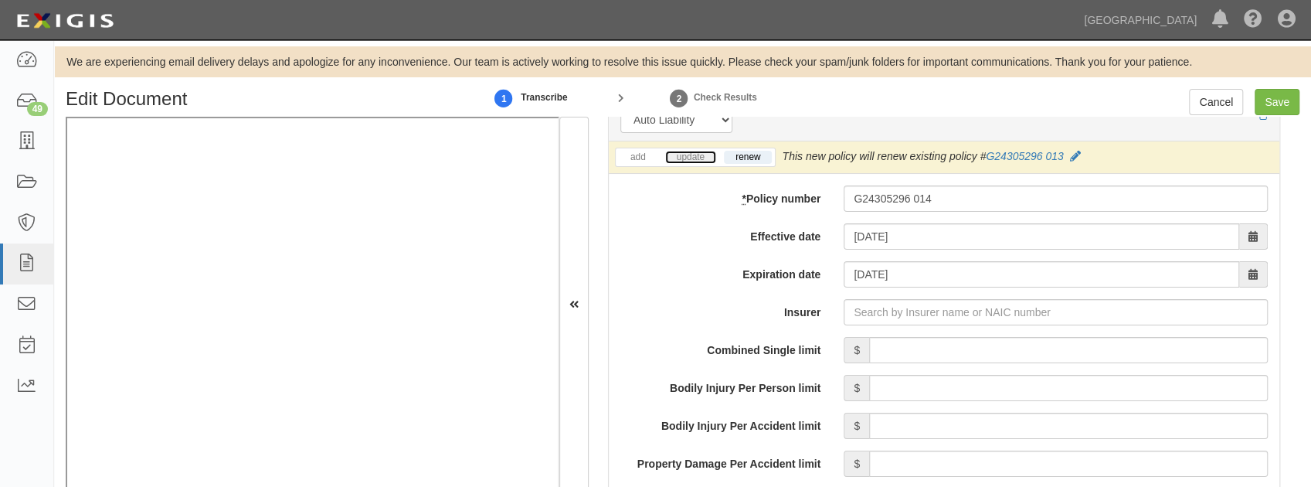
click at [684, 155] on link "update" at bounding box center [690, 157] width 51 height 13
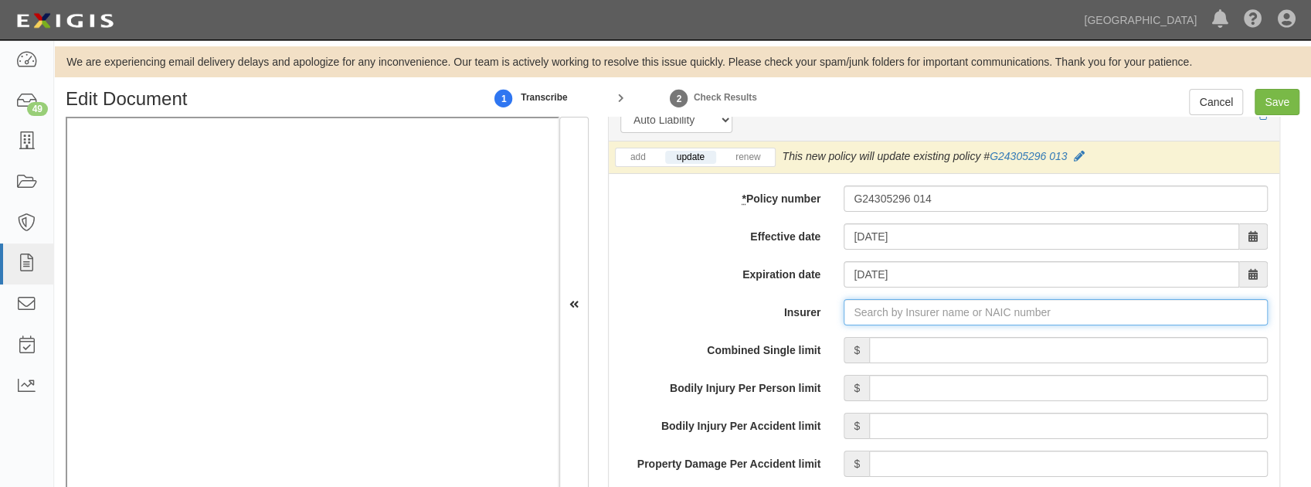
click at [905, 312] on input "Insurer" at bounding box center [1056, 312] width 424 height 26
type input "west"
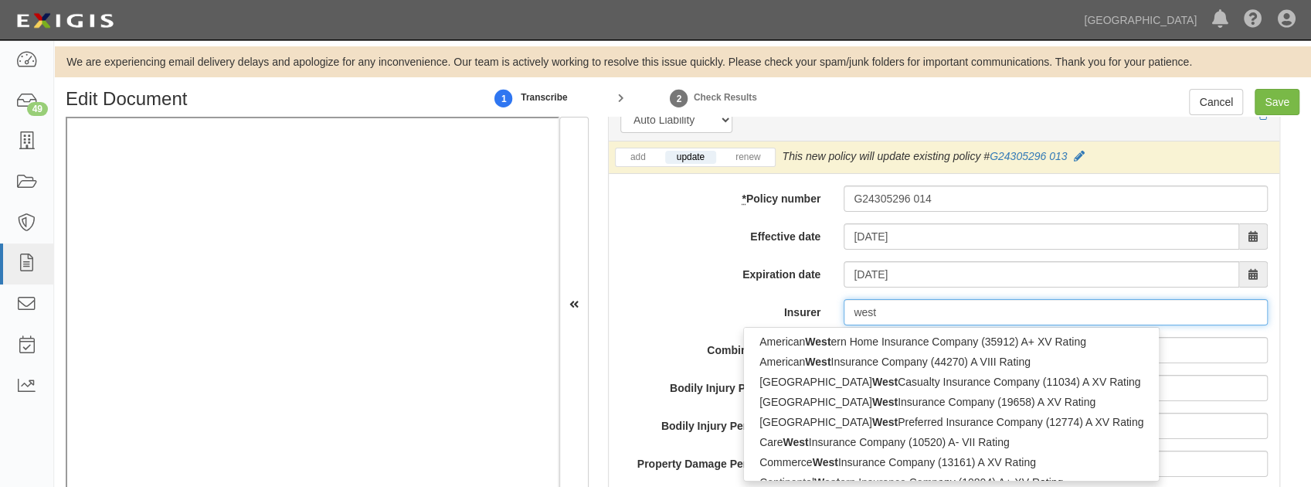
type input "westchester Fire Insurance Company (10030) A++ XV Rating"
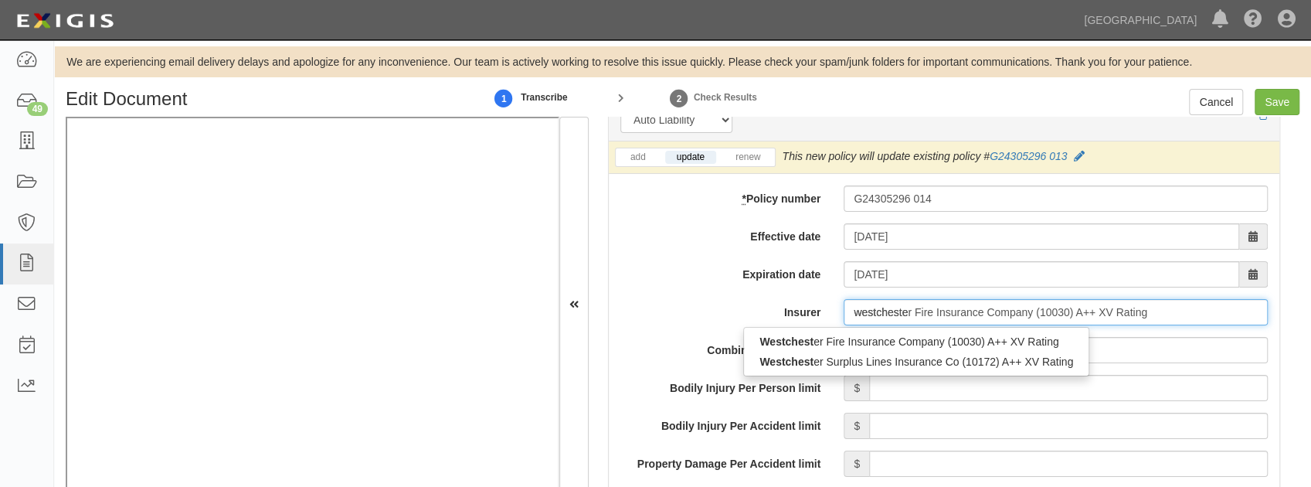
type input "westchester"
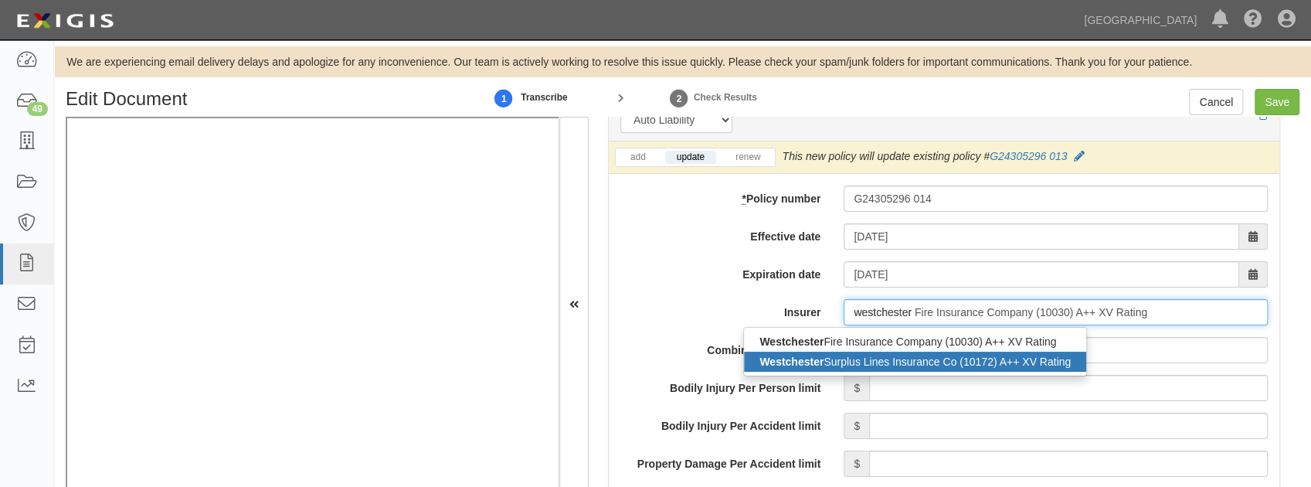
click at [830, 361] on div "Westchester Surplus Lines Insurance Co (10172) A++ XV Rating" at bounding box center [915, 362] width 342 height 20
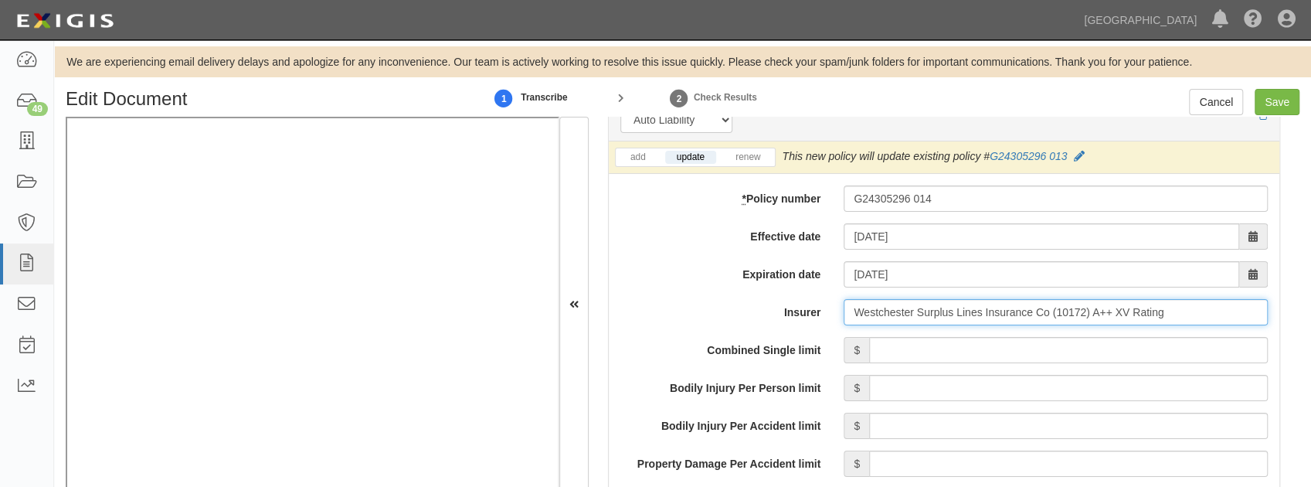
type input "Westchester Surplus Lines Insurance Co (10172) A++ XV Rating"
click at [885, 345] on input "Combined Single limit" at bounding box center [1068, 350] width 399 height 26
type input "1,000,000"
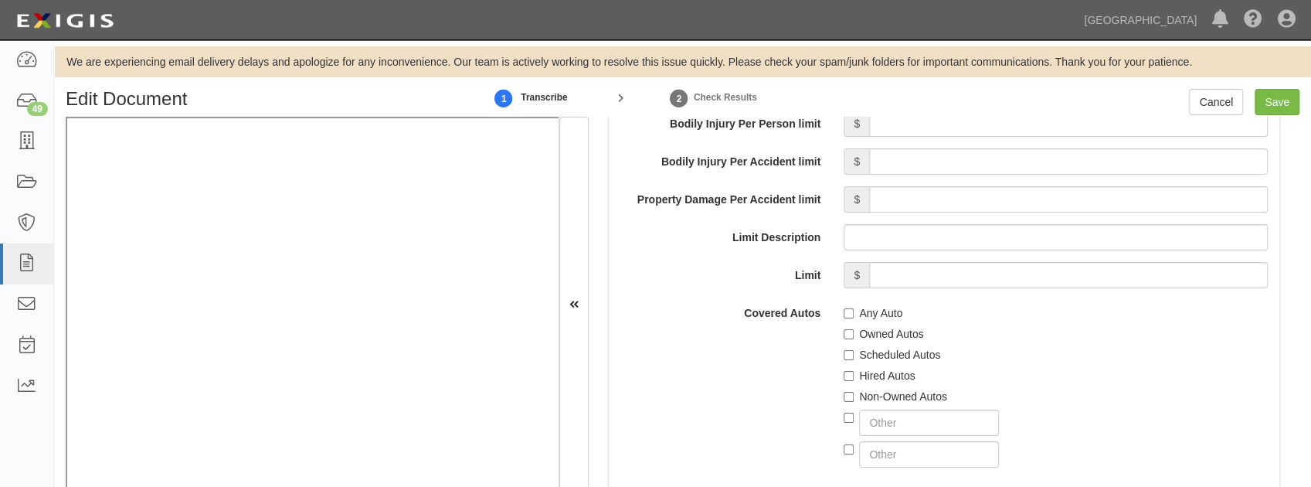
scroll to position [2523, 0]
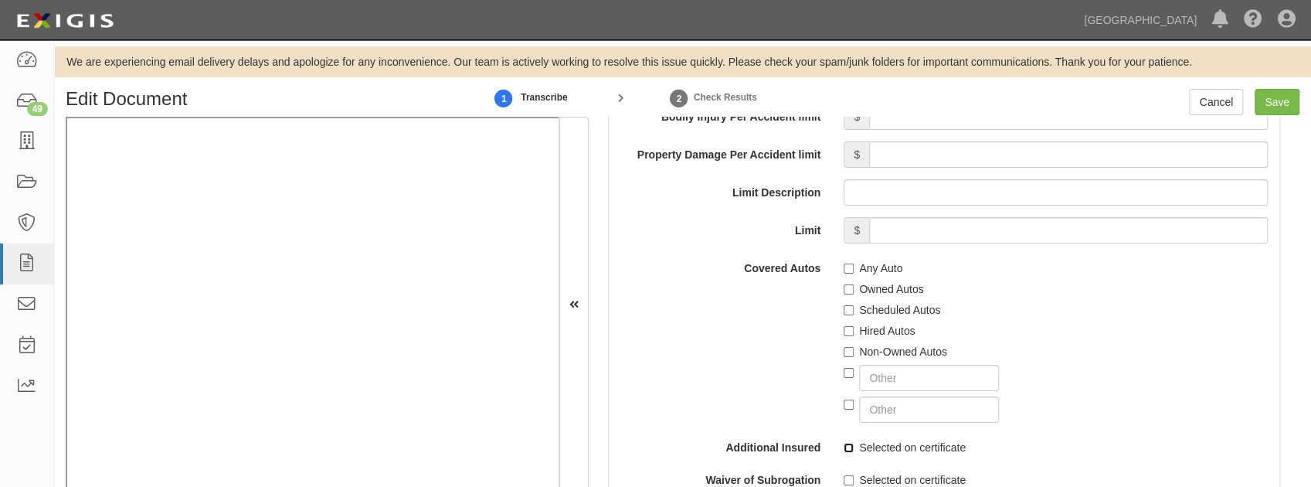
click at [844, 443] on input "Selected on certificate" at bounding box center [849, 448] width 10 height 10
checkbox input "true"
click at [844, 481] on label "Selected on certificate" at bounding box center [905, 479] width 122 height 15
click at [844, 481] on input "Selected on certificate" at bounding box center [849, 480] width 10 height 10
checkbox input "true"
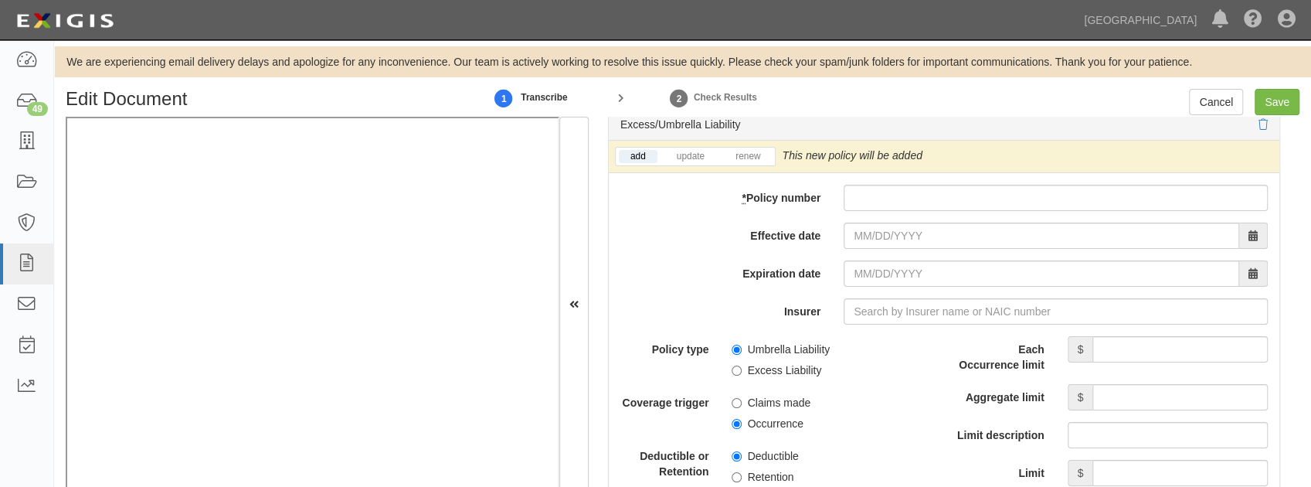
scroll to position [3141, 0]
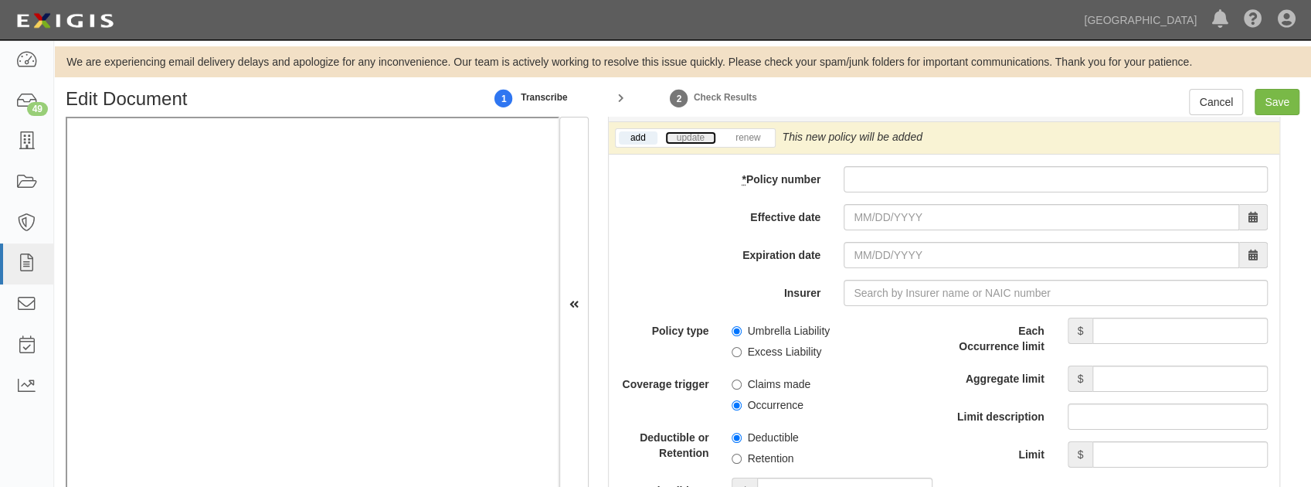
click at [680, 133] on link "update" at bounding box center [690, 137] width 51 height 13
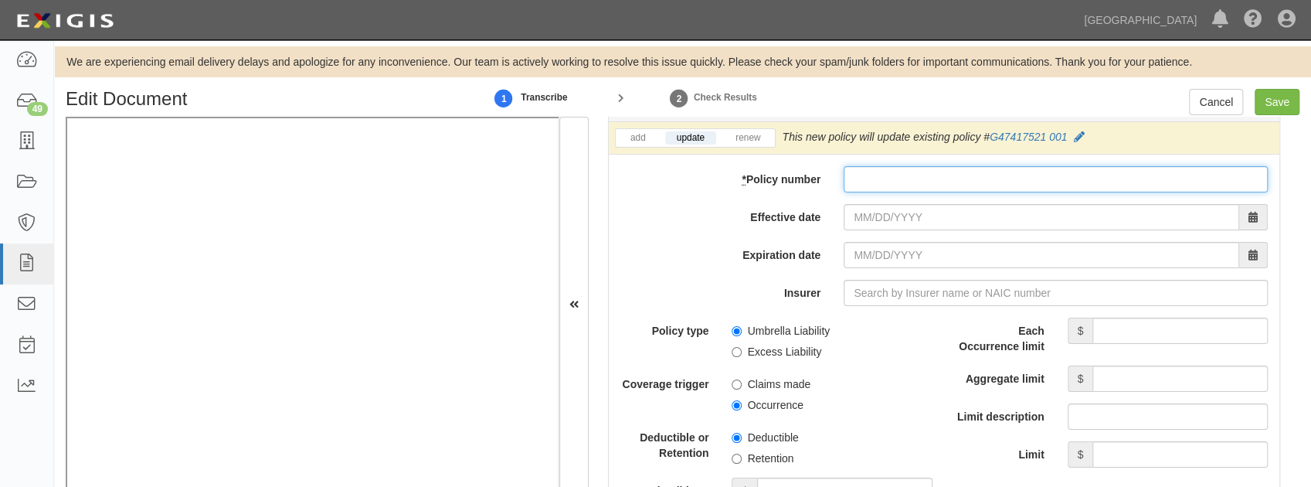
click at [858, 167] on input "* Policy number" at bounding box center [1056, 179] width 424 height 26
paste input "G49354095 001"
type input "G49354095 001"
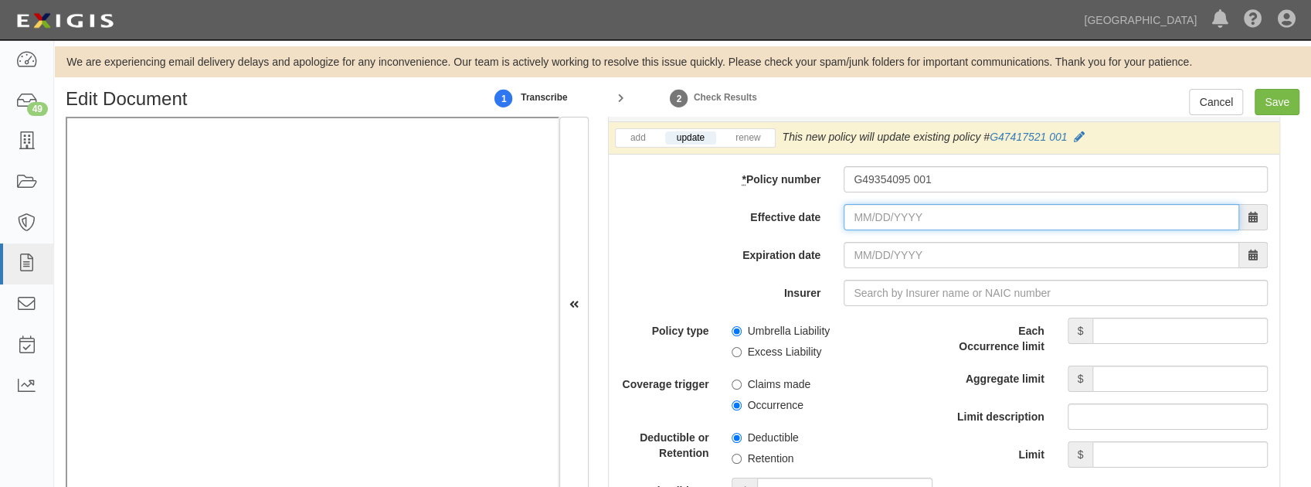
click at [864, 204] on input "Effective date" at bounding box center [1042, 217] width 396 height 26
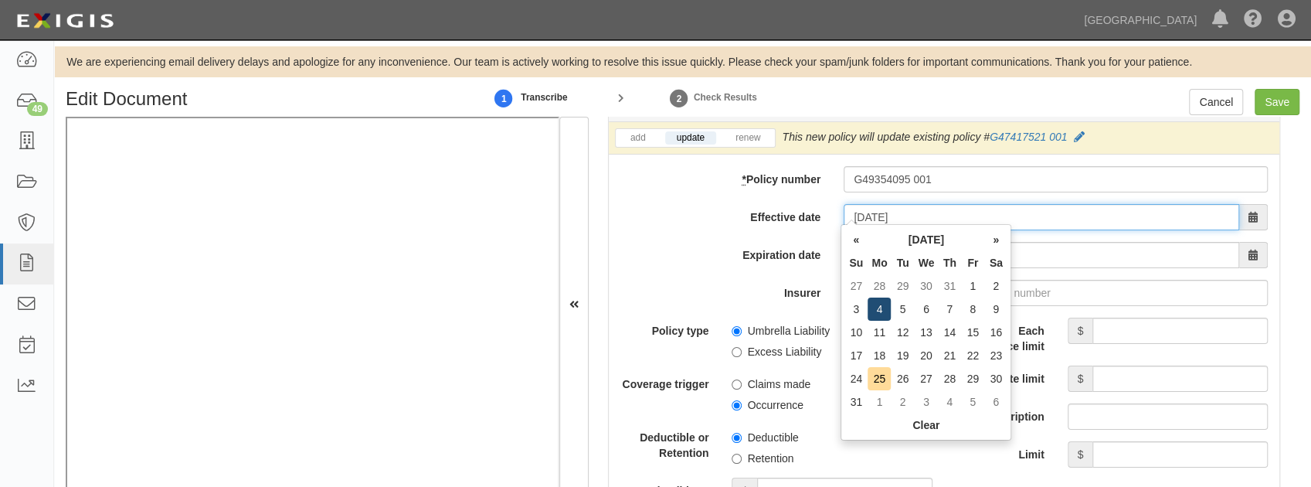
type input "08/04/2025"
type input "08/04/2026"
click at [868, 305] on td "4" at bounding box center [879, 308] width 23 height 23
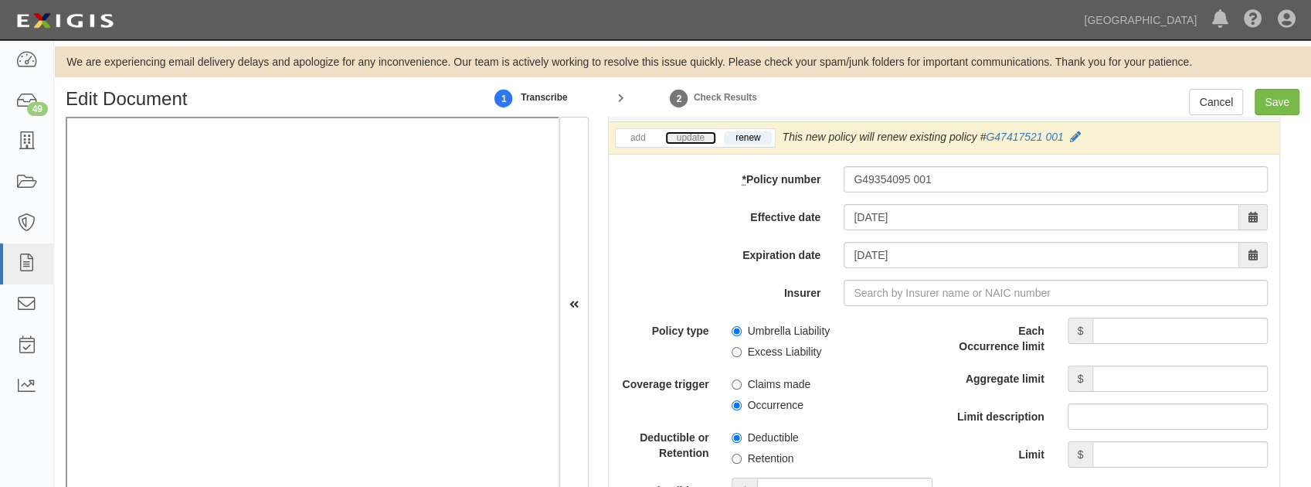
click at [688, 132] on link "update" at bounding box center [690, 137] width 51 height 13
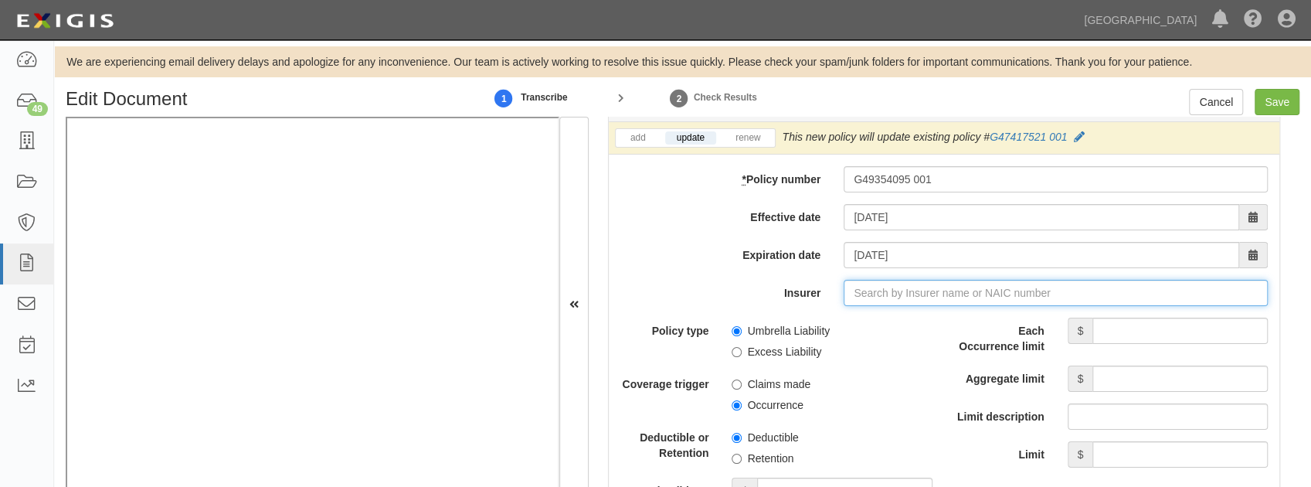
click at [868, 290] on input "Insurer" at bounding box center [1056, 293] width 424 height 26
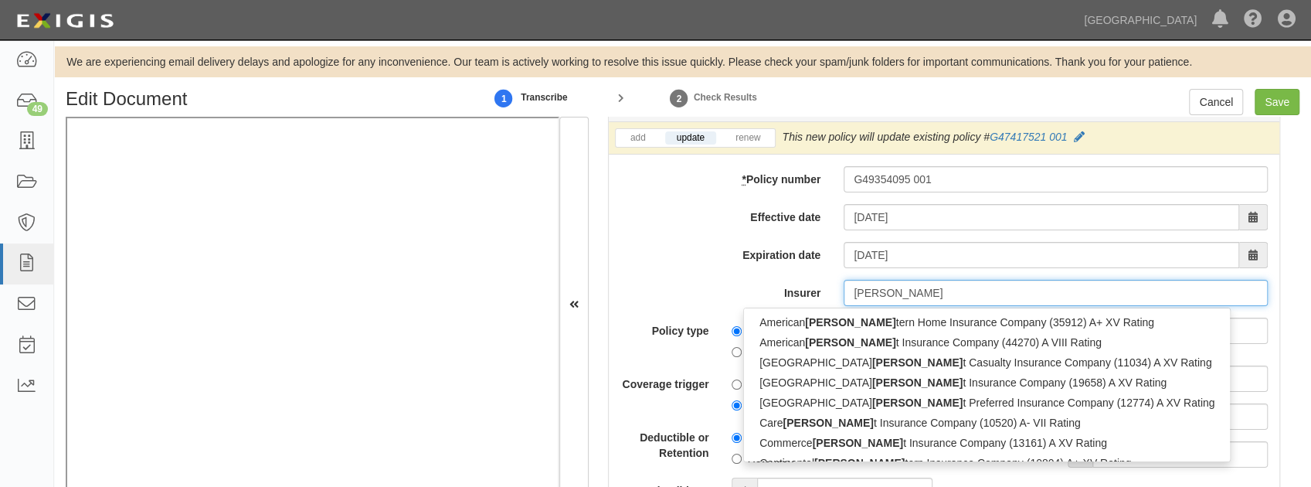
type input "west"
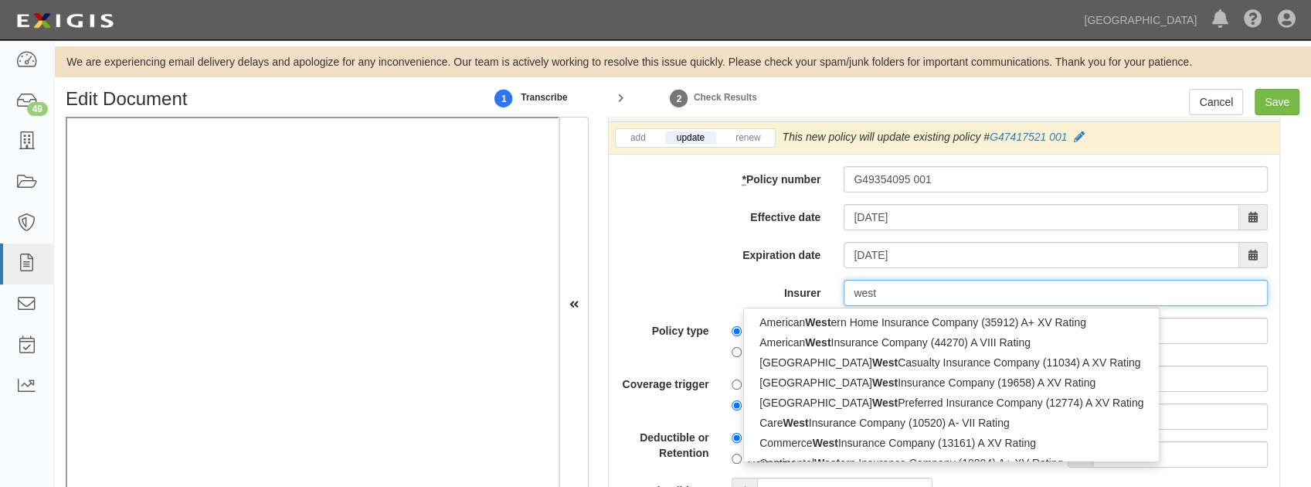
type input "westchester Fire Insurance Company (10030) A++ XV Rating"
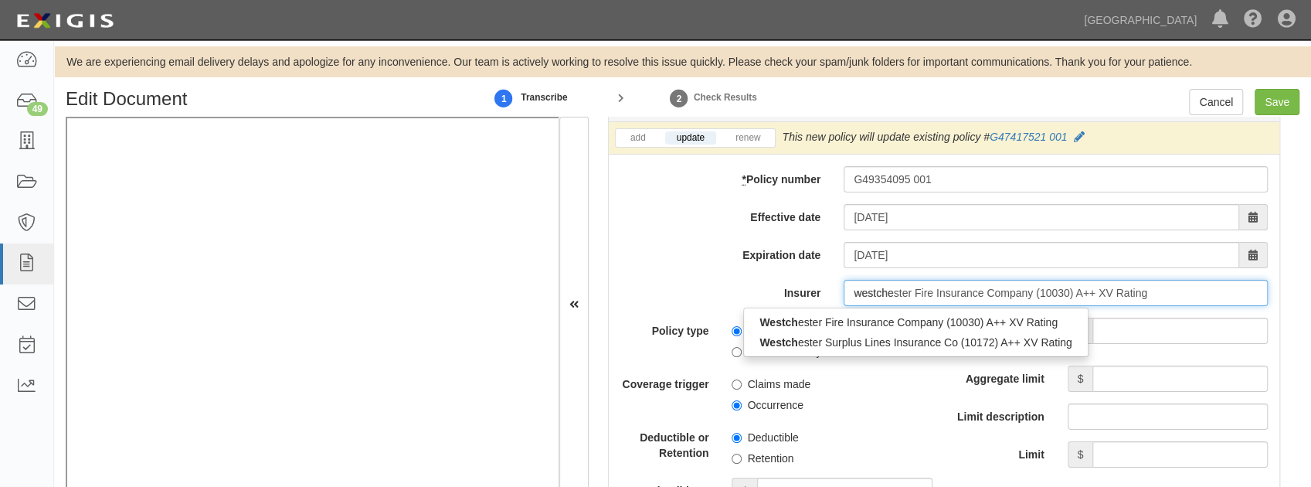
type input "westches"
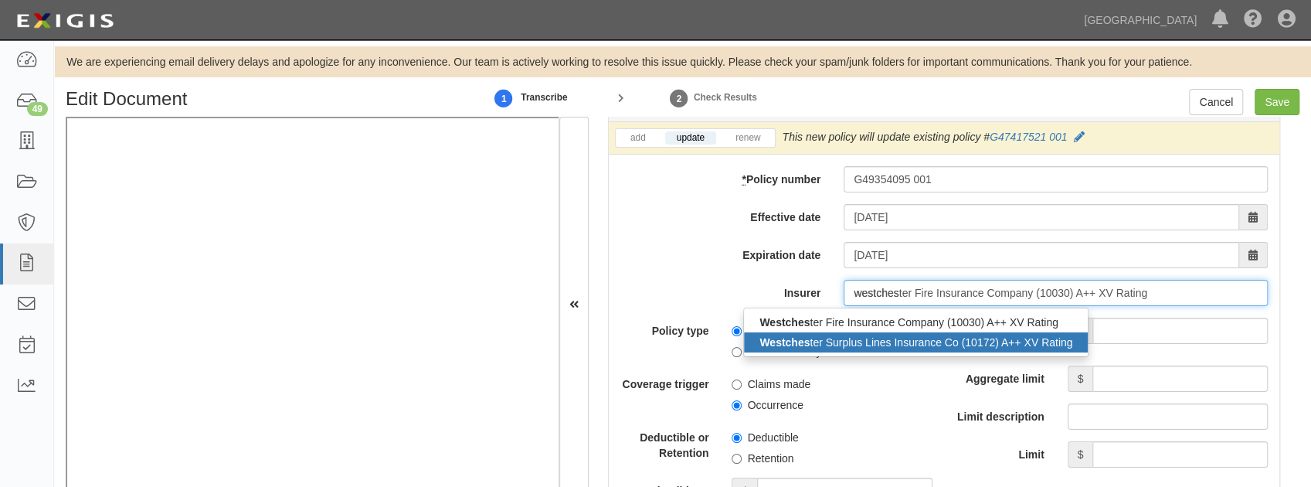
click at [857, 335] on div "Westches ter Surplus Lines Insurance Co (10172) A++ XV Rating" at bounding box center [916, 342] width 344 height 20
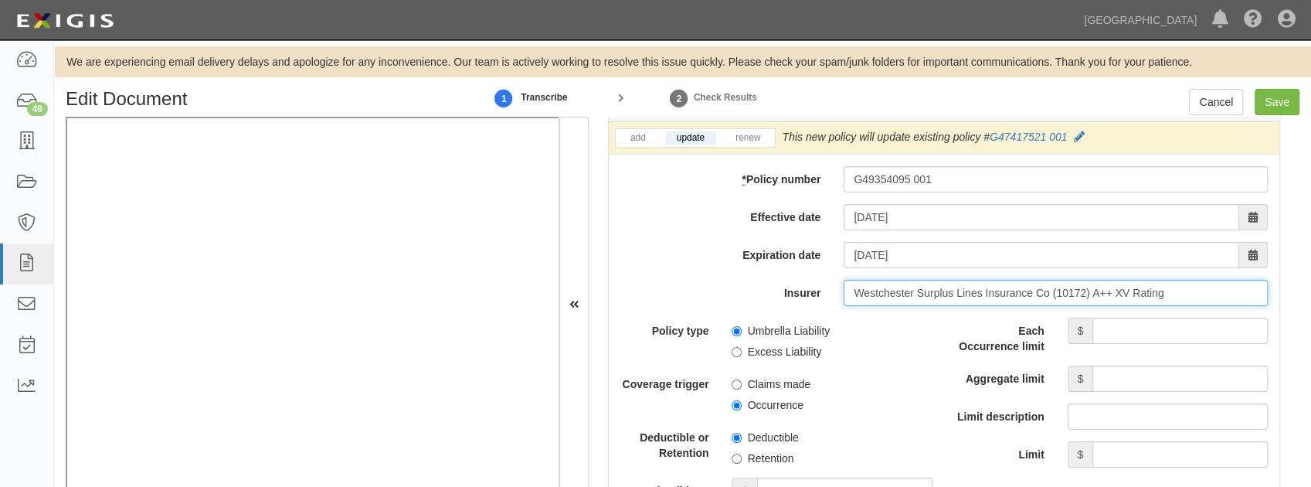
type input "Westchester Surplus Lines Insurance Co (10172) A++ XV Rating"
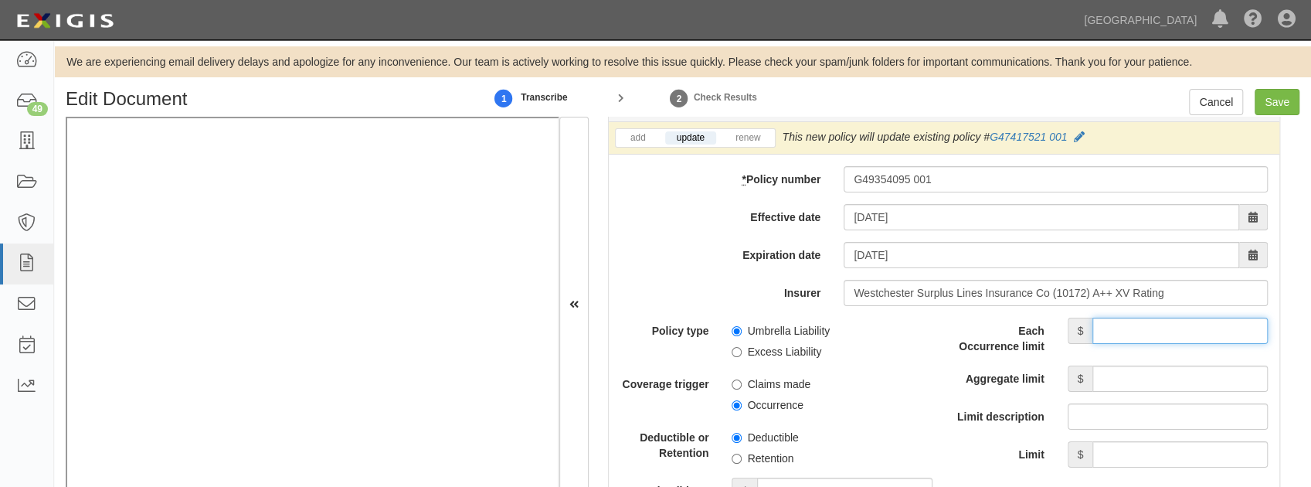
click at [1096, 328] on input "Each Occurrence limit" at bounding box center [1179, 331] width 175 height 26
type input "1,000,000"
click at [1140, 365] on input "Aggregate limit" at bounding box center [1179, 378] width 175 height 26
type input "1,000,000"
click at [864, 425] on span "Deductible" at bounding box center [832, 434] width 200 height 21
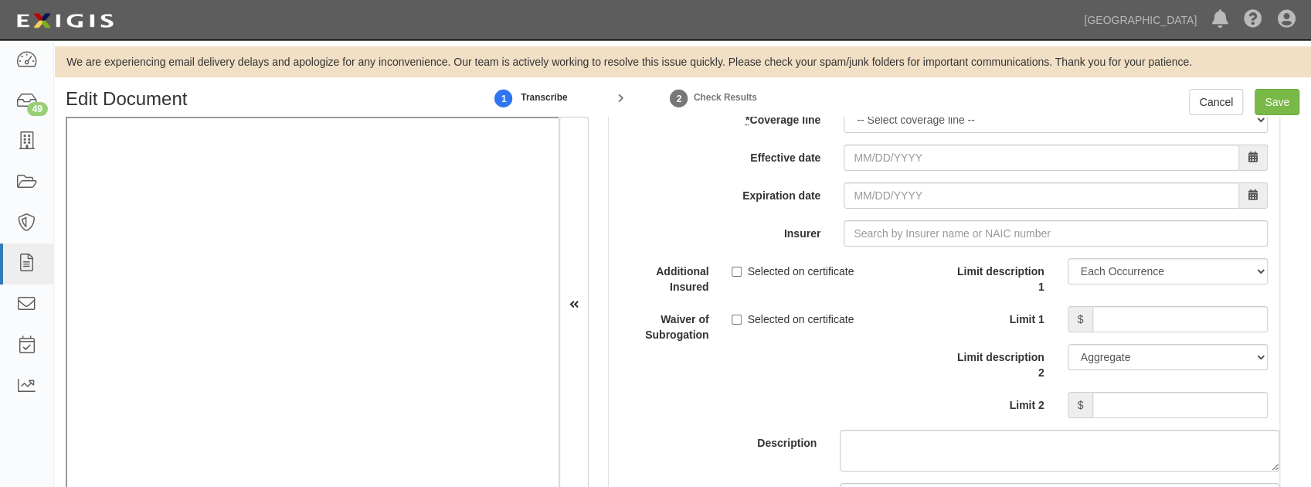
scroll to position [4584, 0]
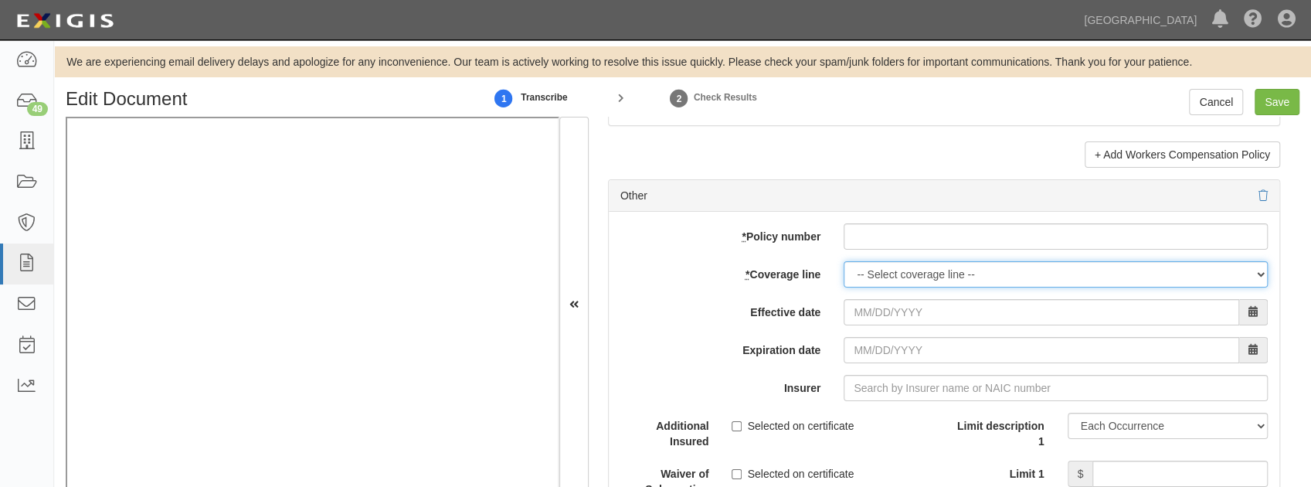
click at [903, 267] on select "-- Select coverage line -- Asbestos Abatement Auto Physical Damage Boiler & Mac…" at bounding box center [1056, 274] width 424 height 26
select select "26"
click at [844, 281] on select "-- Select coverage line -- Asbestos Abatement Auto Physical Damage Boiler & Mac…" at bounding box center [1056, 274] width 424 height 26
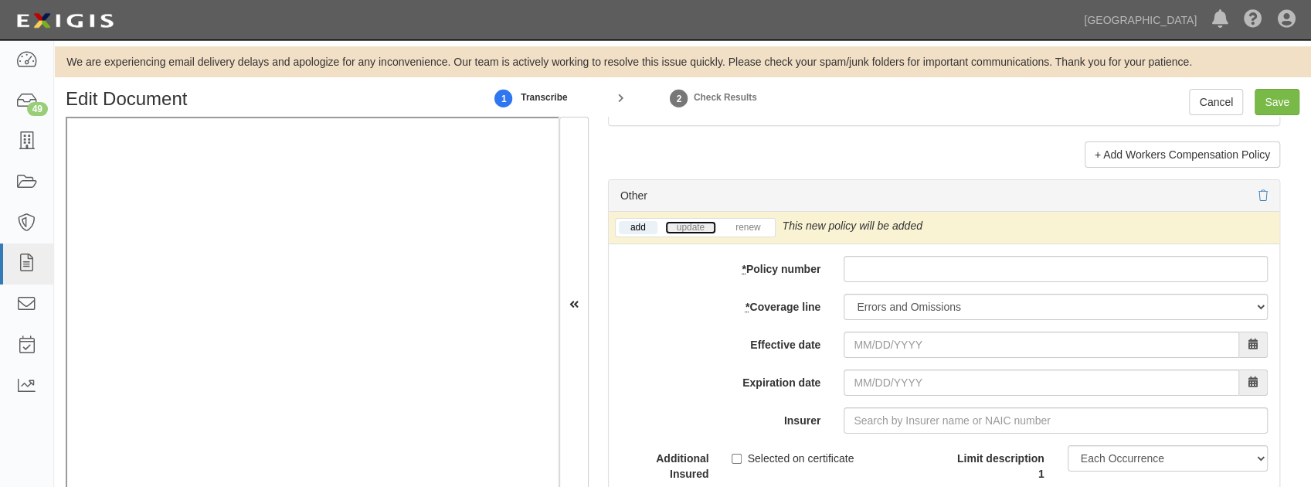
click at [694, 221] on link "update" at bounding box center [690, 227] width 51 height 13
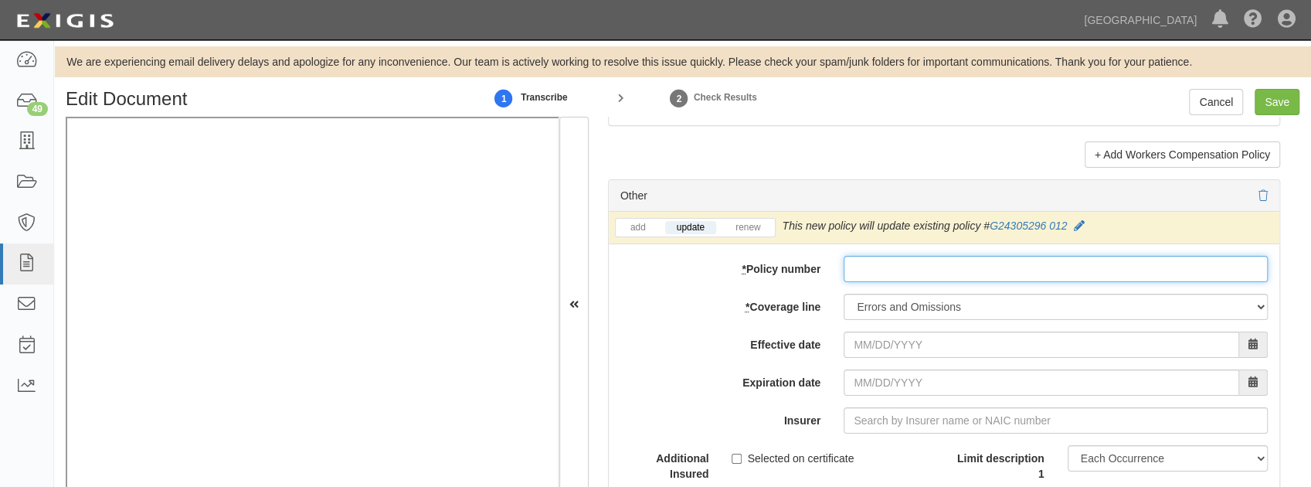
click at [862, 260] on input "* Policy number" at bounding box center [1056, 269] width 424 height 26
paste input "G24305296 014"
type input "G24305296 014"
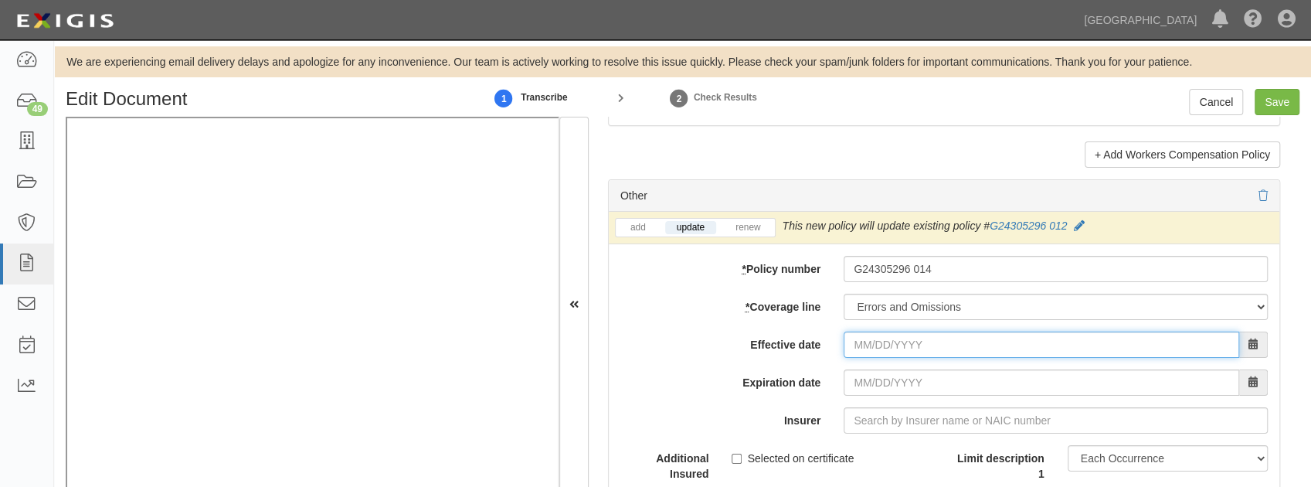
click at [852, 332] on input "Effective date" at bounding box center [1042, 344] width 396 height 26
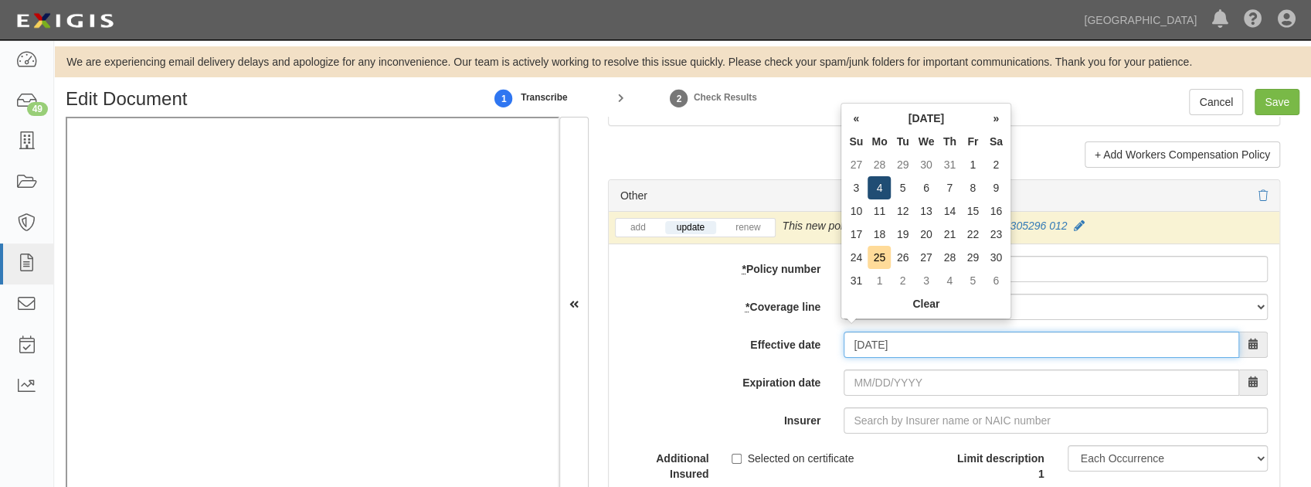
type input "08/04/2025"
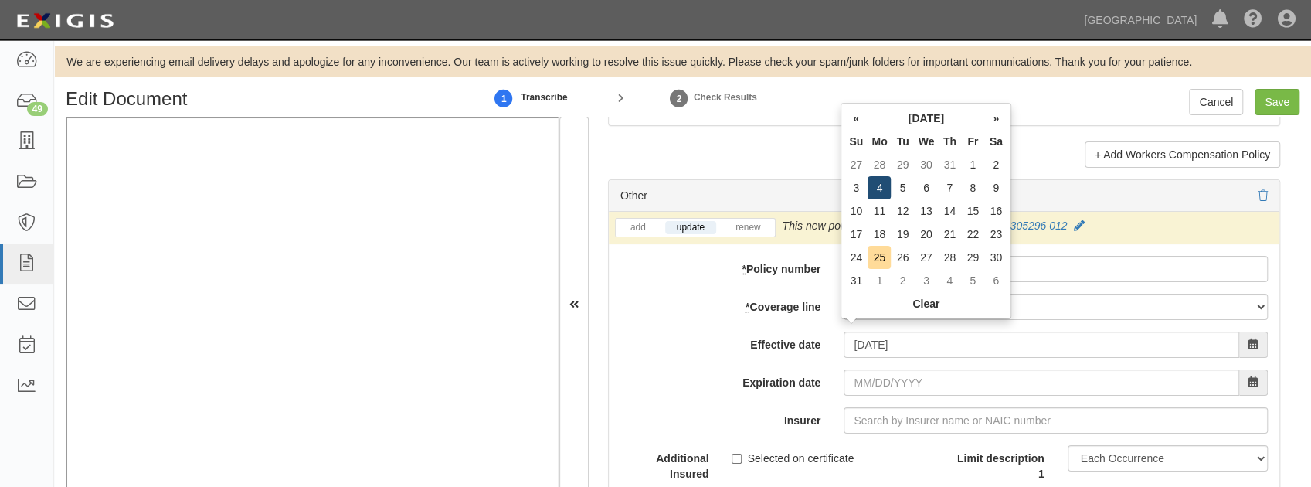
type input "08/04/2026"
click at [882, 191] on td "4" at bounding box center [879, 187] width 23 height 23
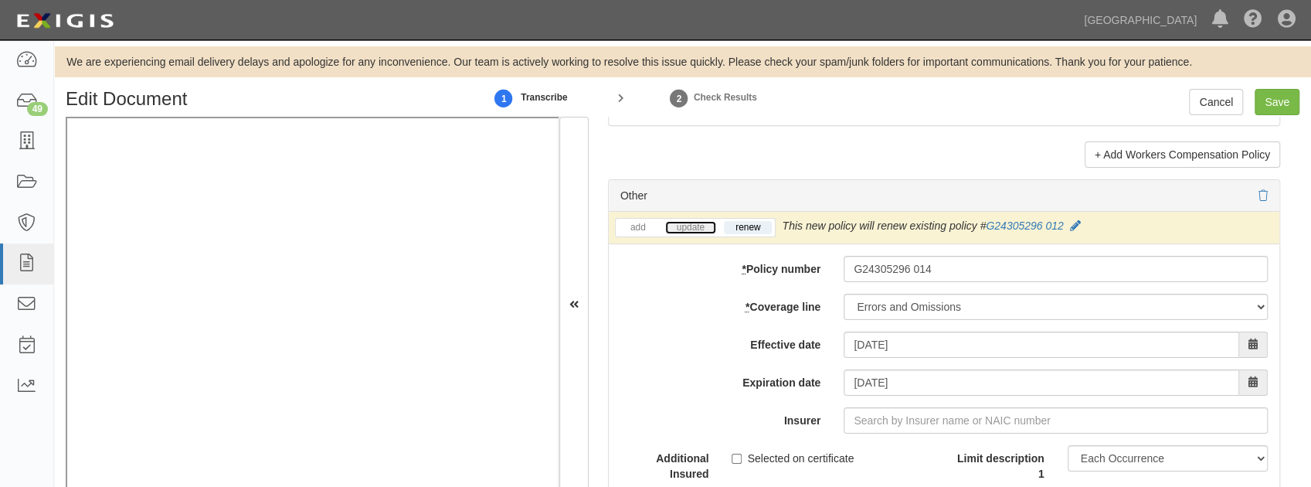
click at [686, 221] on link "update" at bounding box center [690, 227] width 51 height 13
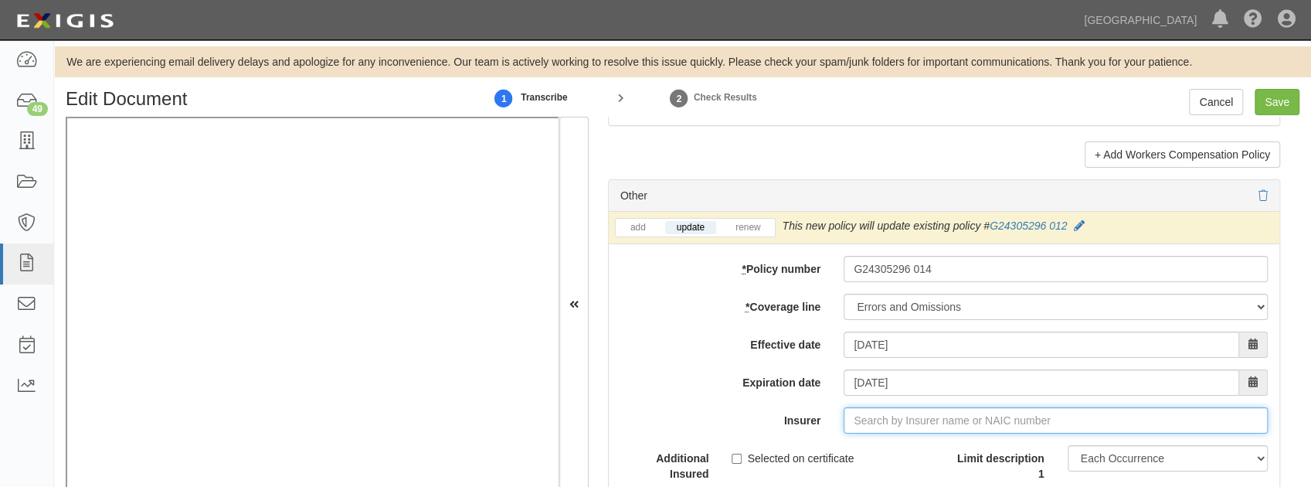
click at [856, 413] on input "Insurer" at bounding box center [1056, 420] width 424 height 26
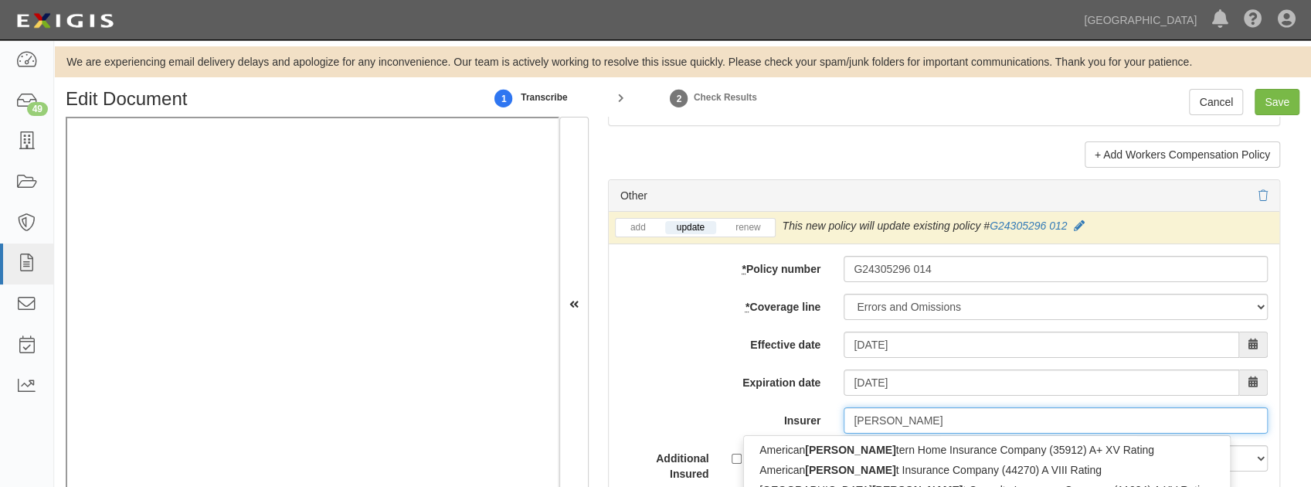
type input "west"
type input "westchester Fire Insurance Company (10030) A++ XV Rating"
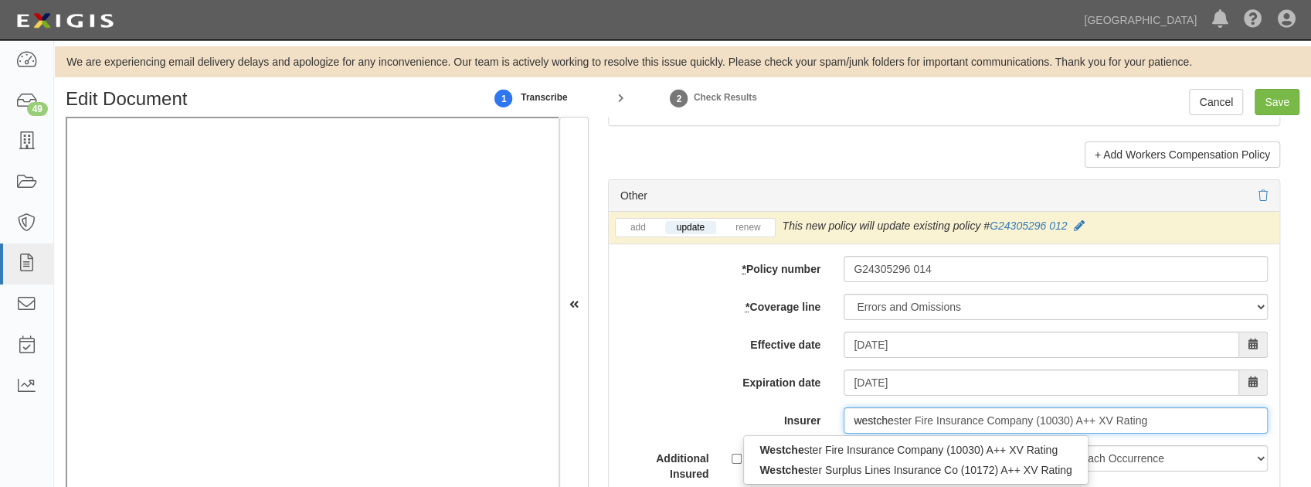
type input "westches"
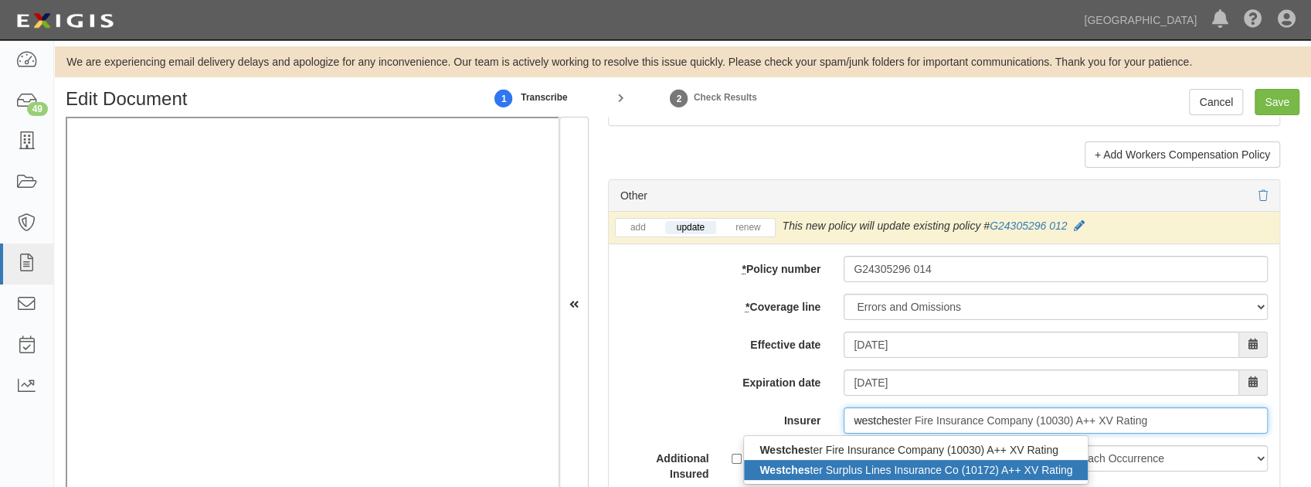
click at [861, 467] on div "Westches ter Surplus Lines Insurance Co (10172) A++ XV Rating" at bounding box center [916, 470] width 344 height 20
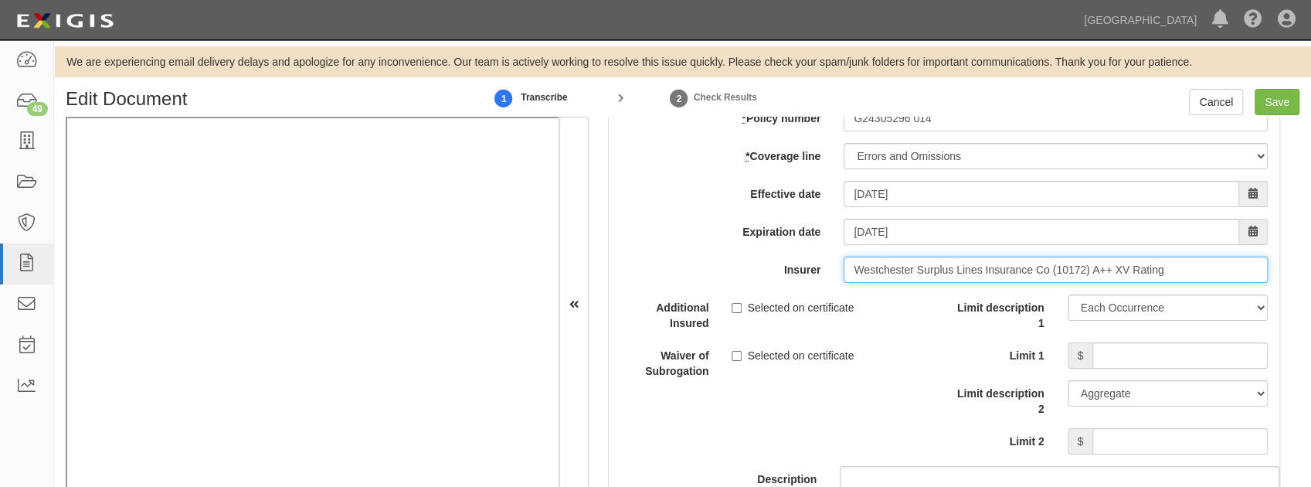
scroll to position [4738, 0]
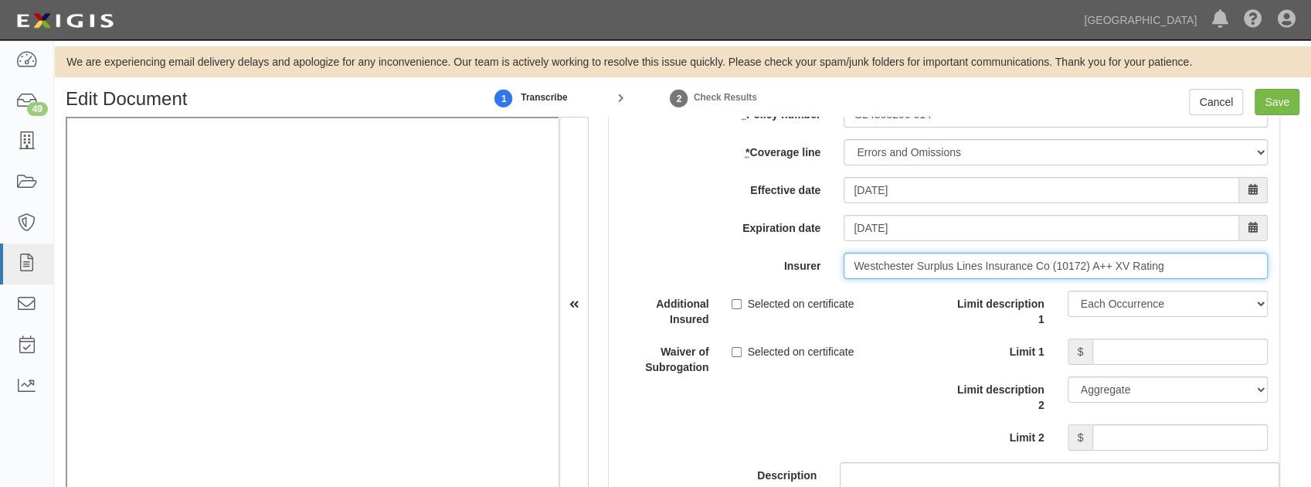
type input "Westchester Surplus Lines Insurance Co (10172) A++ XV Rating"
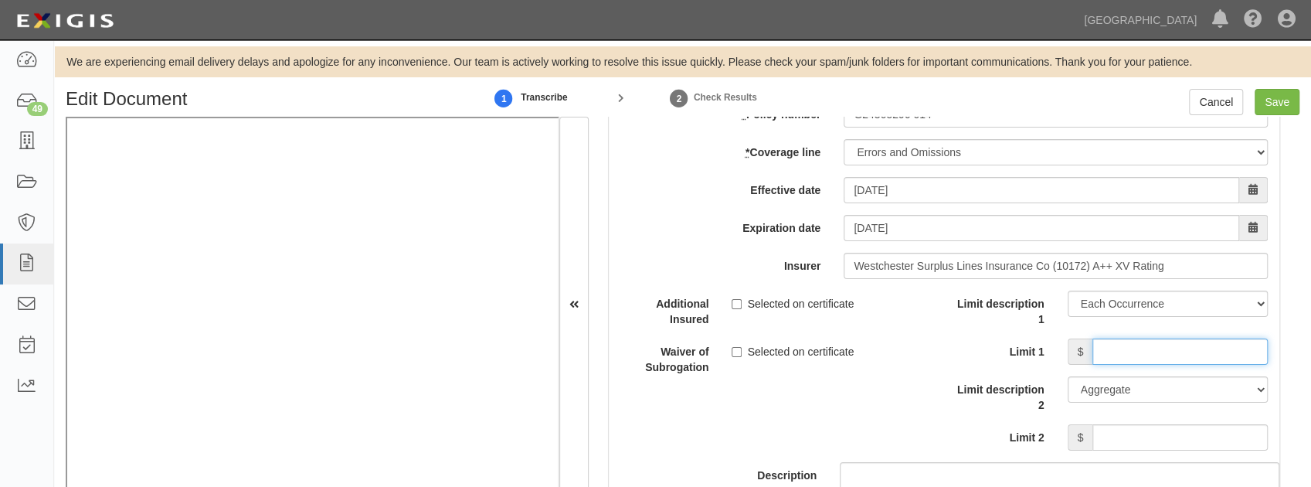
click at [1184, 349] on input "Limit 1" at bounding box center [1179, 351] width 175 height 26
type input "2,000,000"
click at [1134, 426] on input "Limit 2" at bounding box center [1179, 437] width 175 height 26
type input "2,000,000"
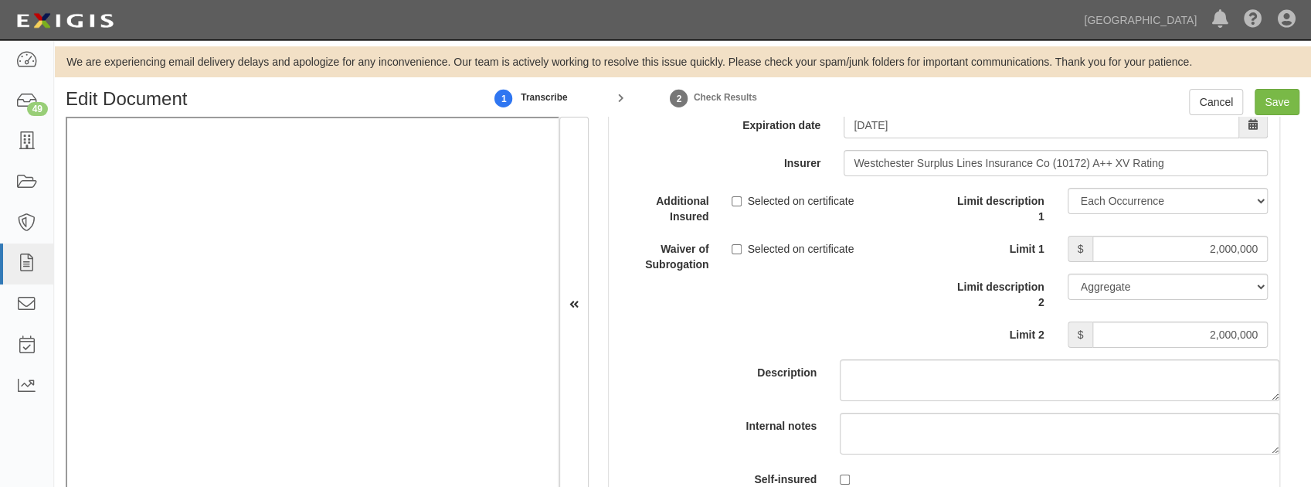
click at [845, 294] on div "Description" at bounding box center [944, 294] width 694 height 213
drag, startPoint x: 735, startPoint y: 239, endPoint x: 738, endPoint y: 216, distance: 23.3
click at [736, 244] on input "Selected on certificate" at bounding box center [737, 249] width 10 height 10
checkbox input "true"
click at [740, 196] on input "Selected on certificate" at bounding box center [737, 201] width 10 height 10
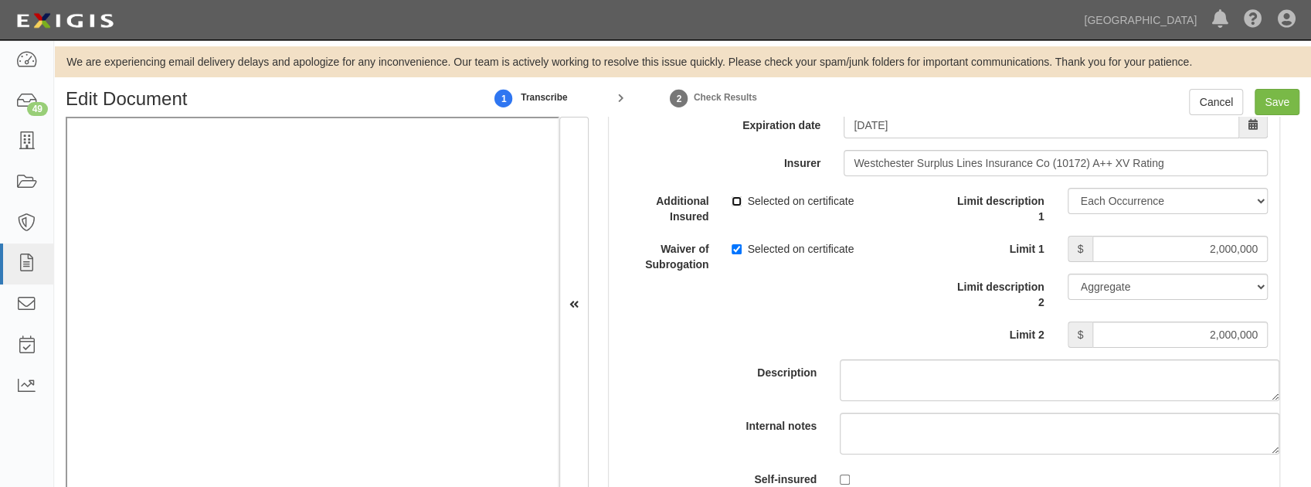
checkbox input "true"
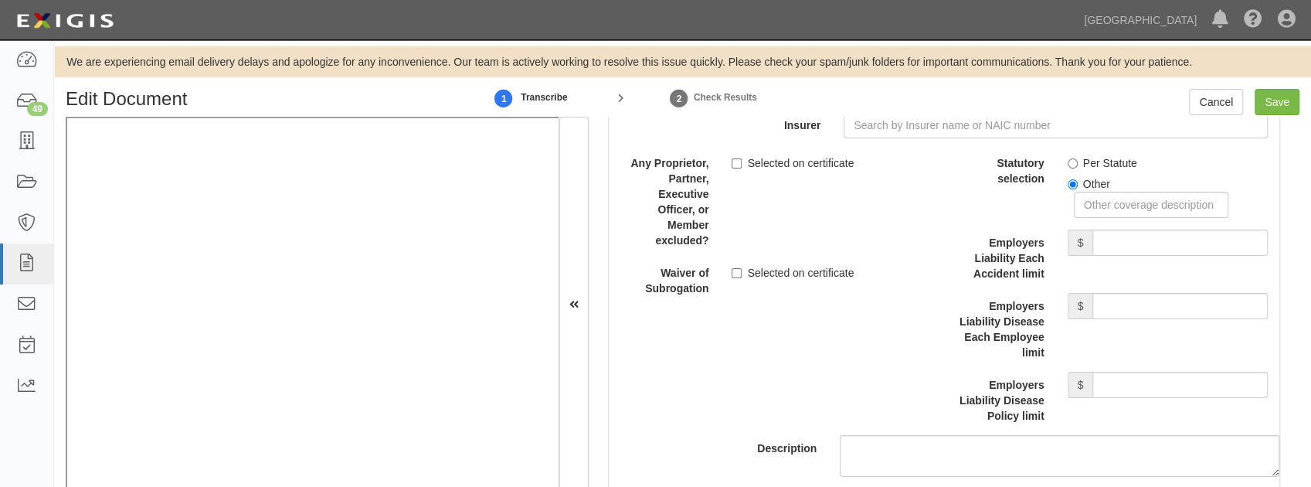
scroll to position [4017, 0]
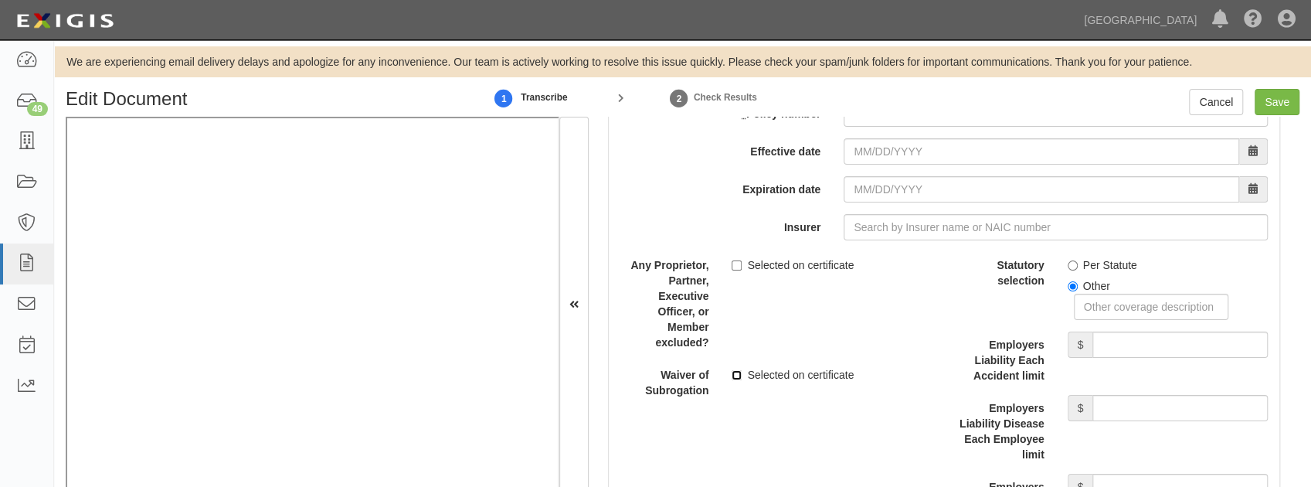
click at [739, 370] on input "Selected on certificate" at bounding box center [737, 375] width 10 height 10
checkbox input "true"
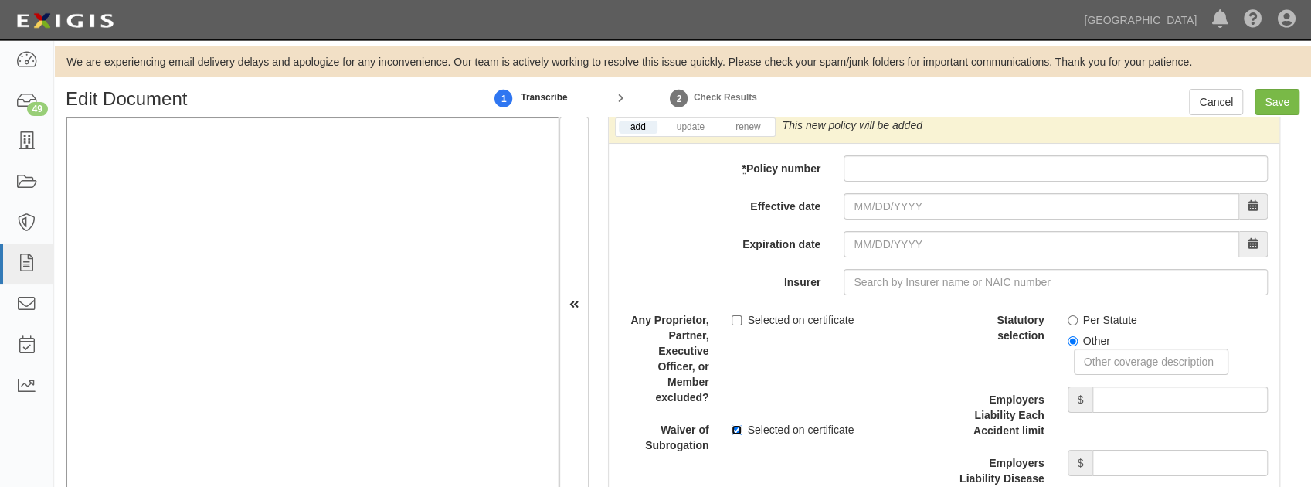
scroll to position [3966, 0]
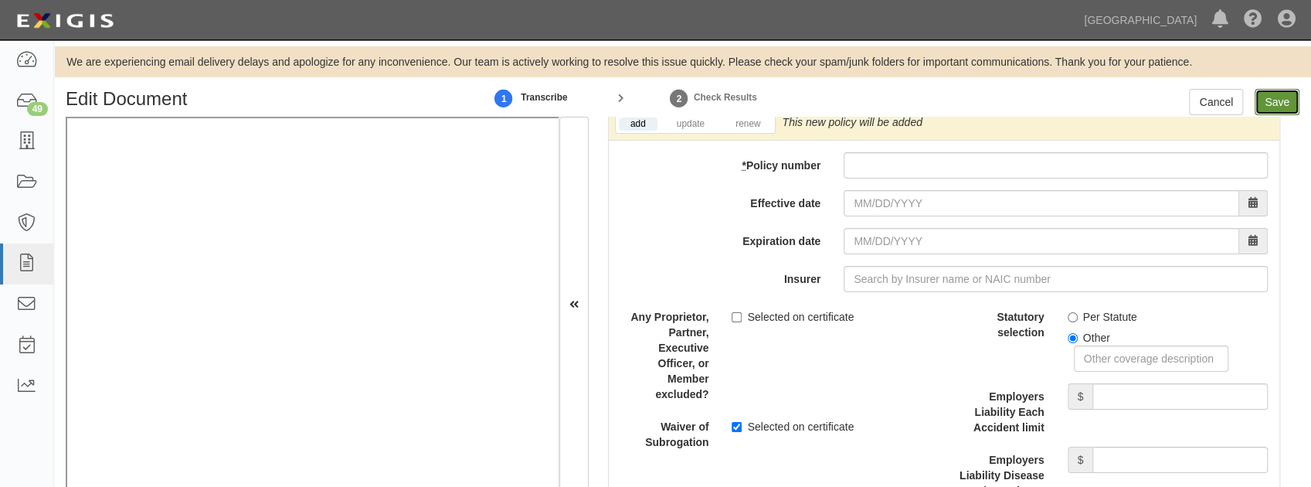
click at [1281, 105] on input "Save" at bounding box center [1277, 102] width 45 height 26
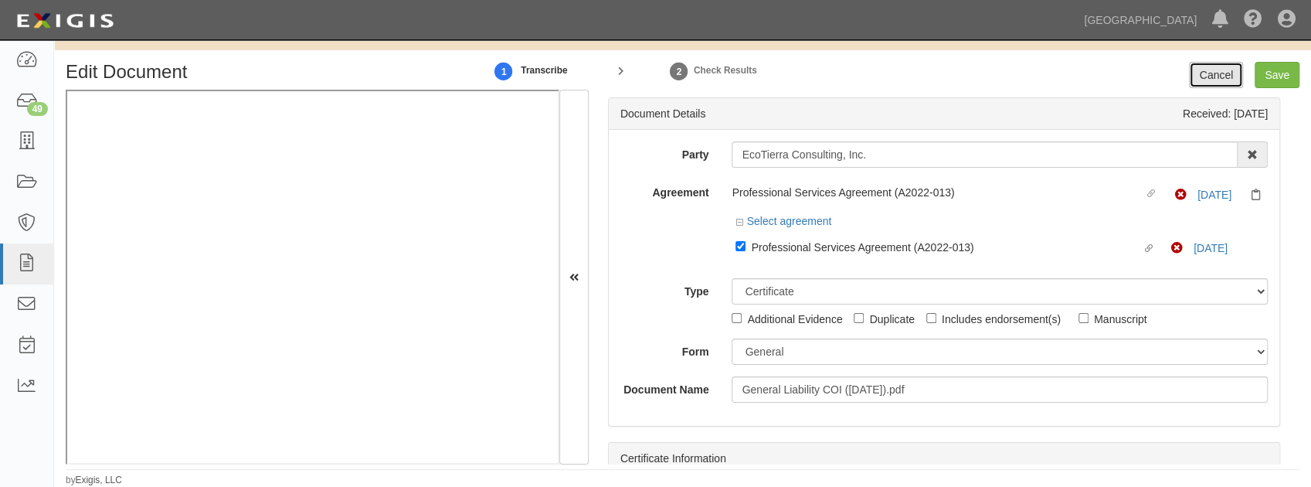
click at [1205, 76] on link "Cancel" at bounding box center [1216, 75] width 54 height 26
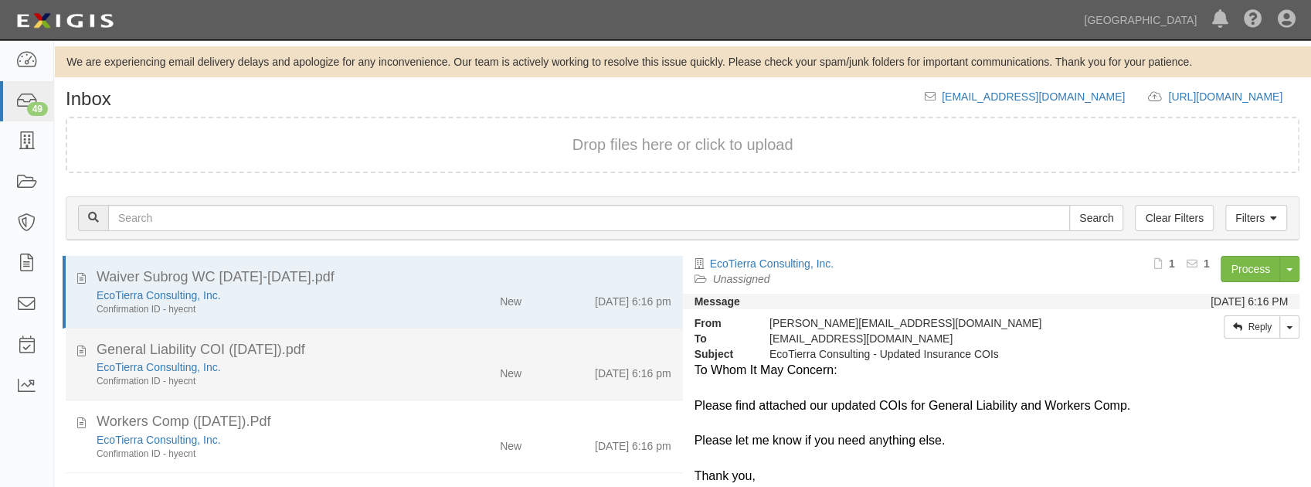
click at [499, 383] on div "EcoTierra Consulting, Inc. Confirmation ID - hyecnt New [DATE] 6:16 pm" at bounding box center [384, 373] width 598 height 29
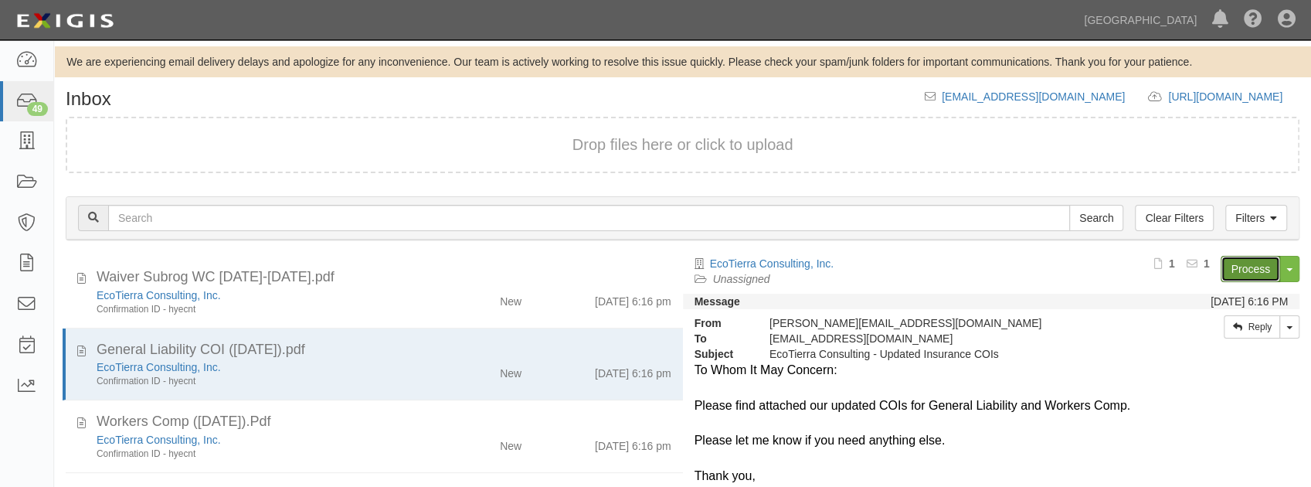
click at [1236, 268] on link "Process" at bounding box center [1250, 269] width 59 height 26
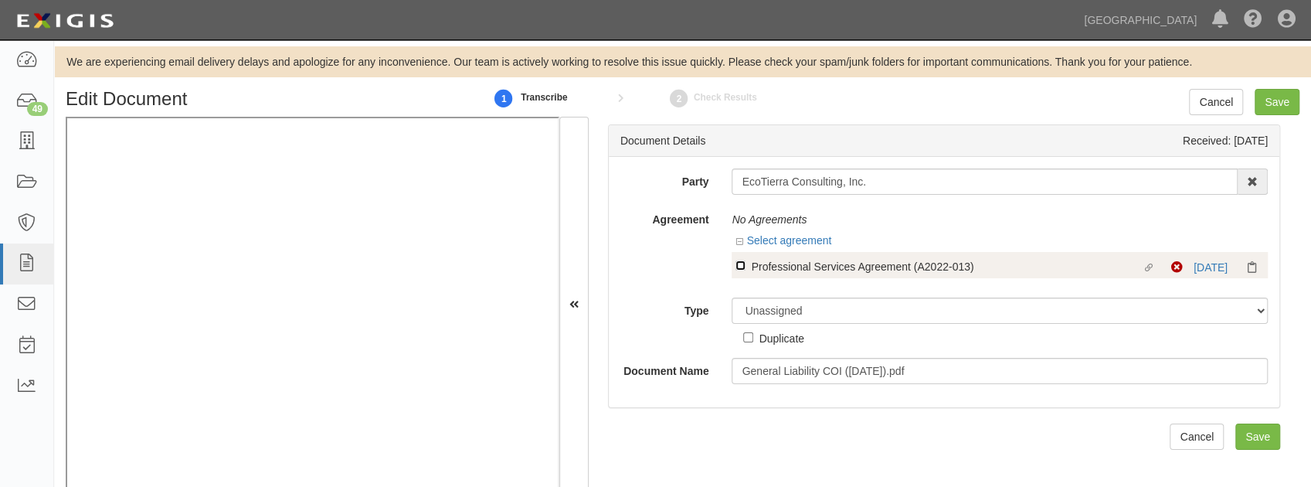
click at [739, 265] on input "Linked agreement Professional Services Agreement (A2022-013) Linked agreement" at bounding box center [740, 265] width 10 height 10
checkbox input "true"
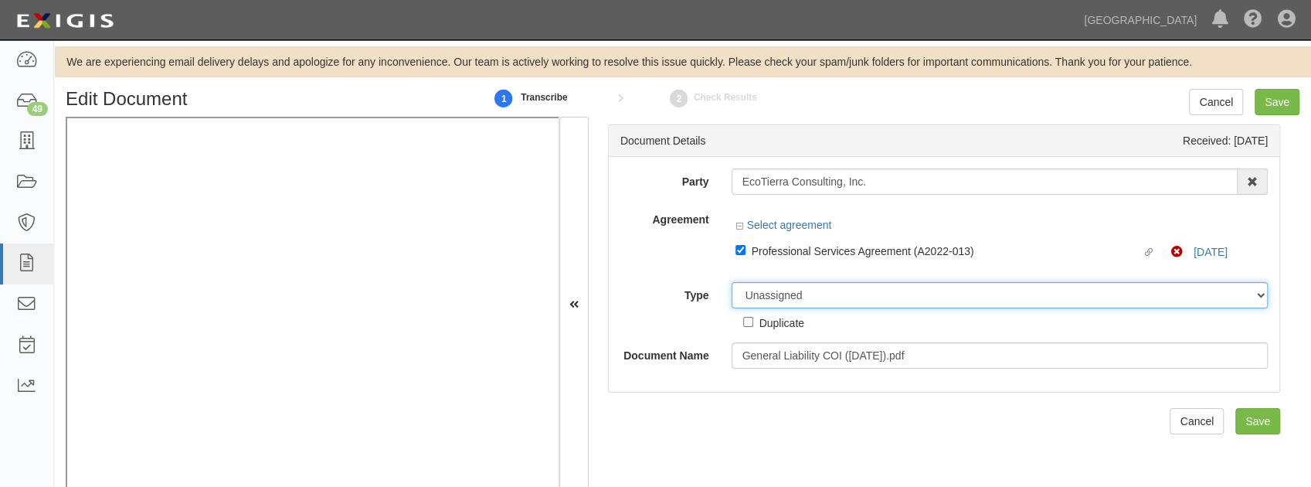
click at [766, 301] on select "Unassigned Binder Cancellation Notice Certificate Contract Endorsement Insuranc…" at bounding box center [1000, 295] width 536 height 26
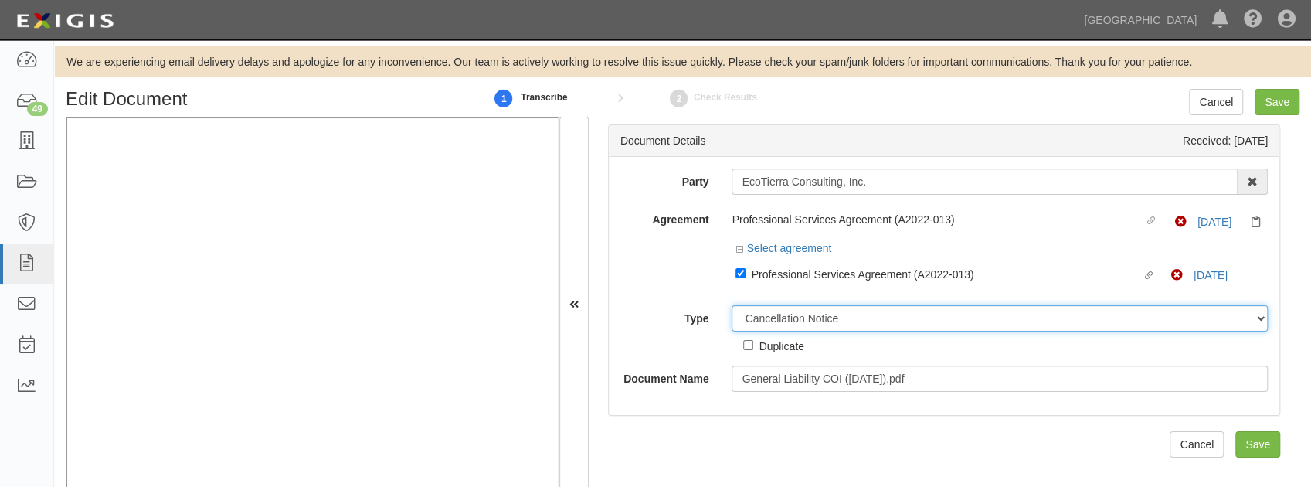
click at [732, 305] on select "Unassigned Binder Cancellation Notice Certificate Contract Endorsement Insuranc…" at bounding box center [1000, 318] width 536 height 26
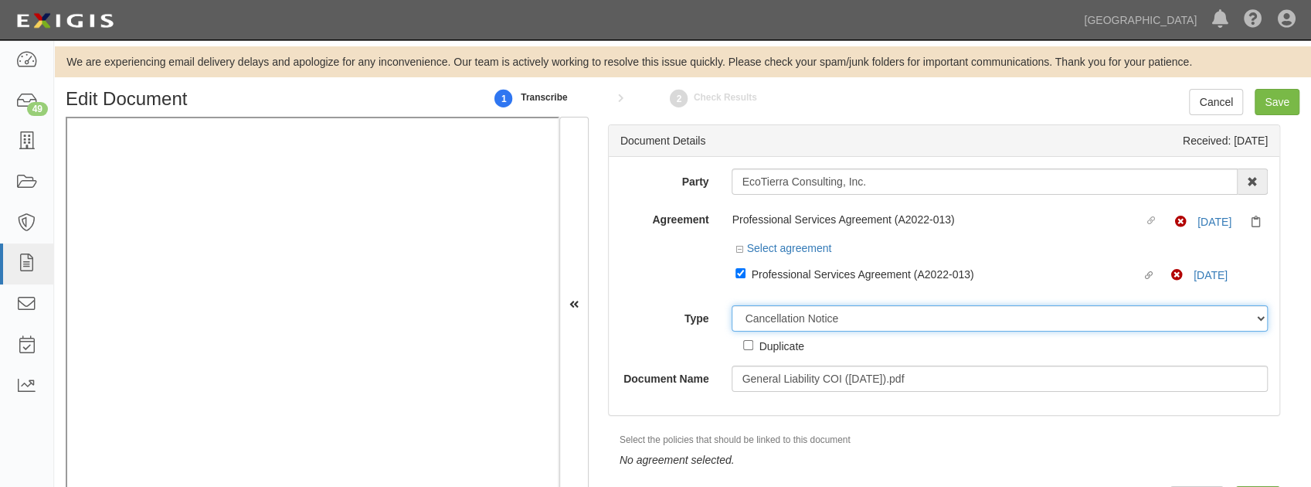
click at [820, 321] on select "Unassigned Binder Cancellation Notice Certificate Contract Endorsement Insuranc…" at bounding box center [1000, 318] width 536 height 26
select select "CertificateDetail"
click at [732, 305] on select "Unassigned Binder Cancellation Notice Certificate Contract Endorsement Insuranc…" at bounding box center [1000, 318] width 536 height 26
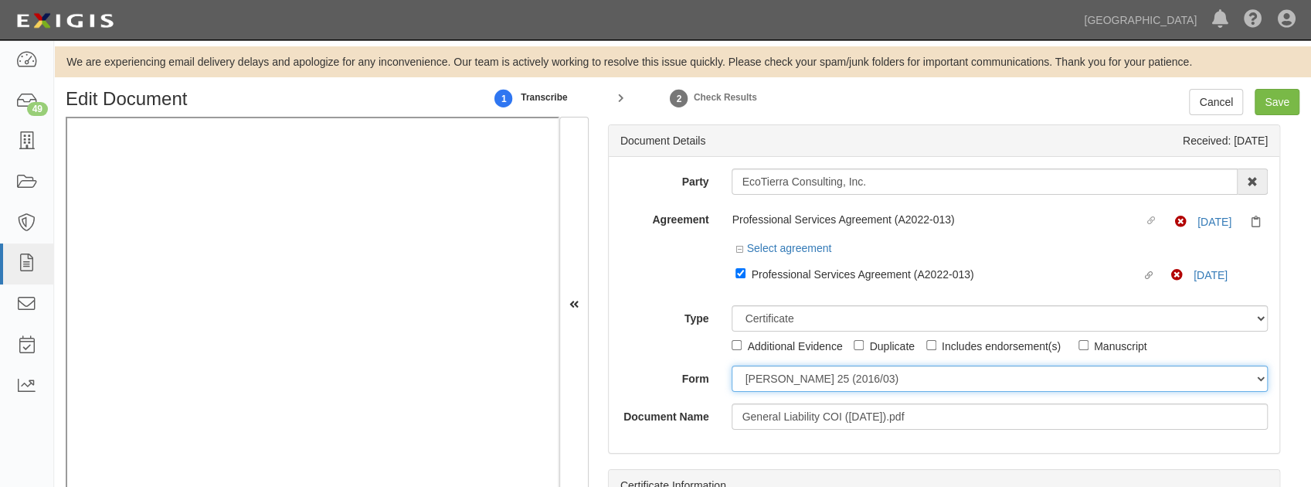
click at [783, 382] on select "ACORD 25 (2016/03) ACORD 101 ACORD 855 NY (2014/05) General" at bounding box center [1000, 378] width 536 height 26
select select "GeneralFormDetail"
click at [732, 365] on select "ACORD 25 (2016/03) ACORD 101 ACORD 855 NY (2014/05) General" at bounding box center [1000, 378] width 536 height 26
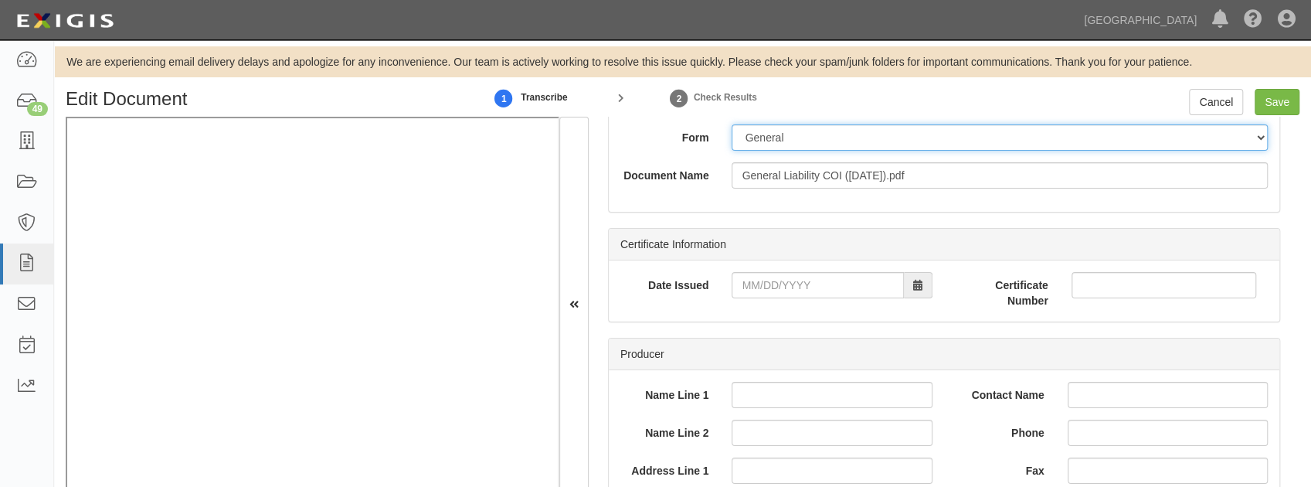
scroll to position [309, 0]
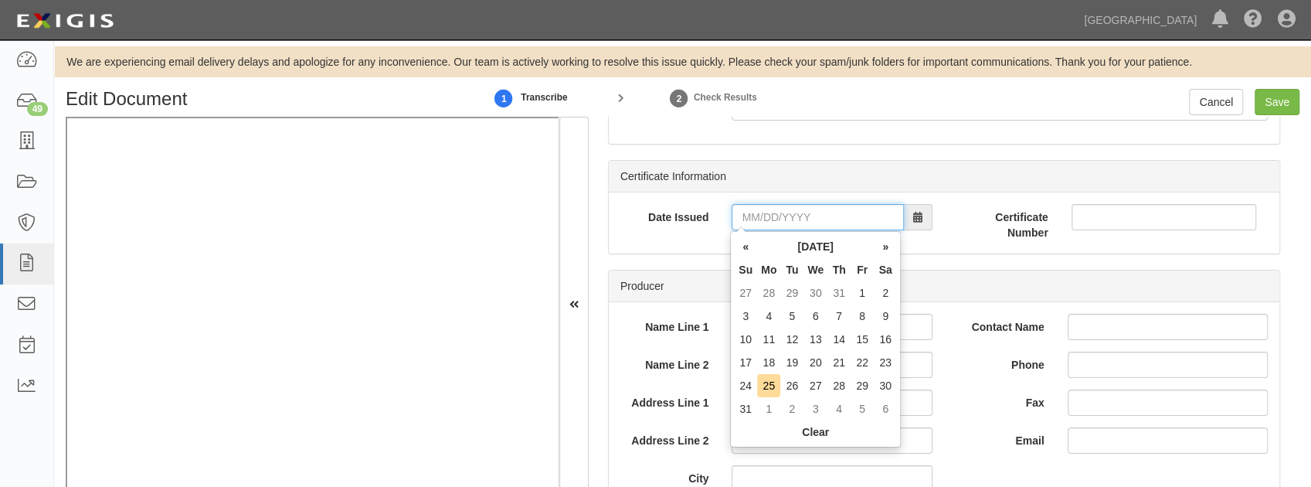
click at [785, 213] on input "Date Issued" at bounding box center [818, 217] width 172 height 26
type input "08/18/2025"
click at [768, 362] on td "18" at bounding box center [768, 362] width 23 height 23
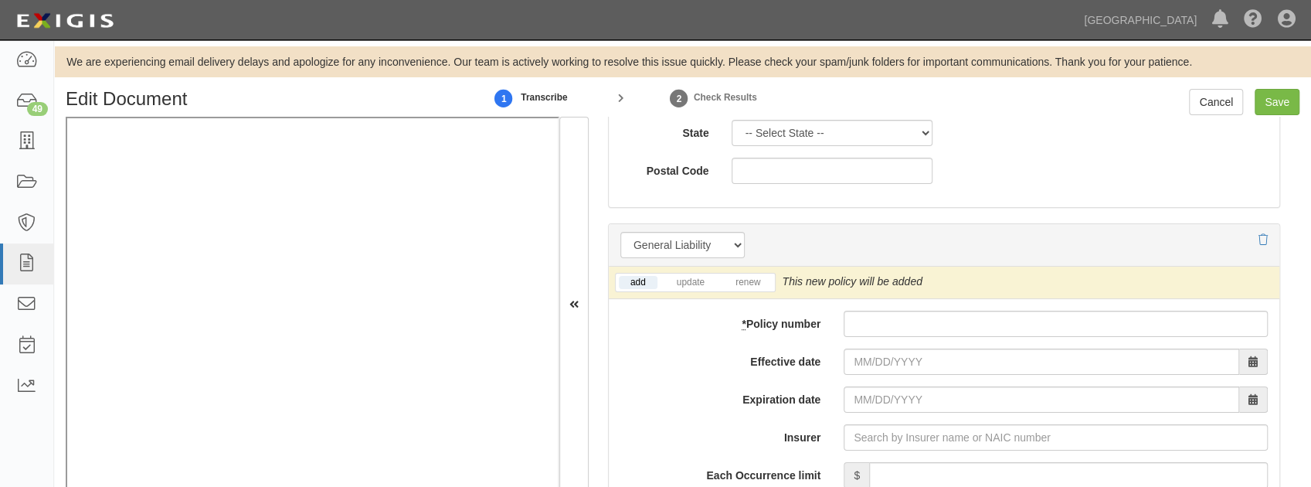
scroll to position [1030, 0]
click at [687, 285] on li "update" at bounding box center [690, 282] width 57 height 18
click at [688, 281] on link "update" at bounding box center [690, 281] width 51 height 13
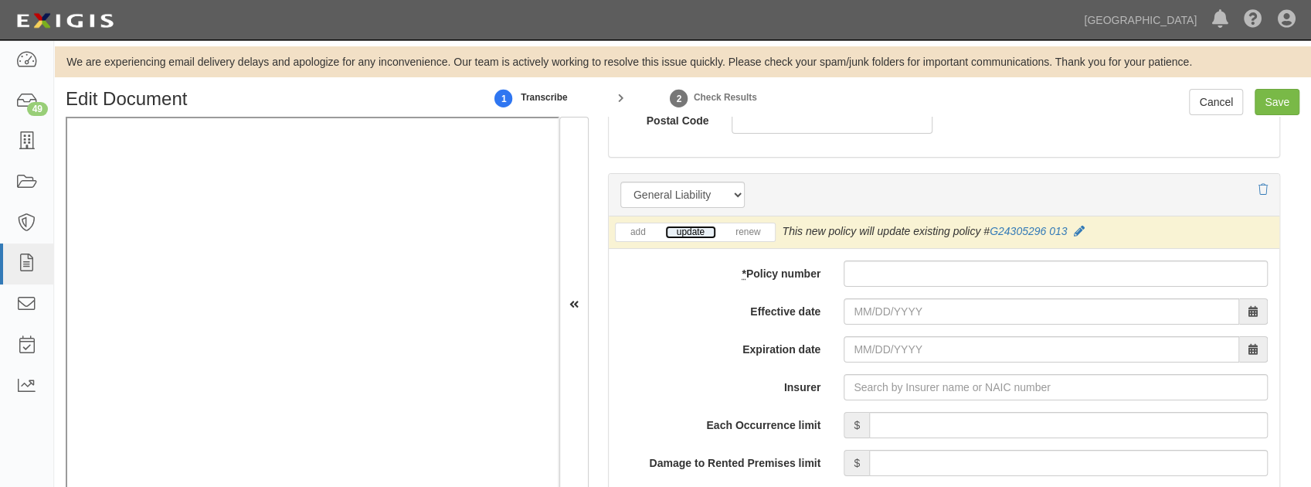
scroll to position [1133, 0]
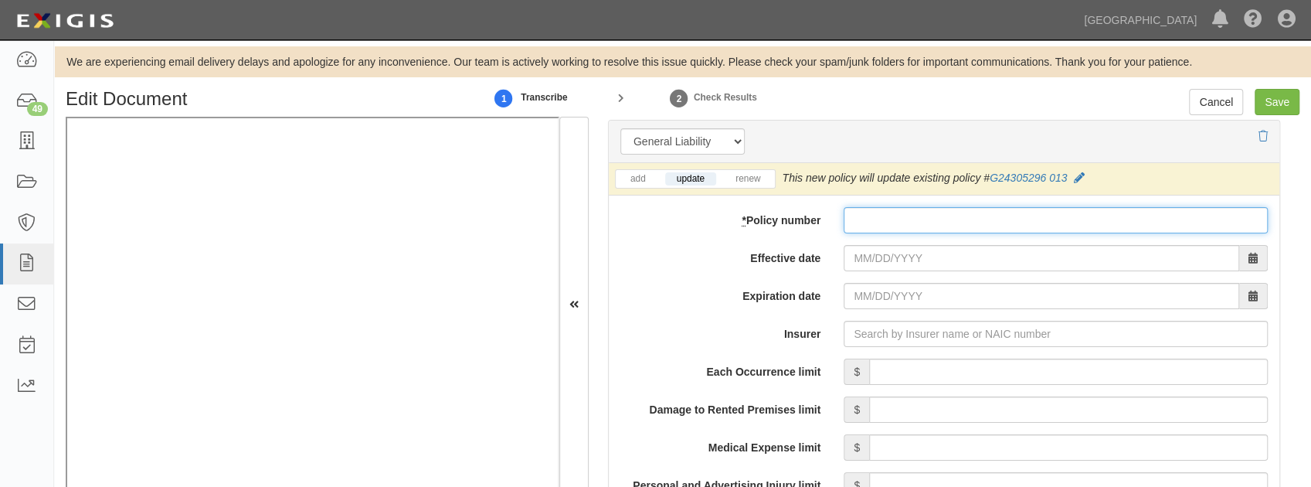
click at [896, 217] on input "* Policy number" at bounding box center [1056, 220] width 424 height 26
paste input "G24305296 014"
type input "G24305296 014"
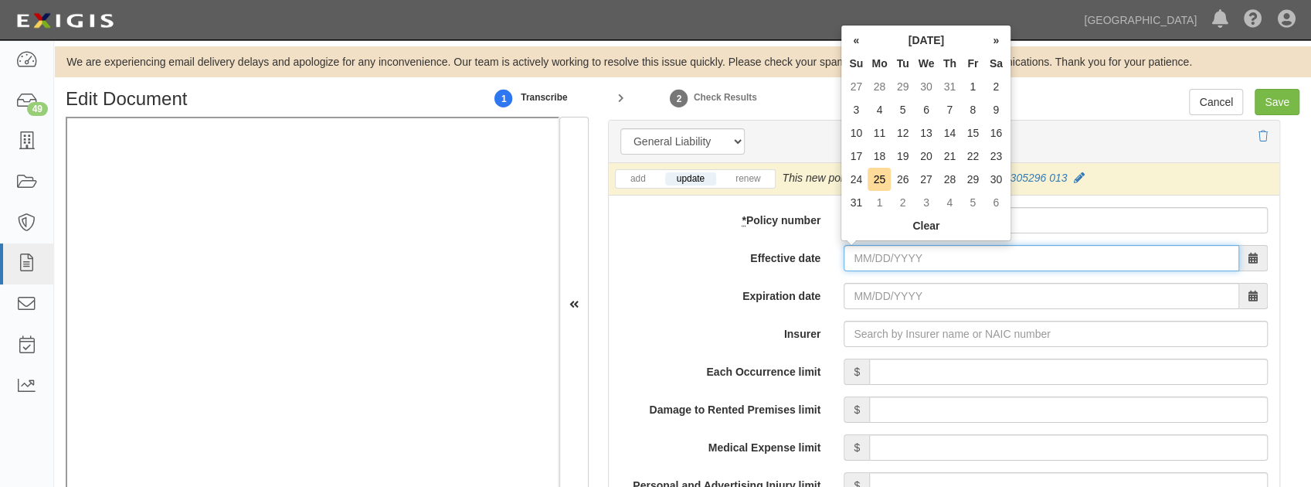
click at [882, 256] on input "Effective date" at bounding box center [1042, 258] width 396 height 26
type input "08/04/2025"
type input "08/04/2026"
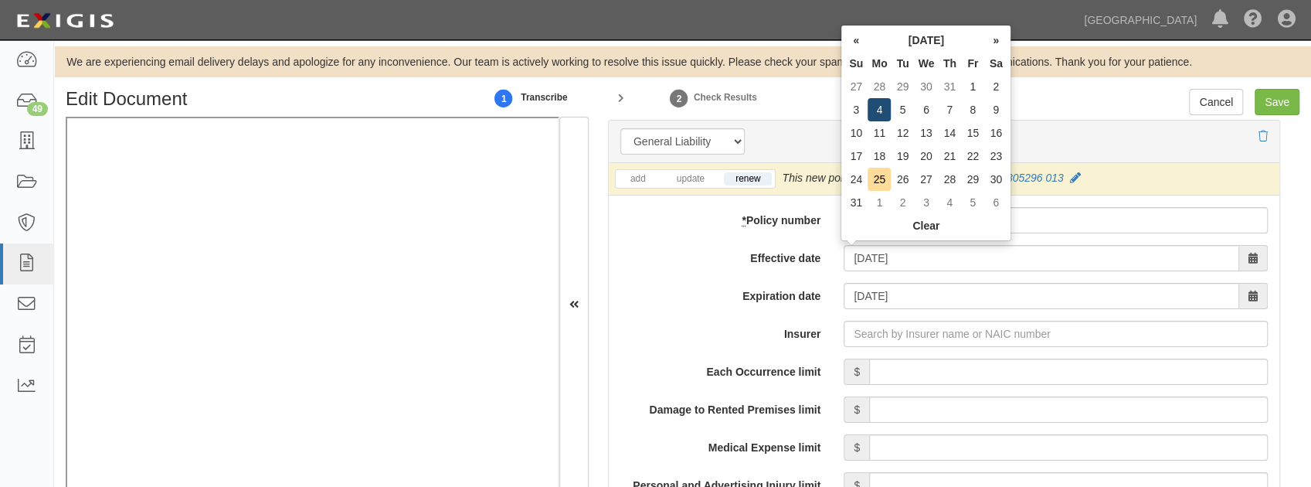
click at [887, 108] on td "4" at bounding box center [879, 109] width 23 height 23
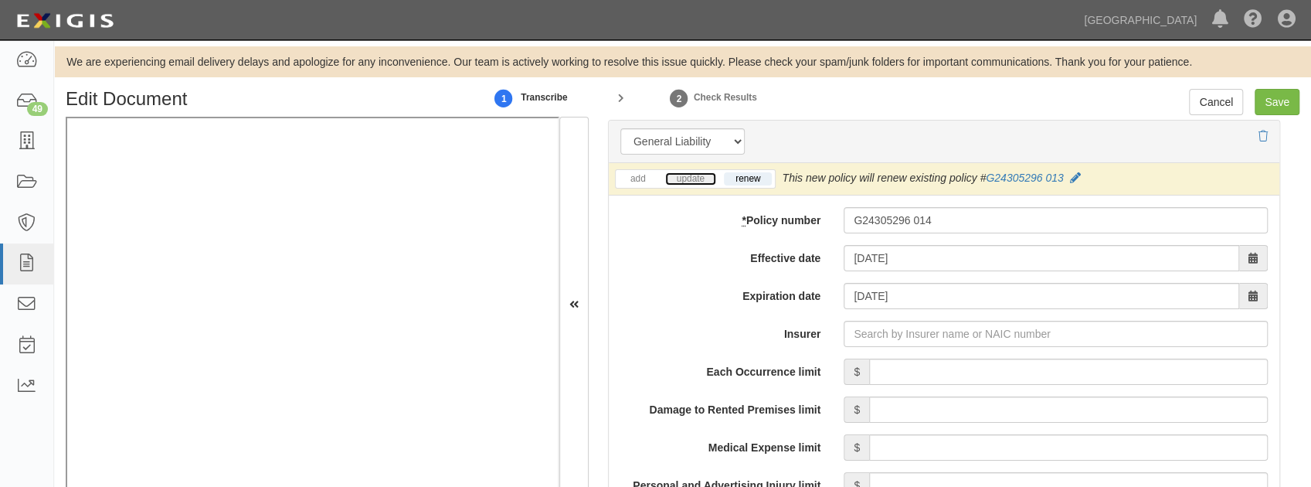
click at [684, 174] on link "update" at bounding box center [690, 178] width 51 height 13
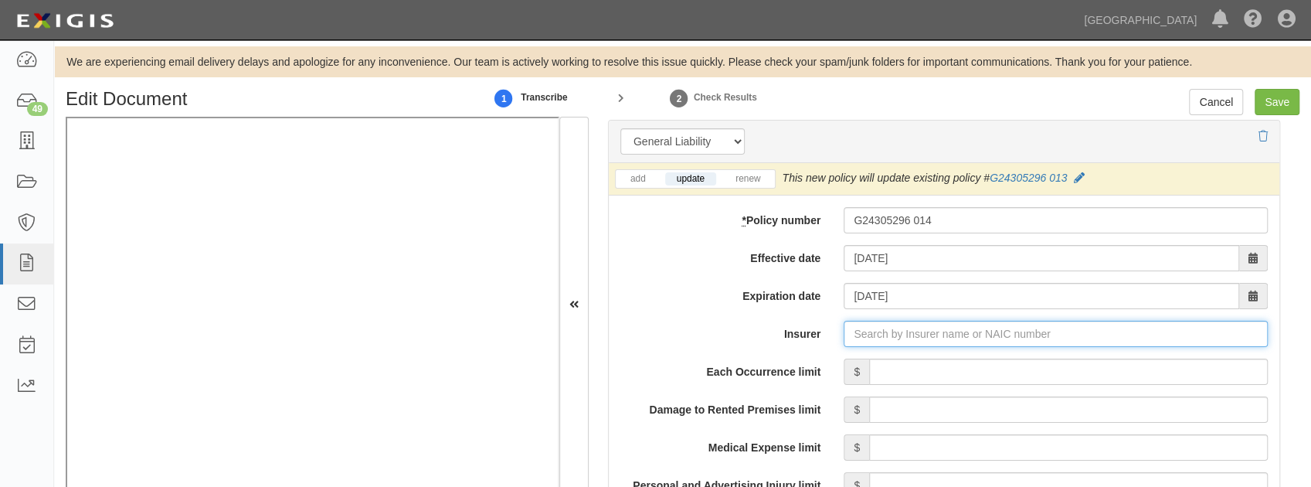
click at [871, 335] on input "Insurer" at bounding box center [1056, 334] width 424 height 26
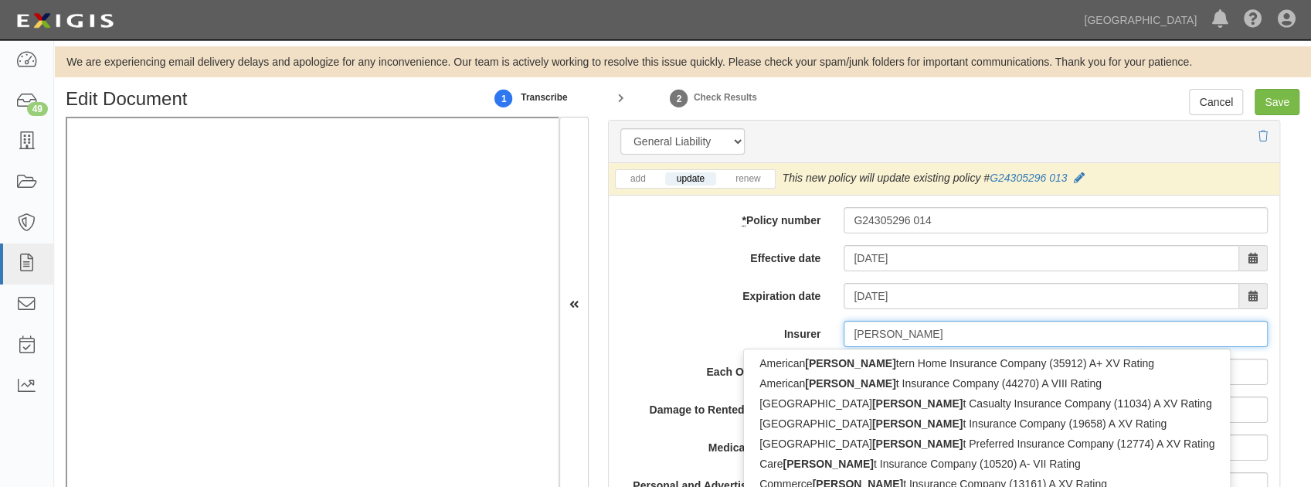
type input "west"
type input "westchester Fire Insurance Company (10030) A++ XV Rating"
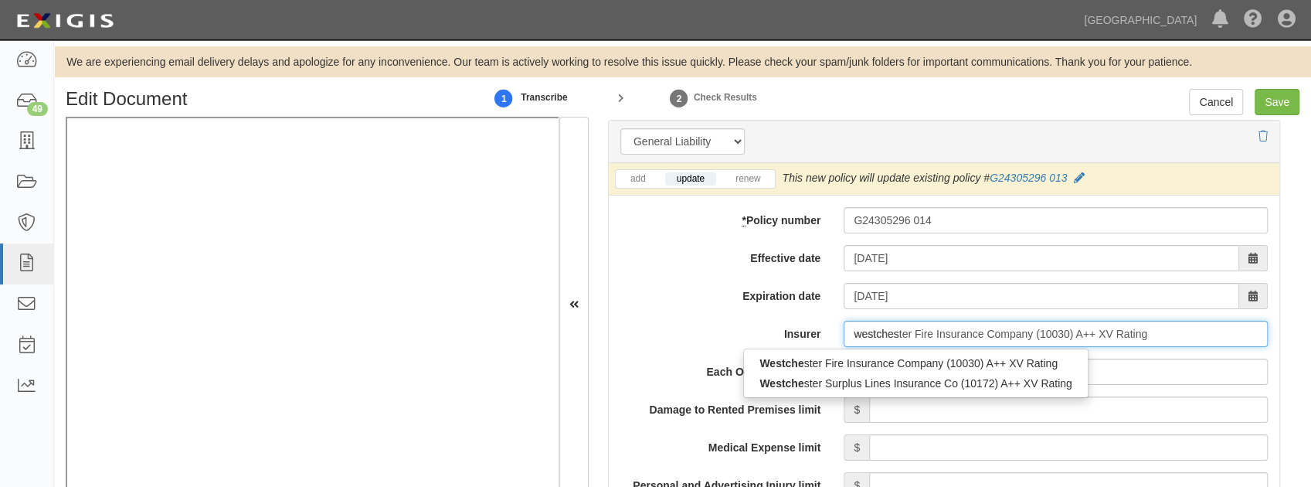
type input "westchest"
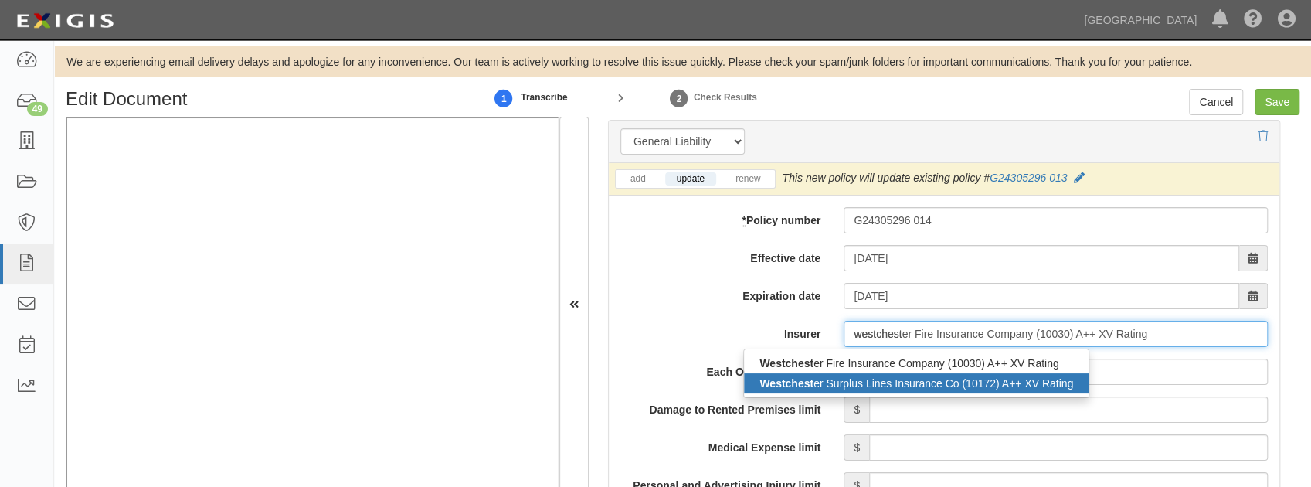
click at [857, 379] on div "Westchest er Surplus Lines Insurance Co (10172) A++ XV Rating" at bounding box center [916, 383] width 345 height 20
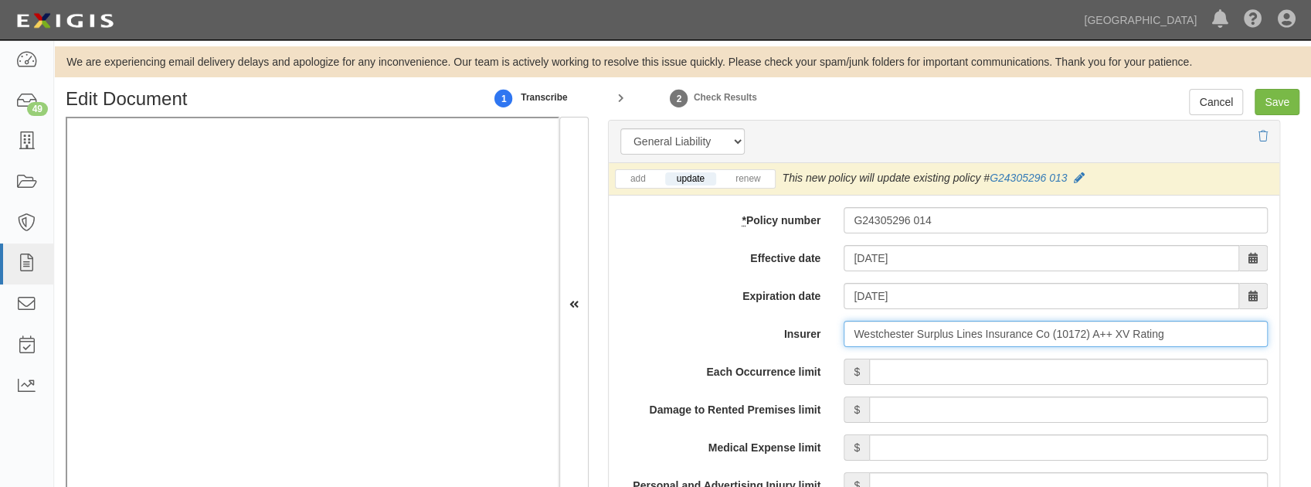
type input "Westchester Surplus Lines Insurance Co (10172) A++ XV Rating"
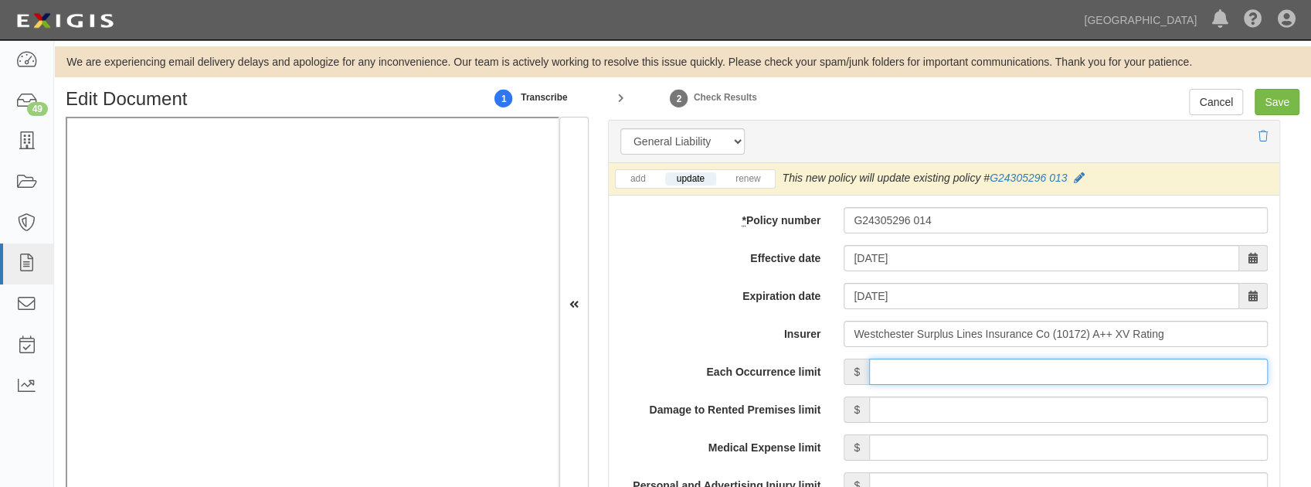
click at [875, 369] on input "Each Occurrence limit" at bounding box center [1068, 371] width 399 height 26
type input "3"
type input "2,000,000"
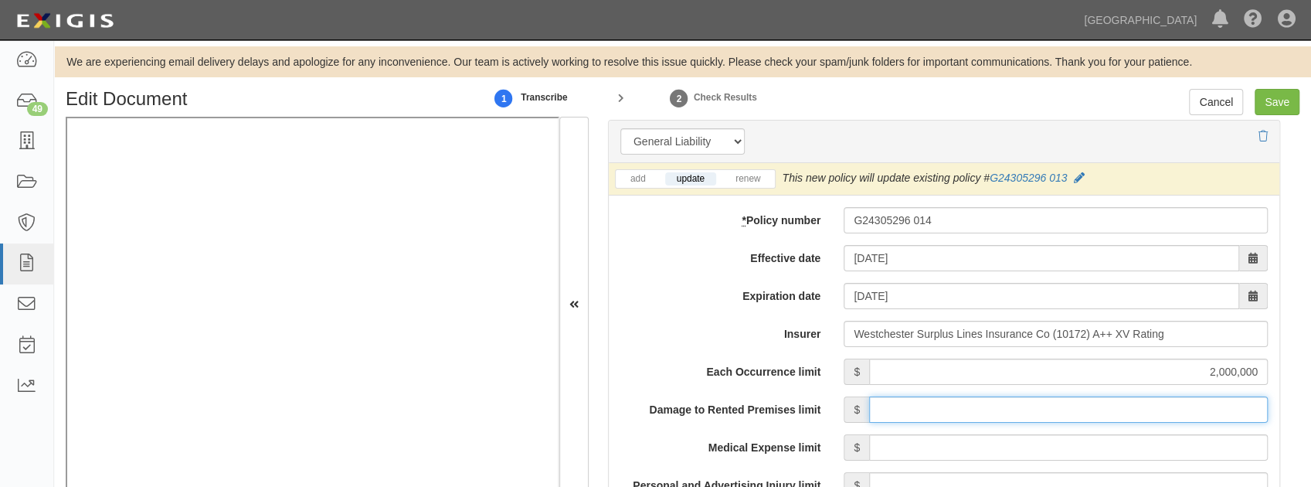
click at [876, 402] on input "Damage to Rented Premises limit" at bounding box center [1068, 409] width 399 height 26
type input "50,000"
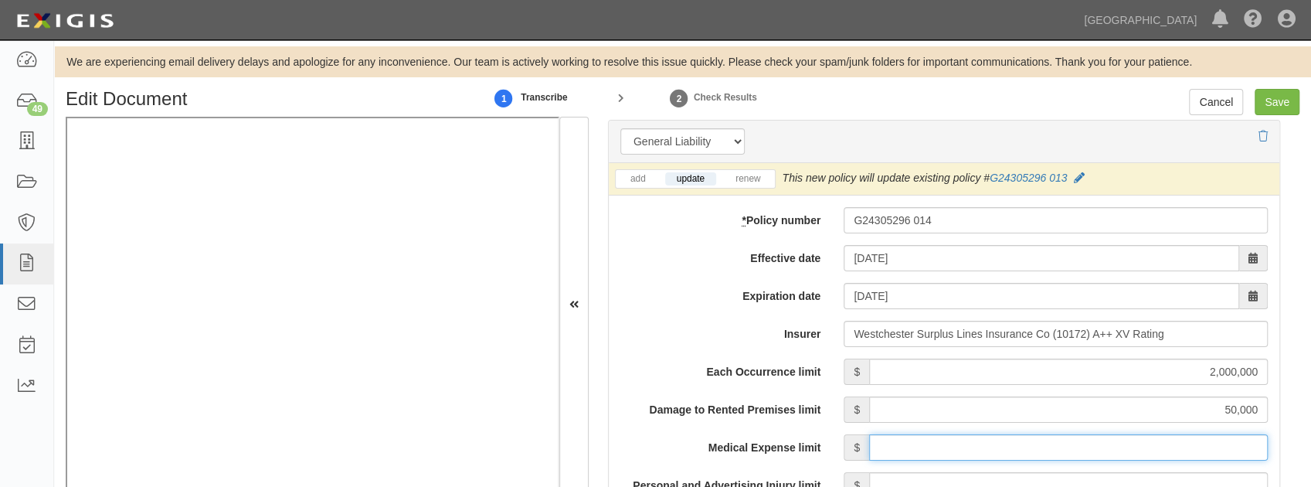
click at [1036, 440] on input "Medical Expense limit" at bounding box center [1068, 447] width 399 height 26
type input "5,000"
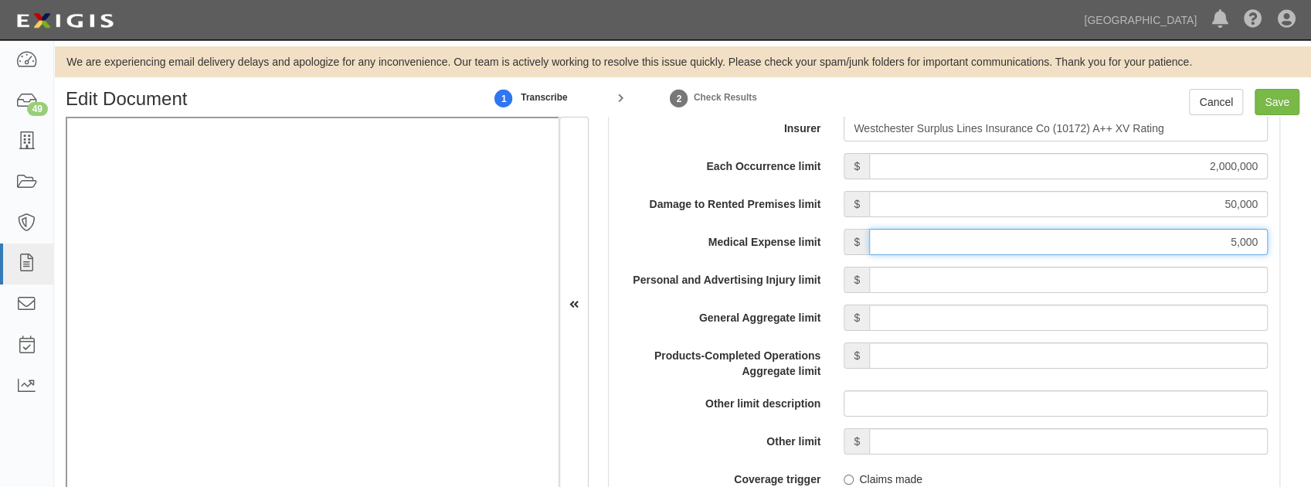
scroll to position [1339, 0]
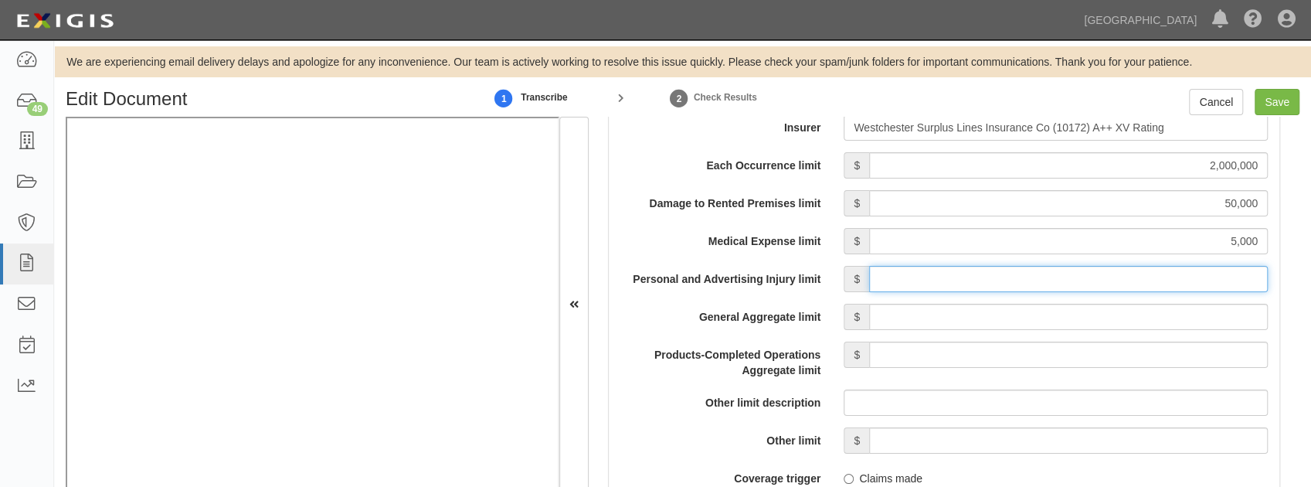
click at [944, 272] on input "Personal and Advertising Injury limit" at bounding box center [1068, 279] width 399 height 26
type input "2,000,000"
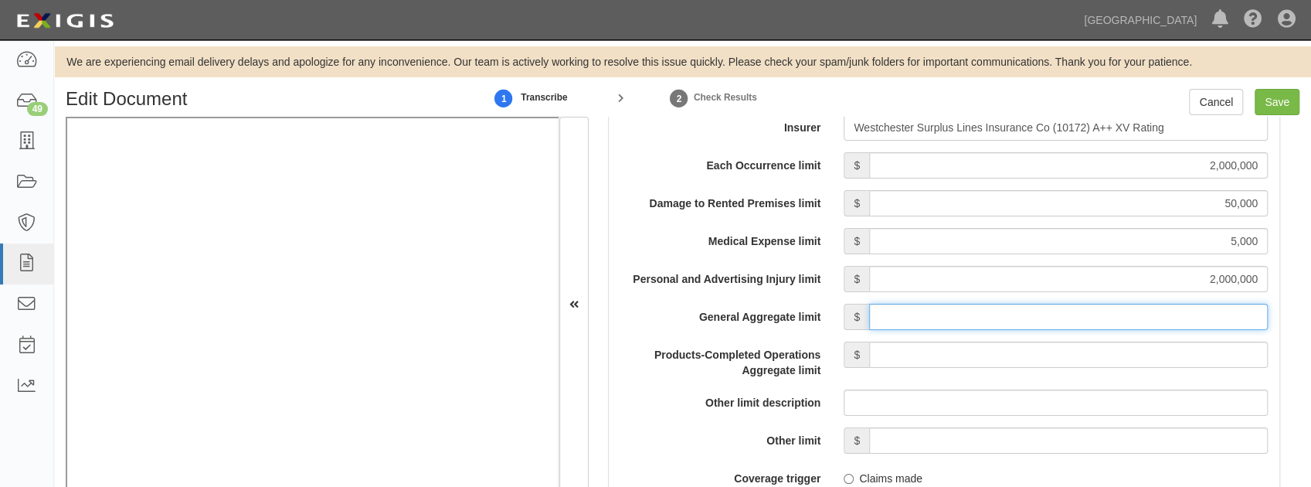
click at [967, 318] on input "General Aggregate limit" at bounding box center [1068, 317] width 399 height 26
type input "4,000,000"
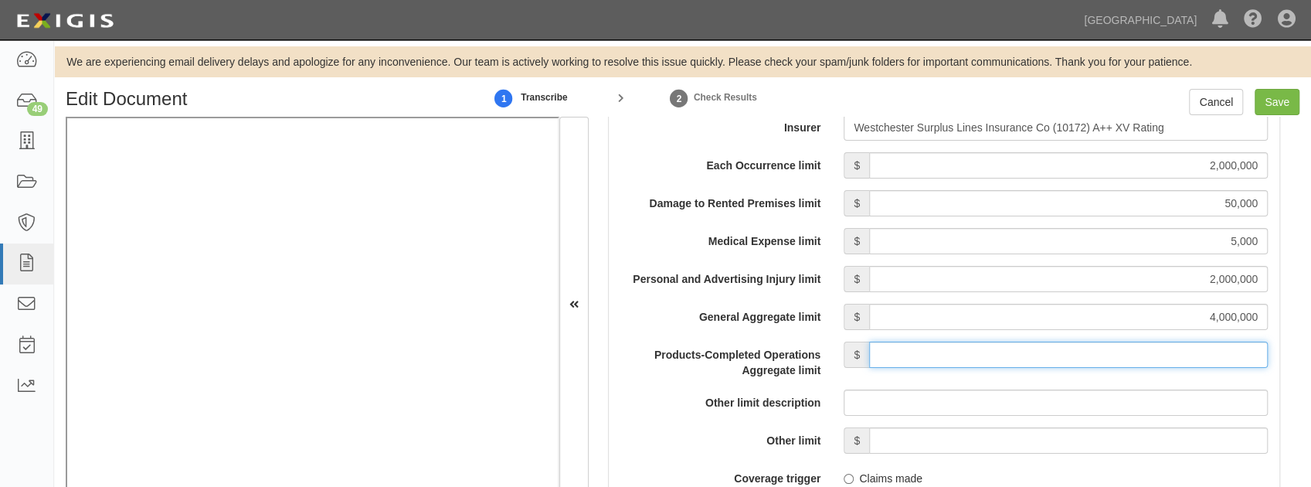
click at [1004, 346] on input "Products-Completed Operations Aggregate limit" at bounding box center [1068, 354] width 399 height 26
type input "4,000,000"
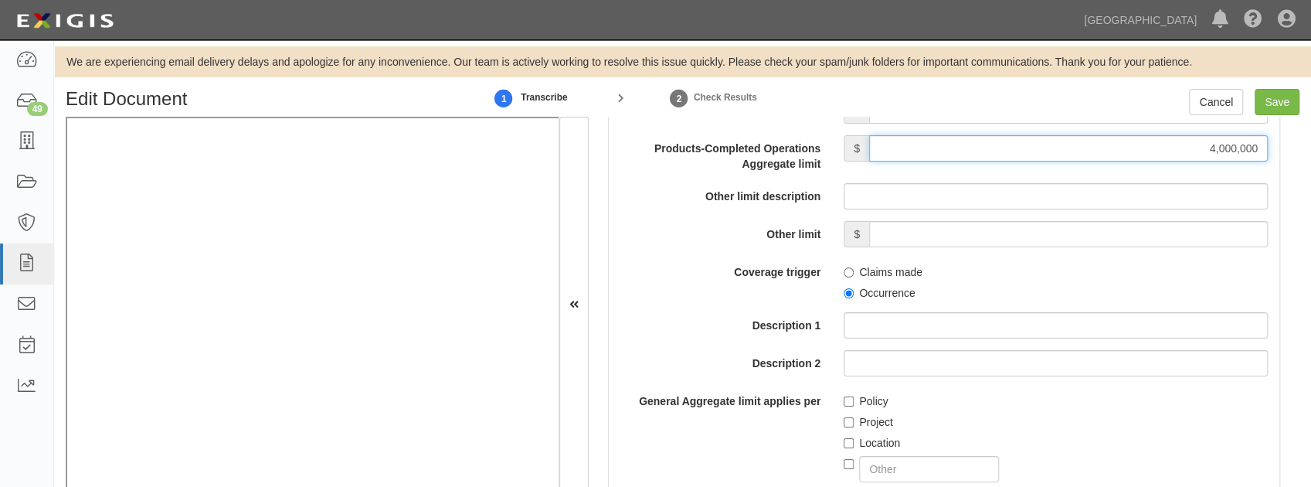
scroll to position [1596, 0]
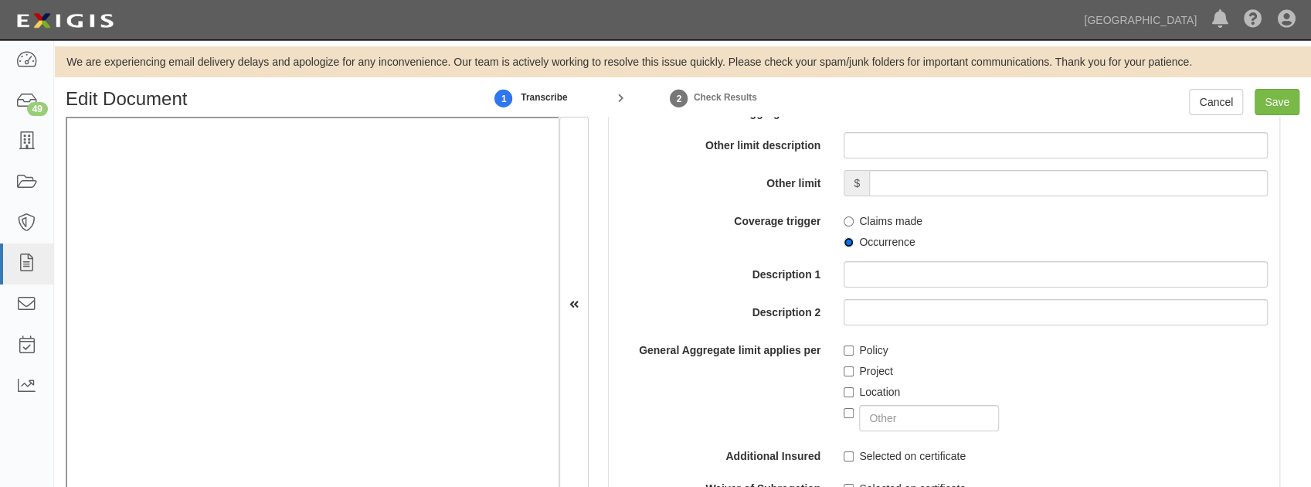
click at [844, 243] on input "Occurrence" at bounding box center [849, 242] width 10 height 10
radio input "true"
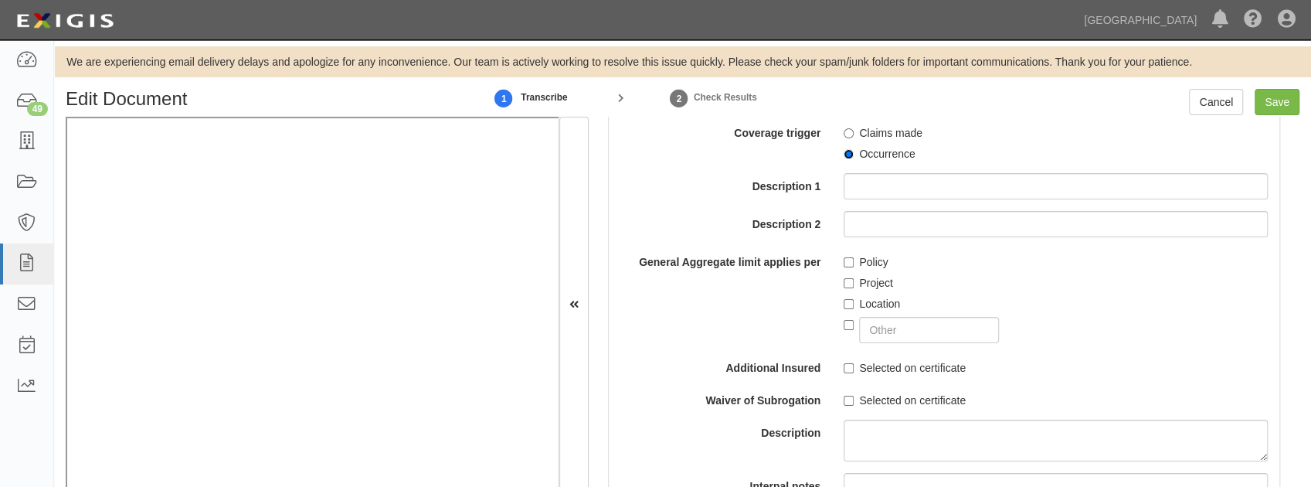
scroll to position [1700, 0]
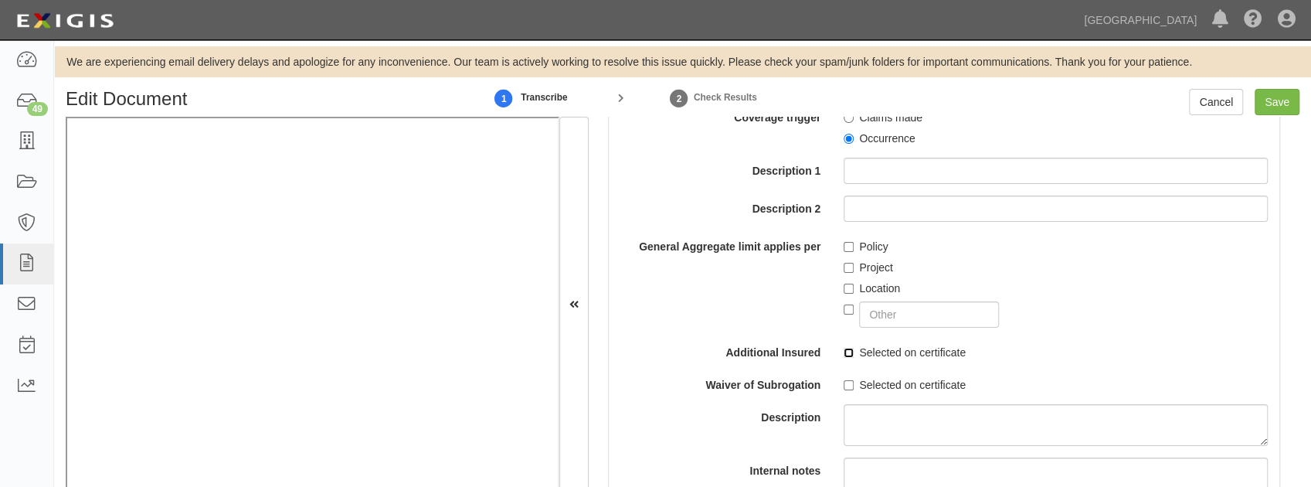
click at [848, 351] on input "Selected on certificate" at bounding box center [849, 353] width 10 height 10
checkbox input "true"
click at [852, 374] on div "Selected on certificate" at bounding box center [1056, 382] width 424 height 21
click at [849, 381] on input "Selected on certificate" at bounding box center [849, 385] width 10 height 10
checkbox input "true"
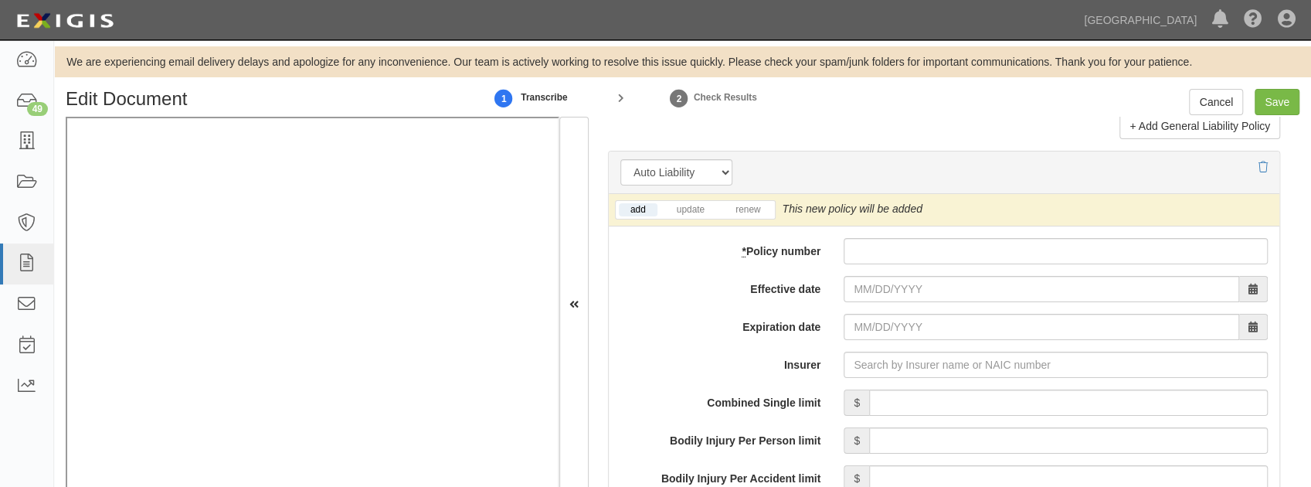
scroll to position [2163, 0]
click at [686, 207] on link "update" at bounding box center [690, 208] width 51 height 13
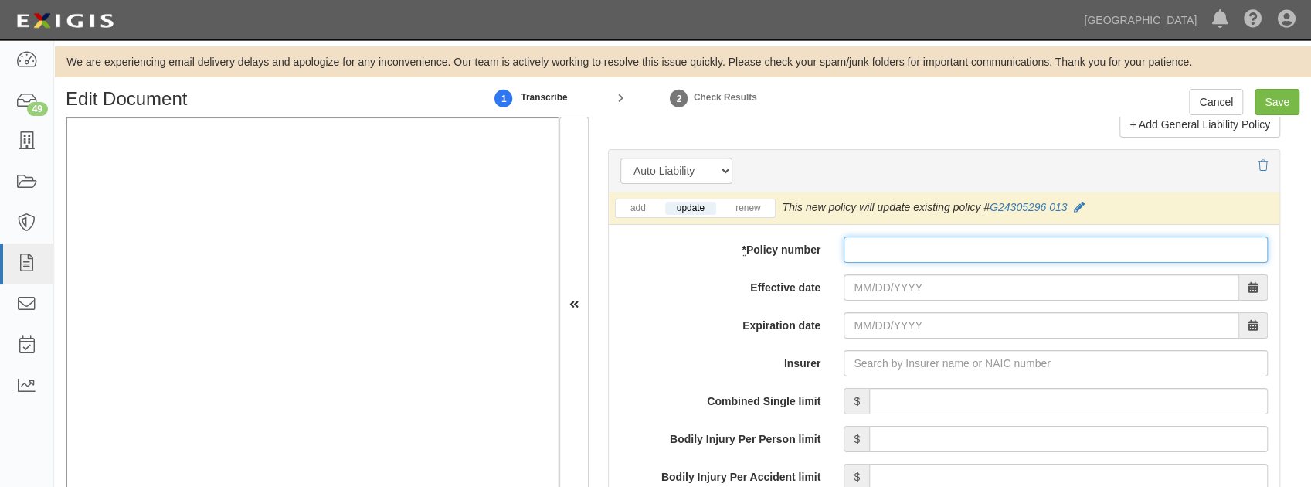
click at [880, 242] on input "* Policy number" at bounding box center [1056, 249] width 424 height 26
paste input "G24305296 014"
type input "G24305296 014"
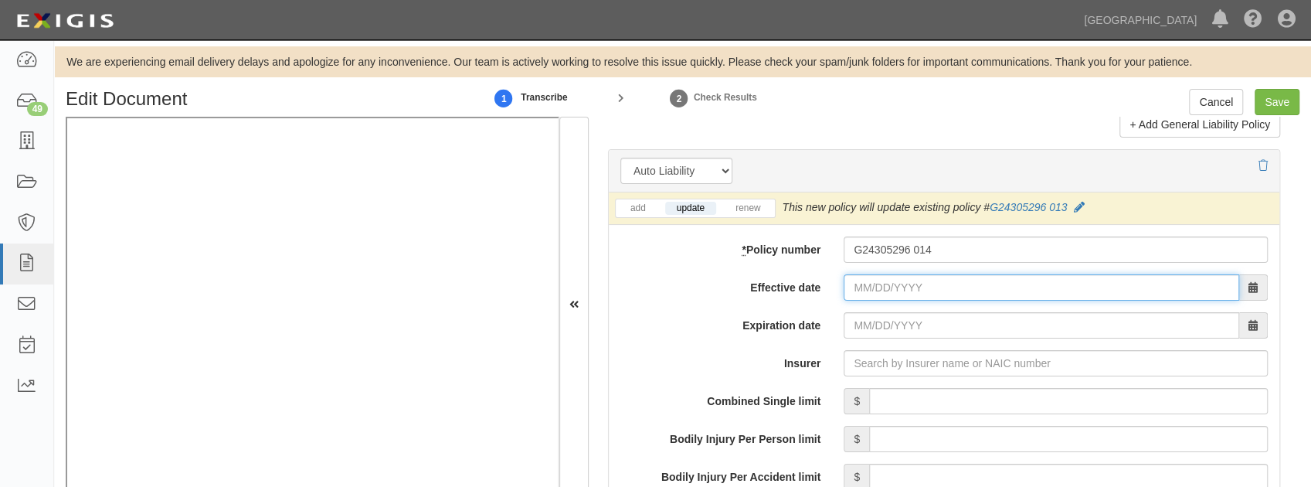
click at [873, 283] on input "Effective date" at bounding box center [1042, 287] width 396 height 26
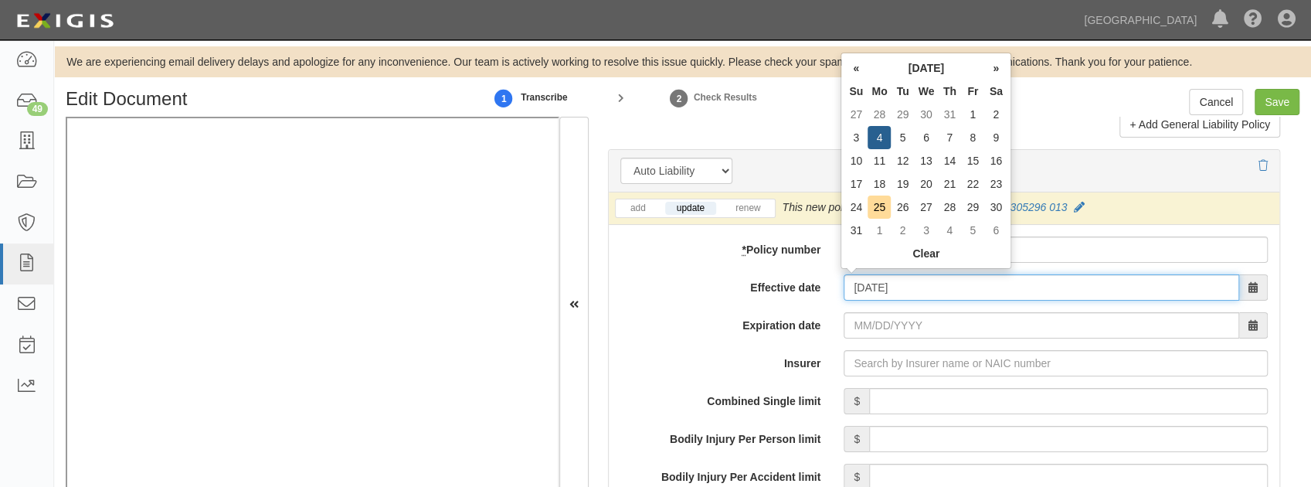
type input "08/04/2025"
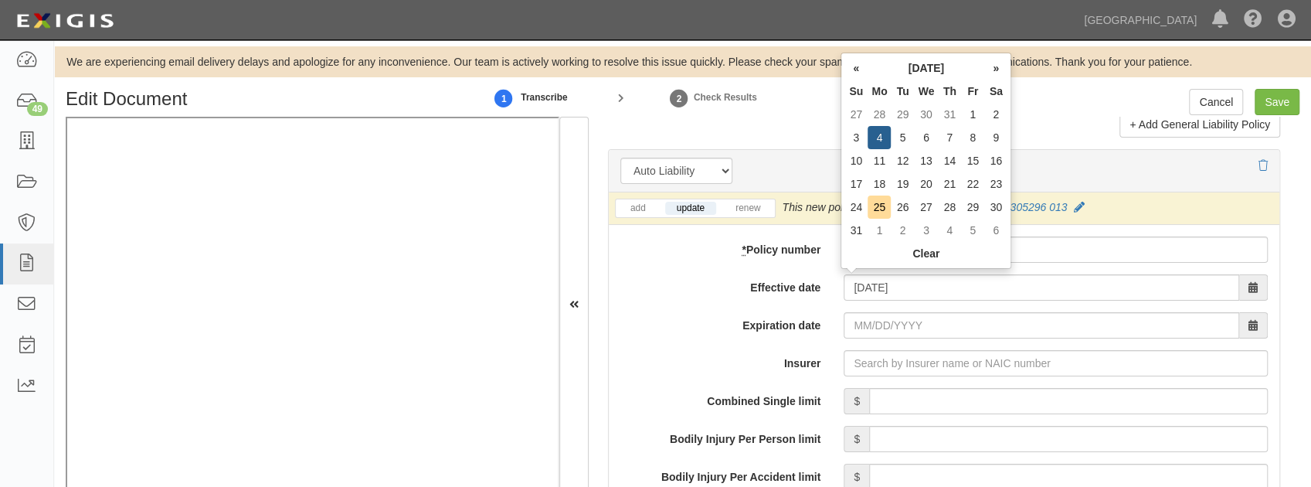
type input "08/04/2026"
click at [884, 144] on td "4" at bounding box center [879, 137] width 23 height 23
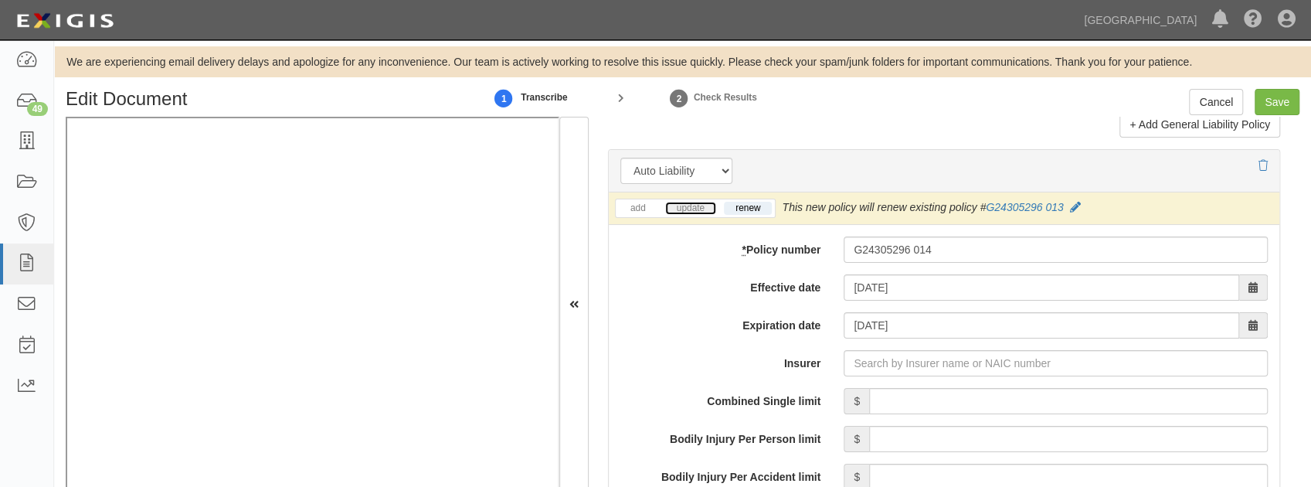
click at [689, 209] on link "update" at bounding box center [690, 208] width 51 height 13
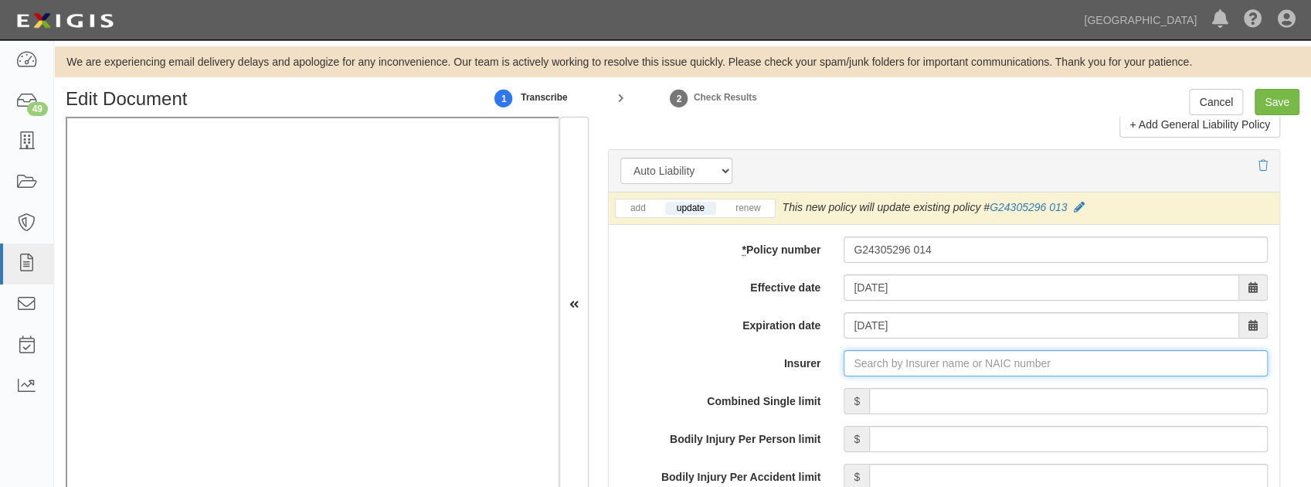
click at [885, 370] on input "Insurer" at bounding box center [1056, 363] width 424 height 26
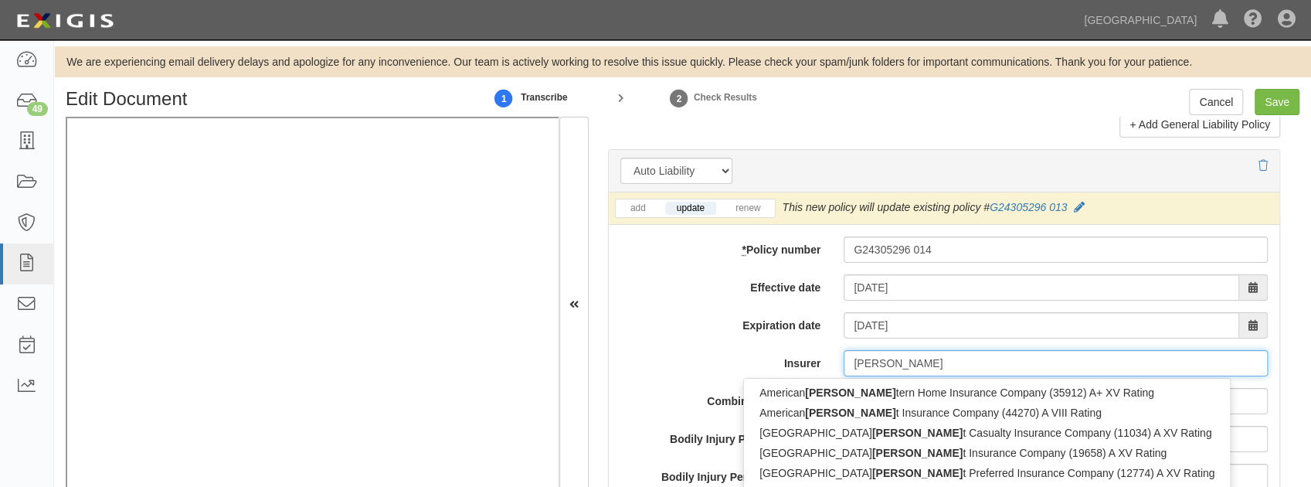
type input "west"
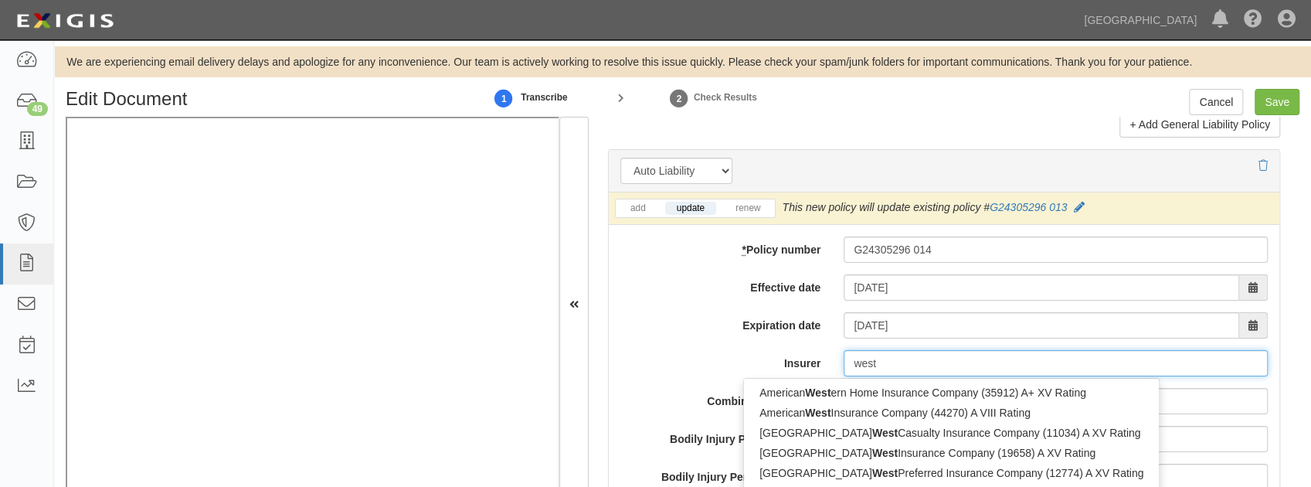
type input "westchester Fire Insurance Company (10030) A++ XV Rating"
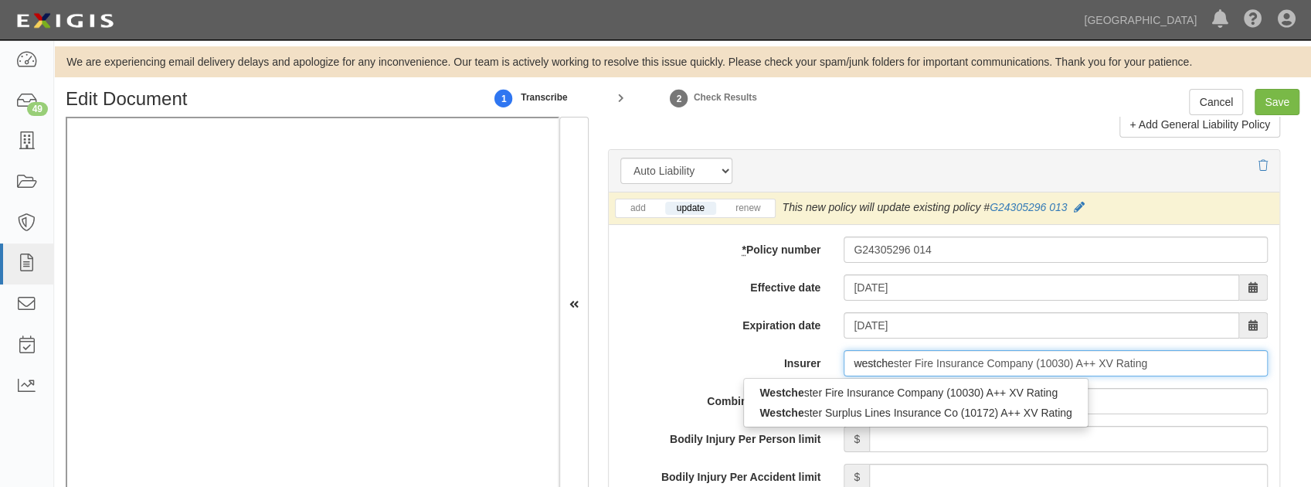
type input "westches"
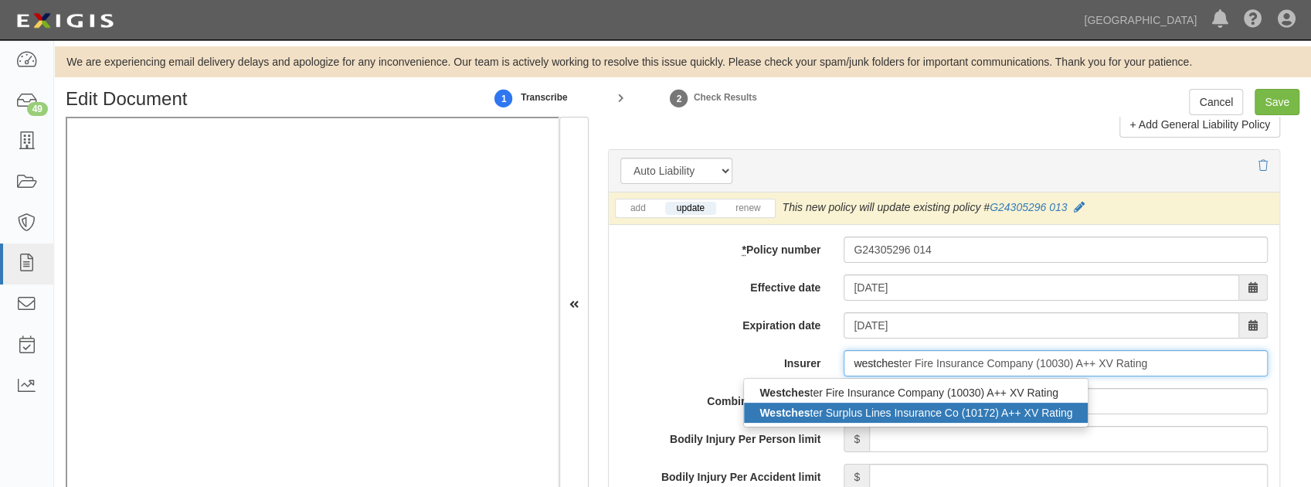
click at [888, 403] on div "Westches ter Surplus Lines Insurance Co (10172) A++ XV Rating" at bounding box center [916, 413] width 344 height 20
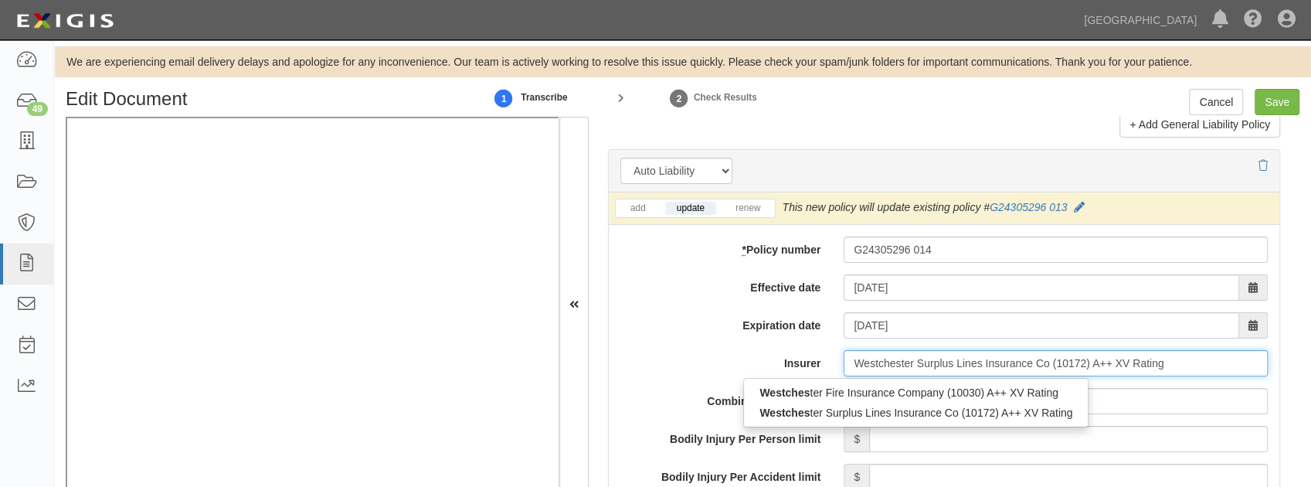
type input "Westchester Surplus Lines Insurance Co (10172) A++ XV Rating"
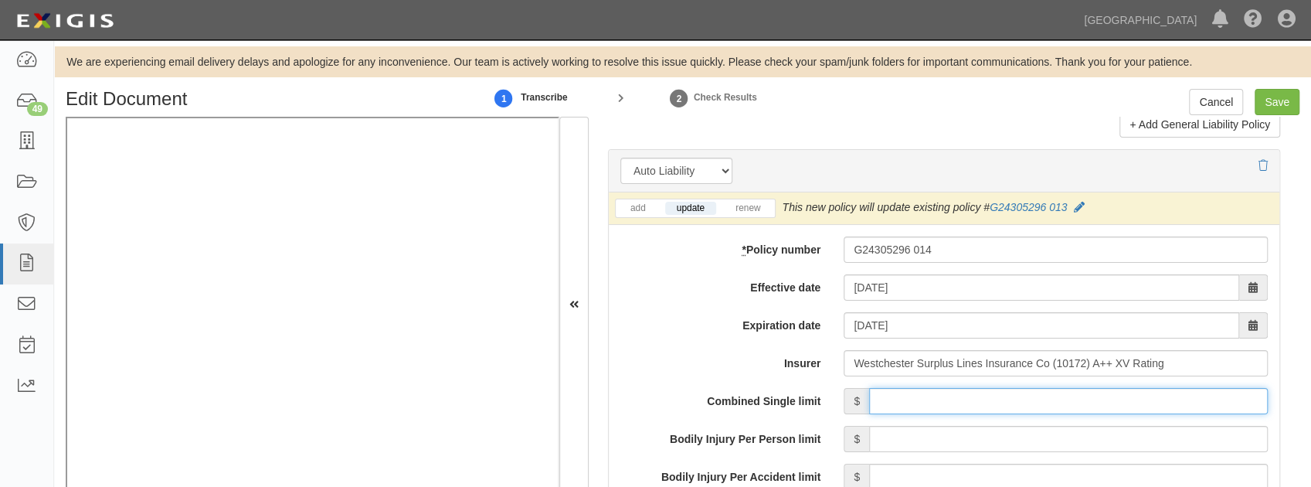
click at [905, 399] on input "Combined Single limit" at bounding box center [1068, 401] width 399 height 26
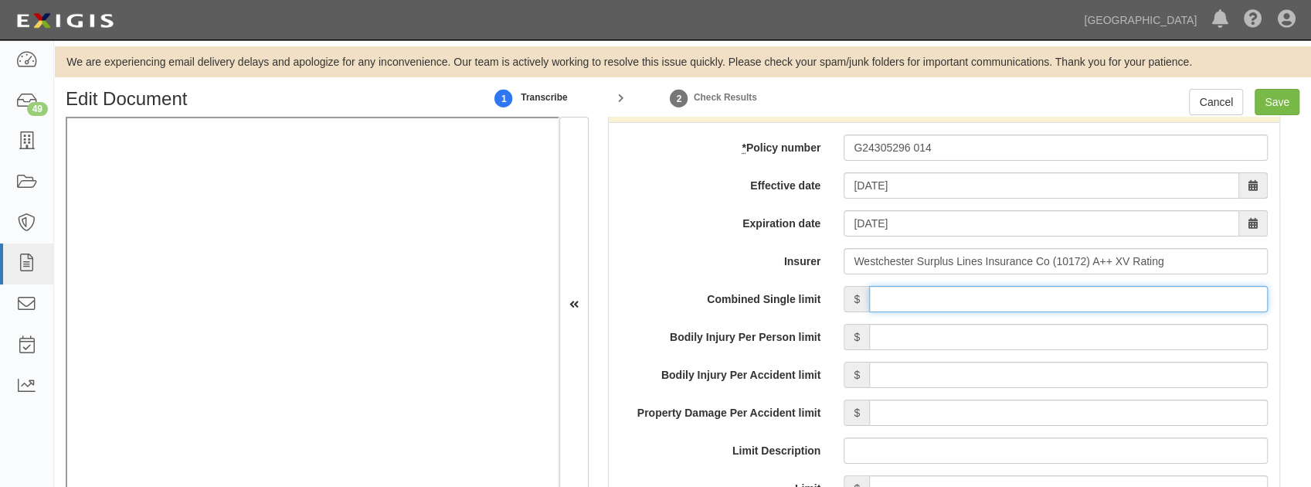
scroll to position [2266, 0]
type input "1,000,000"
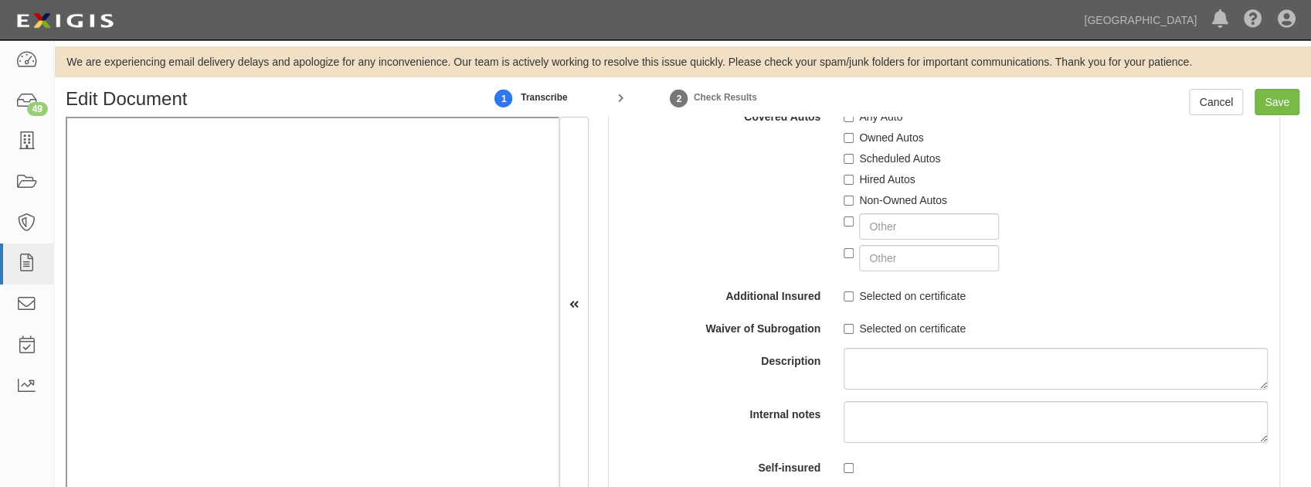
scroll to position [2729, 0]
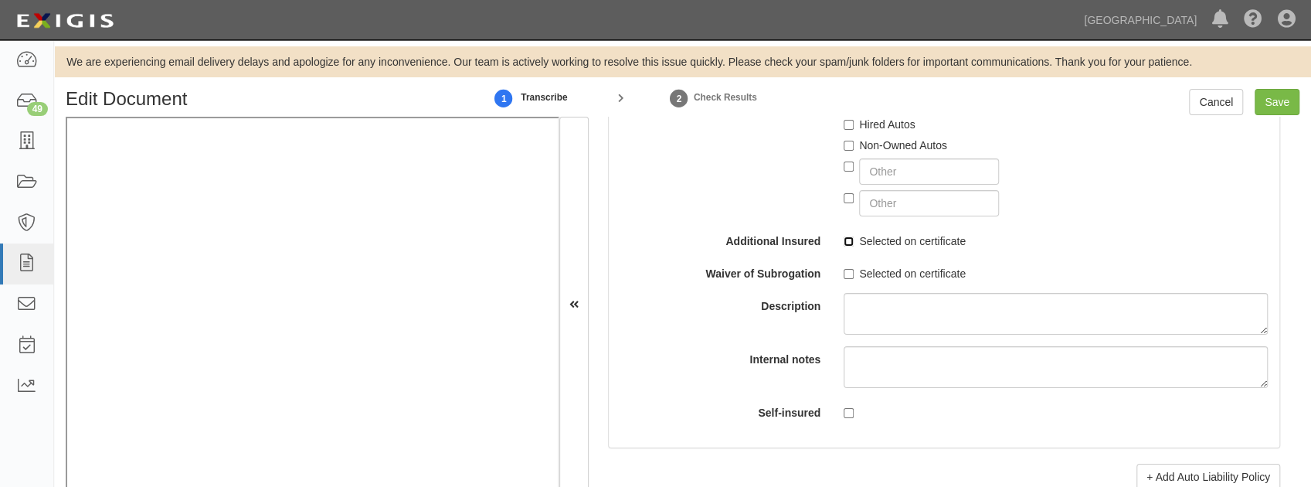
click at [848, 238] on input "Selected on certificate" at bounding box center [849, 241] width 10 height 10
checkbox input "true"
click at [852, 266] on label "Selected on certificate" at bounding box center [905, 273] width 122 height 15
click at [852, 269] on input "Selected on certificate" at bounding box center [849, 274] width 10 height 10
checkbox input "true"
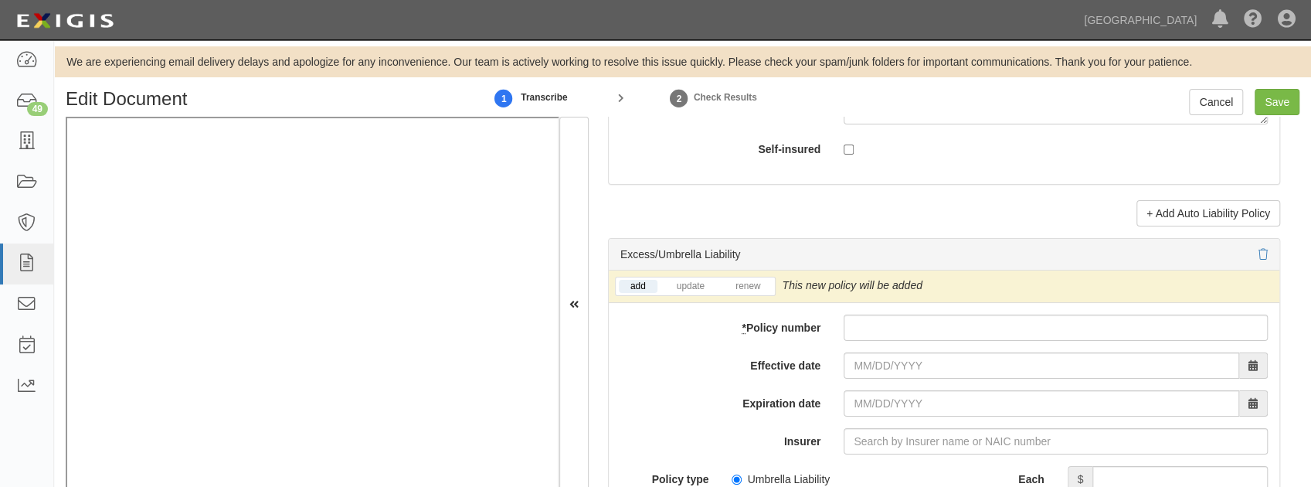
scroll to position [3090, 0]
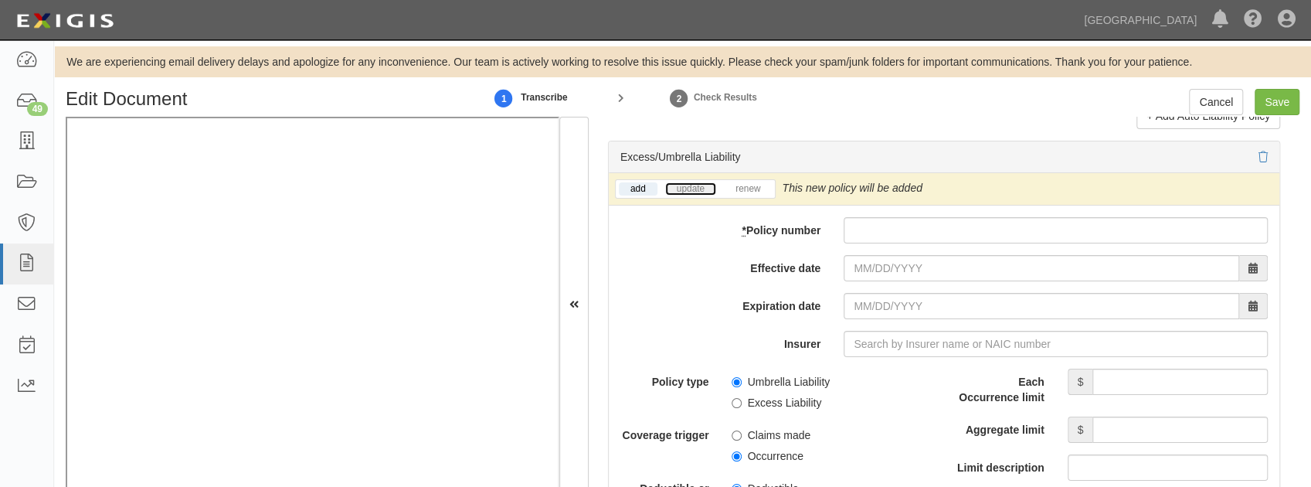
drag, startPoint x: 688, startPoint y: 184, endPoint x: 541, endPoint y: 258, distance: 164.5
click at [688, 184] on link "update" at bounding box center [690, 188] width 51 height 13
click at [901, 230] on input "* Policy number" at bounding box center [1056, 230] width 424 height 26
paste input "G49354095 001"
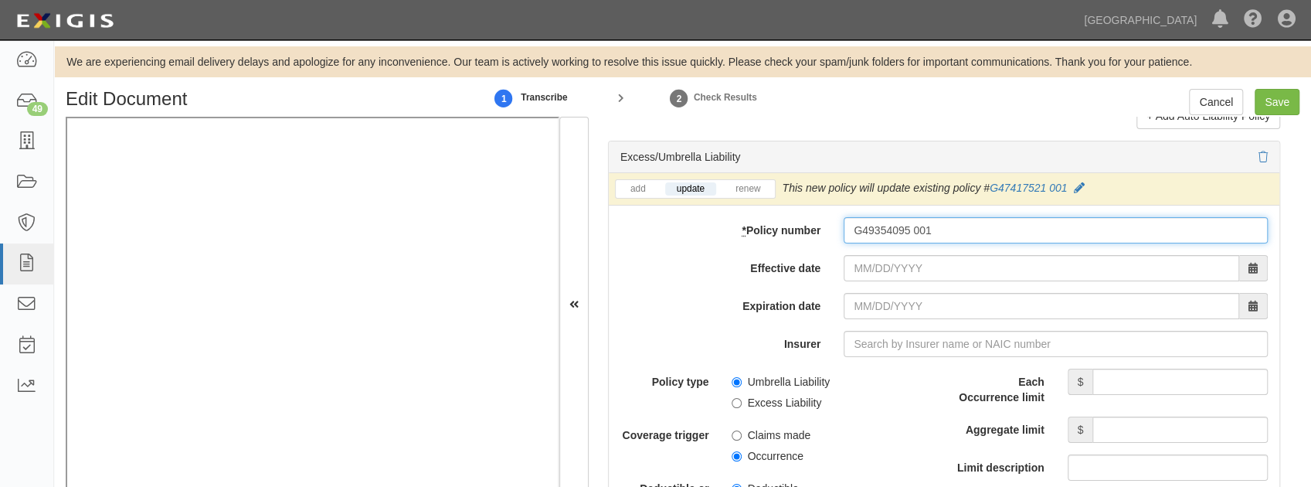
type input "G49354095 001"
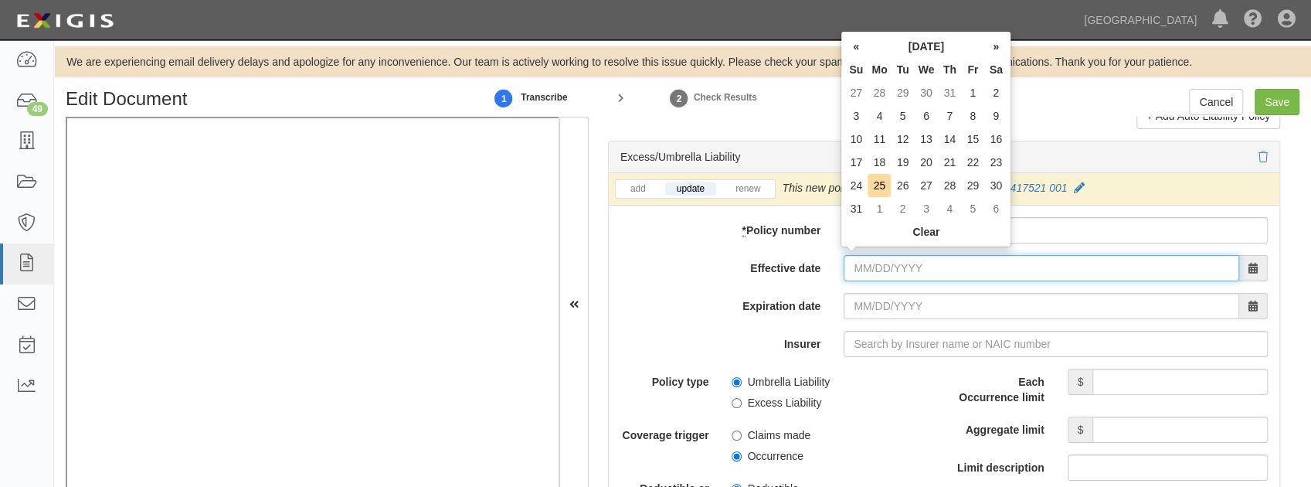
click at [875, 267] on input "Effective date" at bounding box center [1042, 268] width 396 height 26
type input "08/04/2025"
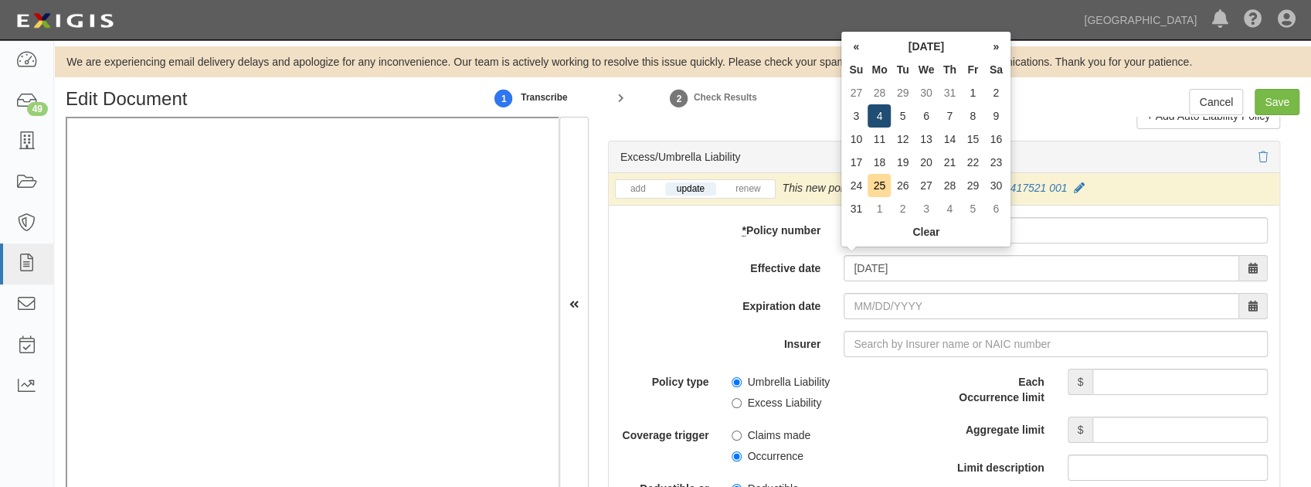
type input "08/04/2026"
click at [875, 121] on td "4" at bounding box center [879, 115] width 23 height 23
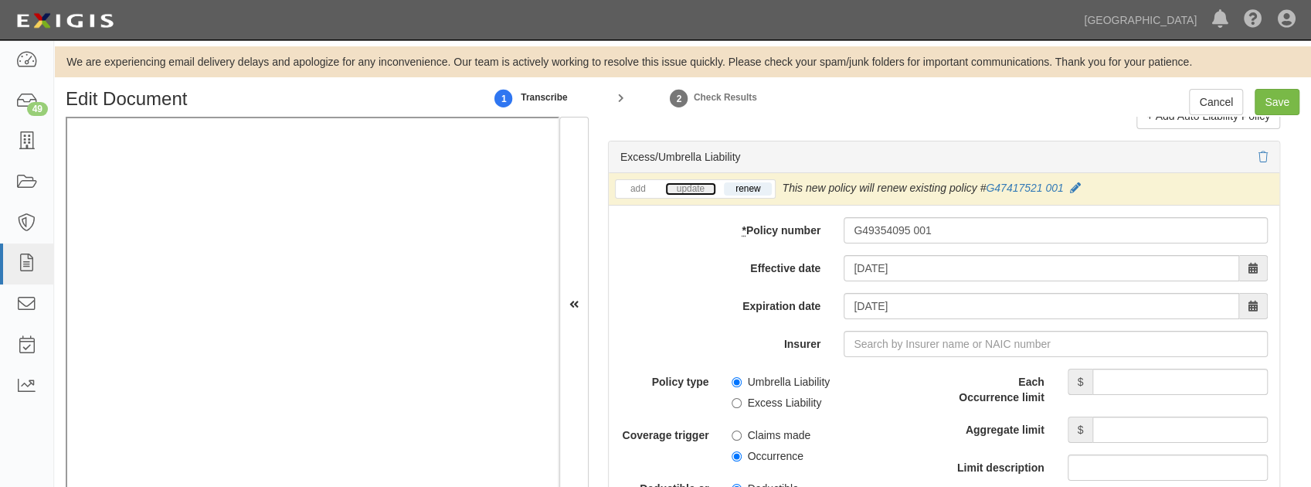
click at [680, 187] on link "update" at bounding box center [690, 188] width 51 height 13
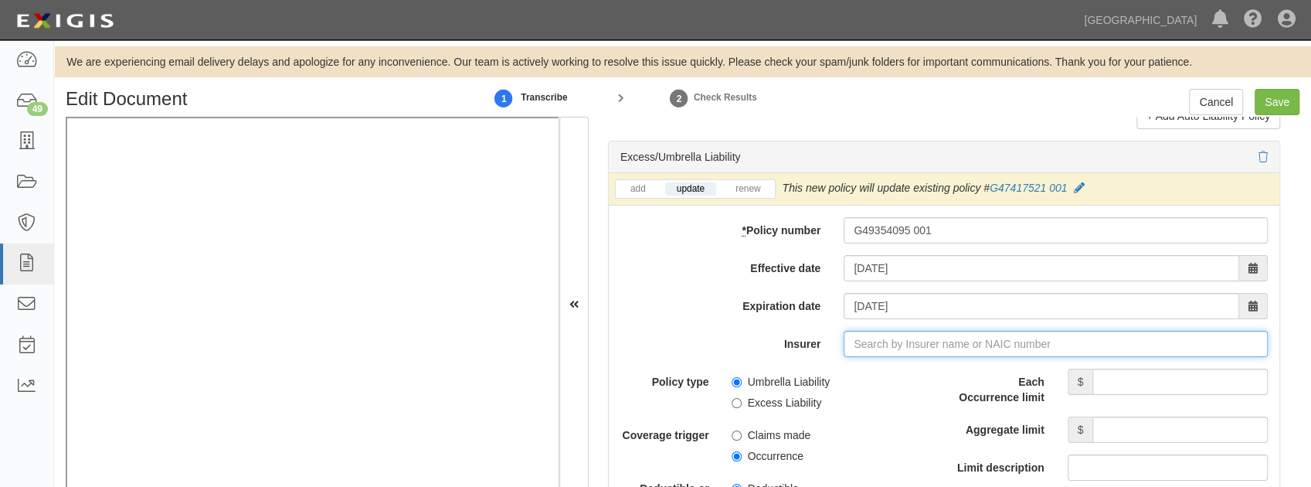
click at [884, 336] on input "Insurer" at bounding box center [1056, 344] width 424 height 26
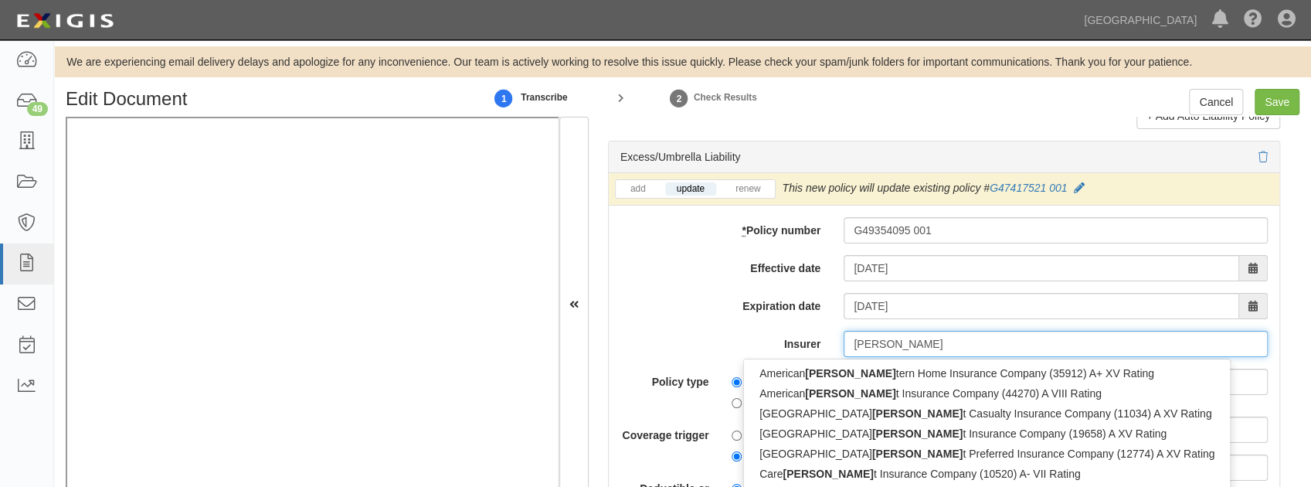
type input "west"
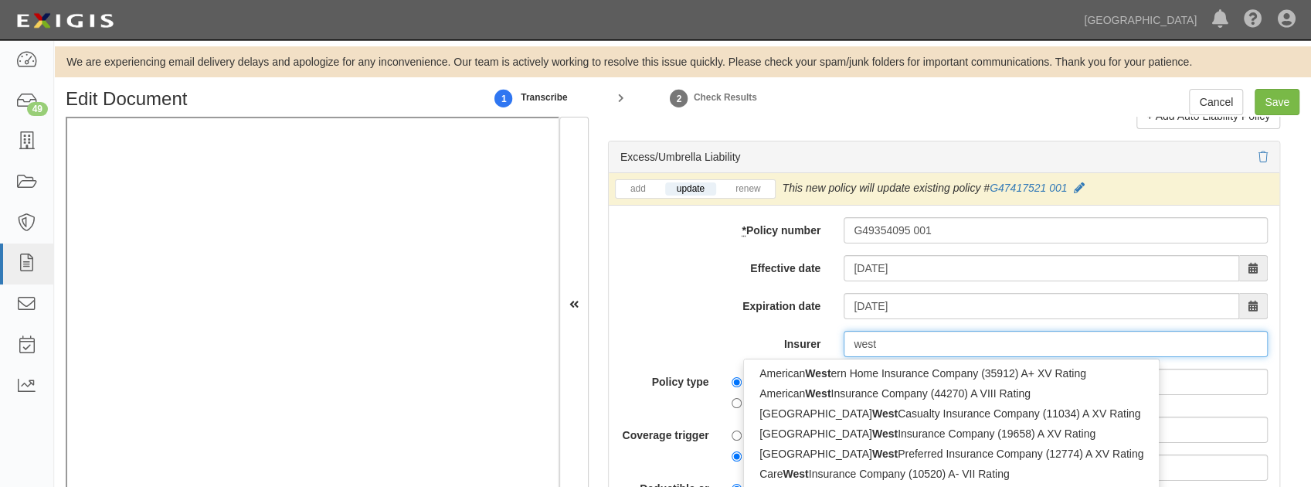
type input "westchester Fire Insurance Company (10030) A++ XV Rating"
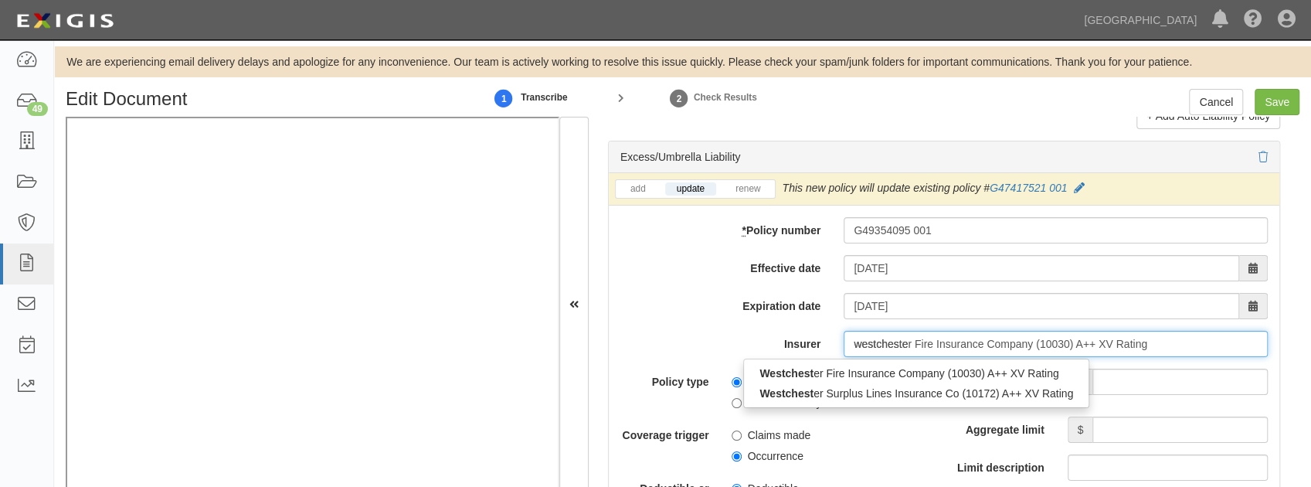
type input "westchester"
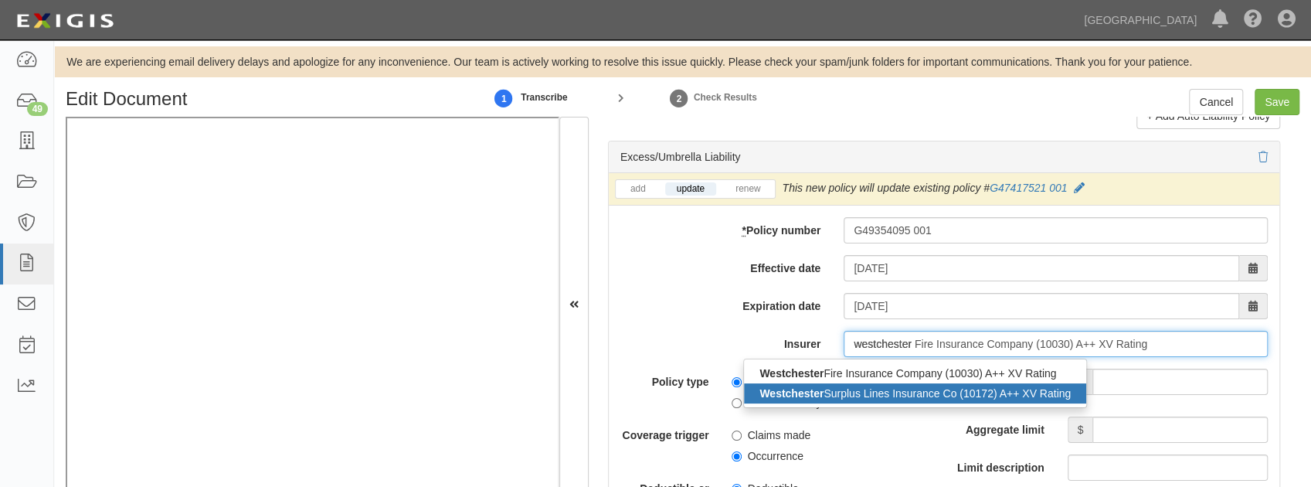
click at [814, 387] on strong "Westchester" at bounding box center [791, 393] width 64 height 12
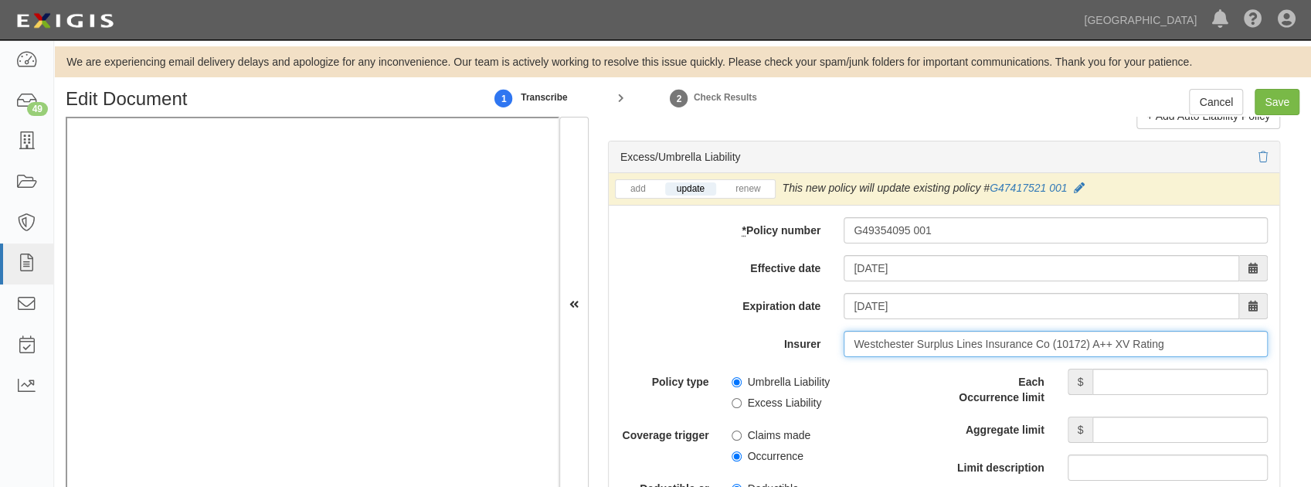
scroll to position [3141, 0]
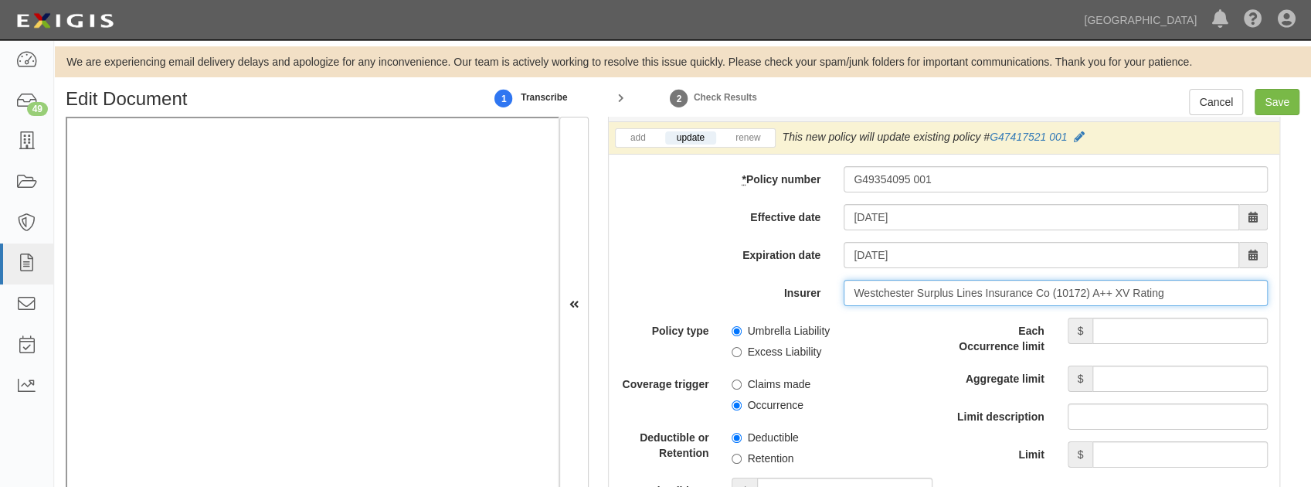
type input "Westchester Surplus Lines Insurance Co (10172) A++ XV Rating"
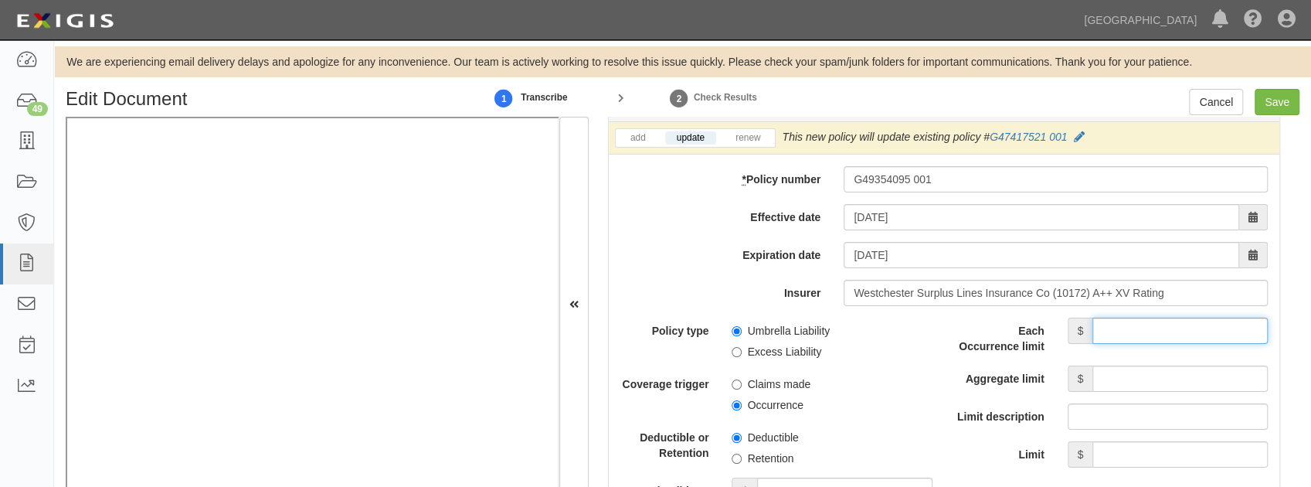
click at [1151, 325] on input "Each Occurrence limit" at bounding box center [1179, 331] width 175 height 26
type input "1,000,000"
click at [1131, 369] on input "Aggregate limit" at bounding box center [1179, 378] width 175 height 26
type input "1,000,000"
click at [909, 445] on span "Retention" at bounding box center [832, 455] width 200 height 21
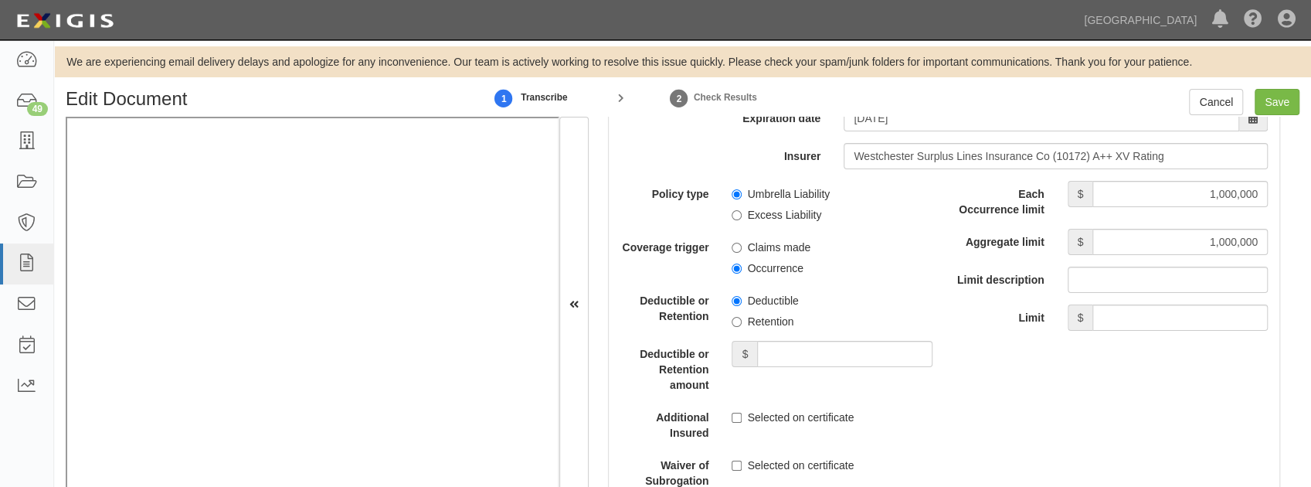
scroll to position [3296, 0]
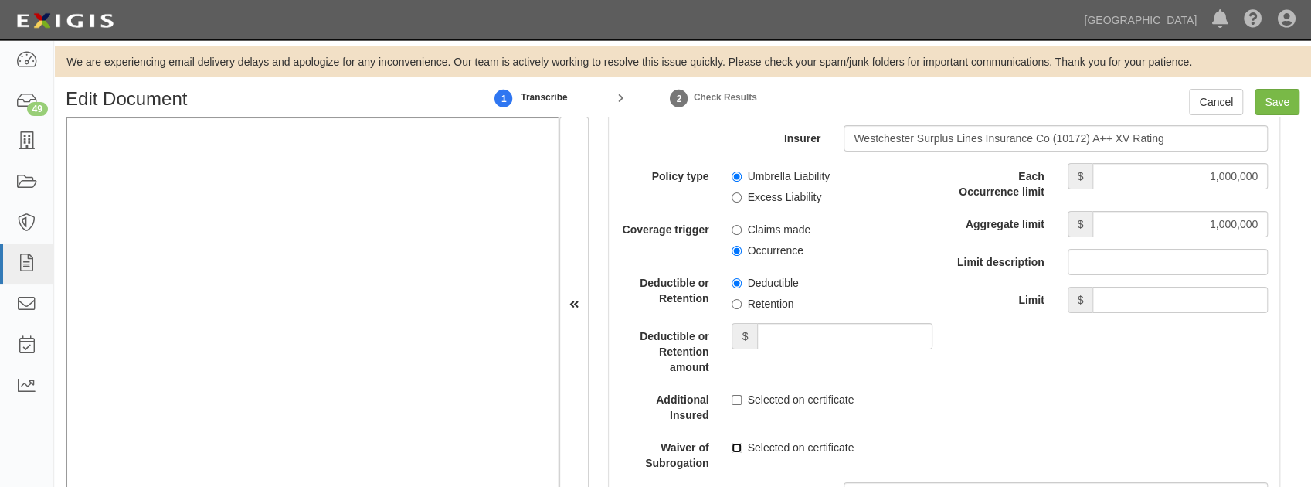
click at [737, 443] on input "Selected on certificate" at bounding box center [737, 448] width 10 height 10
checkbox input "true"
click at [739, 395] on input "Selected on certificate" at bounding box center [737, 400] width 10 height 10
checkbox input "true"
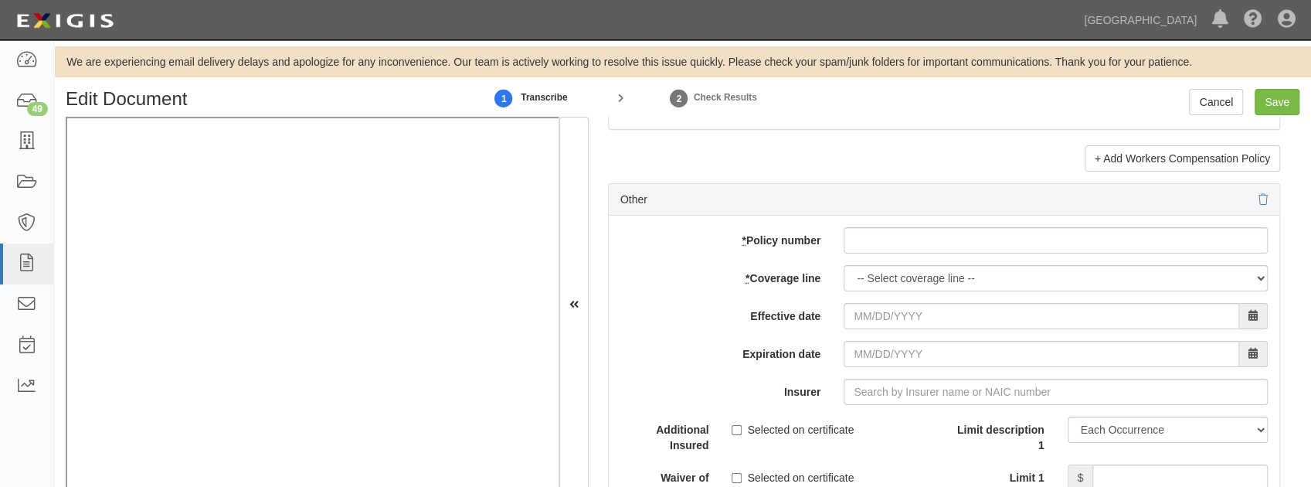
scroll to position [4532, 0]
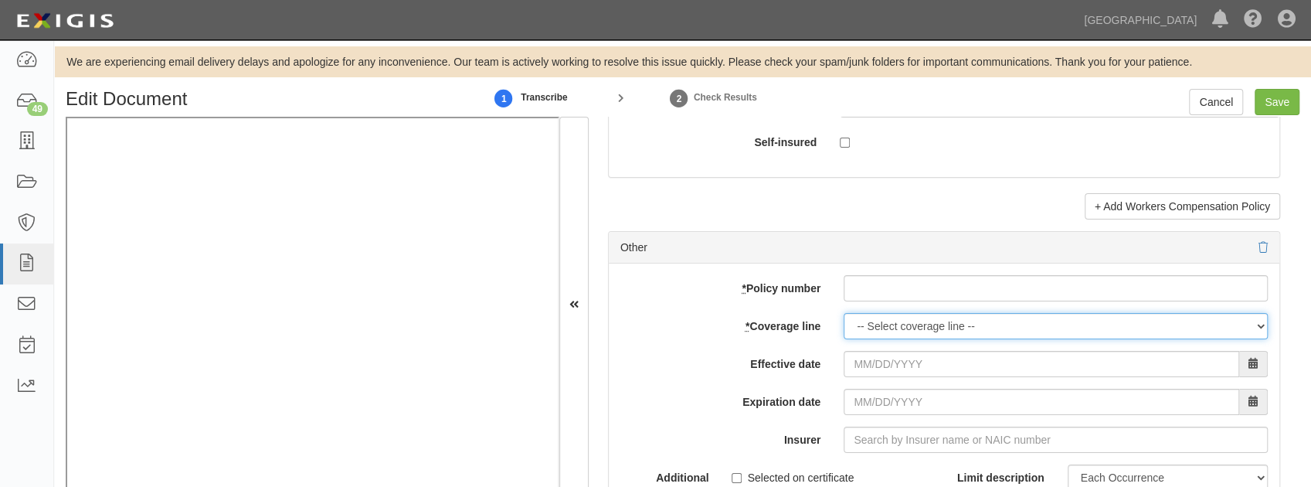
click at [885, 322] on select "-- Select coverage line -- Asbestos Abatement Auto Physical Damage Boiler & Mac…" at bounding box center [1056, 326] width 424 height 26
select select "26"
click at [844, 333] on select "-- Select coverage line -- Asbestos Abatement Auto Physical Damage Boiler & Mac…" at bounding box center [1056, 326] width 424 height 26
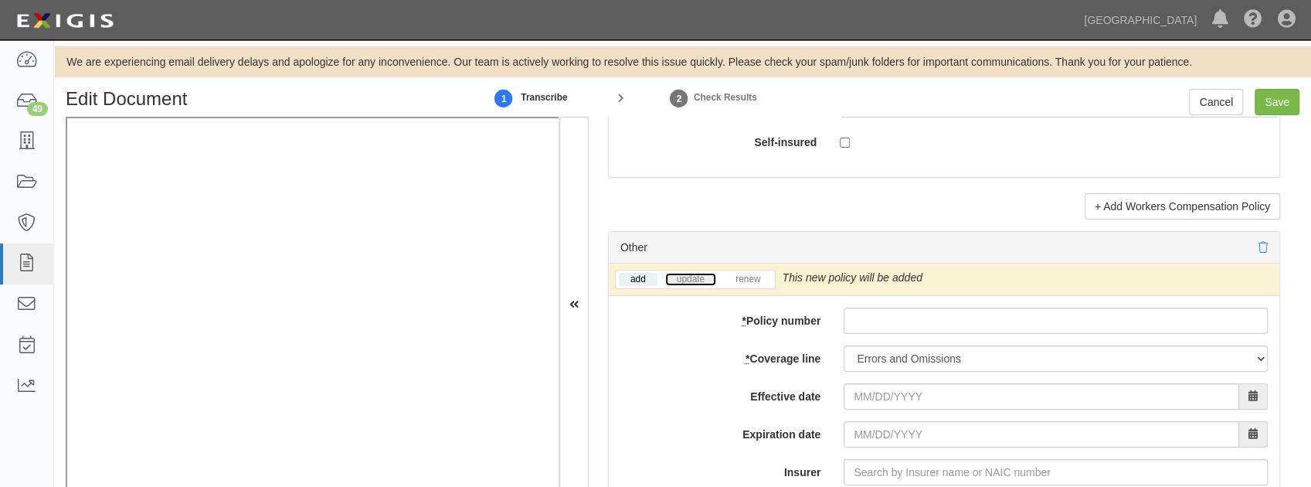
click at [681, 273] on link "update" at bounding box center [690, 279] width 51 height 13
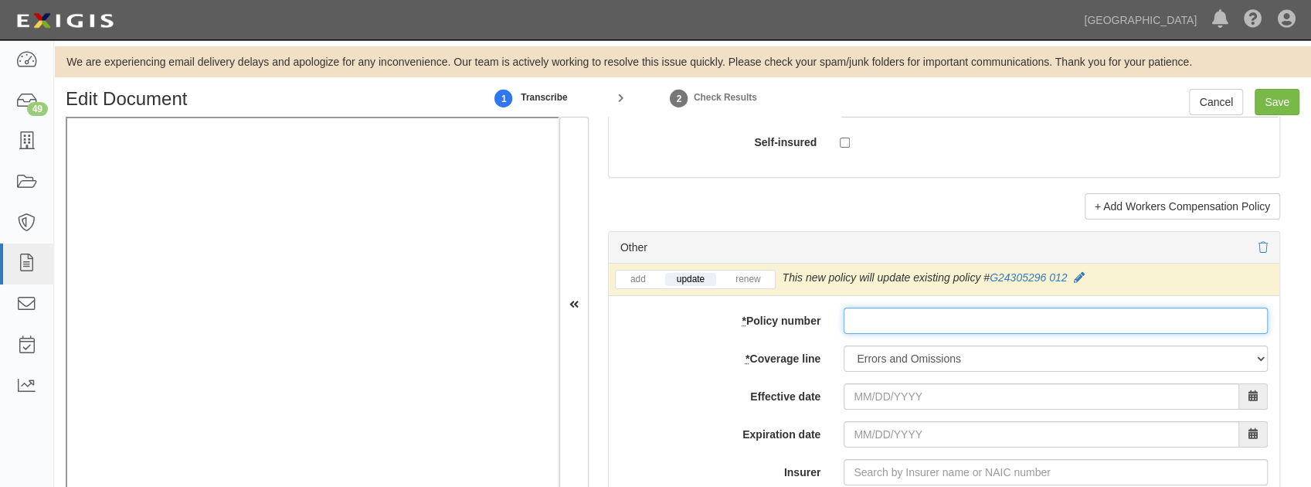
click at [894, 308] on input "* Policy number" at bounding box center [1056, 320] width 424 height 26
paste input "G24305296 014"
type input "G24305296 014"
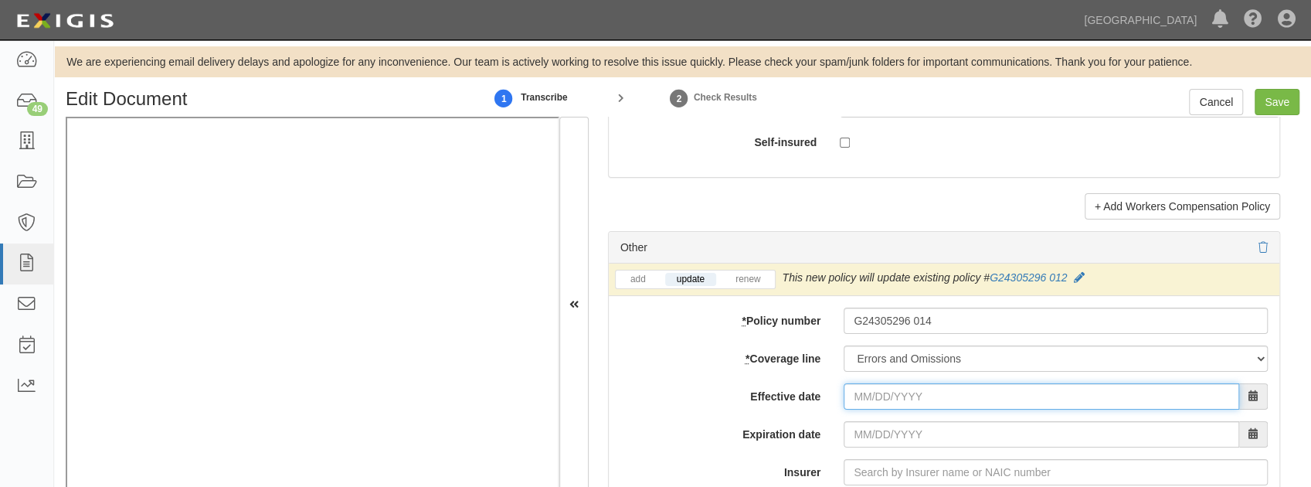
click at [866, 391] on input "Effective date" at bounding box center [1042, 396] width 396 height 26
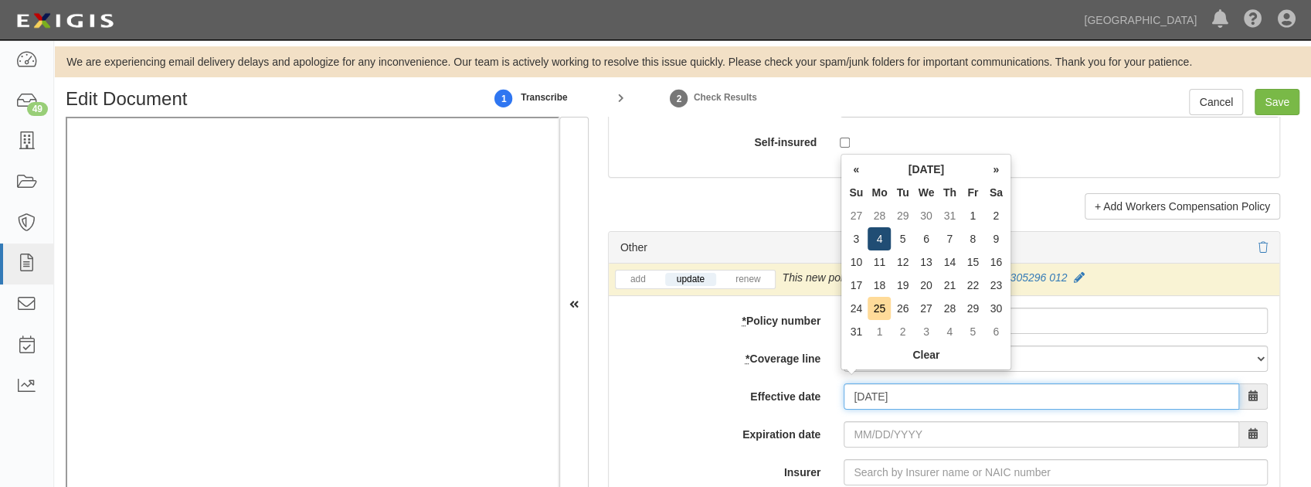
type input "08/04/2025"
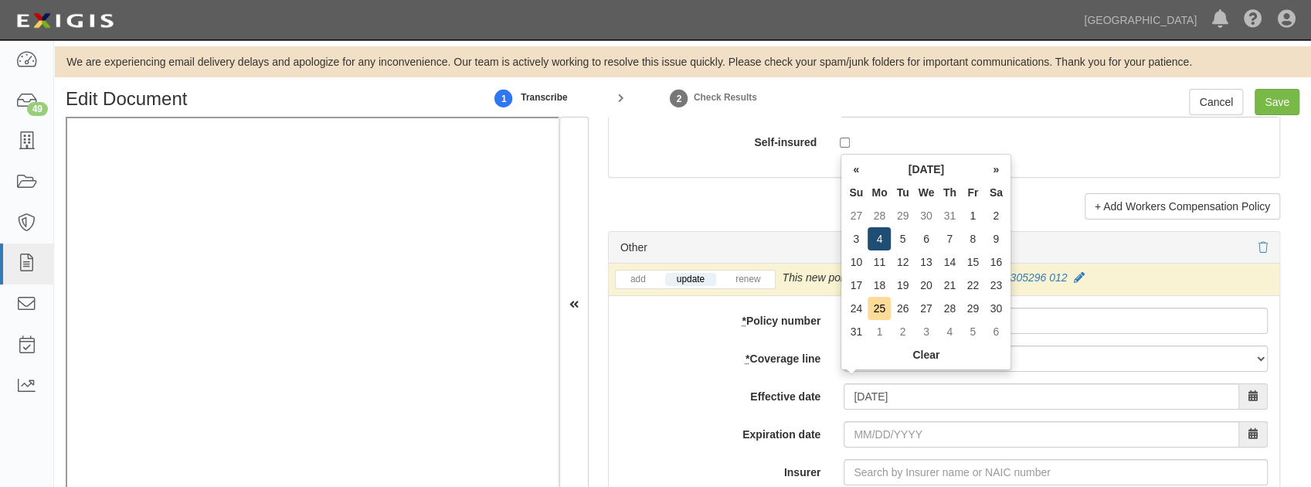
type input "08/04/2026"
click at [881, 242] on td "4" at bounding box center [879, 238] width 23 height 23
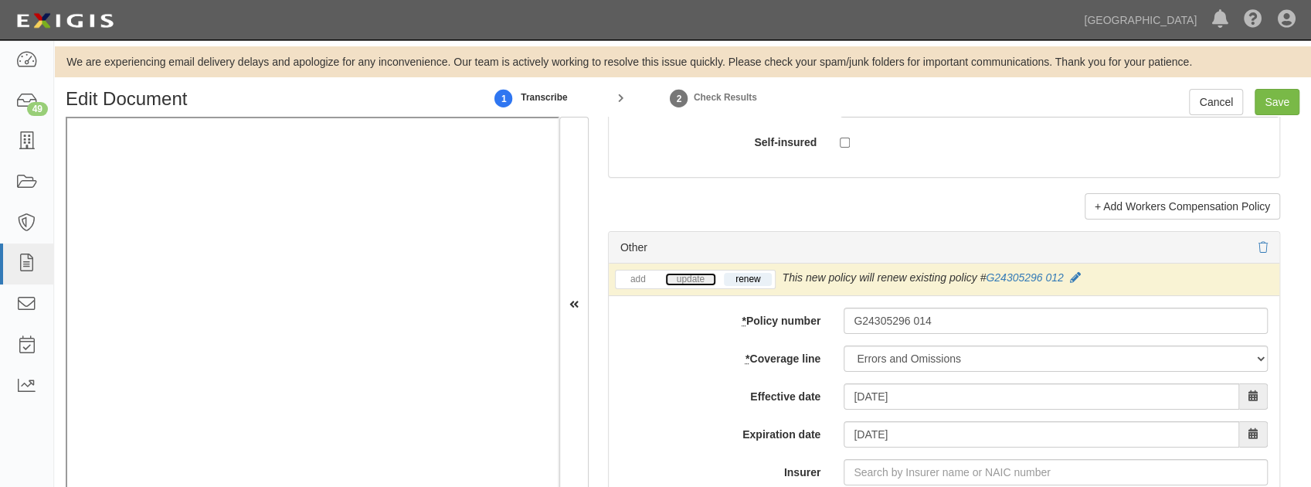
click at [698, 273] on link "update" at bounding box center [690, 279] width 51 height 13
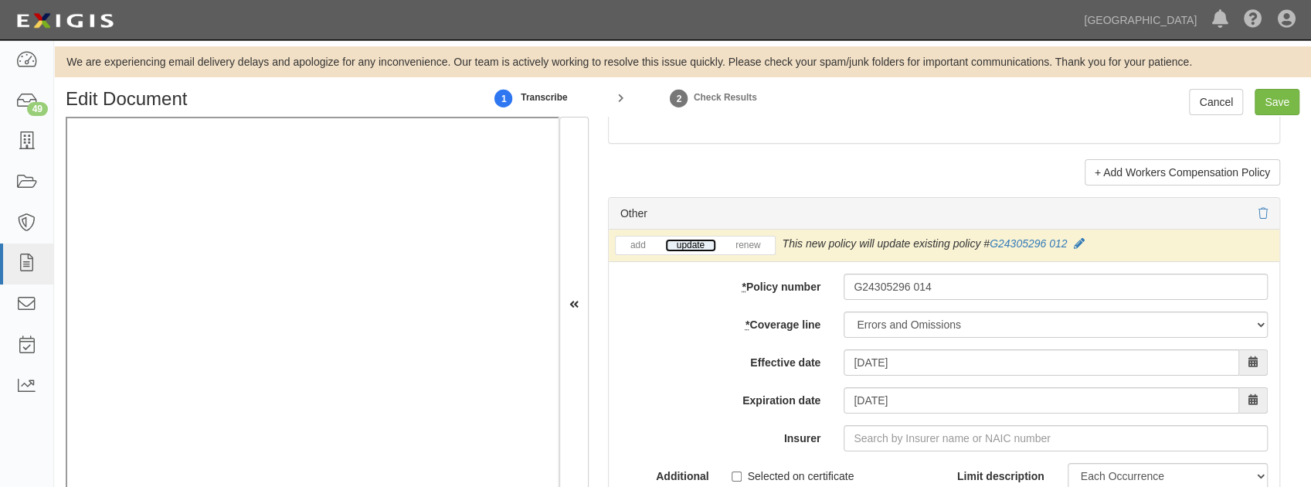
scroll to position [4584, 0]
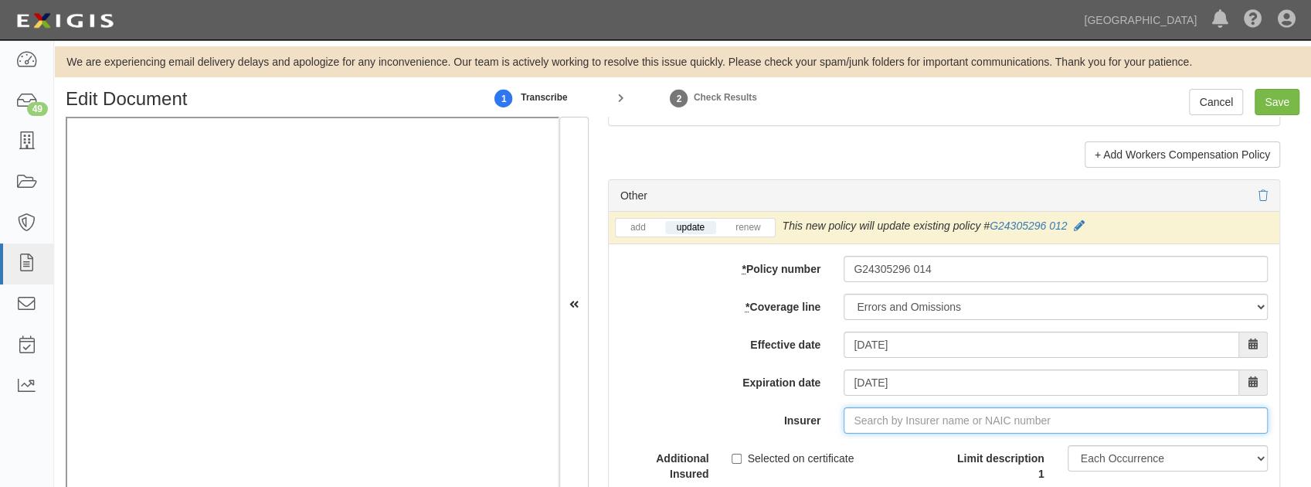
click at [873, 410] on input "Insurer" at bounding box center [1056, 420] width 424 height 26
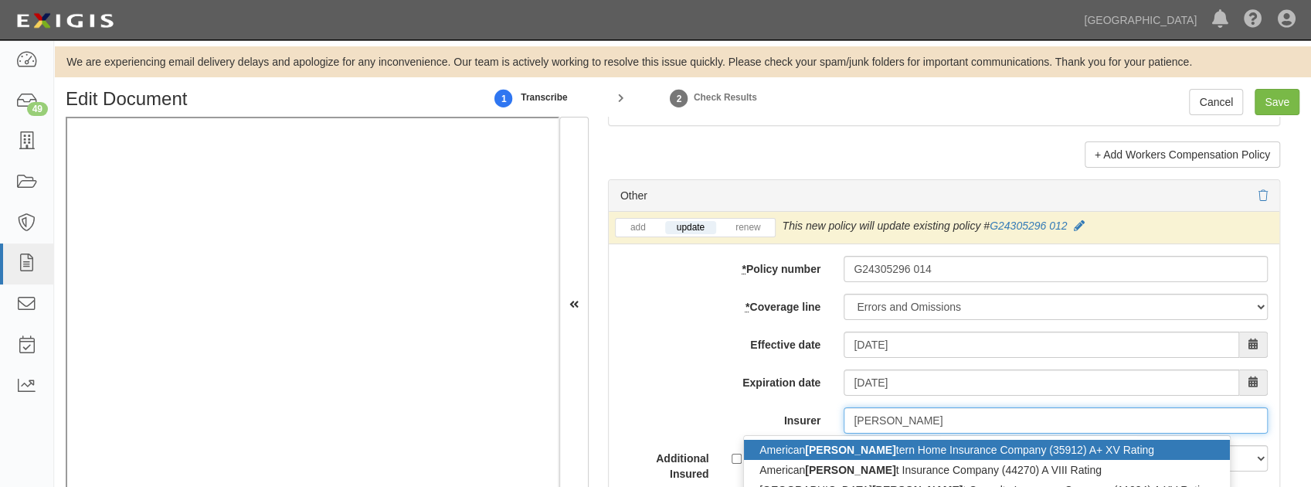
type input "west"
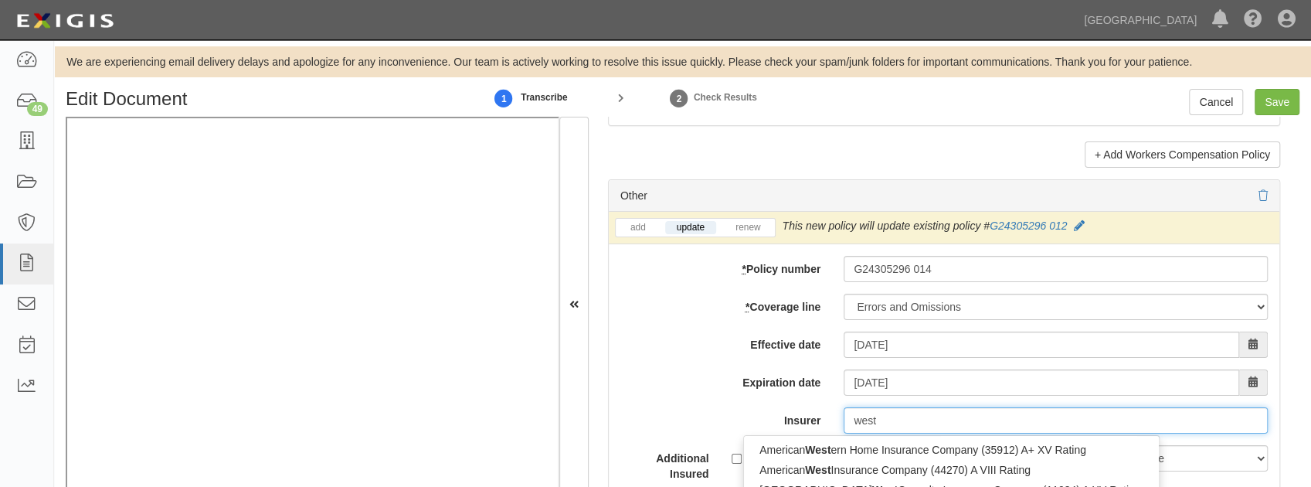
type input "westchester Fire Insurance Company (10030) A++ XV Rating"
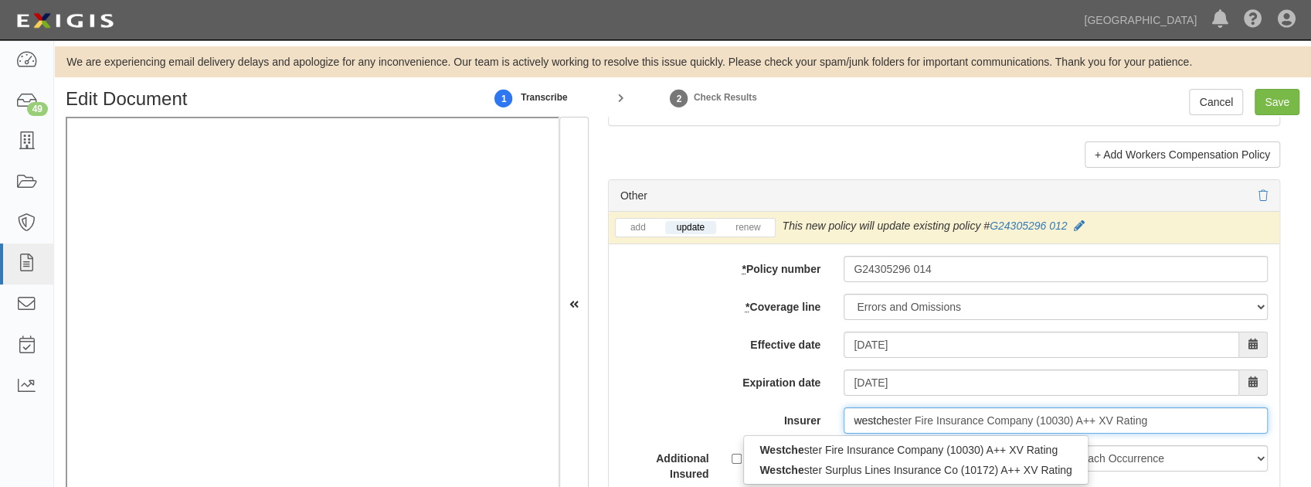
type input "westches"
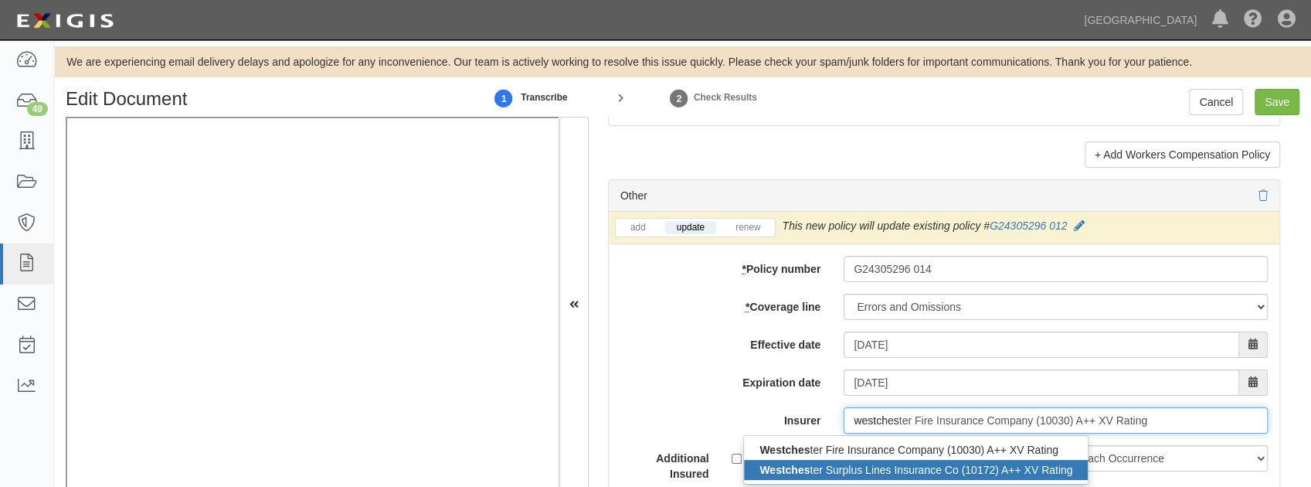
click at [884, 460] on div "Westches ter Surplus Lines Insurance Co (10172) A++ XV Rating" at bounding box center [916, 470] width 344 height 20
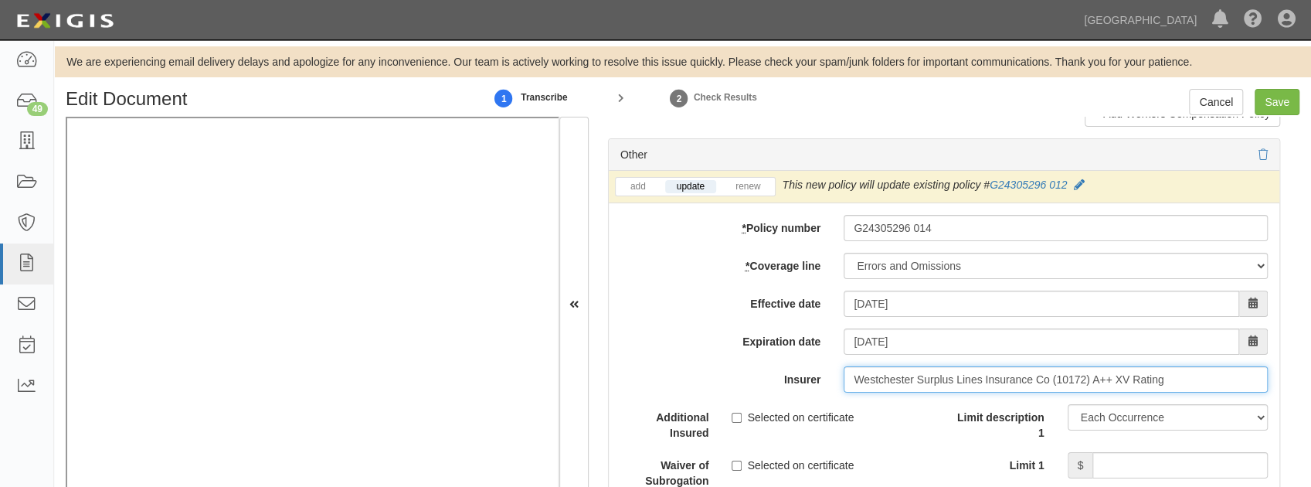
scroll to position [4686, 0]
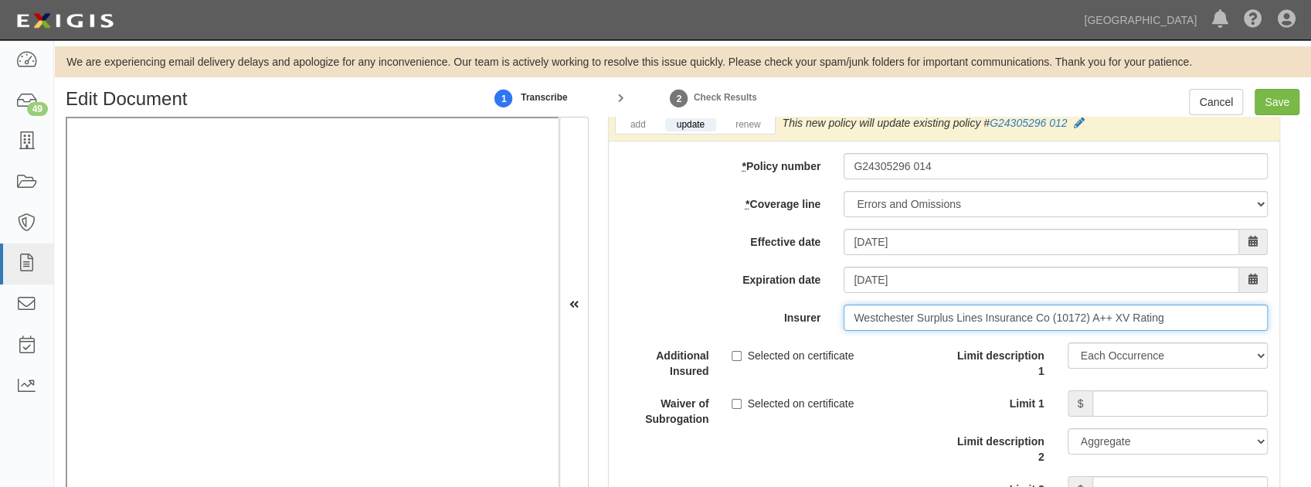
type input "Westchester Surplus Lines Insurance Co (10172) A++ XV Rating"
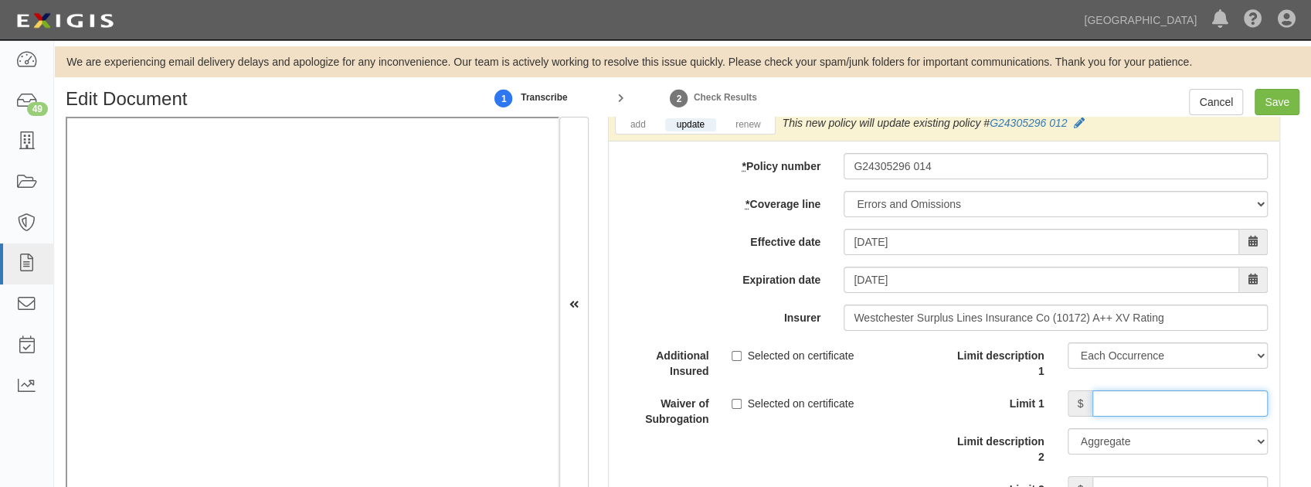
click at [1133, 390] on input "Limit 1" at bounding box center [1179, 403] width 175 height 26
type input "2,000,000"
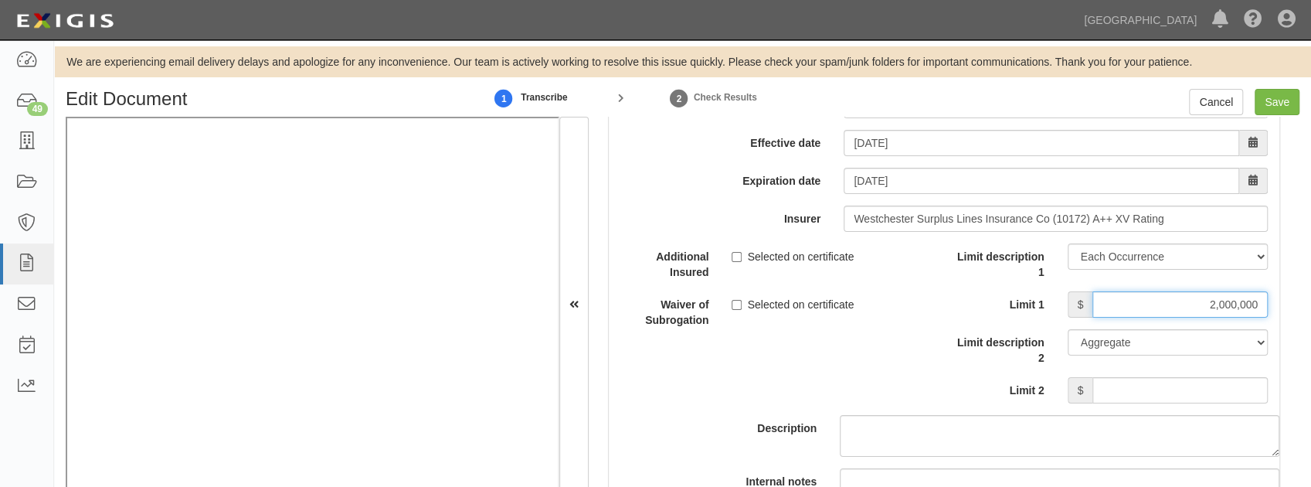
scroll to position [4790, 0]
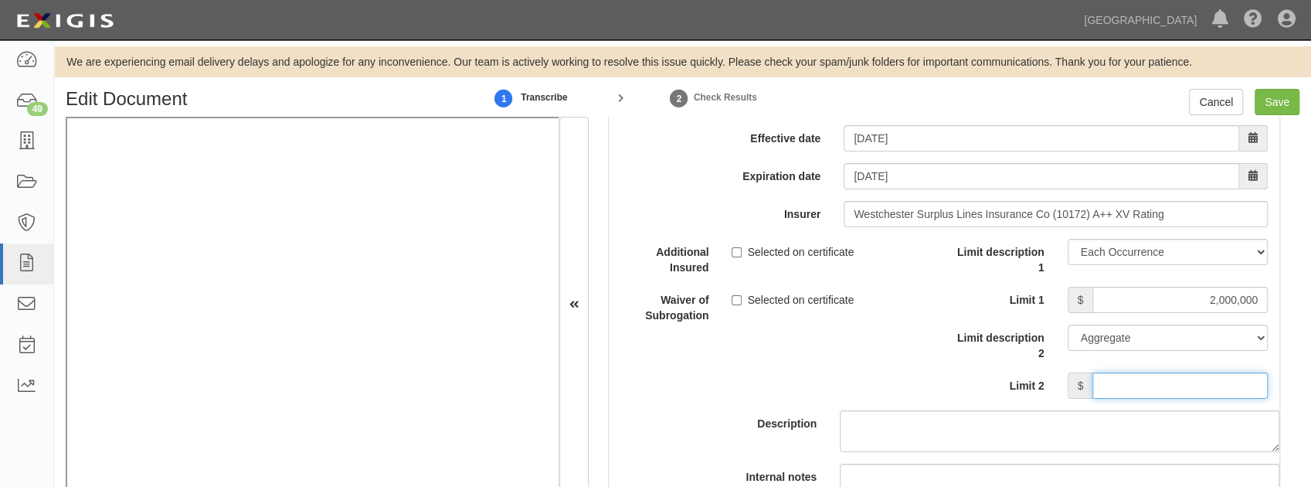
click at [1144, 372] on input "Limit 2" at bounding box center [1179, 385] width 175 height 26
type input "2,000,000"
click at [861, 362] on div "Description" at bounding box center [944, 345] width 694 height 213
click at [732, 295] on input "Selected on certificate" at bounding box center [737, 300] width 10 height 10
checkbox input "true"
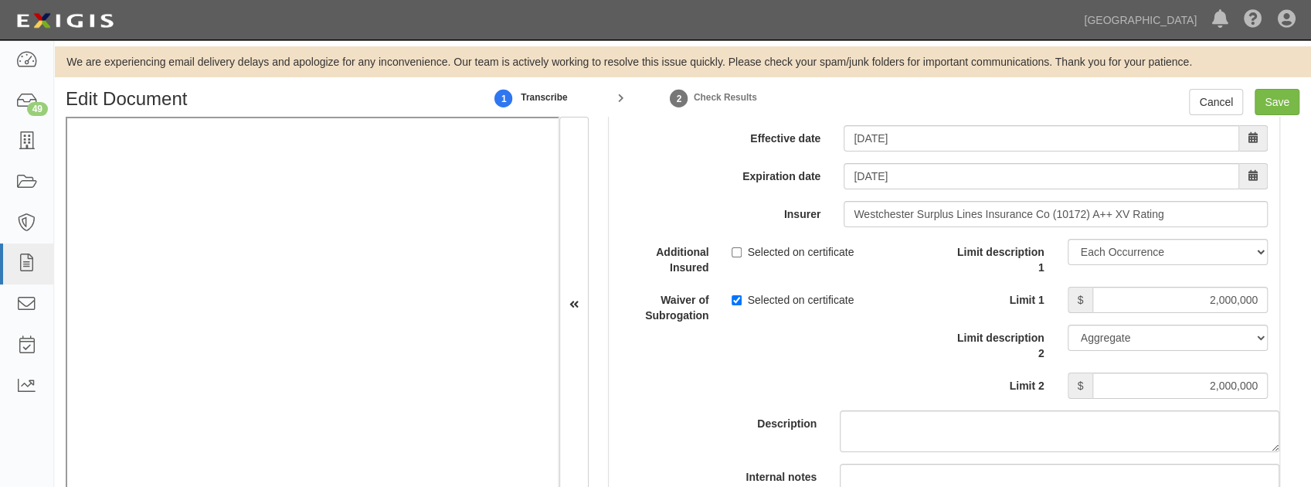
click at [735, 248] on div "Additional Insured Selected on certificate" at bounding box center [776, 257] width 335 height 36
click at [732, 247] on input "Selected on certificate" at bounding box center [737, 252] width 10 height 10
checkbox input "true"
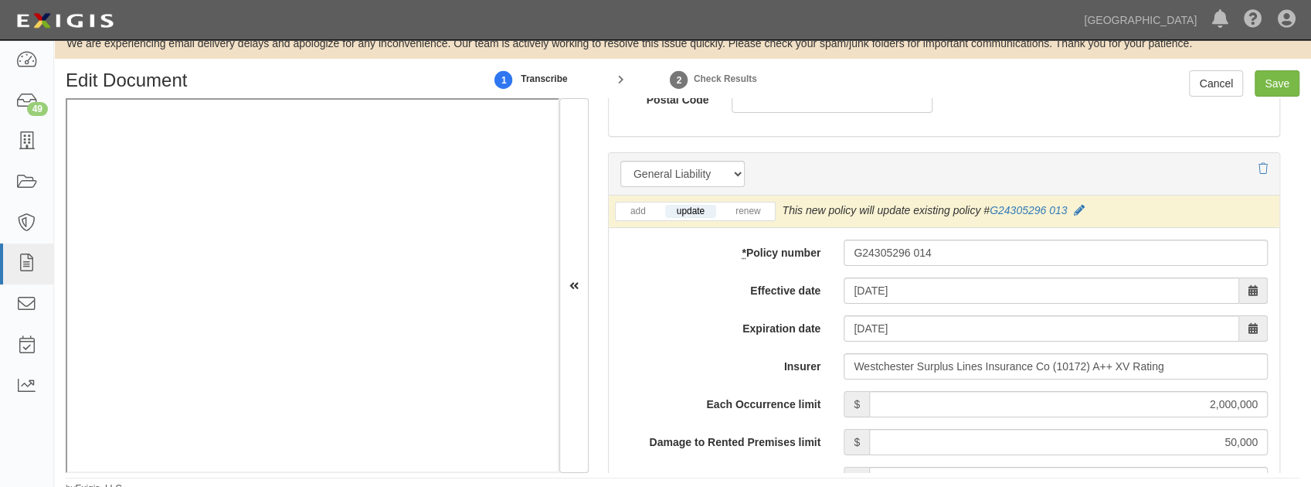
scroll to position [27, 0]
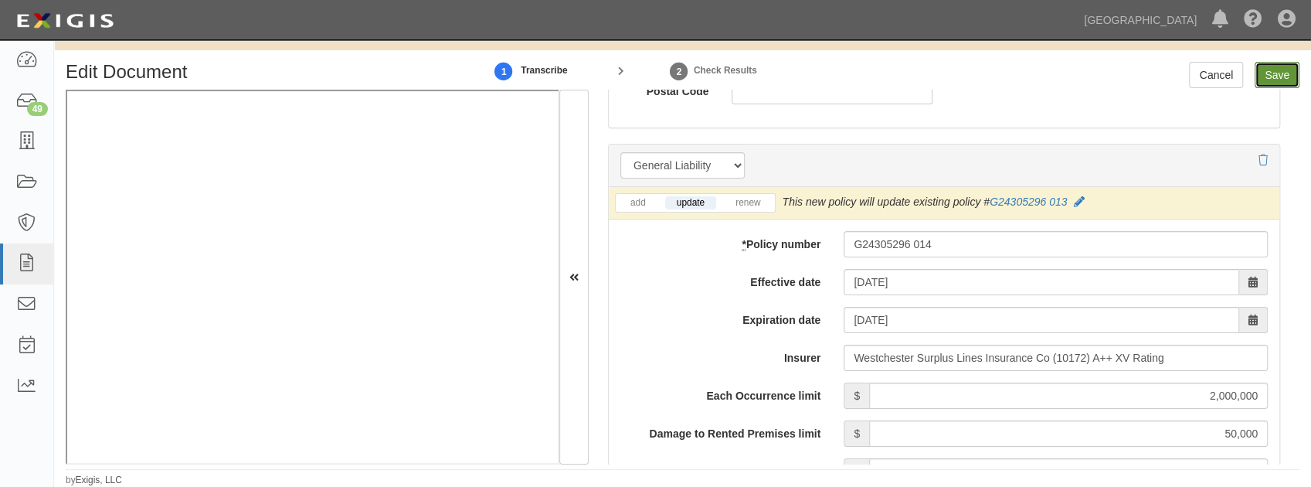
click at [1269, 74] on input "Save" at bounding box center [1277, 75] width 45 height 26
type input "2000000"
type input "50000"
type input "5000"
type input "2000000"
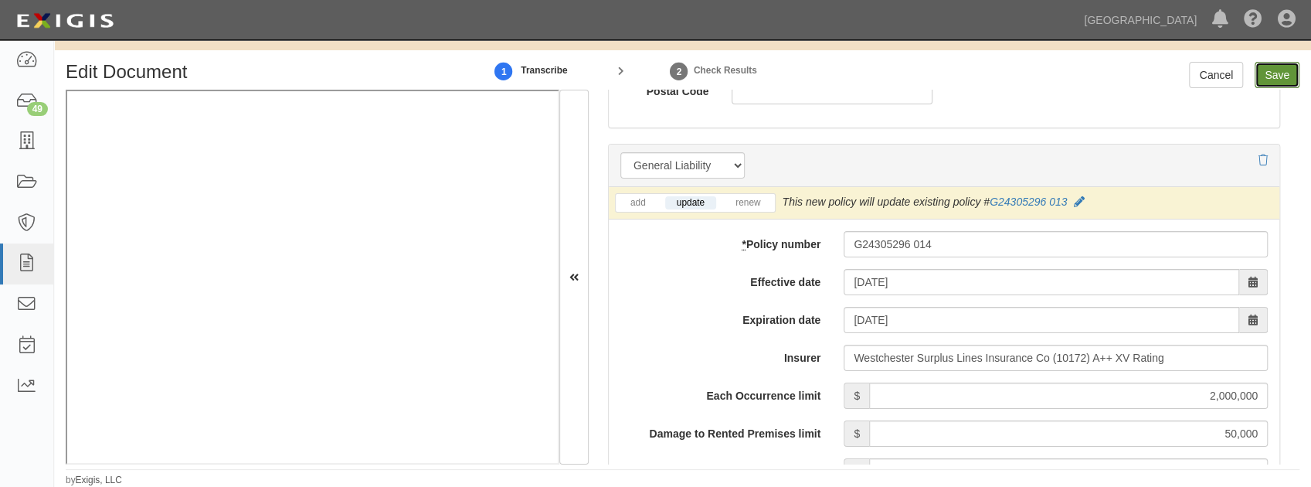
type input "4000000"
type input "1000000"
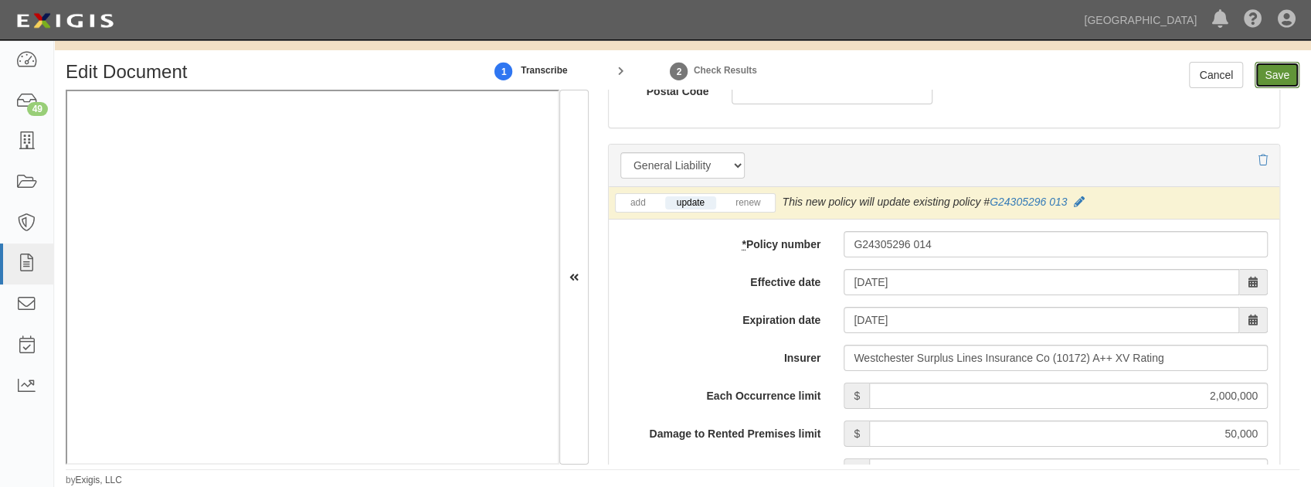
type input "2000000"
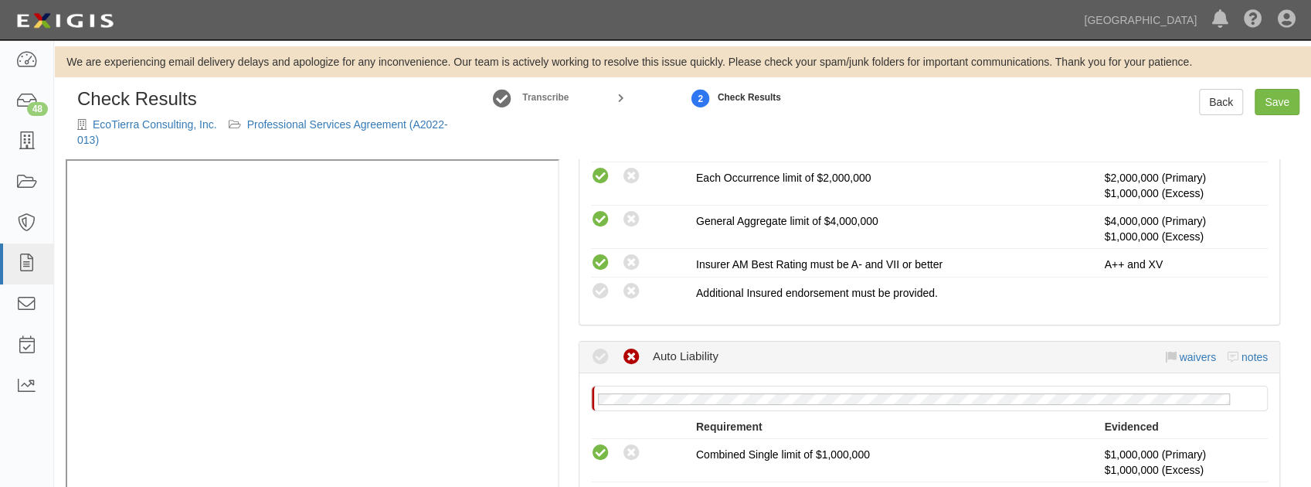
scroll to position [464, 0]
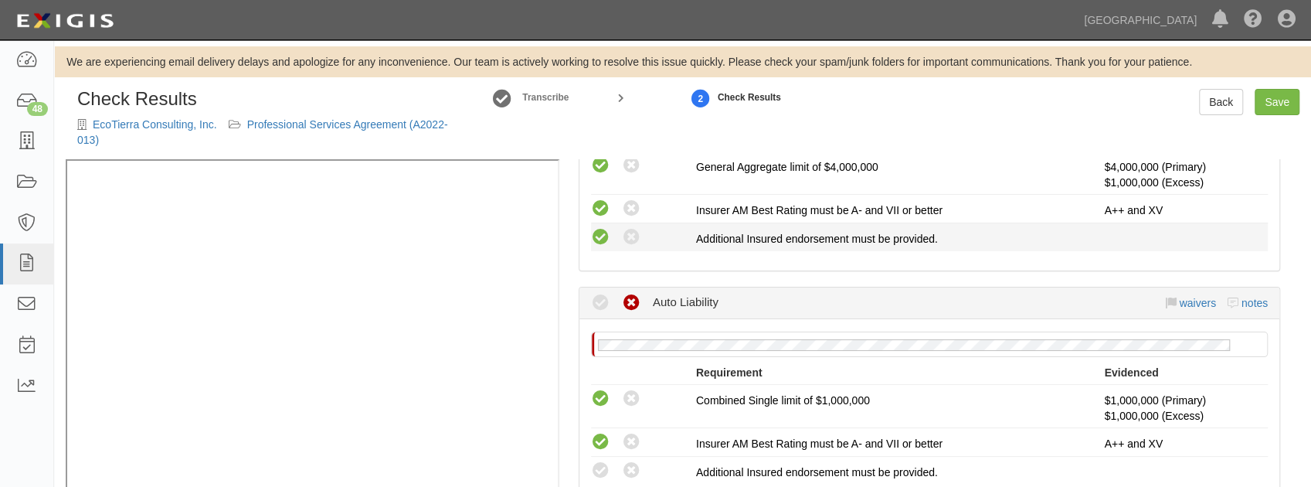
click at [600, 238] on icon at bounding box center [600, 237] width 19 height 19
radio input "true"
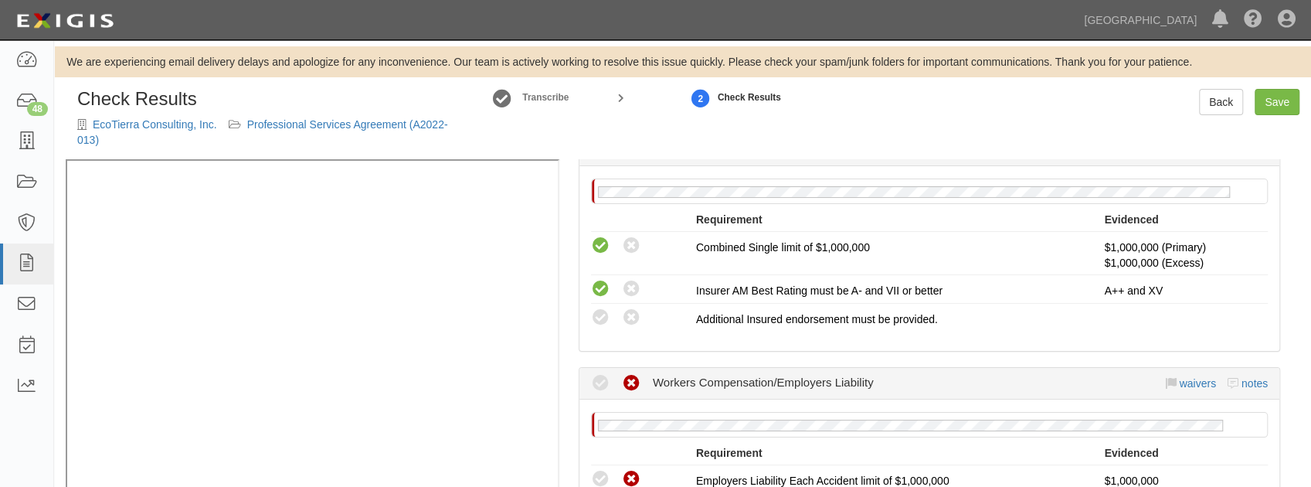
scroll to position [618, 0]
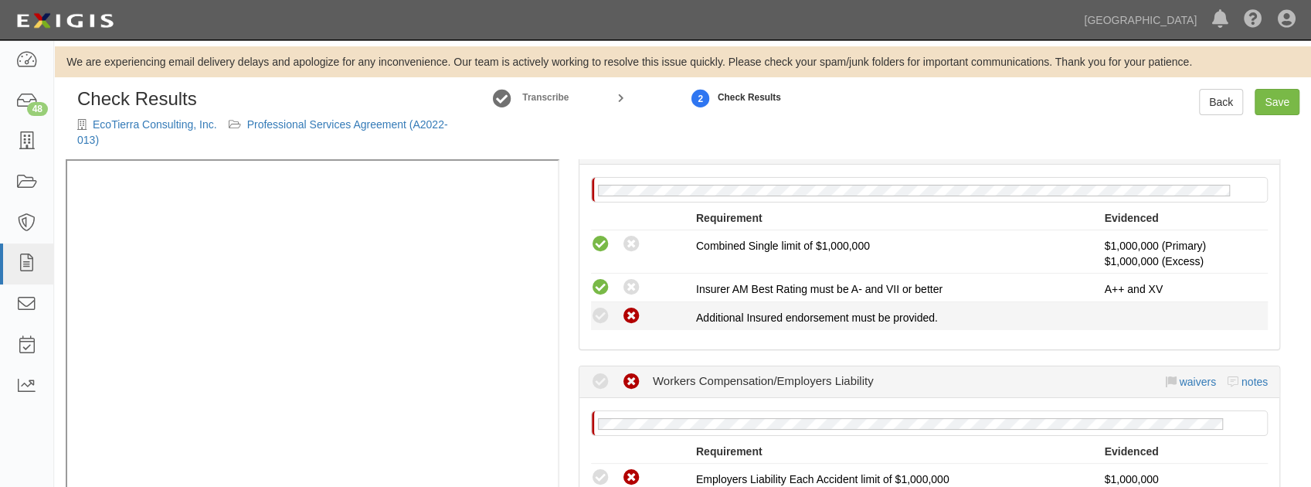
click at [636, 314] on icon at bounding box center [631, 316] width 19 height 19
radio input "true"
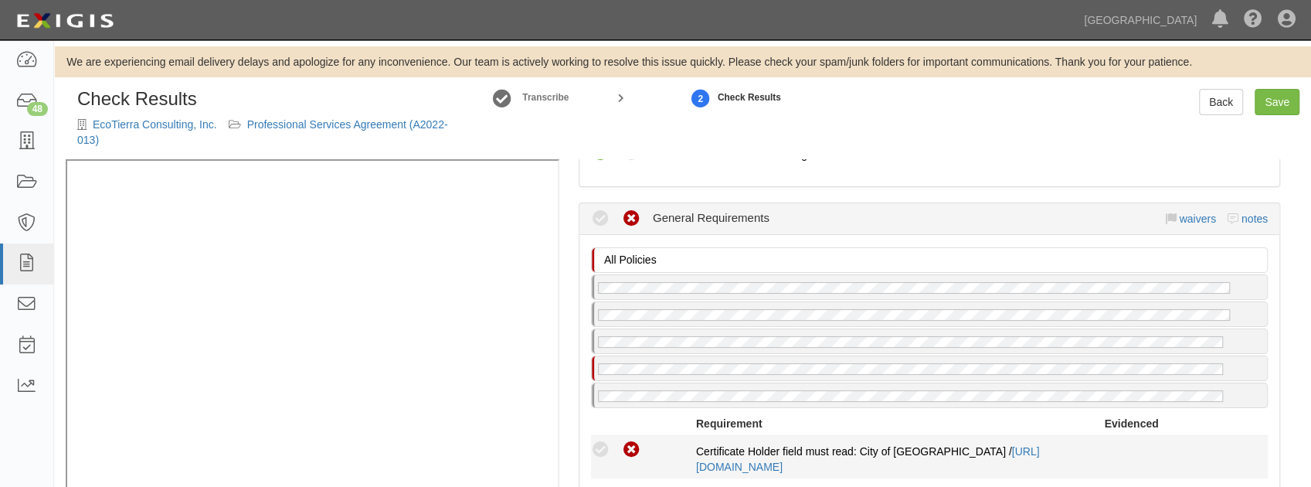
scroll to position [1287, 0]
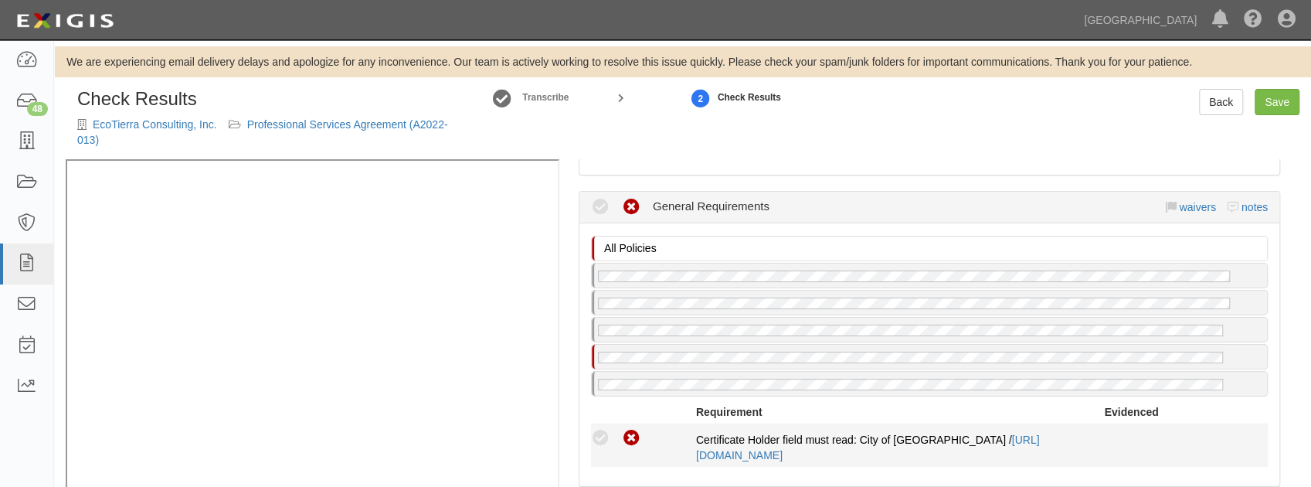
click at [607, 429] on icon at bounding box center [600, 438] width 19 height 19
click at [598, 430] on icon at bounding box center [600, 438] width 19 height 19
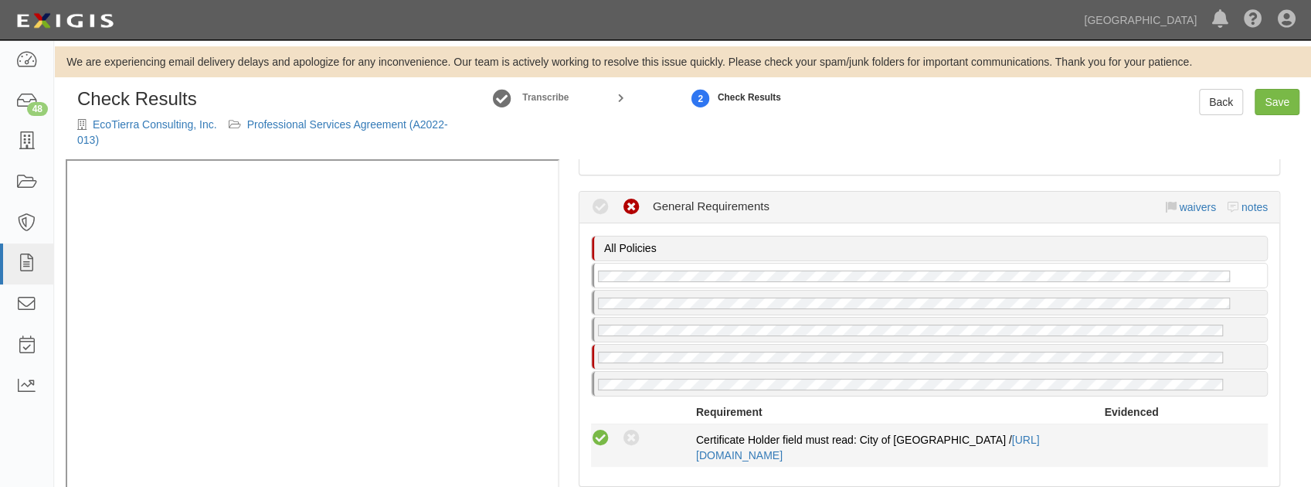
click at [603, 433] on icon at bounding box center [600, 438] width 19 height 19
radio input "true"
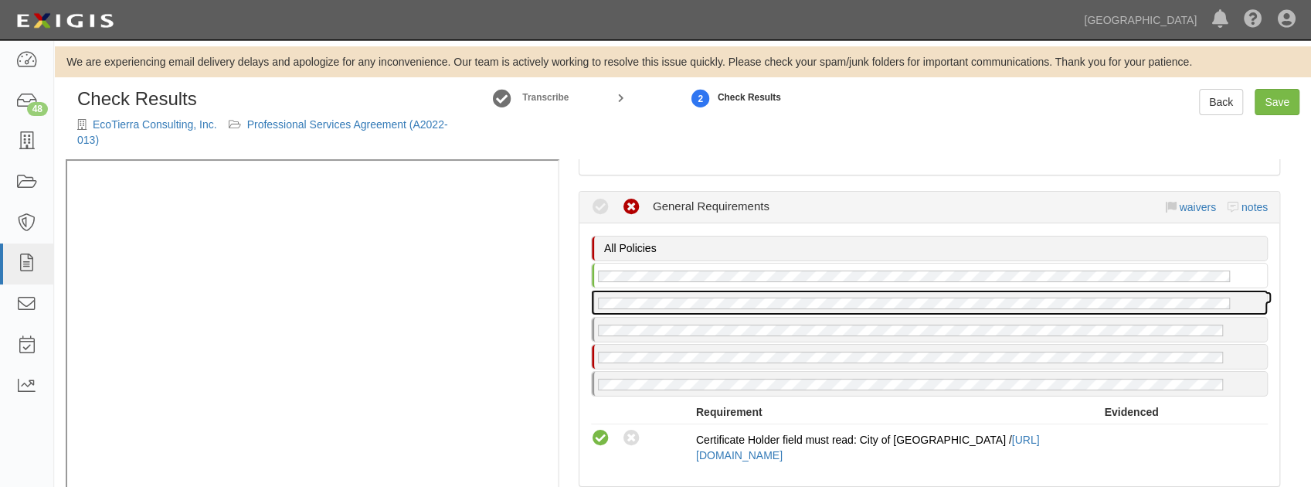
click at [725, 290] on div at bounding box center [929, 302] width 675 height 24
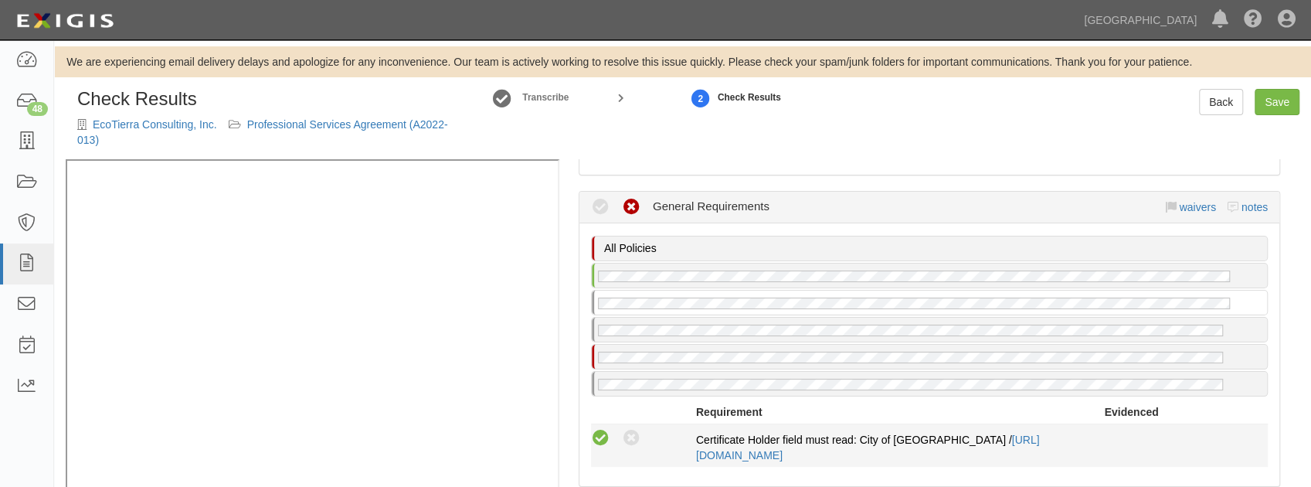
click at [597, 429] on icon at bounding box center [600, 438] width 19 height 19
radio input "true"
click at [596, 429] on icon at bounding box center [600, 438] width 19 height 19
radio input "true"
click at [610, 432] on div "Compliant Waived: Non-Compliant" at bounding box center [643, 438] width 105 height 20
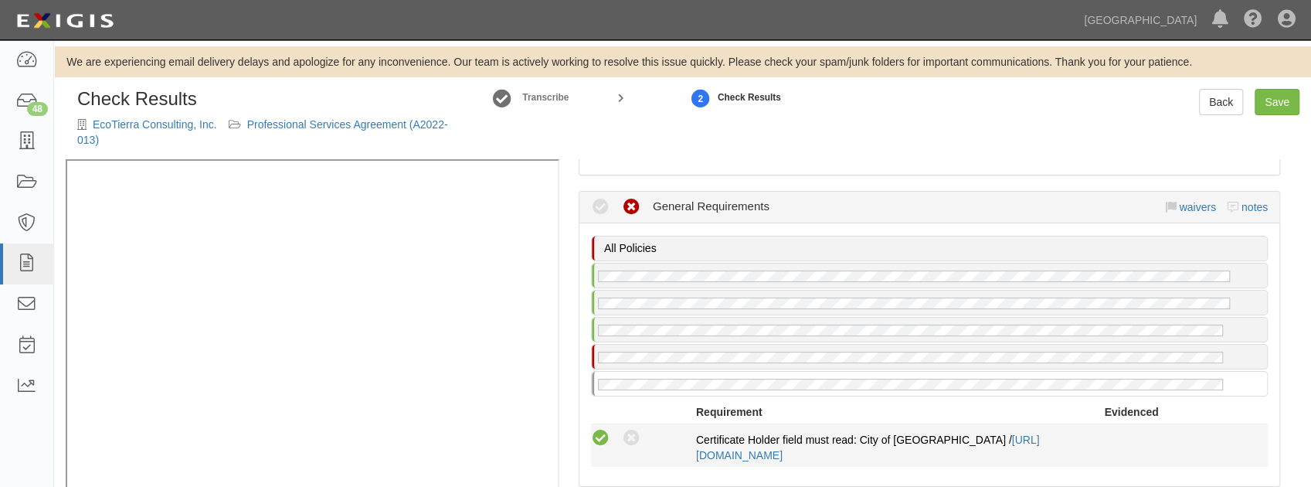
click at [601, 430] on icon at bounding box center [600, 438] width 19 height 19
radio input "true"
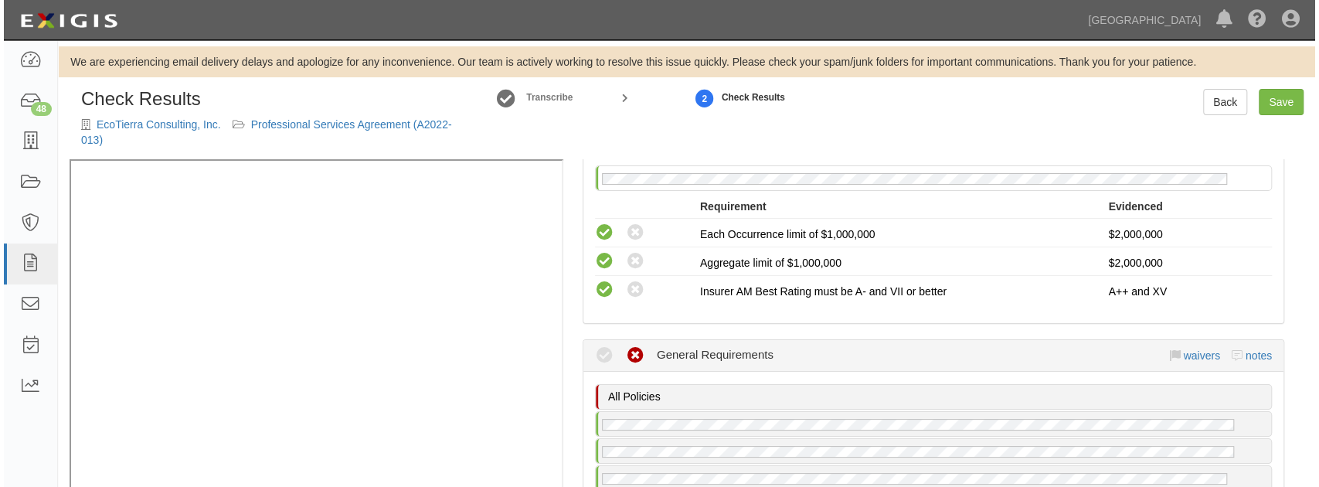
scroll to position [1133, 0]
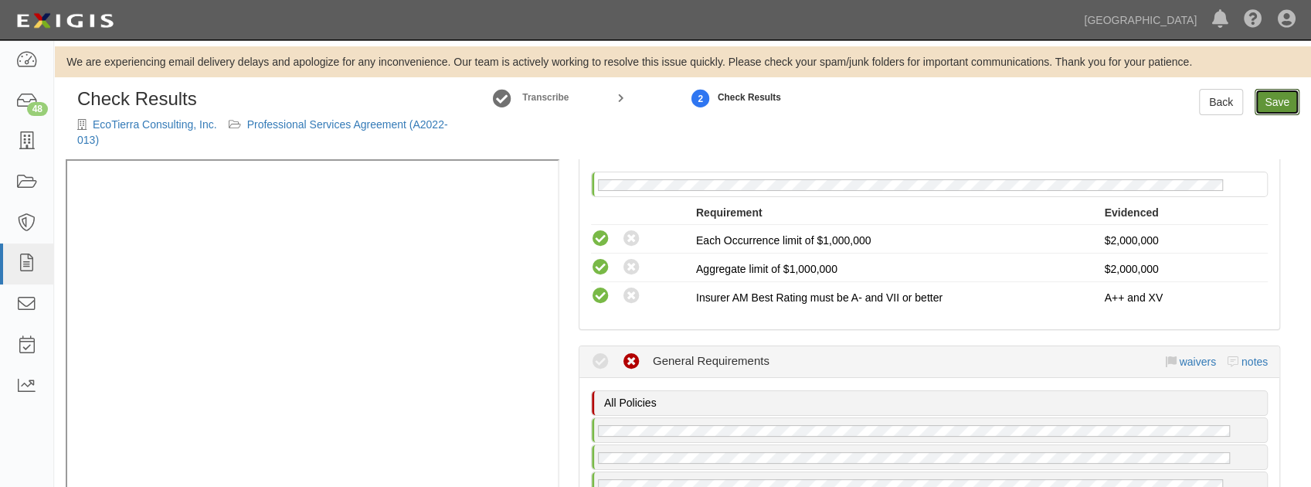
click at [1283, 101] on link "Save" at bounding box center [1277, 102] width 45 height 26
radio input "true"
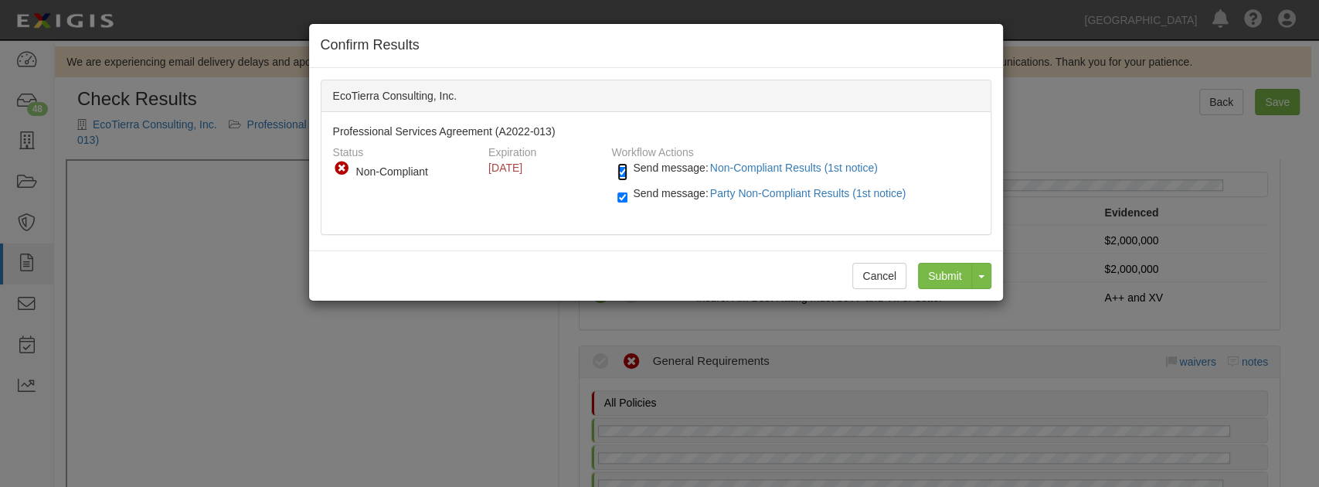
click at [621, 170] on input "Send message: Non-Compliant Results (1st notice)" at bounding box center [622, 172] width 10 height 18
checkbox input "false"
click at [618, 193] on input "Send message: Party Non-Compliant Results (1st notice)" at bounding box center [622, 198] width 10 height 18
checkbox input "false"
click at [932, 268] on input "Submit" at bounding box center [945, 276] width 54 height 26
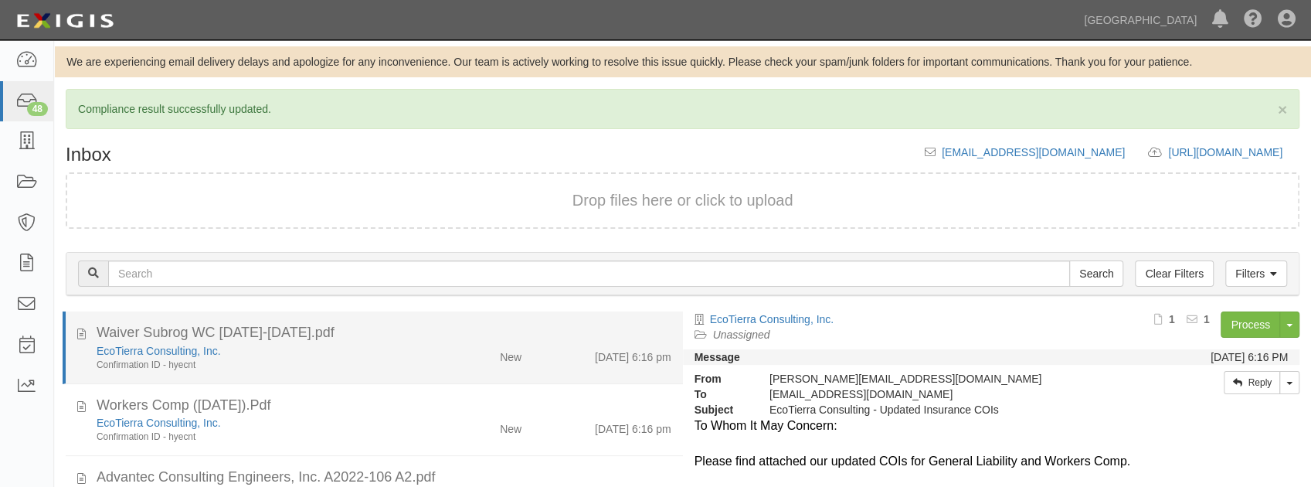
click at [317, 361] on div "Confirmation ID - hyecnt" at bounding box center [259, 364] width 325 height 13
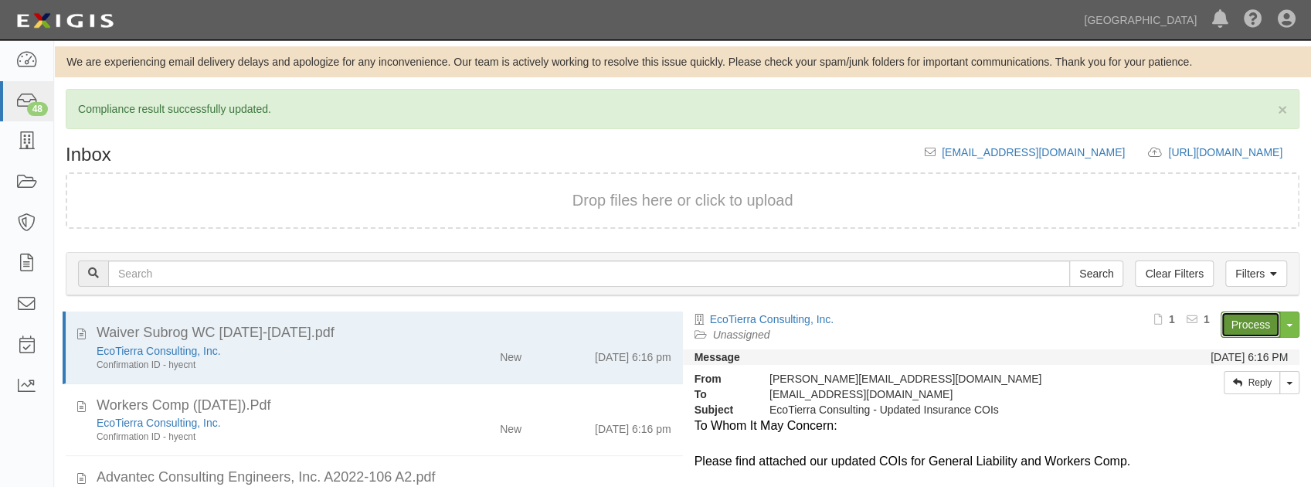
click at [1242, 321] on link "Process" at bounding box center [1250, 324] width 59 height 26
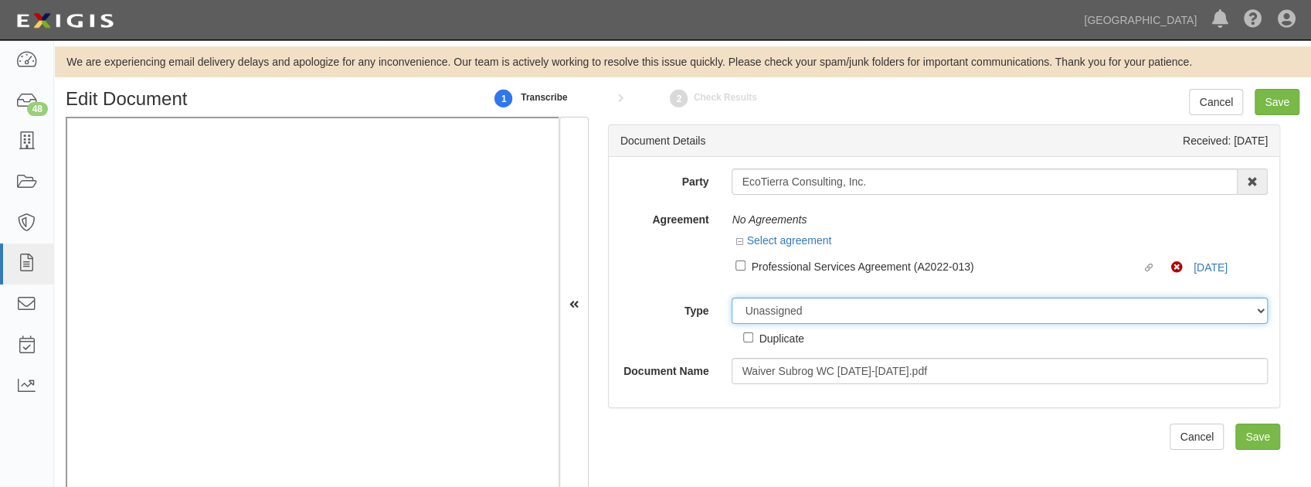
click at [769, 309] on select "Unassigned Binder Cancellation Notice Certificate Contract Endorsement Insuranc…" at bounding box center [1000, 310] width 536 height 26
select select "EndorsementDetail"
click at [732, 297] on select "Unassigned Binder Cancellation Notice Certificate Contract Endorsement Insuranc…" at bounding box center [1000, 310] width 536 height 26
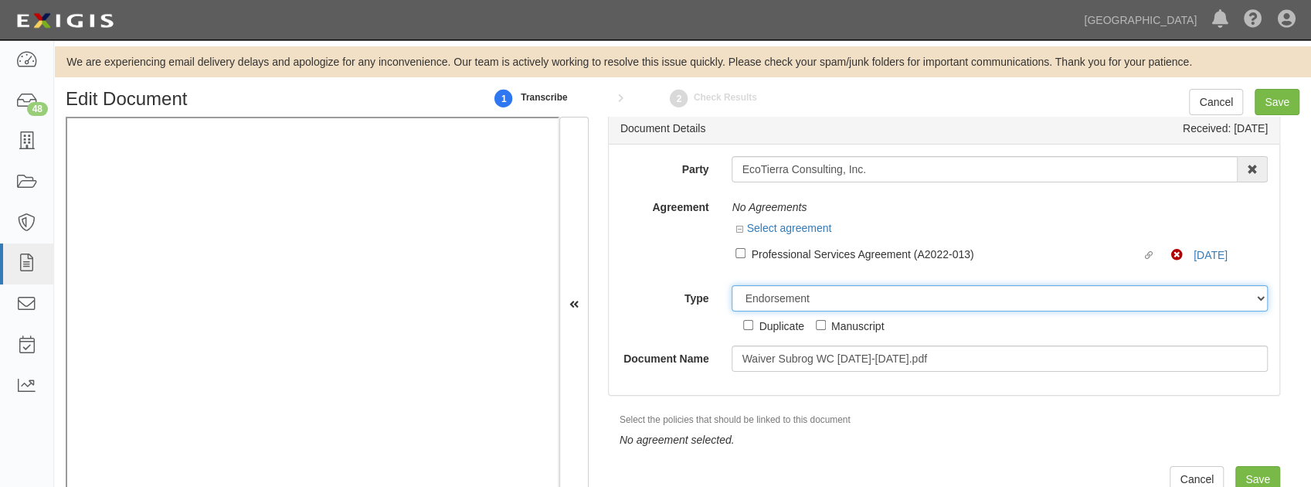
scroll to position [19, 0]
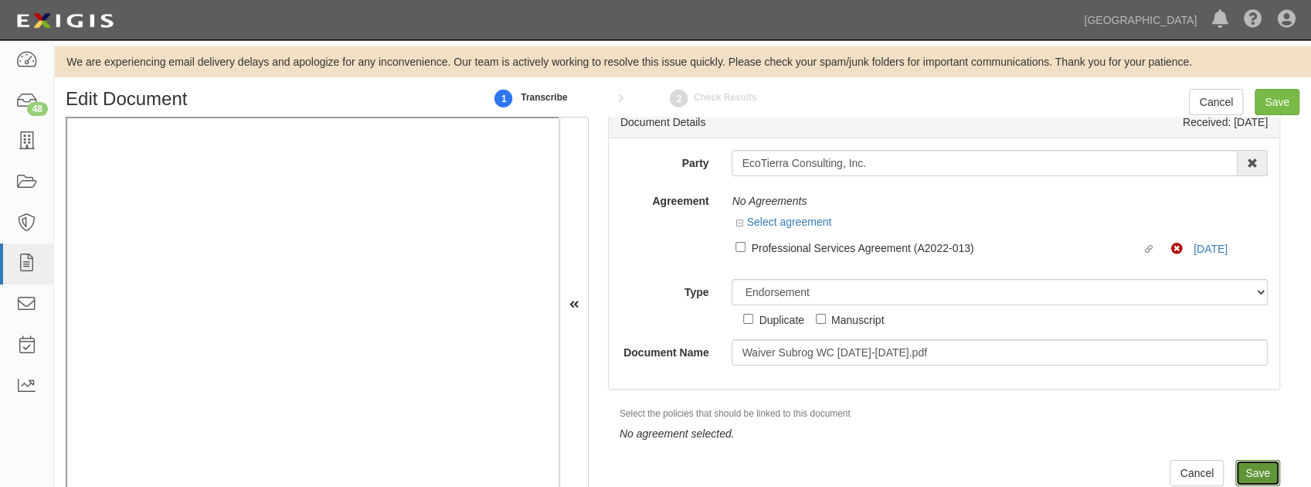
click at [1253, 467] on input "Save" at bounding box center [1257, 473] width 45 height 26
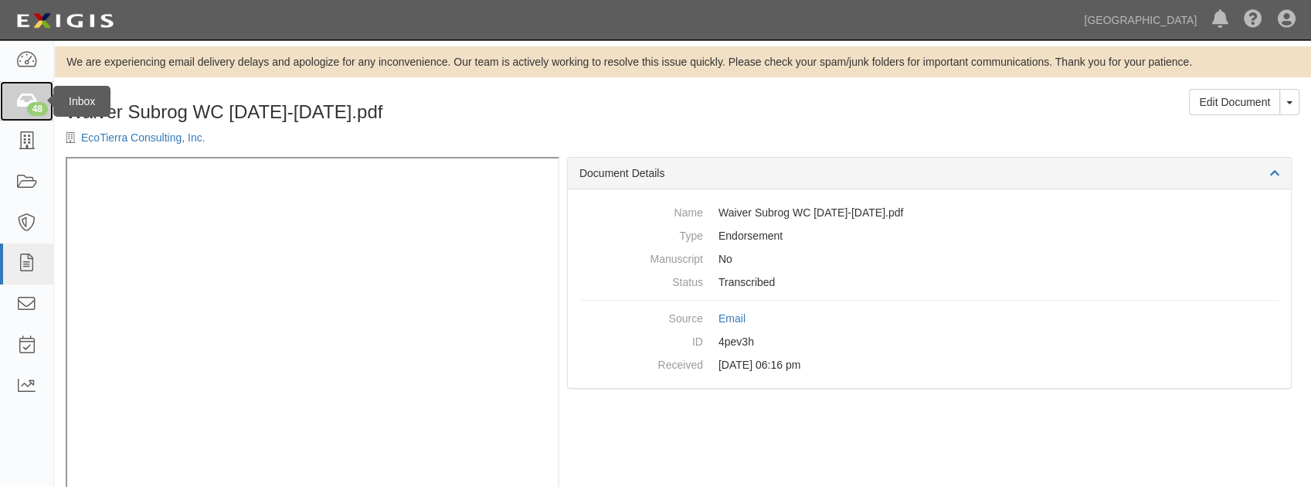
click at [35, 108] on div "48" at bounding box center [37, 109] width 21 height 14
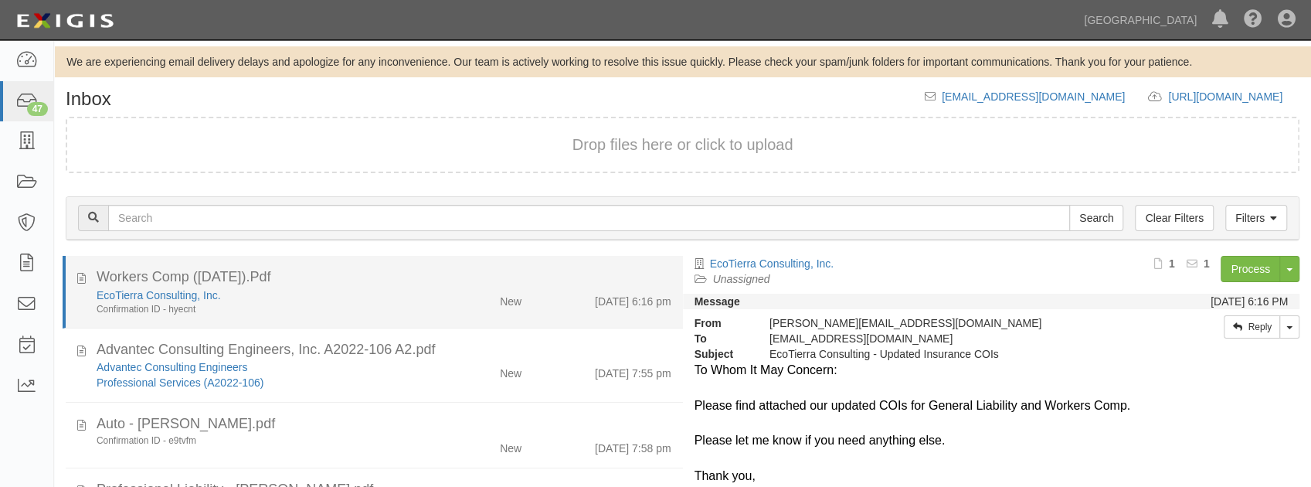
click at [355, 310] on div "Confirmation ID - hyecnt" at bounding box center [259, 309] width 325 height 13
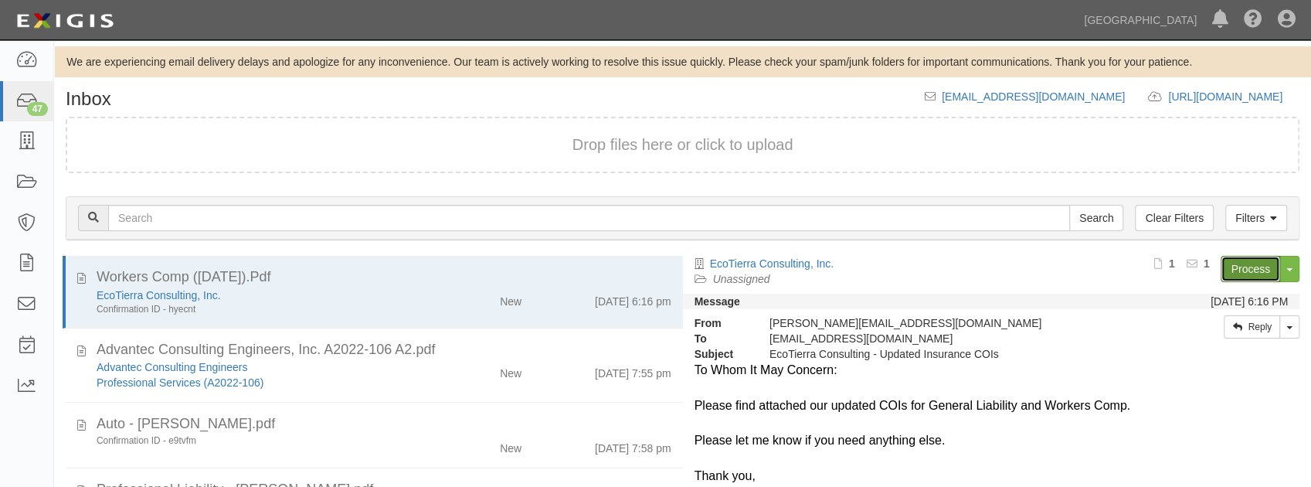
click at [1239, 270] on link "Process" at bounding box center [1250, 269] width 59 height 26
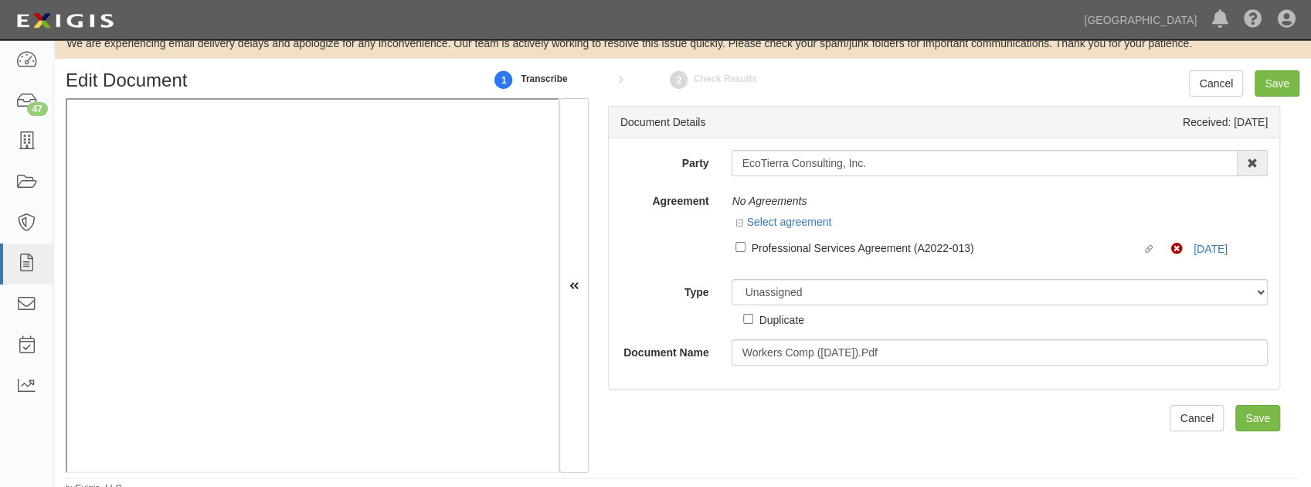
scroll to position [27, 0]
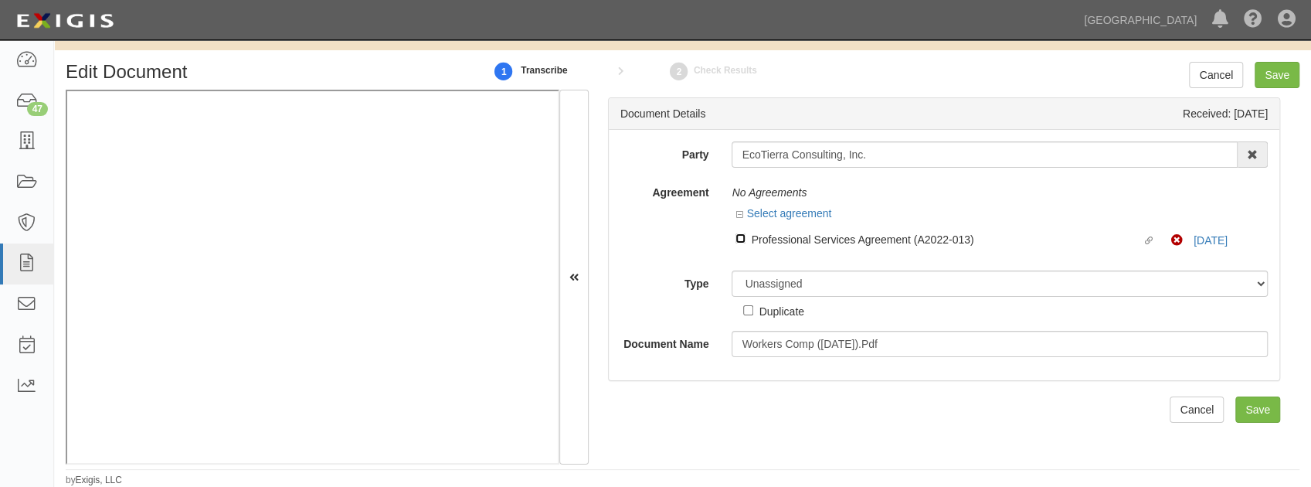
click at [739, 241] on input "Linked agreement Professional Services Agreement (A2022-013) Linked agreement" at bounding box center [740, 238] width 10 height 10
checkbox input "true"
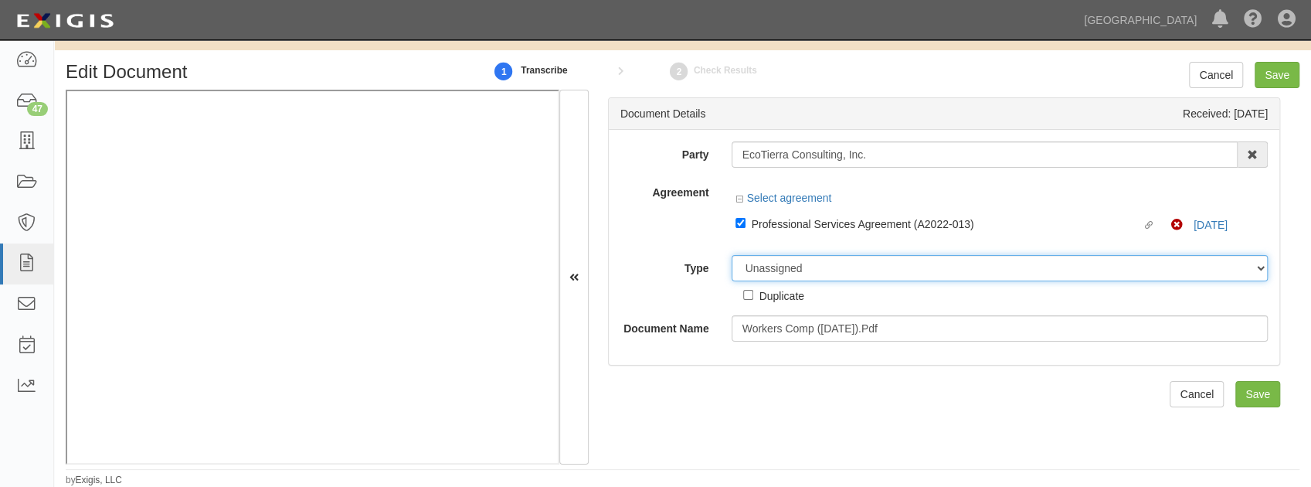
click at [783, 275] on select "Unassigned Binder Cancellation Notice Certificate Contract Endorsement Insuranc…" at bounding box center [1000, 268] width 536 height 26
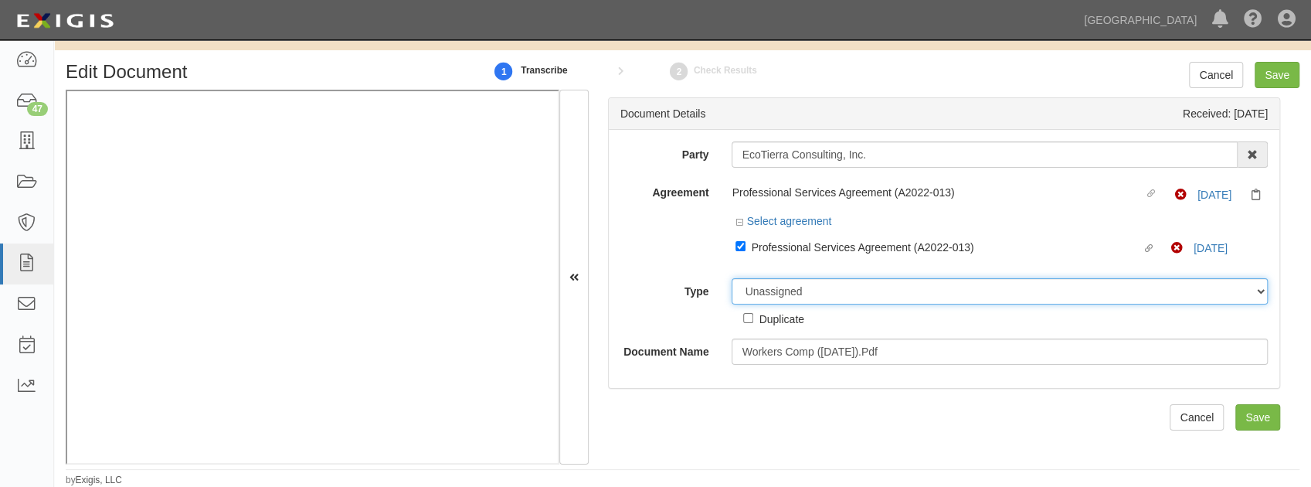
select select "CertificateDetail"
click at [732, 278] on select "Unassigned Binder Cancellation Notice Certificate Contract Endorsement Insuranc…" at bounding box center [1000, 291] width 536 height 26
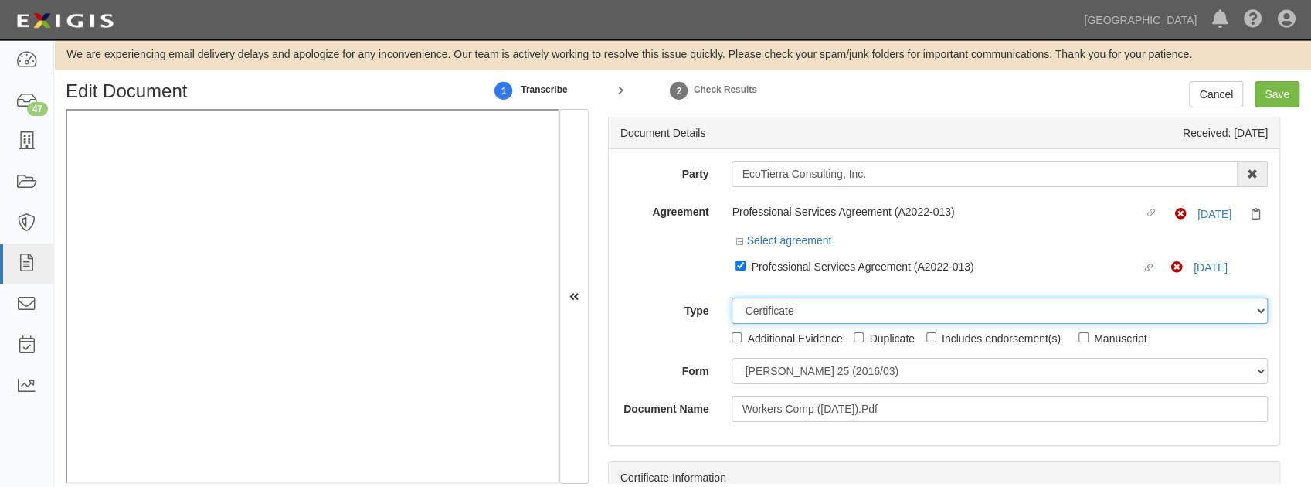
scroll to position [0, 0]
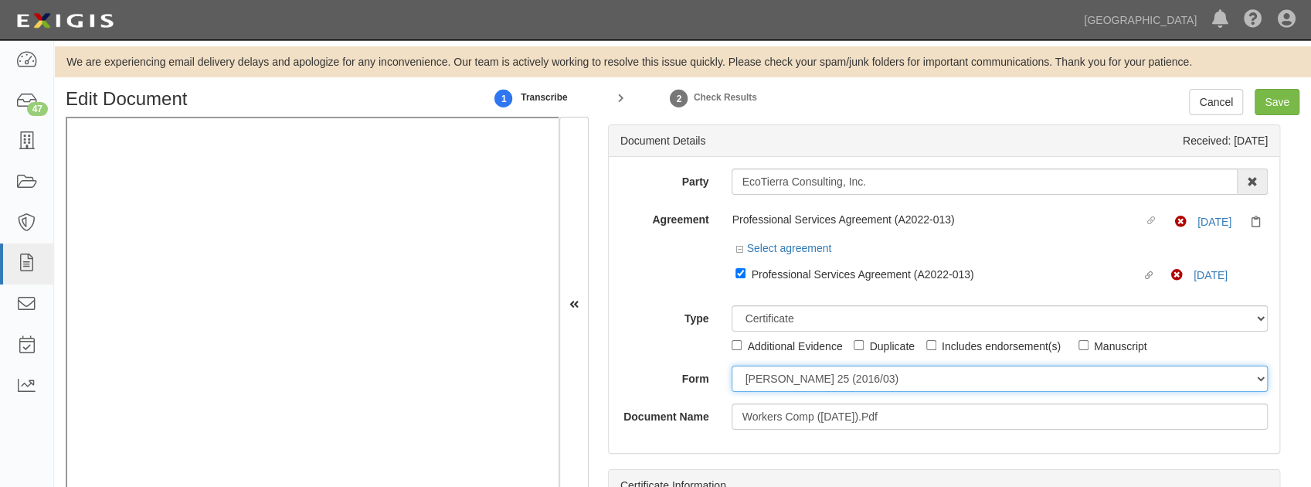
click at [819, 382] on select "ACORD 25 (2016/03) ACORD 101 ACORD 855 NY (2014/05) General" at bounding box center [1000, 378] width 536 height 26
select select "GeneralFormDetail"
click at [732, 365] on select "ACORD 25 (2016/03) ACORD 101 ACORD 855 NY (2014/05) General" at bounding box center [1000, 378] width 536 height 26
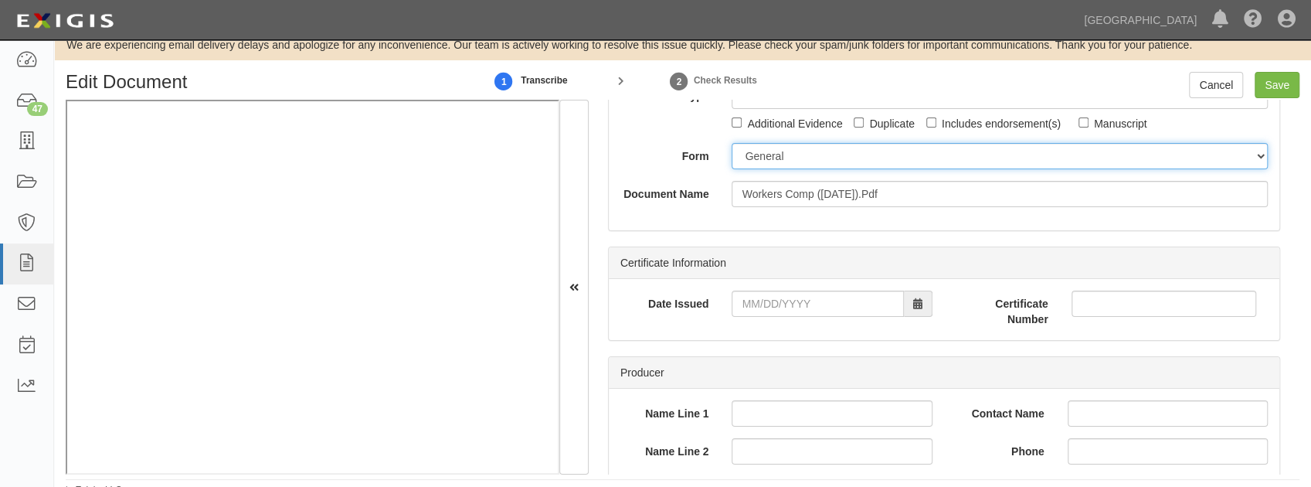
scroll to position [27, 0]
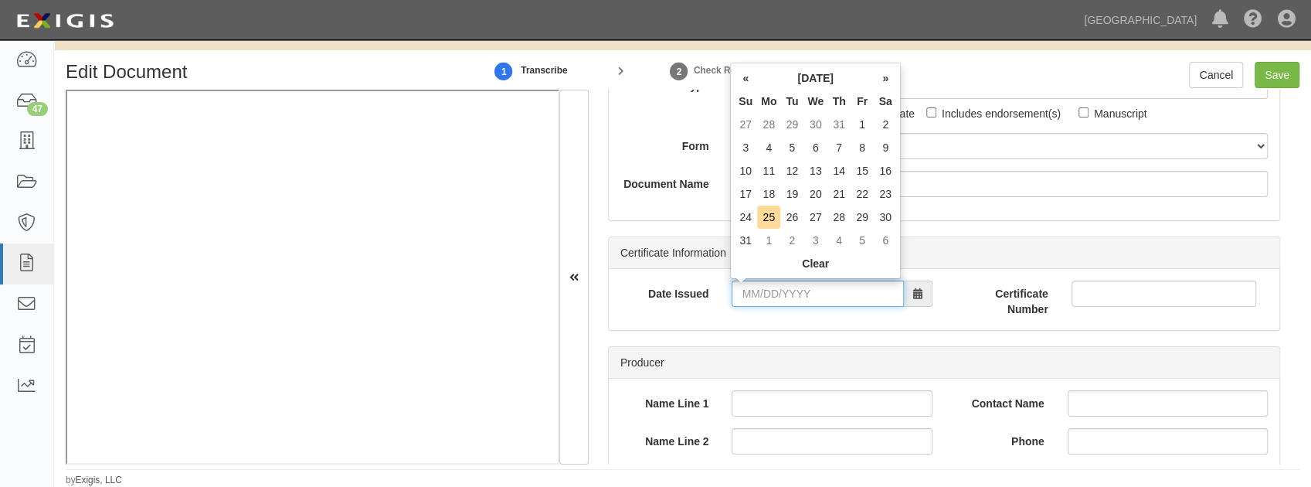
click at [765, 294] on input "Date Issued" at bounding box center [818, 293] width 172 height 26
type input "08/19/2025"
click at [793, 195] on td "19" at bounding box center [791, 193] width 23 height 23
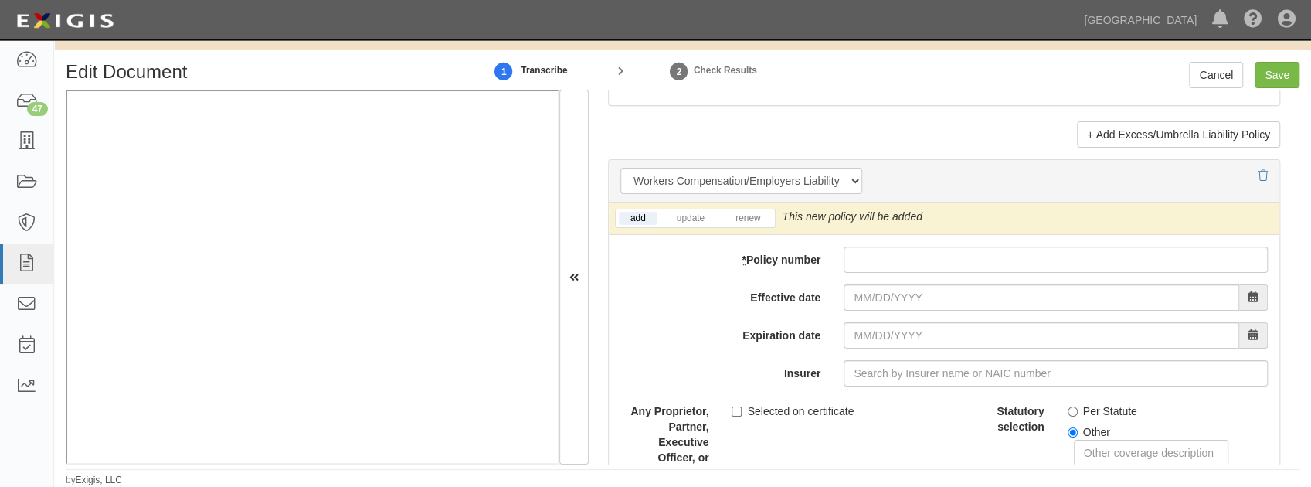
scroll to position [3863, 0]
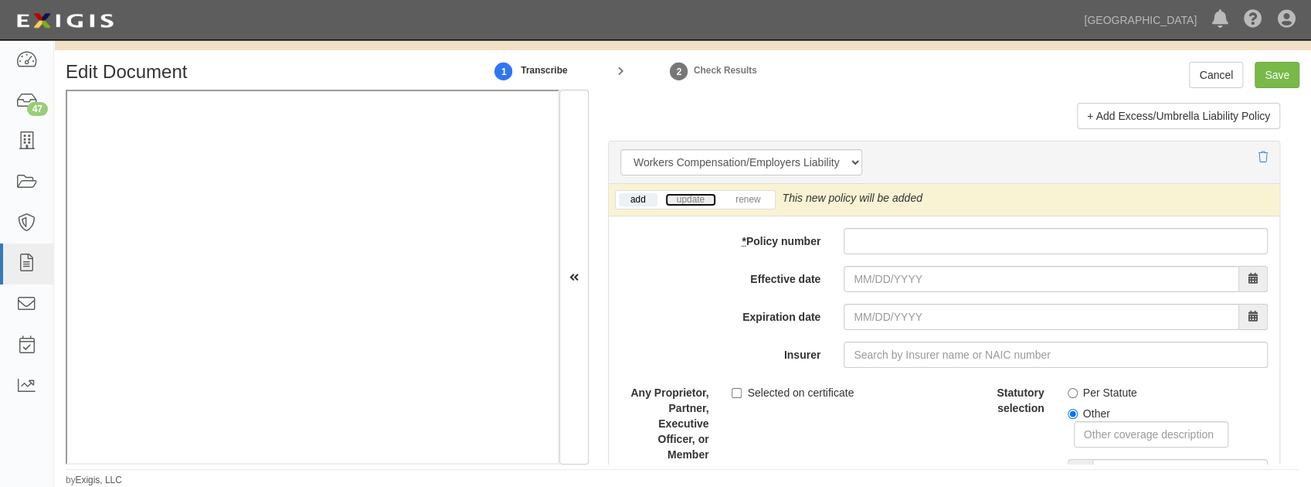
click at [684, 193] on link "update" at bounding box center [690, 199] width 51 height 13
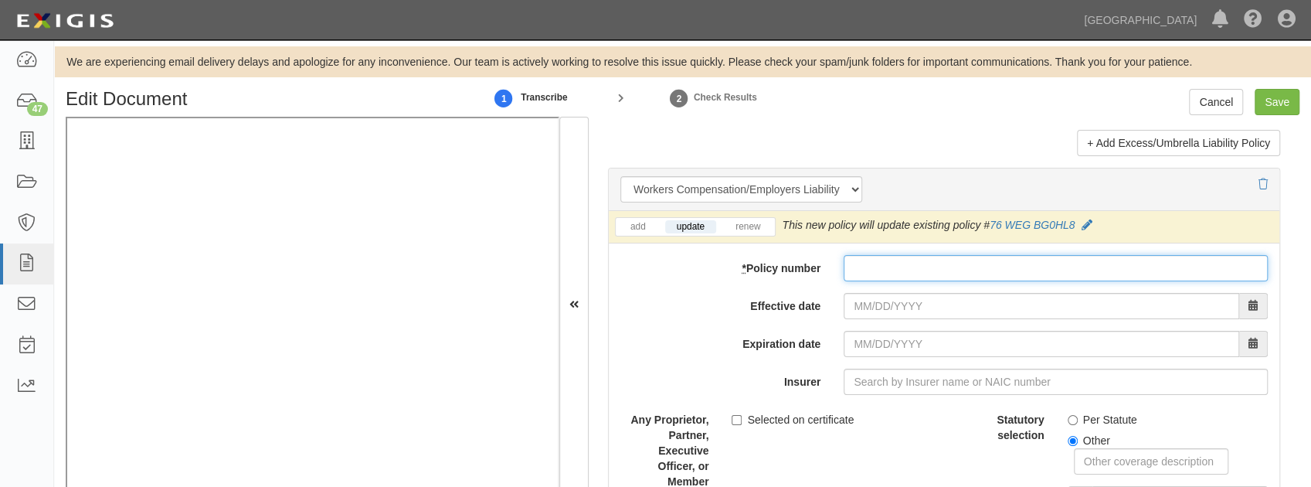
click at [885, 255] on input "* Policy number" at bounding box center [1056, 268] width 424 height 26
paste input "EcoTierra Consulting, Inc"
type input "EcoTierra Consulting, Inc"
drag, startPoint x: 972, startPoint y: 266, endPoint x: 766, endPoint y: 273, distance: 205.6
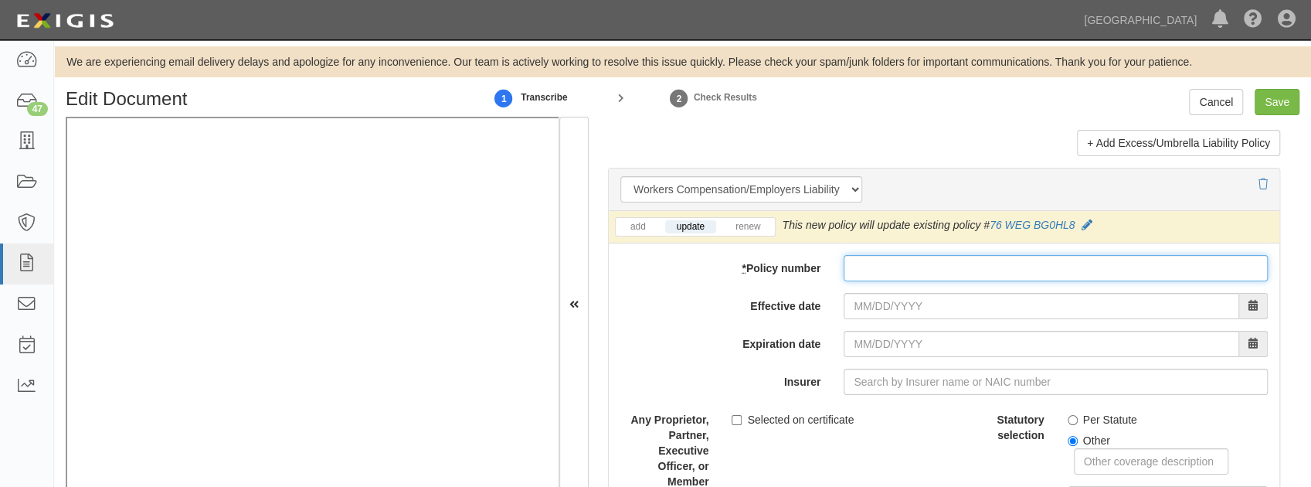
click at [875, 259] on input "* Policy number" at bounding box center [1056, 268] width 424 height 26
paste input "76 WEG BG0HL8"
type input "76 WEG BG0HL8"
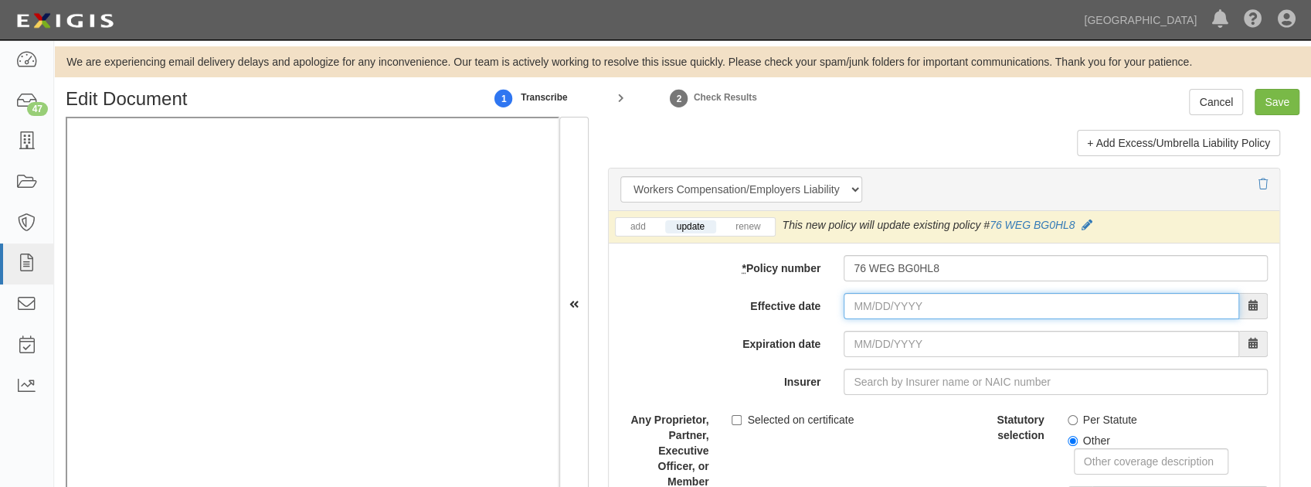
click at [867, 297] on input "Effective date" at bounding box center [1042, 306] width 396 height 26
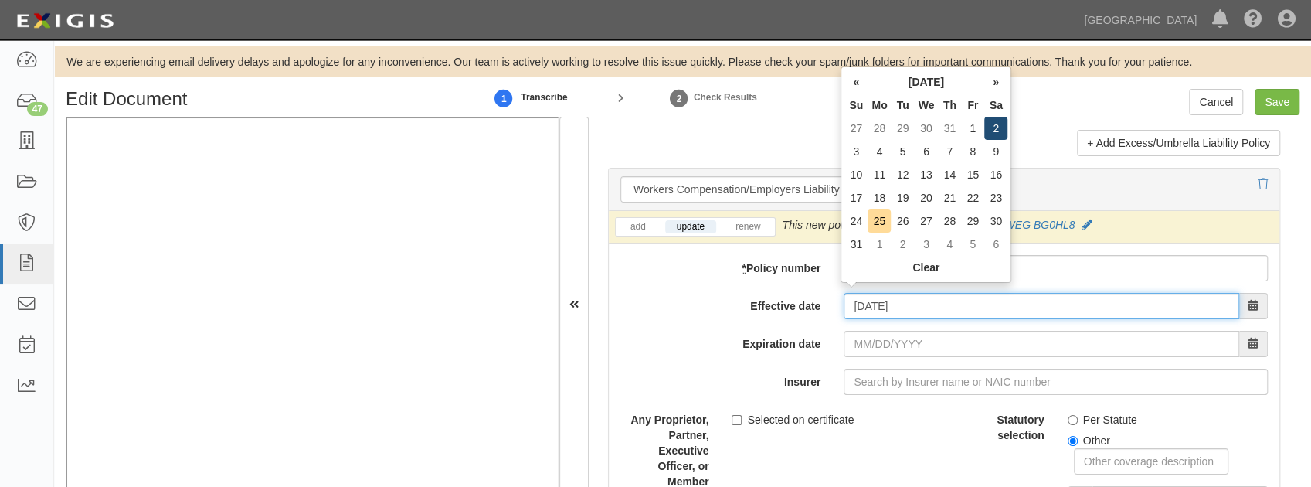
type input "08/02/2025"
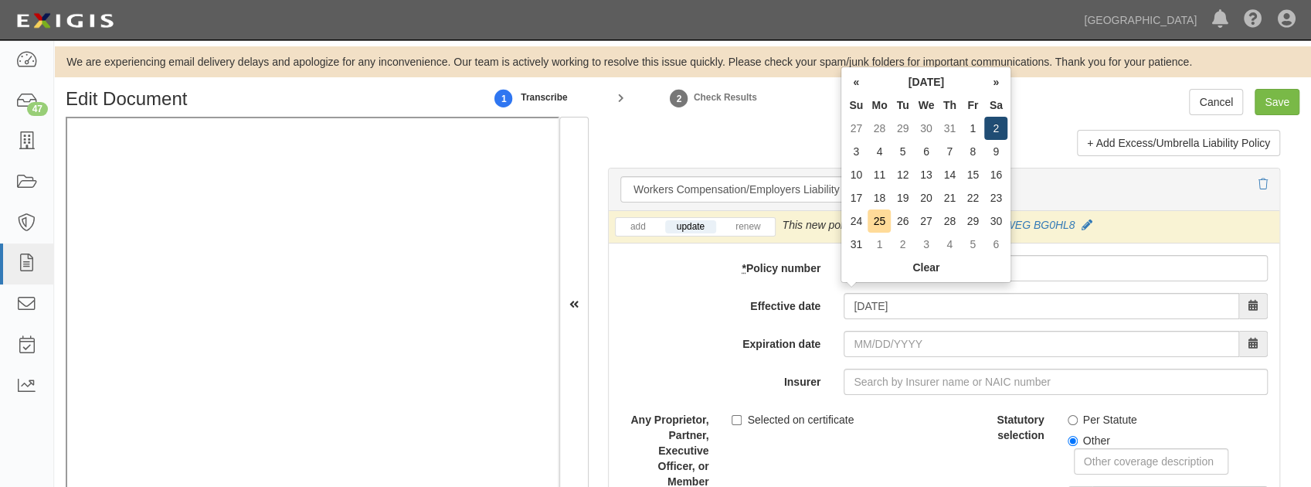
type input "08/02/2026"
click at [995, 125] on td "2" at bounding box center [995, 128] width 23 height 23
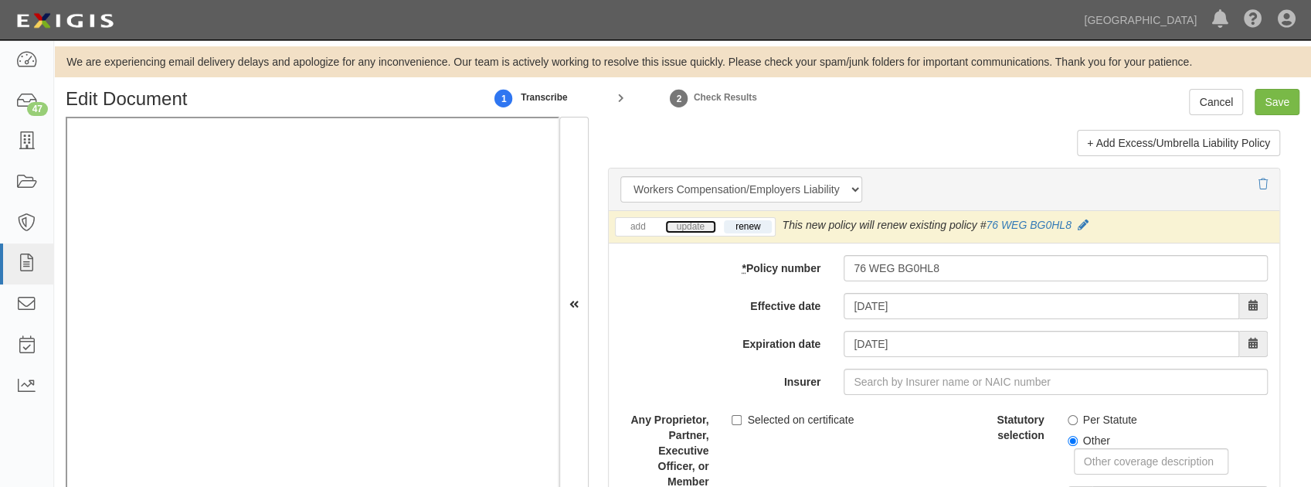
click at [688, 220] on link "update" at bounding box center [690, 226] width 51 height 13
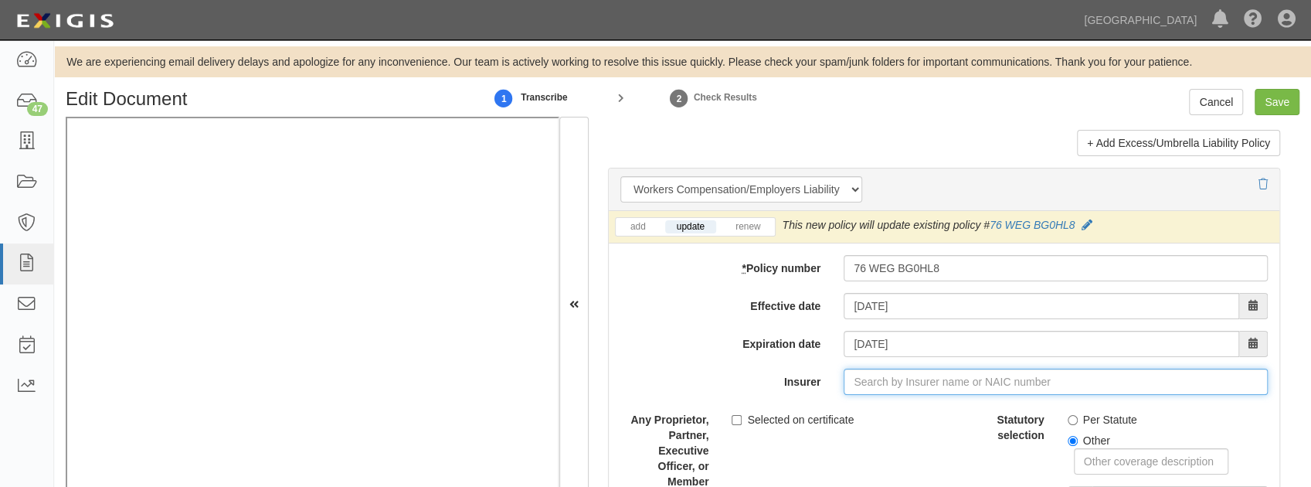
click at [888, 379] on input "Insurer" at bounding box center [1056, 382] width 424 height 26
type input "21st Century Advantage Insurance Company (25232) NR Rating"
type input "2"
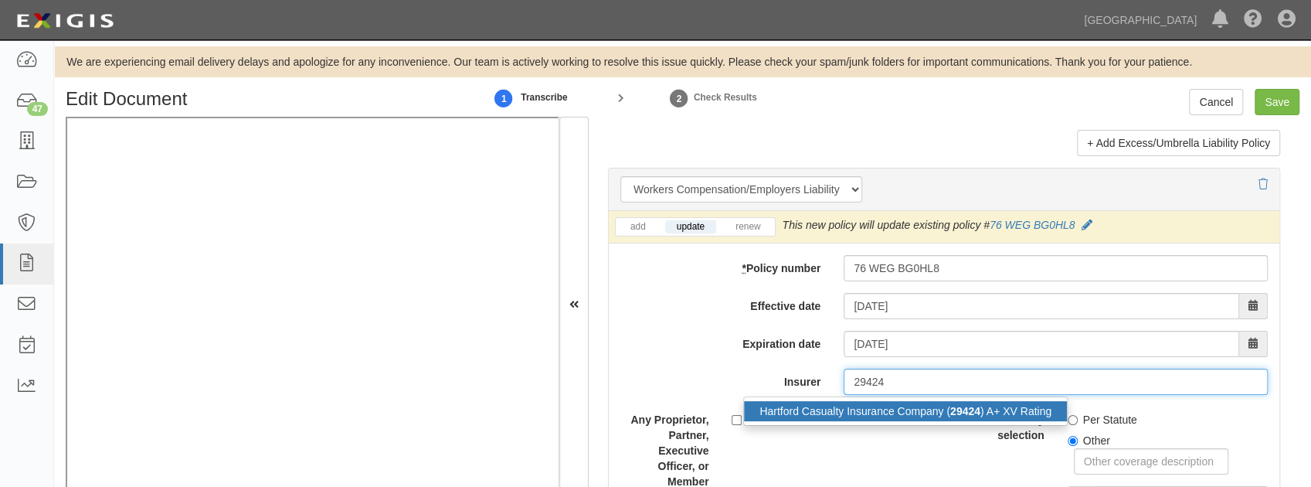
click at [843, 401] on div "Hartford Casualty Insurance Company ( 29424 ) A+ XV Rating" at bounding box center [905, 411] width 323 height 20
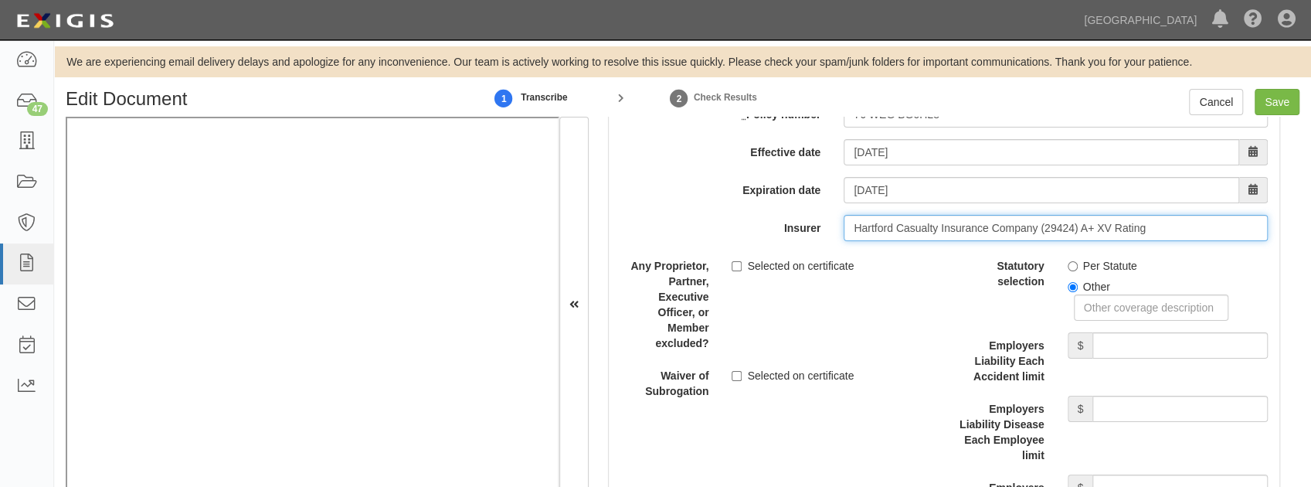
scroll to position [4017, 0]
type input "Hartford Casualty Insurance Company (29424) A+ XV Rating"
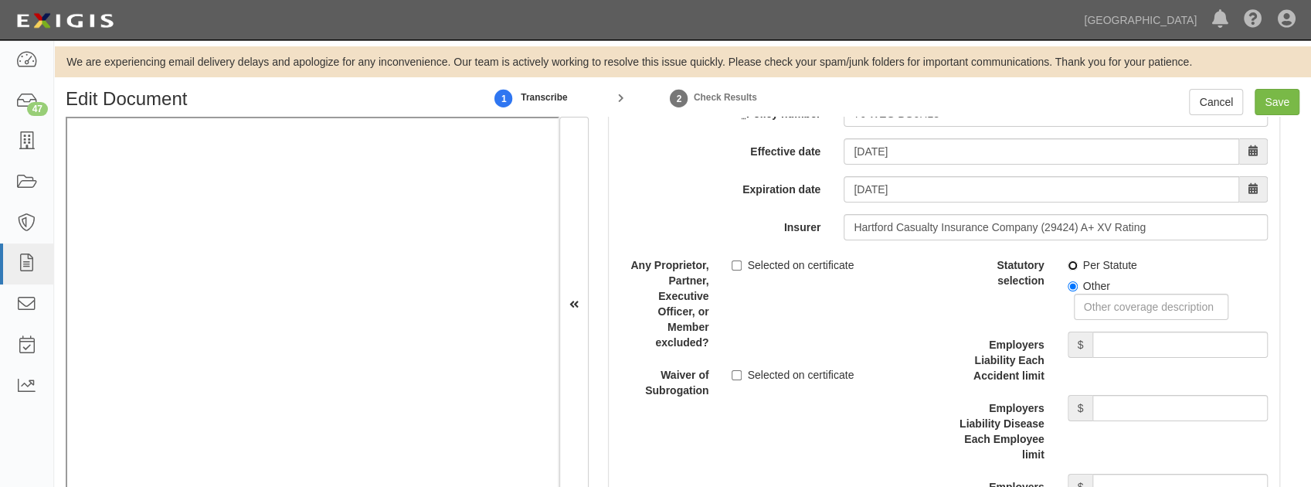
click at [1068, 260] on input "Per Statute" at bounding box center [1073, 265] width 10 height 10
radio input "true"
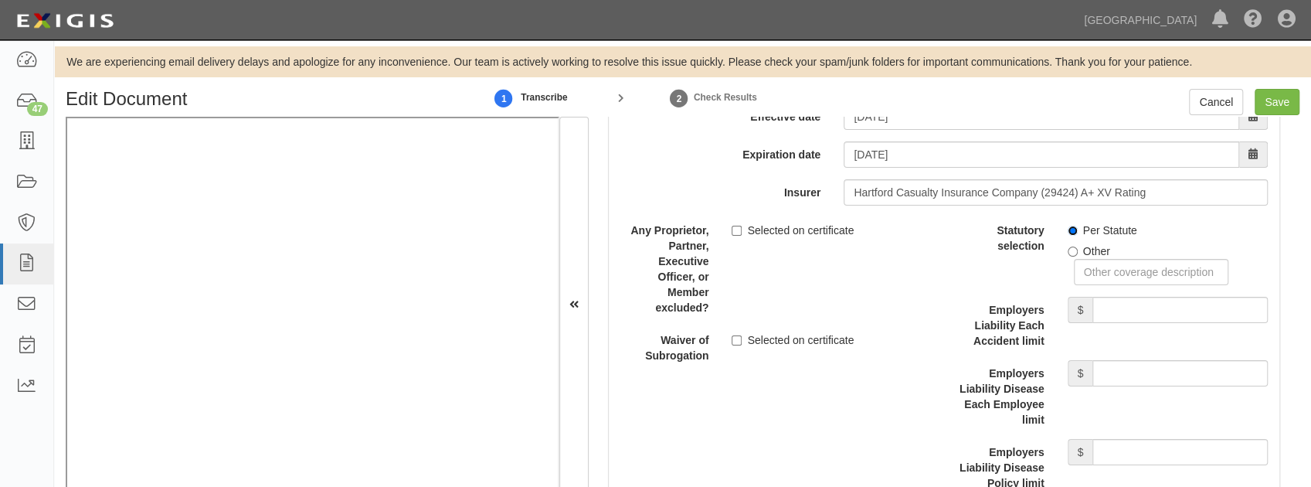
scroll to position [4068, 0]
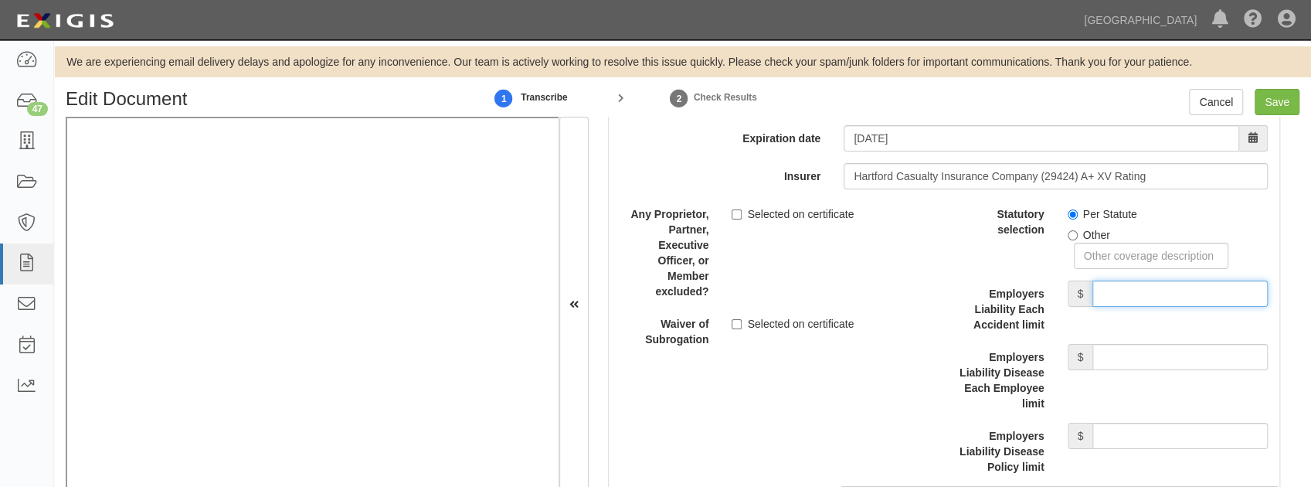
click at [1130, 280] on input "Employers Liability Each Accident limit" at bounding box center [1179, 293] width 175 height 26
type input "1,000,000"
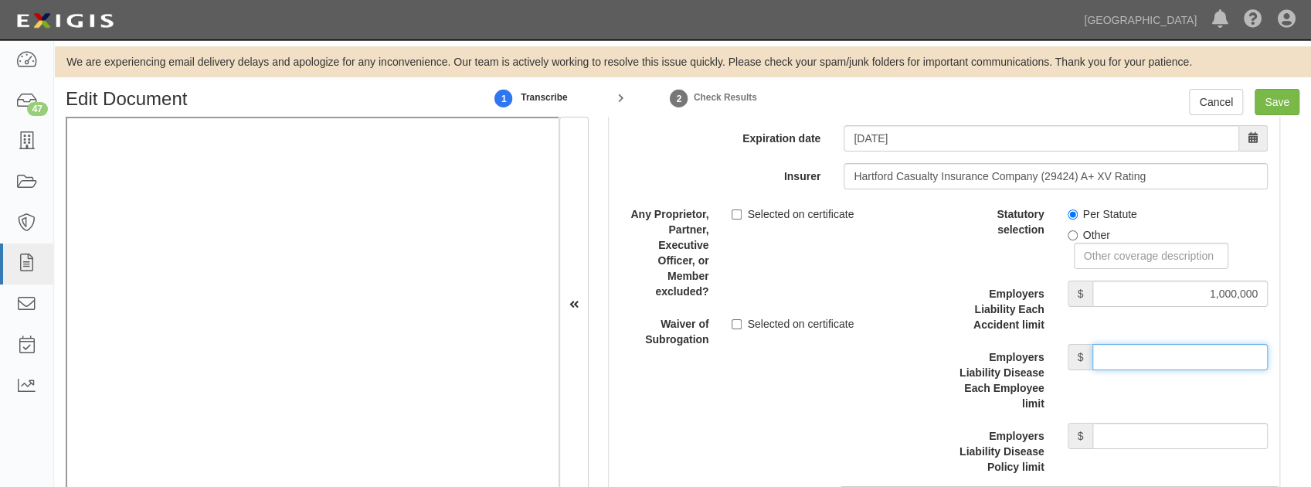
click at [1129, 347] on input "Employers Liability Disease Each Employee limit" at bounding box center [1179, 357] width 175 height 26
type input "1,000,000"
click at [1134, 423] on input "Employers Liability Disease Policy limit" at bounding box center [1179, 436] width 175 height 26
type input "1,000,000"
click at [824, 403] on div "Description" at bounding box center [944, 364] width 694 height 327
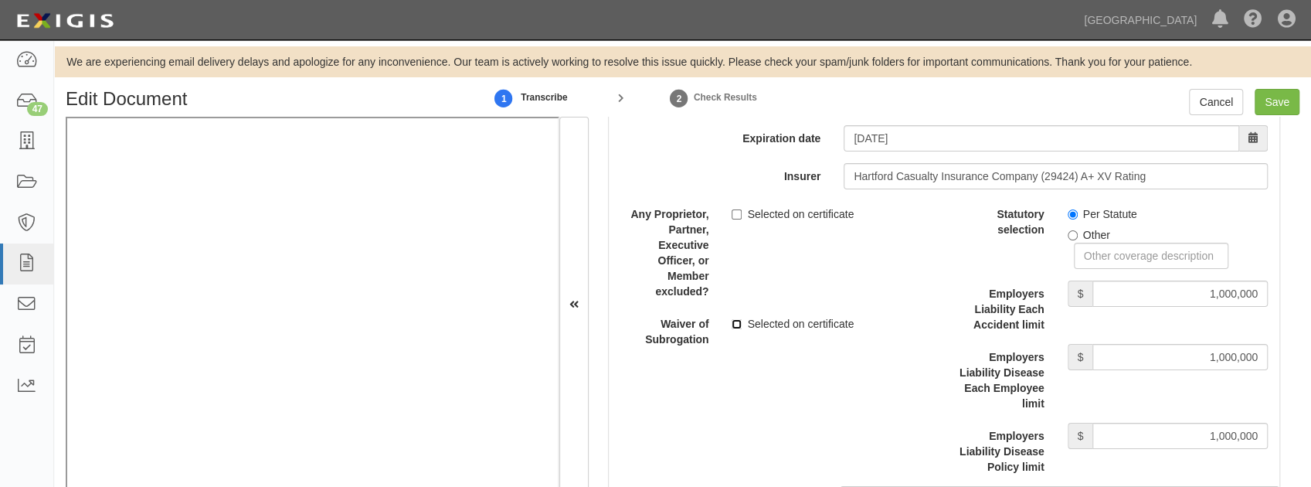
click at [737, 319] on input "Selected on certificate" at bounding box center [737, 324] width 10 height 10
checkbox input "true"
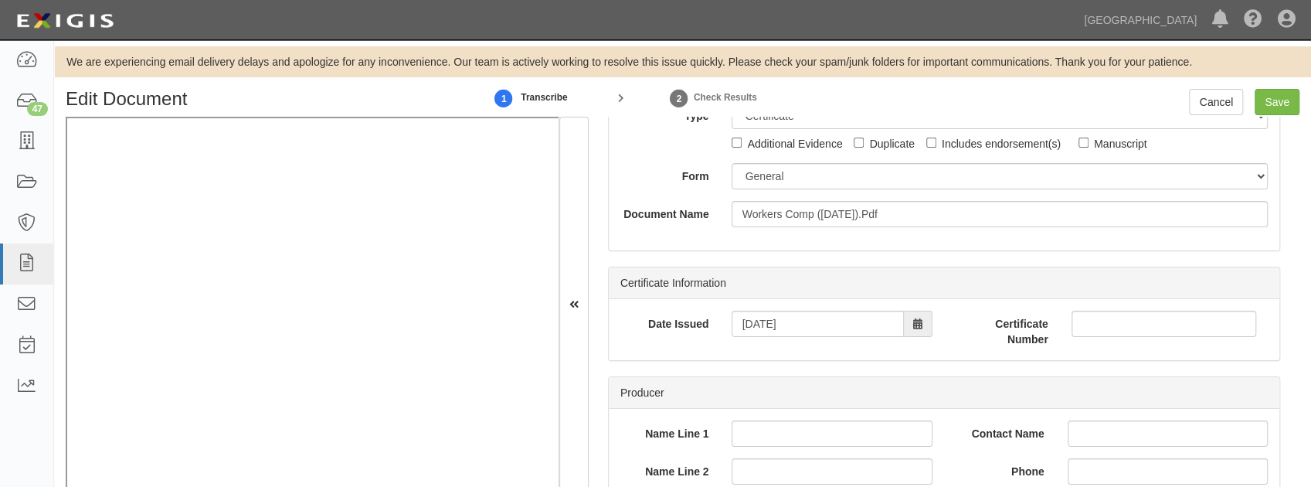
scroll to position [0, 0]
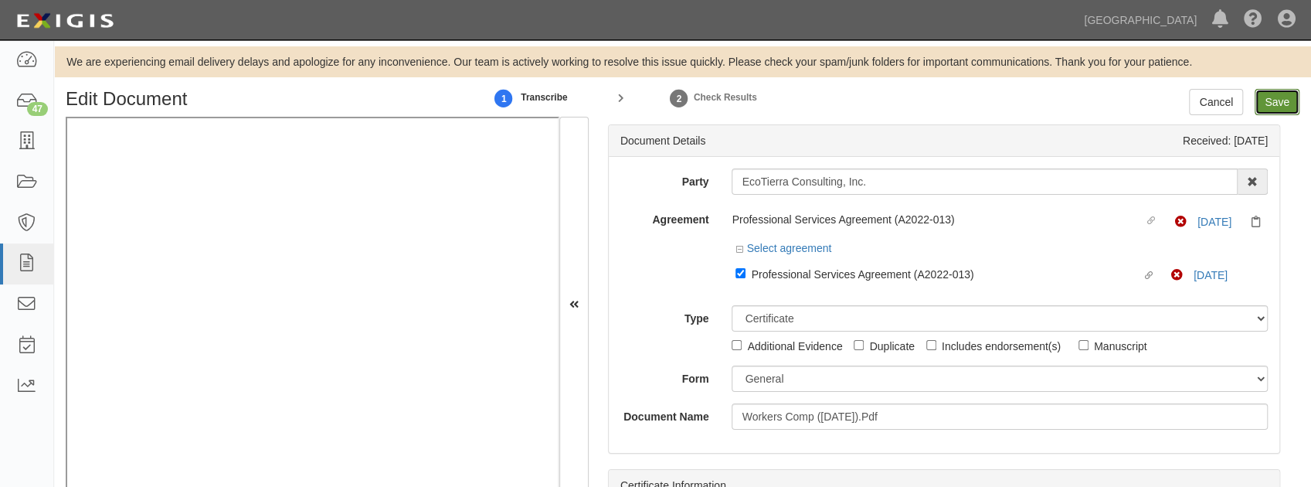
click at [1269, 99] on input "Save" at bounding box center [1277, 102] width 45 height 26
type input "1000000"
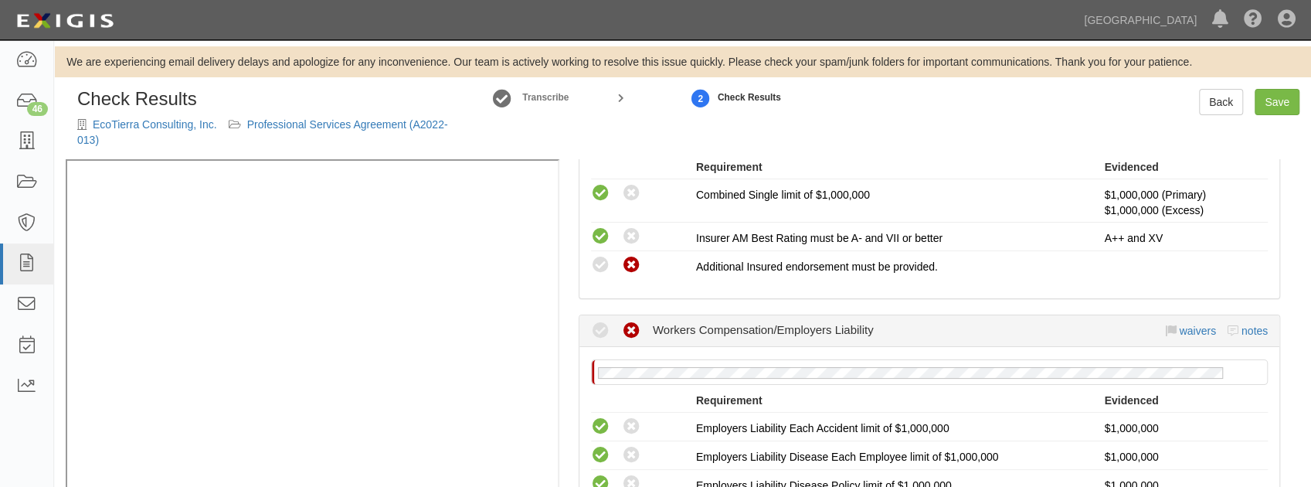
scroll to position [669, 0]
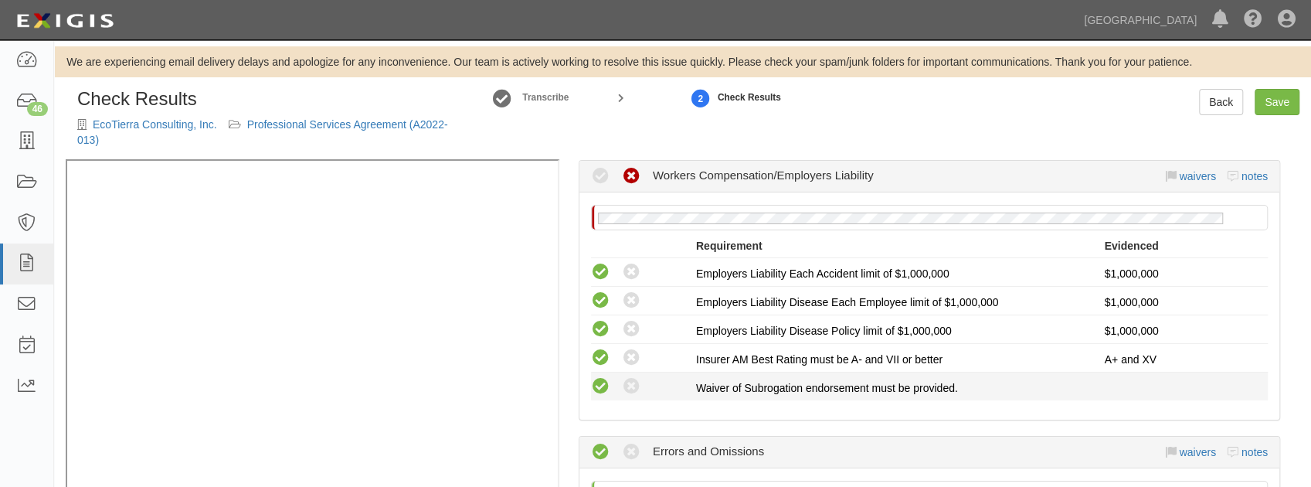
click at [596, 382] on icon at bounding box center [600, 386] width 19 height 19
radio input "true"
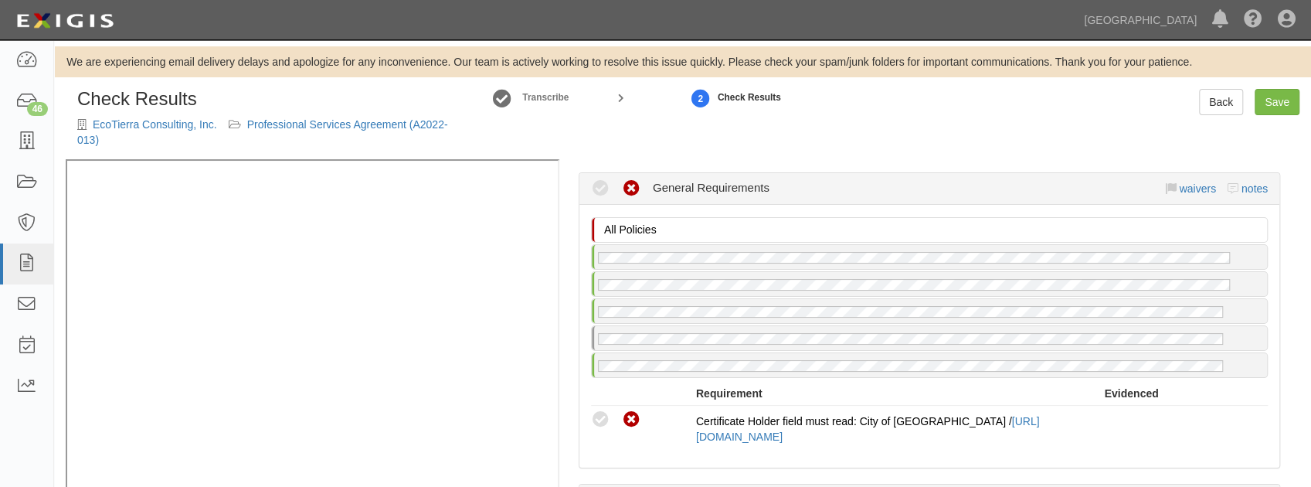
scroll to position [1339, 0]
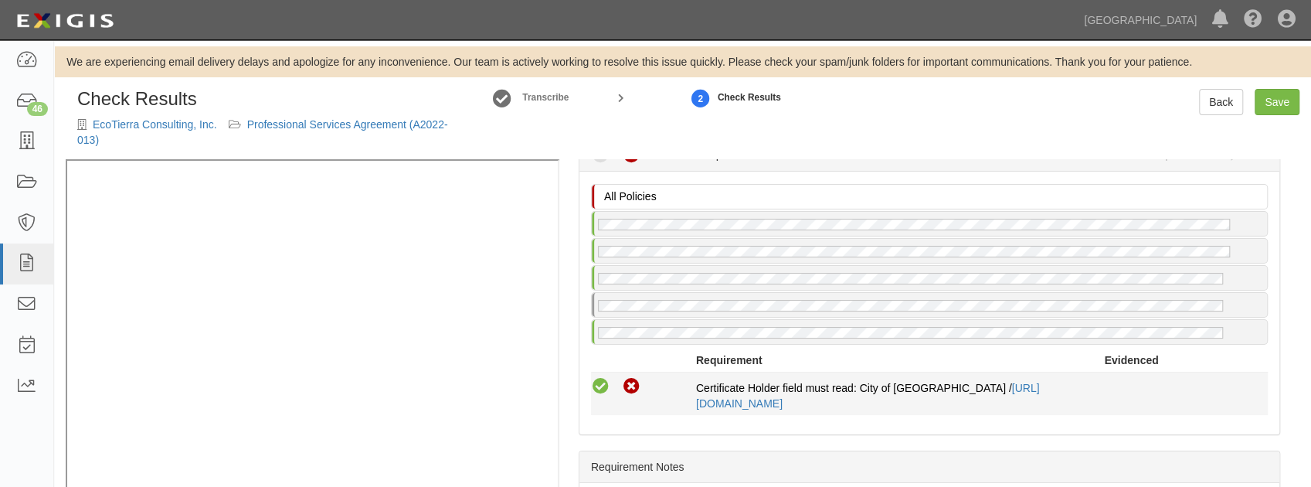
click at [601, 377] on icon at bounding box center [600, 386] width 19 height 19
radio input "true"
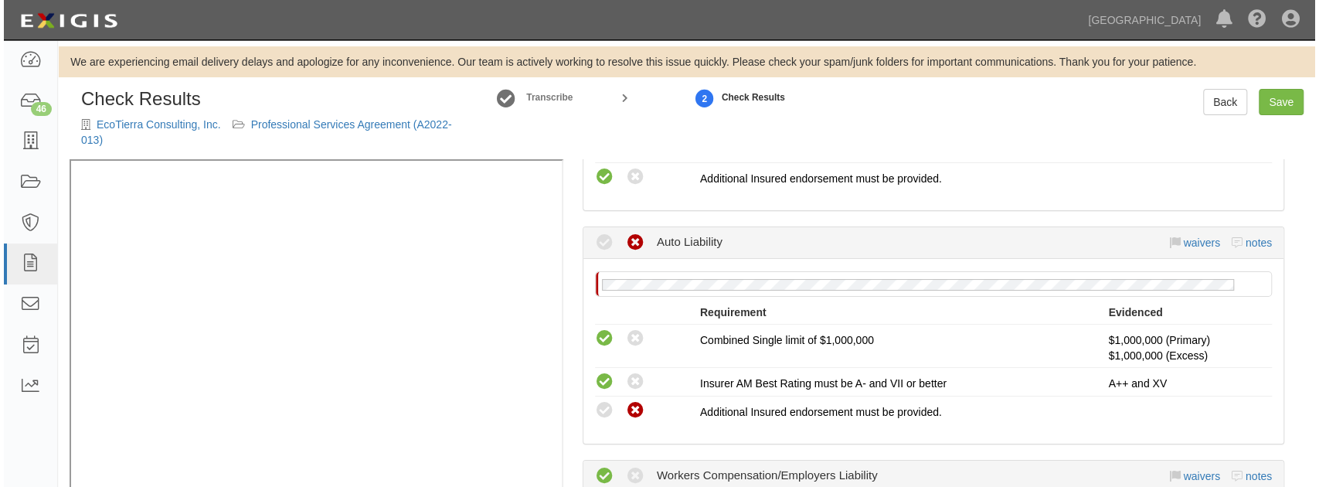
scroll to position [618, 0]
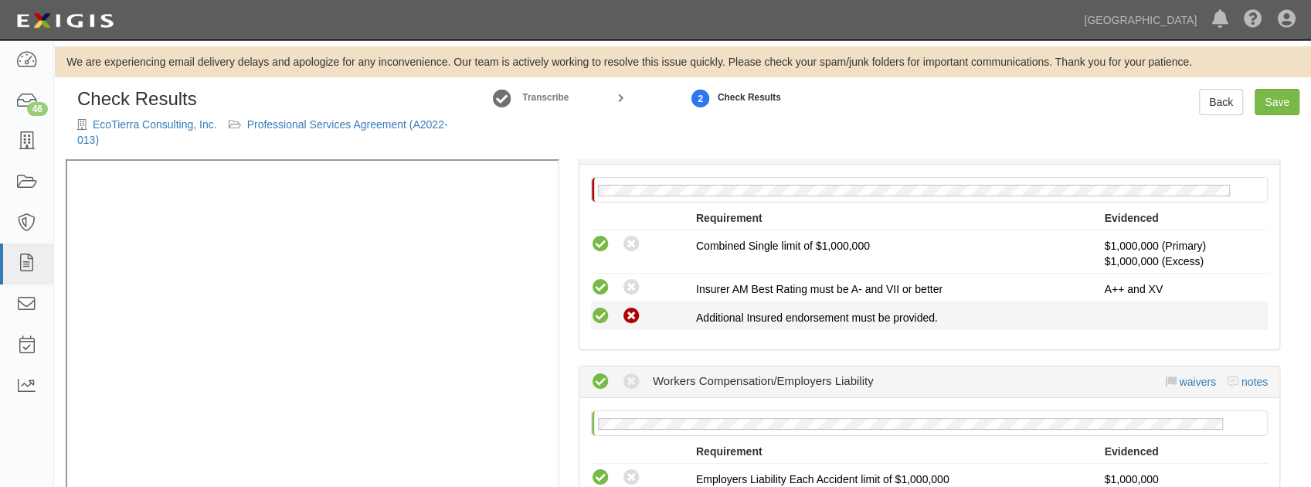
click at [602, 316] on icon at bounding box center [600, 316] width 19 height 19
radio input "true"
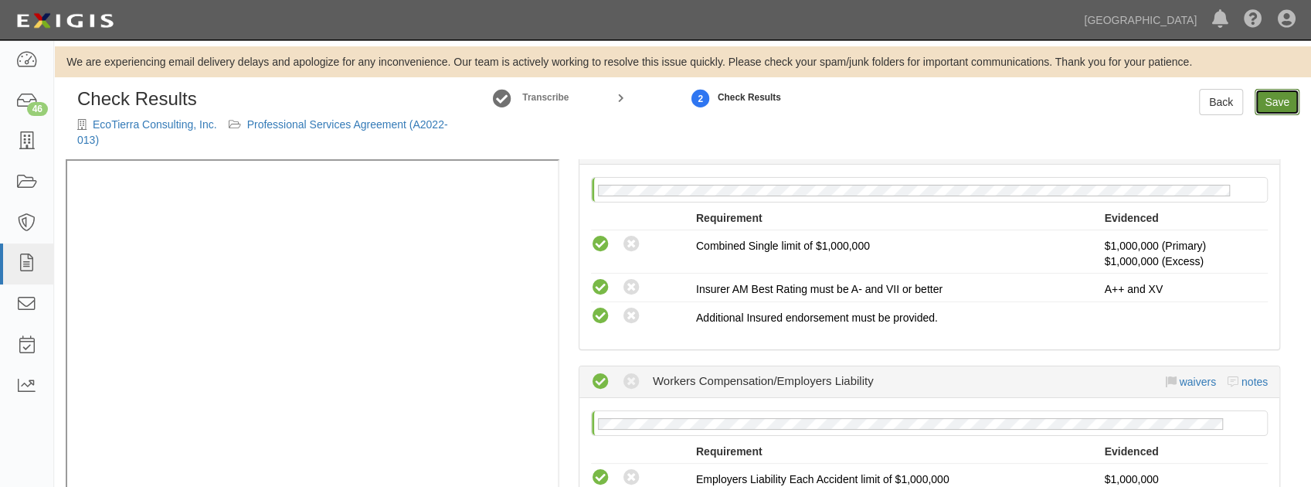
click at [1266, 108] on link "Save" at bounding box center [1277, 102] width 45 height 26
radio input "true"
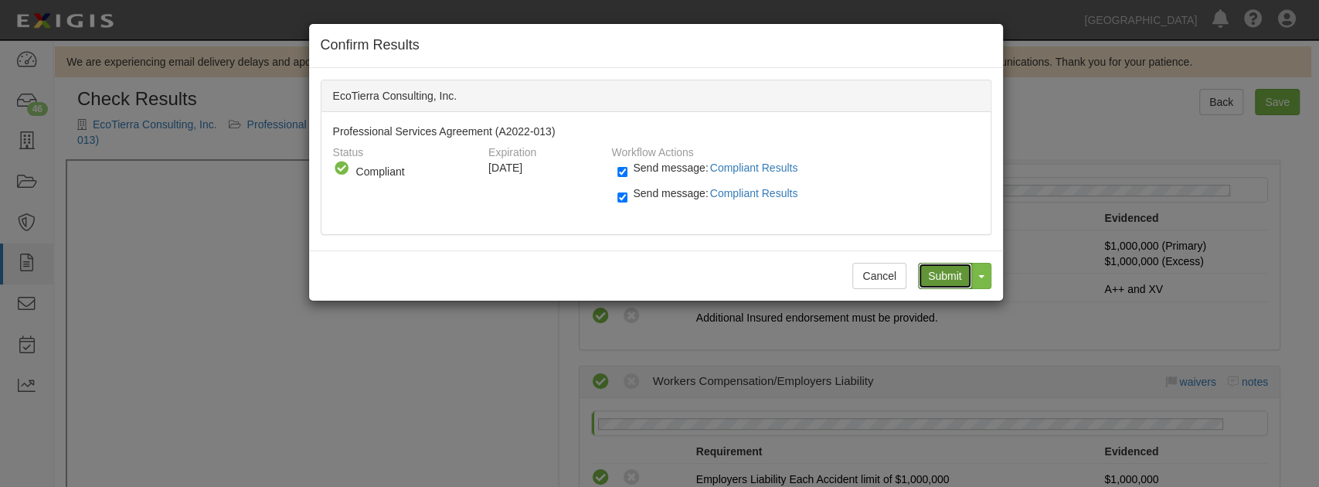
click at [951, 279] on input "Submit" at bounding box center [945, 276] width 54 height 26
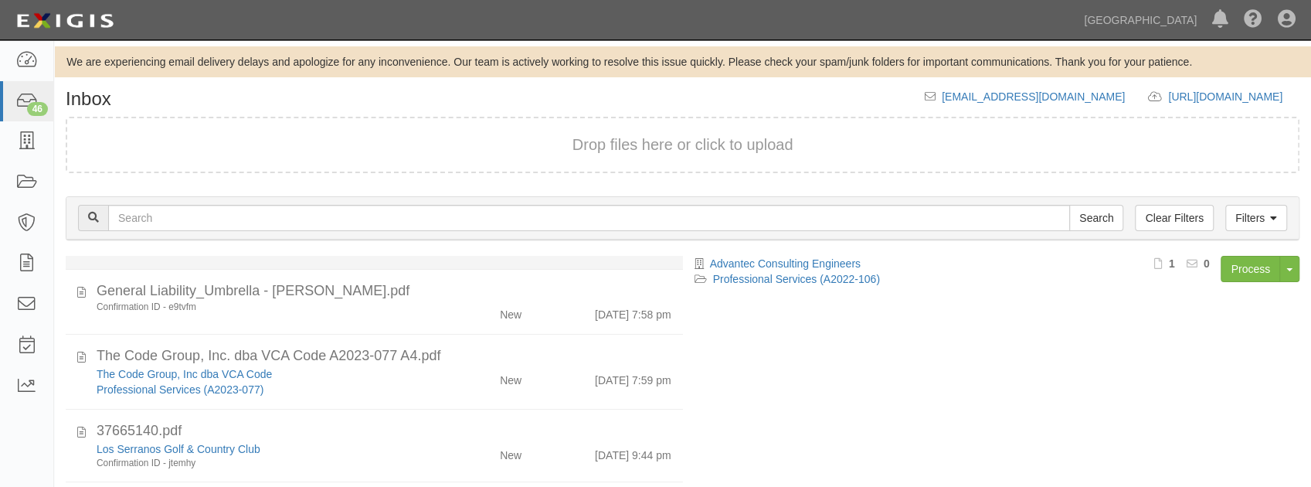
scroll to position [309, 0]
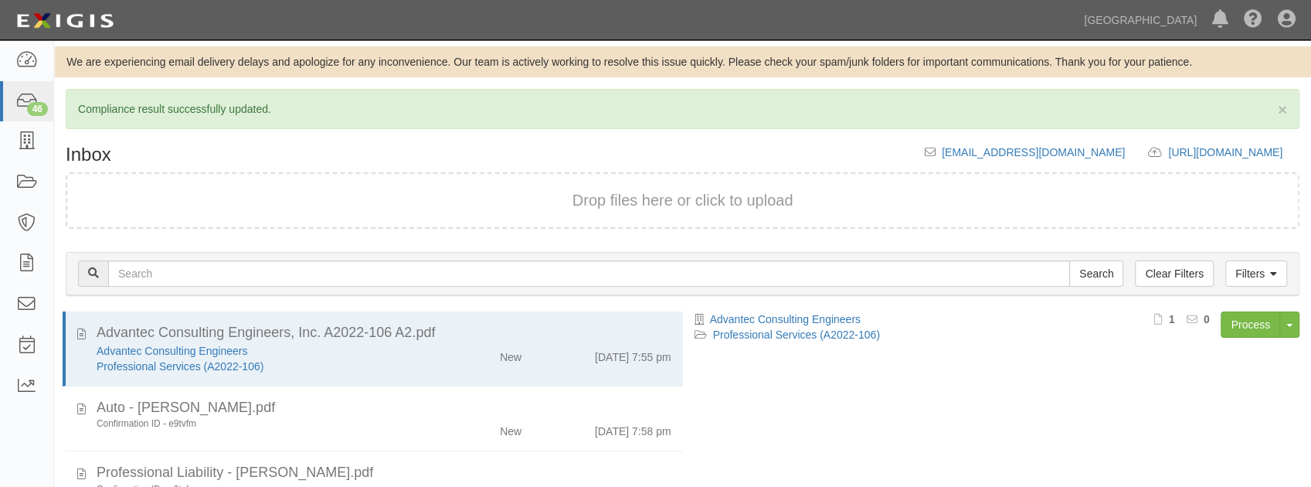
drag, startPoint x: 1289, startPoint y: 25, endPoint x: 1254, endPoint y: 56, distance: 47.1
click at [1289, 25] on icon at bounding box center [1287, 20] width 18 height 19
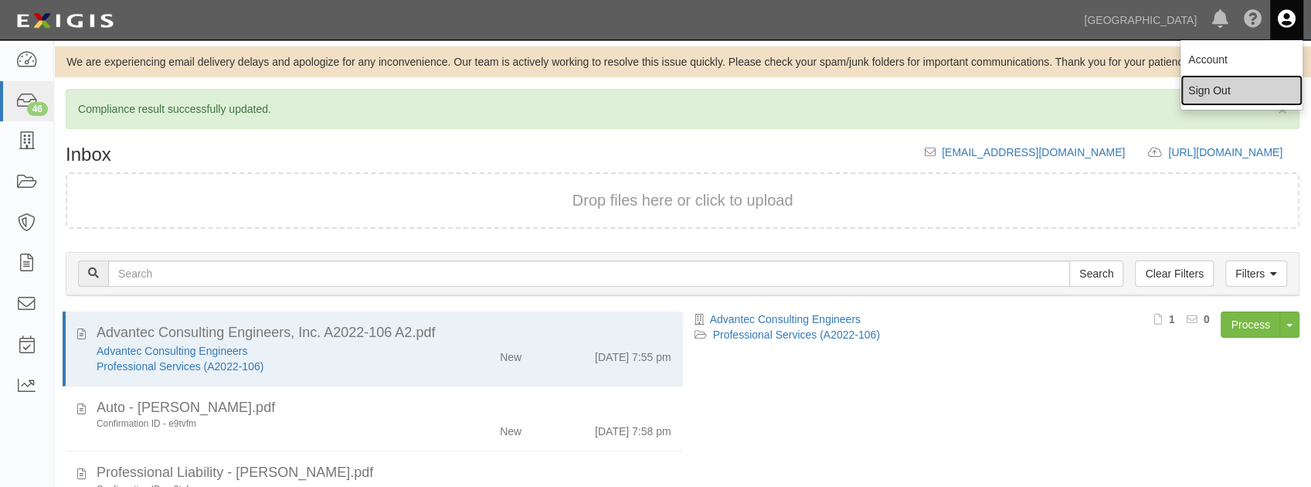
click at [1214, 94] on link "Sign Out" at bounding box center [1241, 90] width 122 height 31
